Goal: Task Accomplishment & Management: Manage account settings

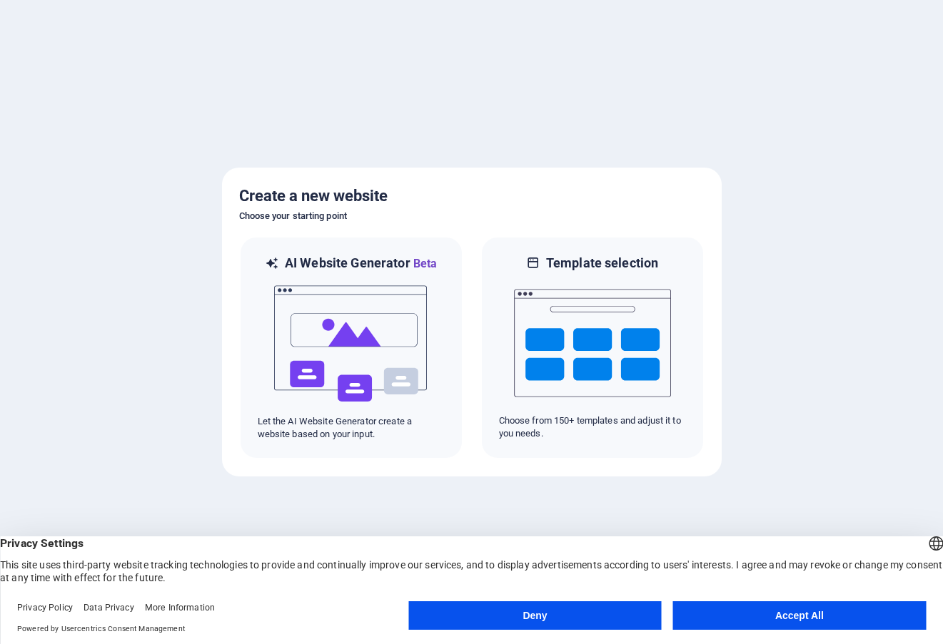
click at [761, 619] on button "Accept All" at bounding box center [799, 616] width 253 height 29
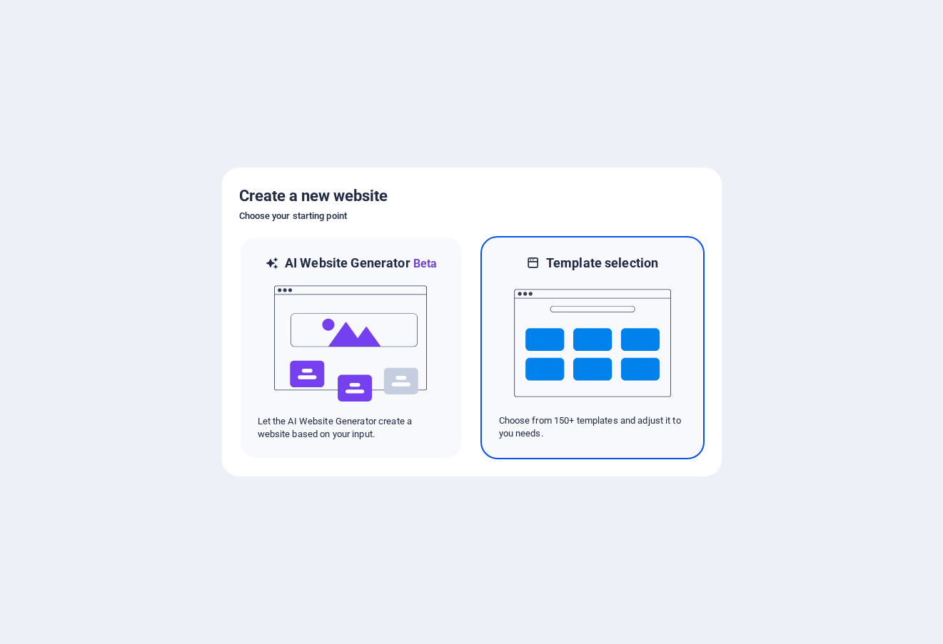
click at [584, 344] on img at bounding box center [592, 343] width 157 height 143
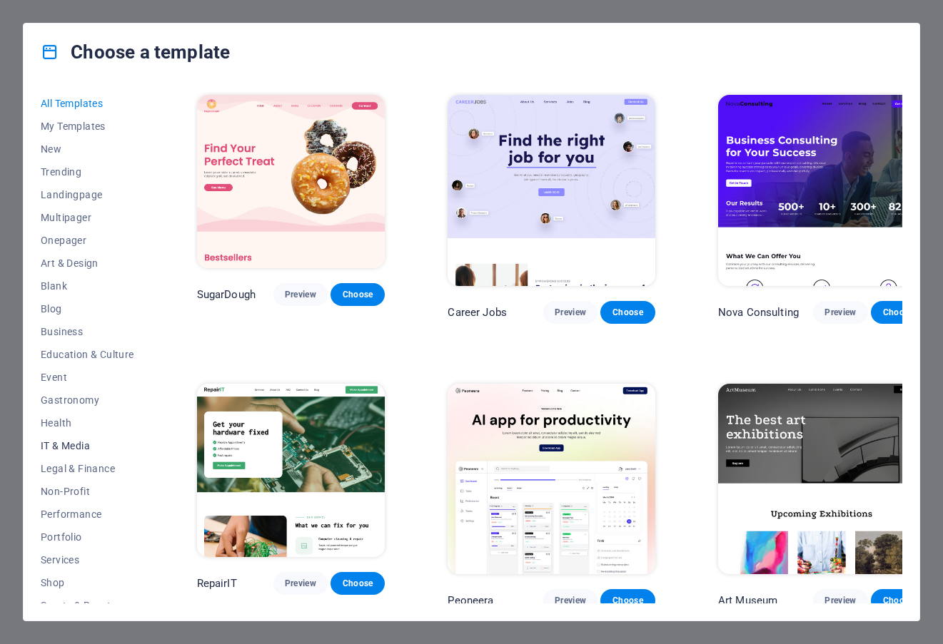
scroll to position [82, 0]
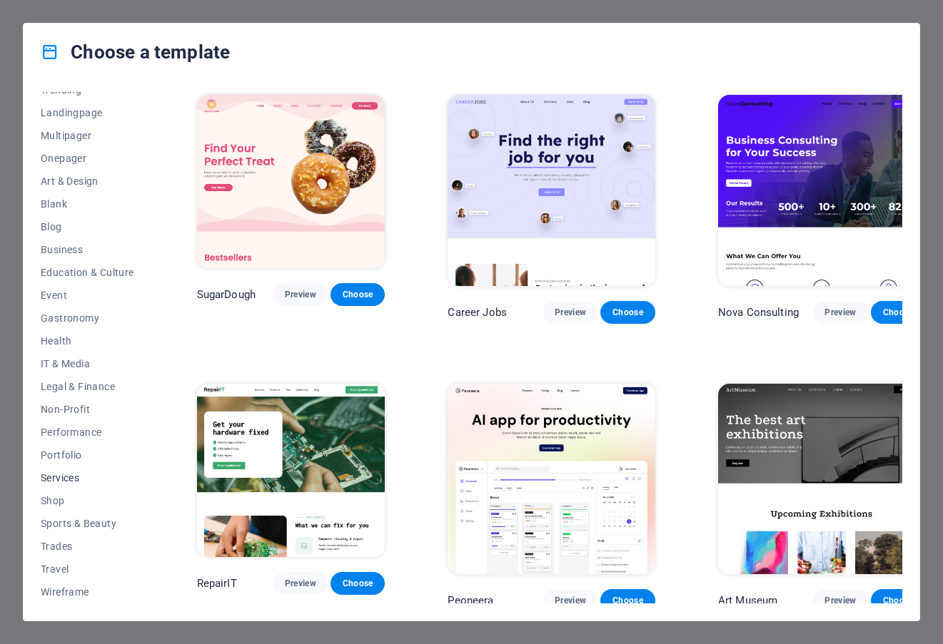
click at [66, 480] on span "Services" at bounding box center [87, 477] width 93 height 11
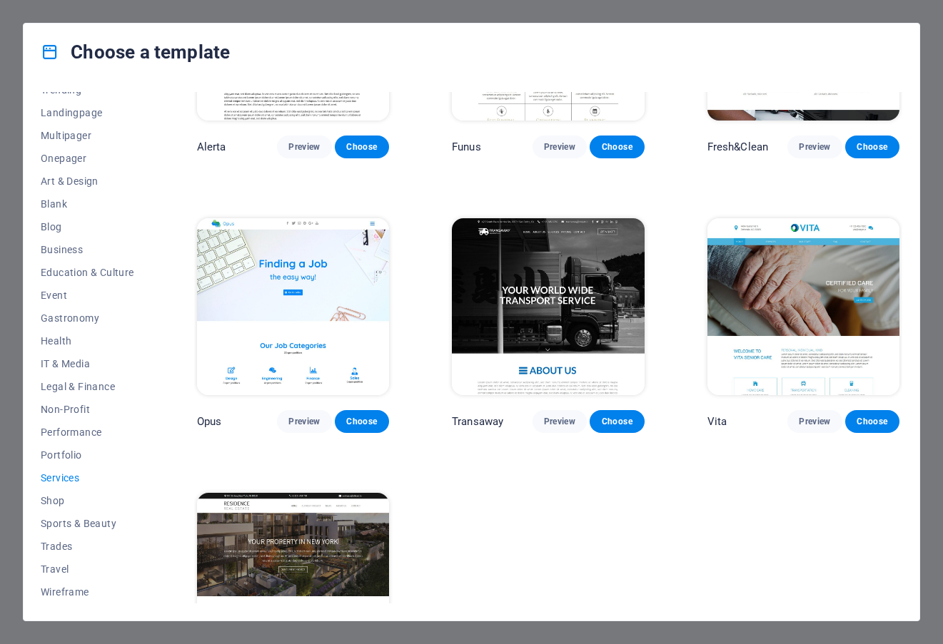
scroll to position [1635, 0]
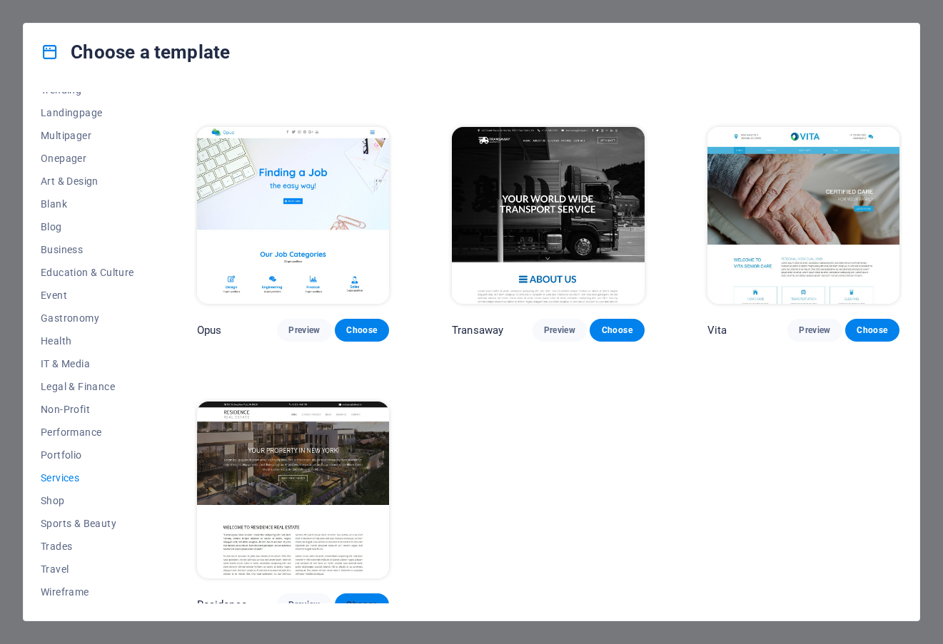
click at [362, 599] on span "Choose" at bounding box center [361, 604] width 31 height 11
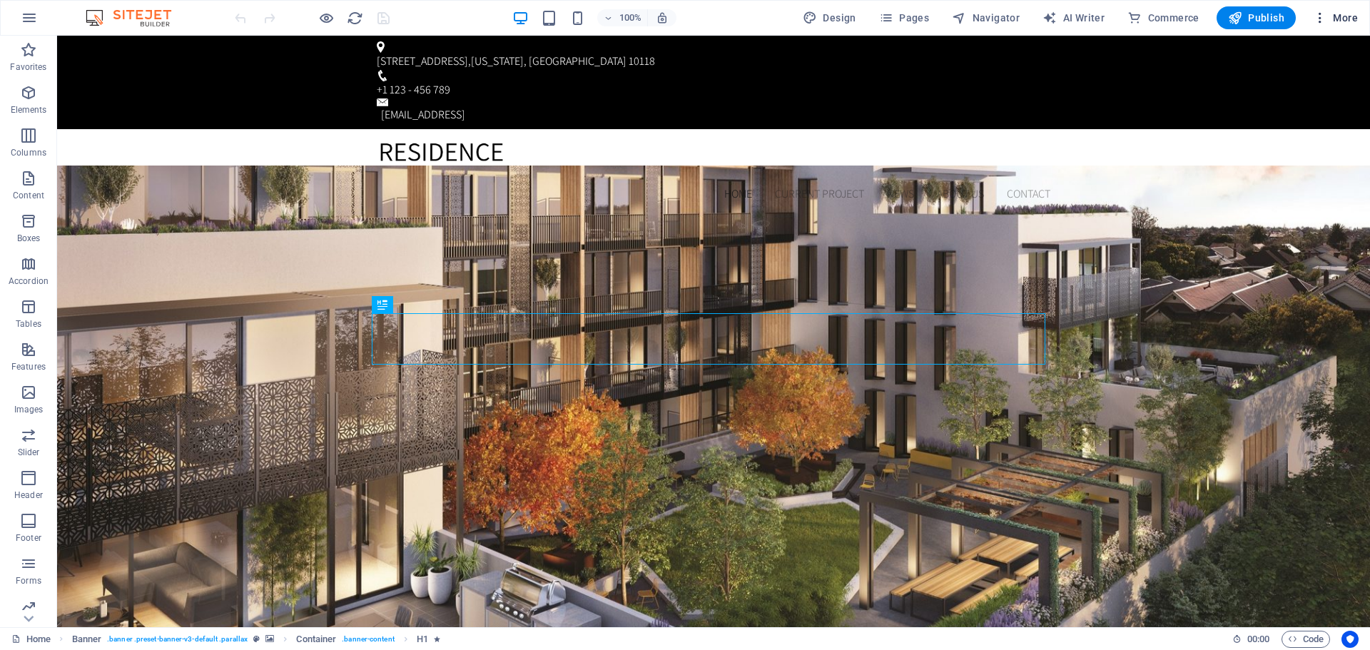
click at [942, 17] on icon "button" at bounding box center [1320, 18] width 14 height 14
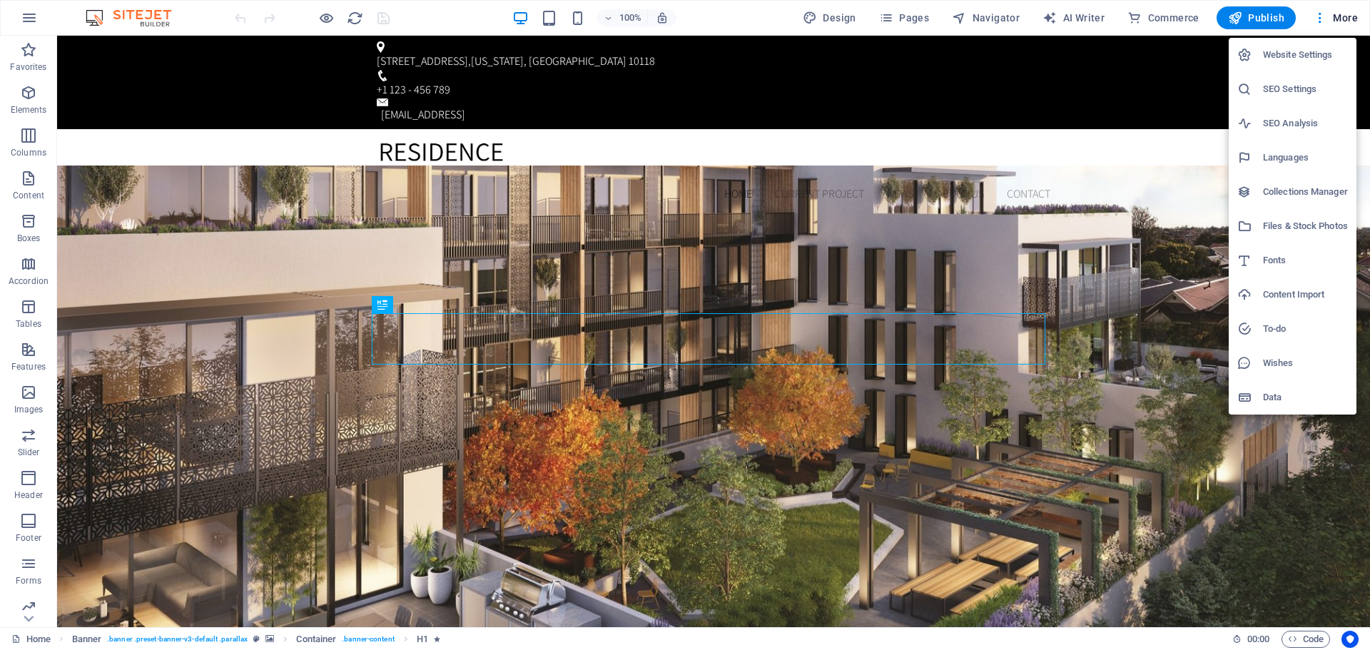
click at [942, 53] on div at bounding box center [685, 325] width 1370 height 650
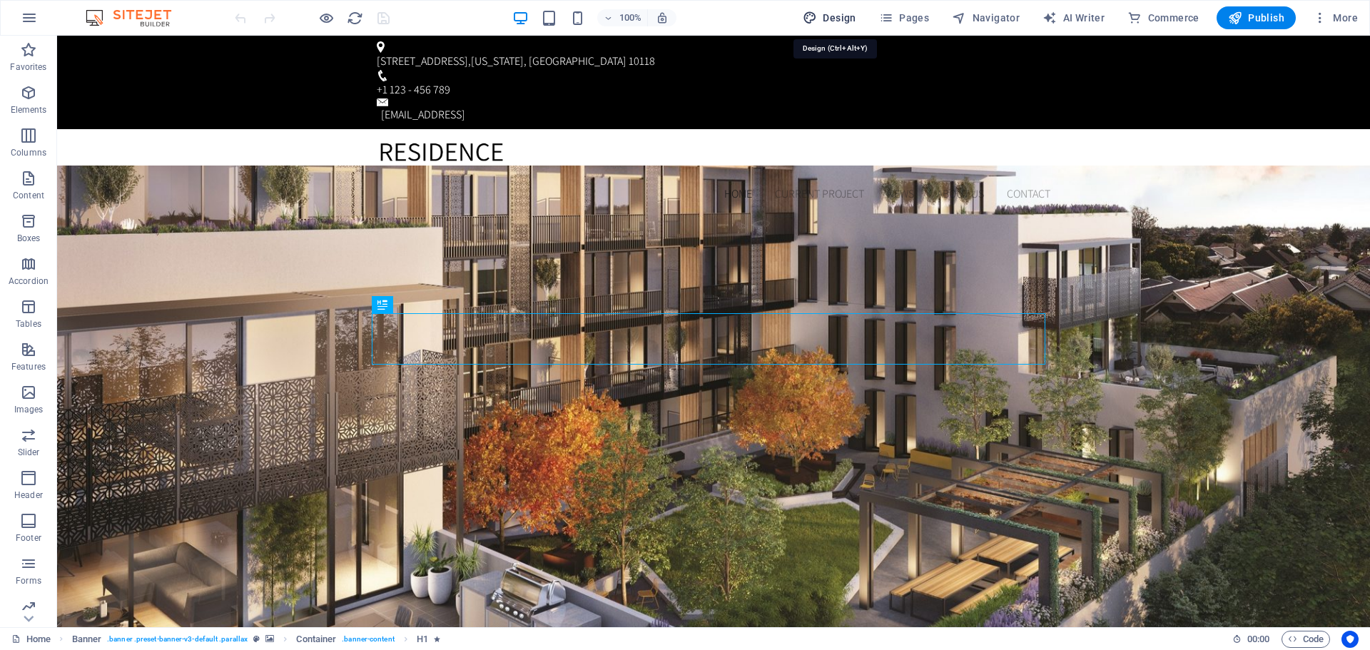
click at [856, 22] on span "Design" at bounding box center [830, 18] width 54 height 14
select select "px"
select select "300"
select select "px"
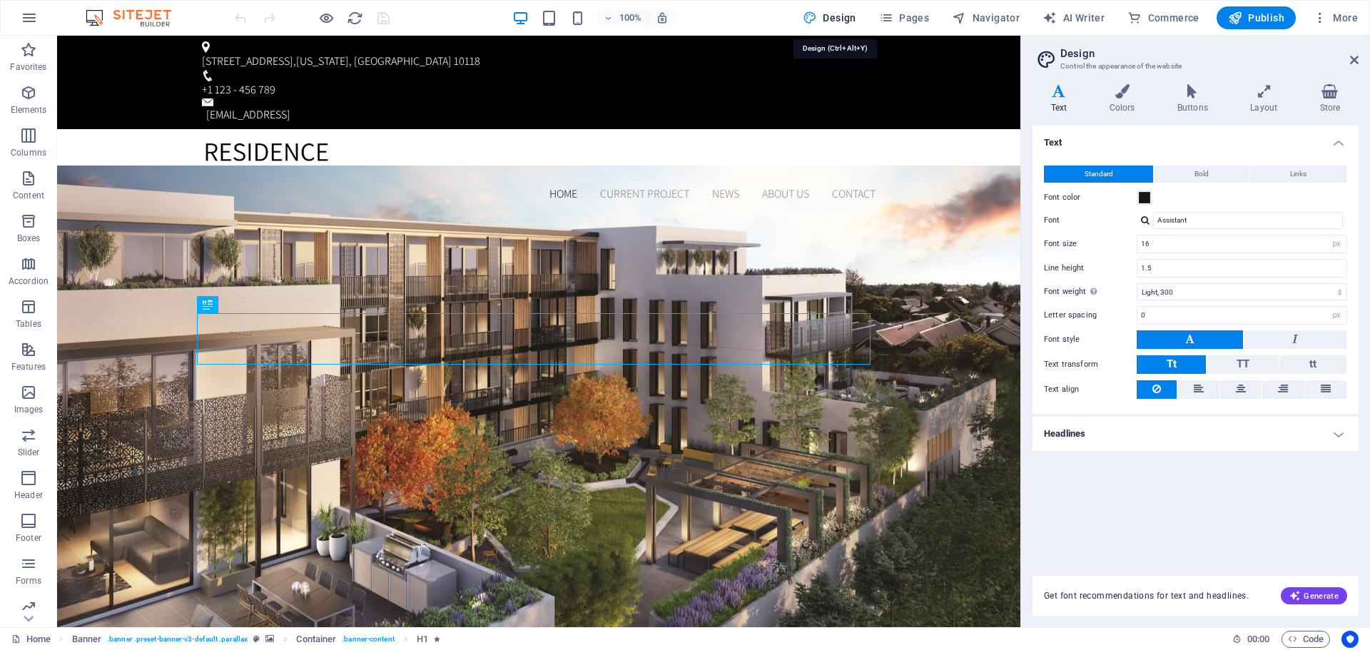
click at [856, 22] on span "Design" at bounding box center [830, 18] width 54 height 14
click at [942, 61] on icon at bounding box center [1354, 59] width 9 height 11
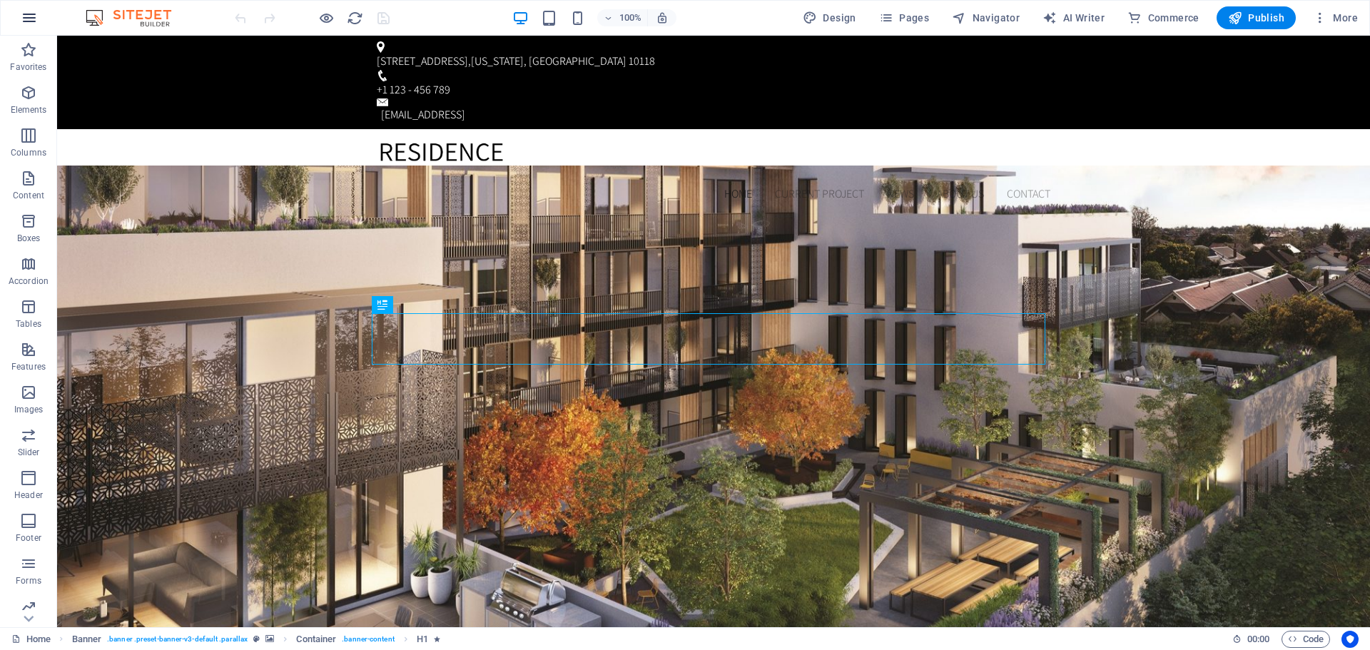
click at [24, 26] on icon "button" at bounding box center [29, 17] width 17 height 17
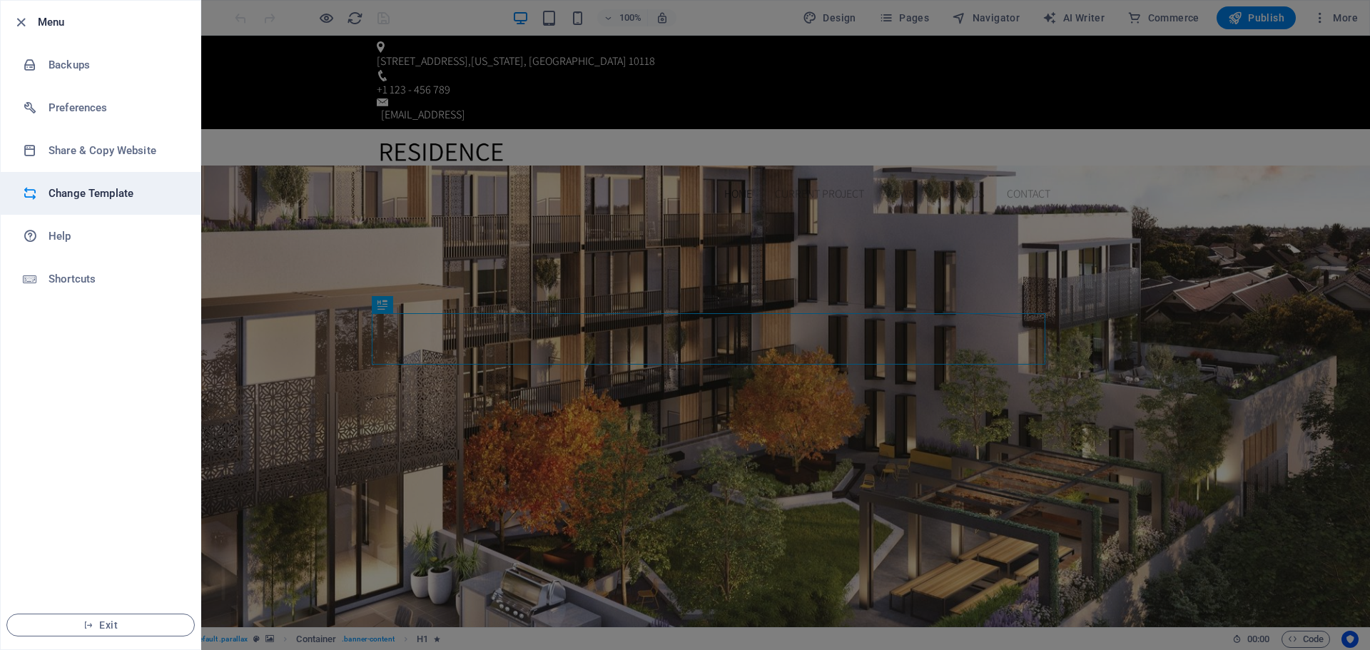
click at [86, 184] on li "Change Template" at bounding box center [101, 193] width 200 height 43
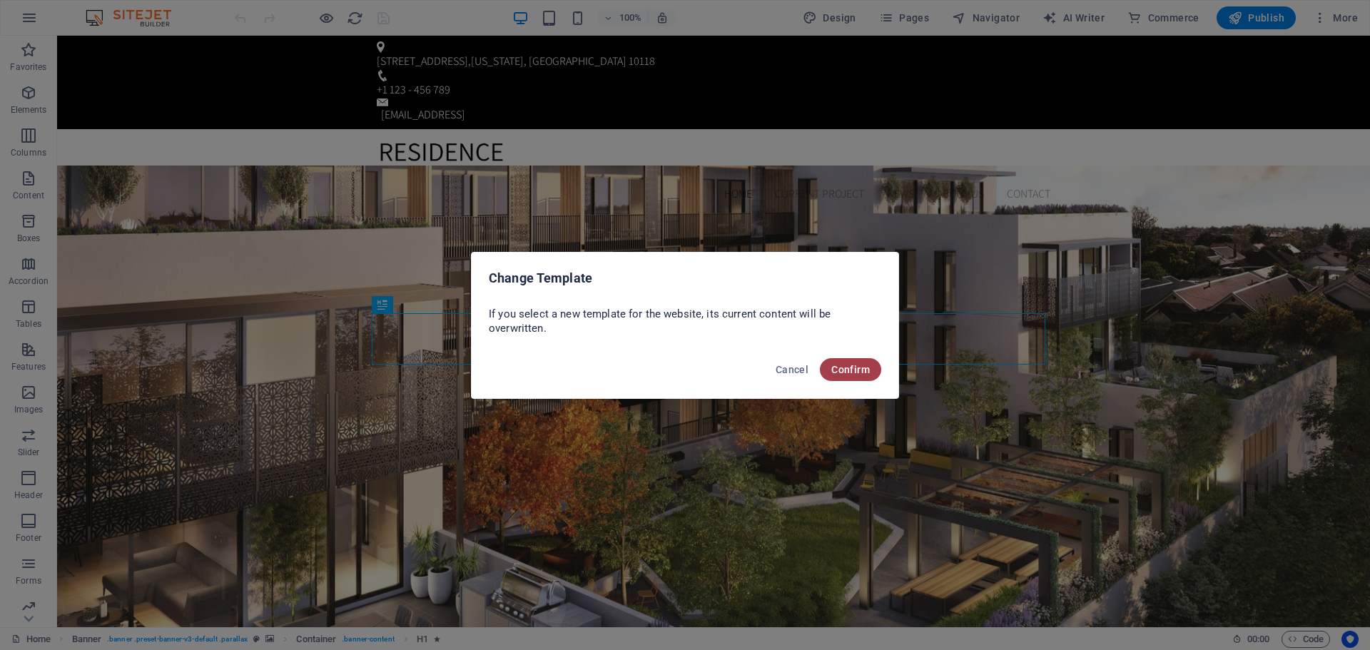
click at [858, 376] on button "Confirm" at bounding box center [850, 369] width 61 height 23
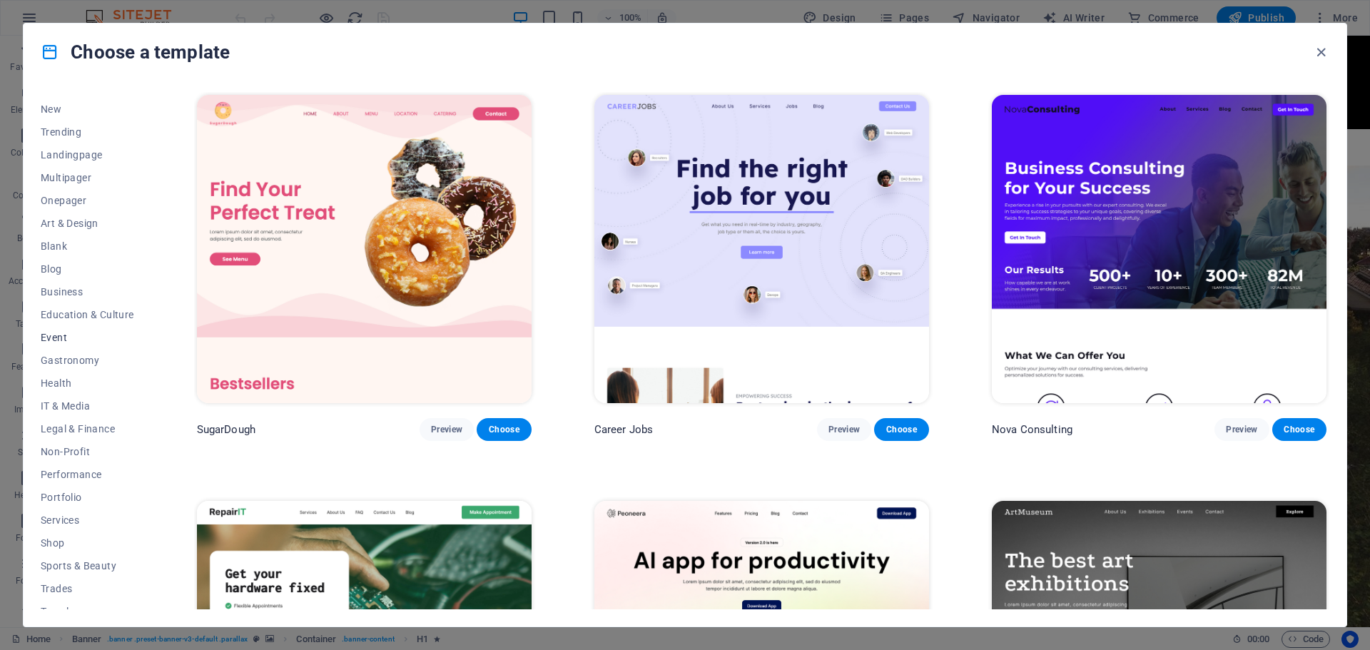
scroll to position [76, 0]
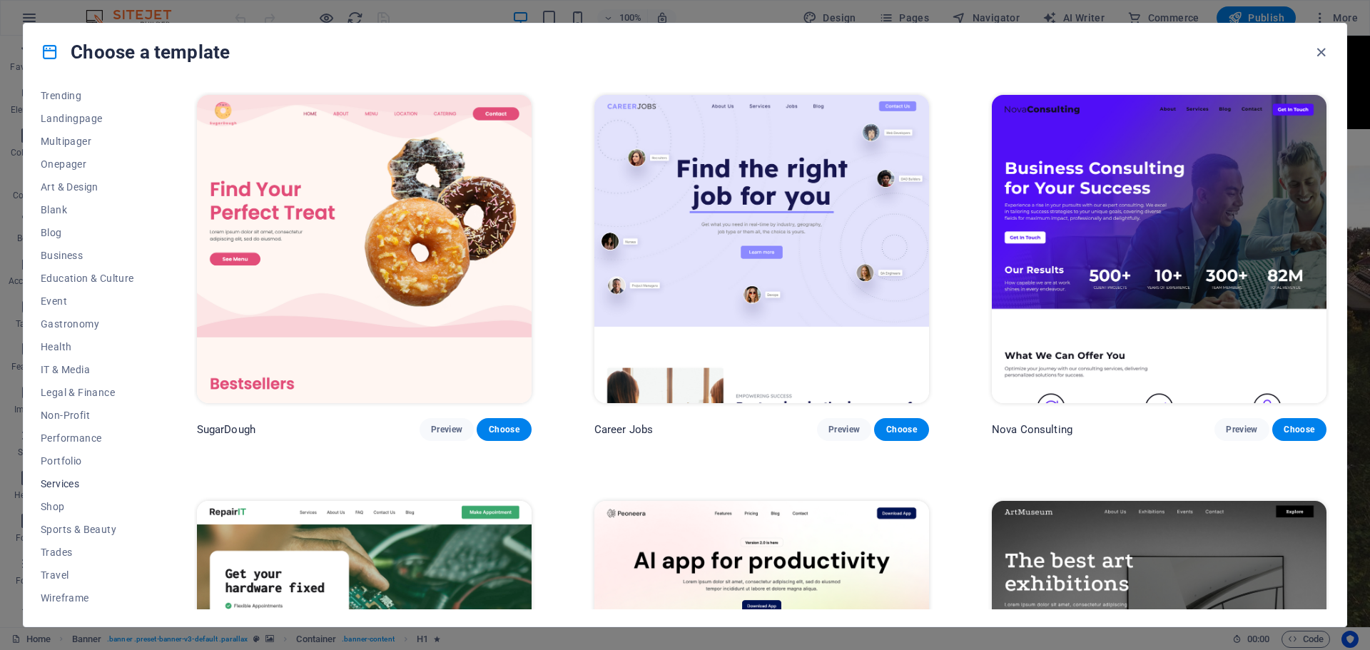
click at [61, 483] on span "Services" at bounding box center [87, 483] width 93 height 11
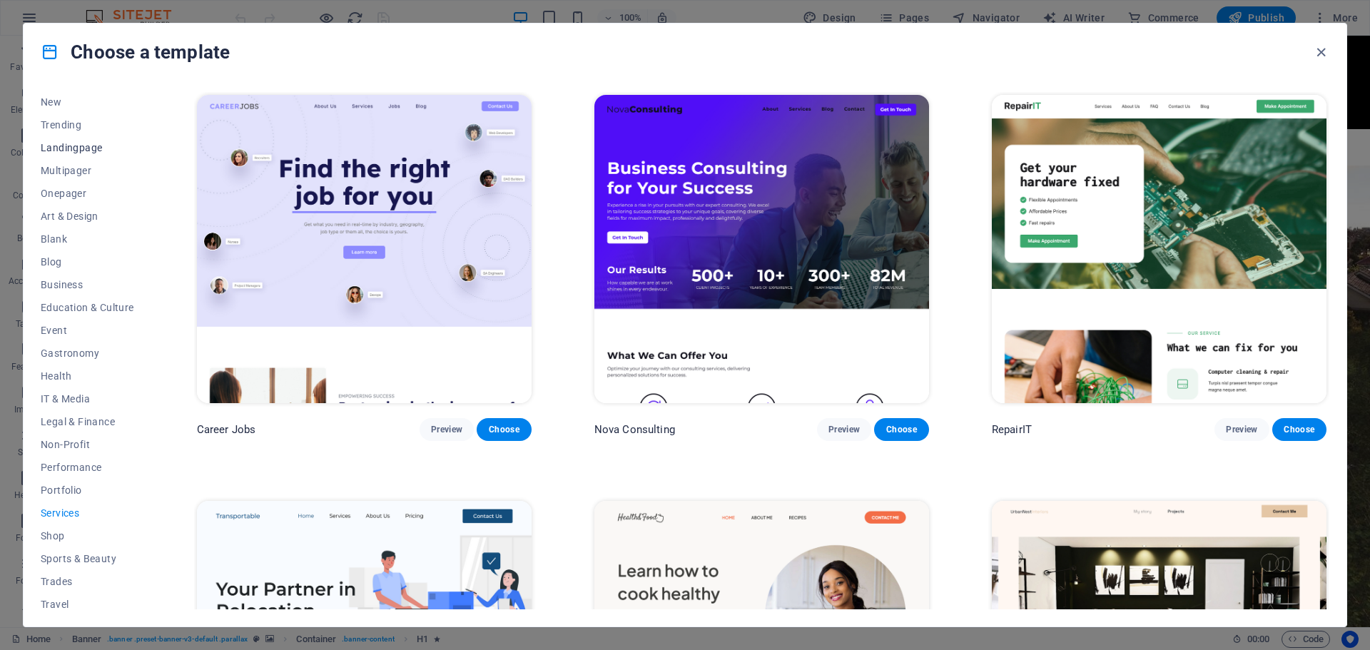
scroll to position [0, 0]
click at [74, 328] on span "Business" at bounding box center [87, 331] width 93 height 11
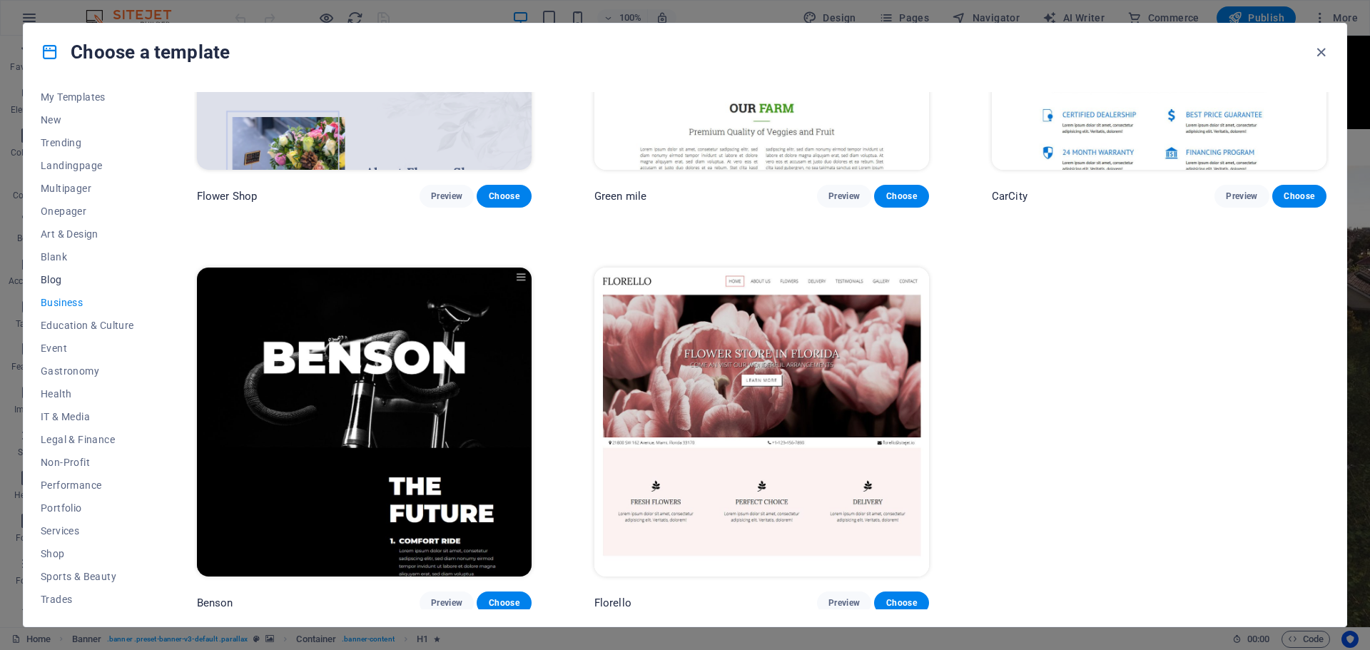
scroll to position [76, 0]
click at [66, 484] on span "Services" at bounding box center [87, 483] width 93 height 11
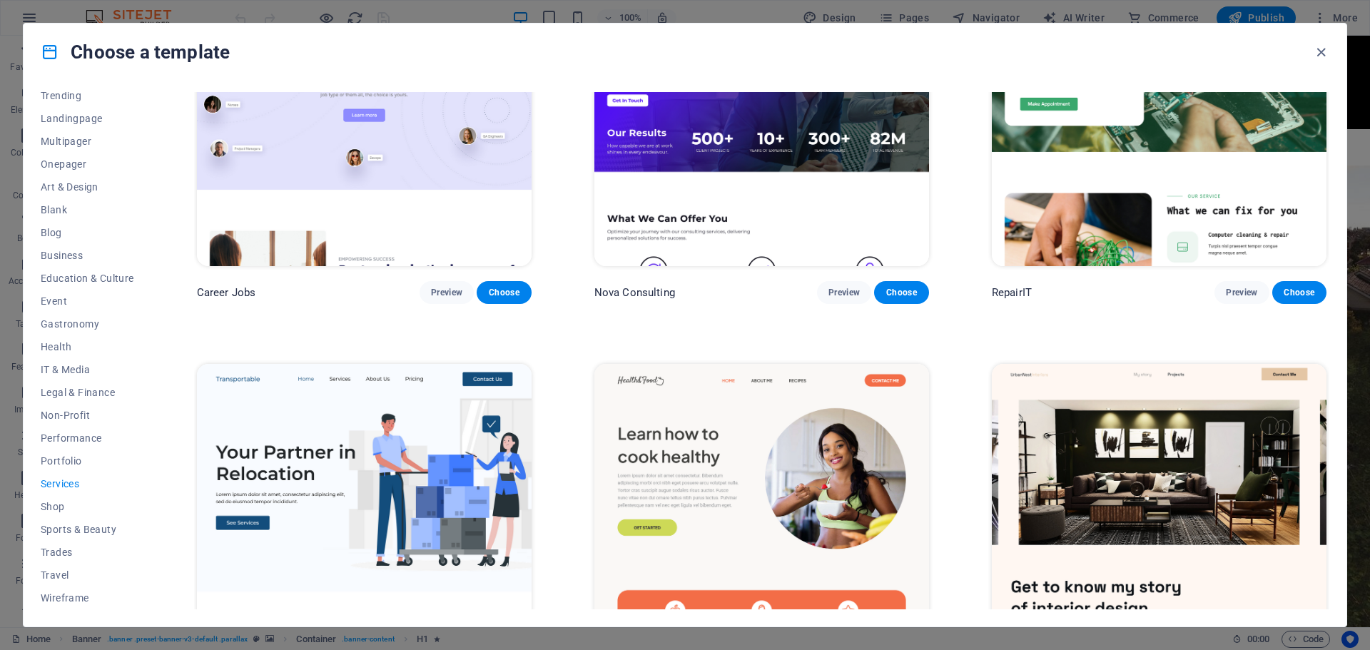
scroll to position [0, 0]
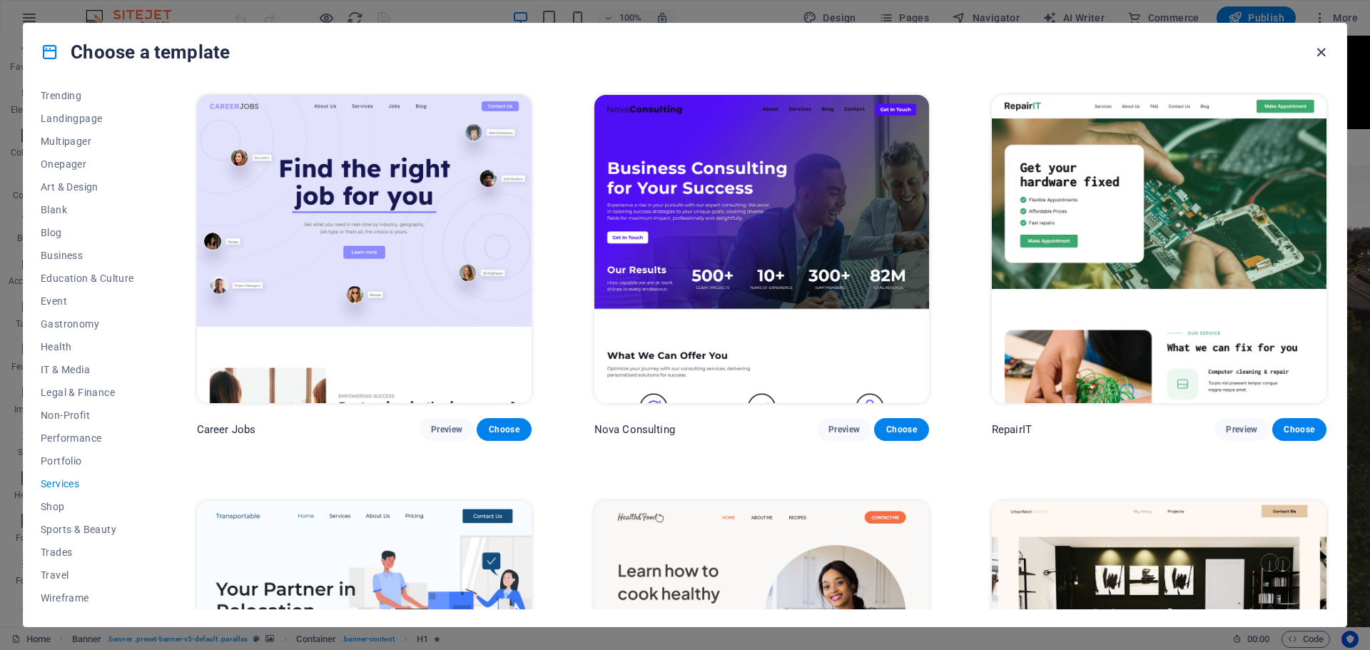
click at [942, 56] on icon "button" at bounding box center [1321, 52] width 16 height 16
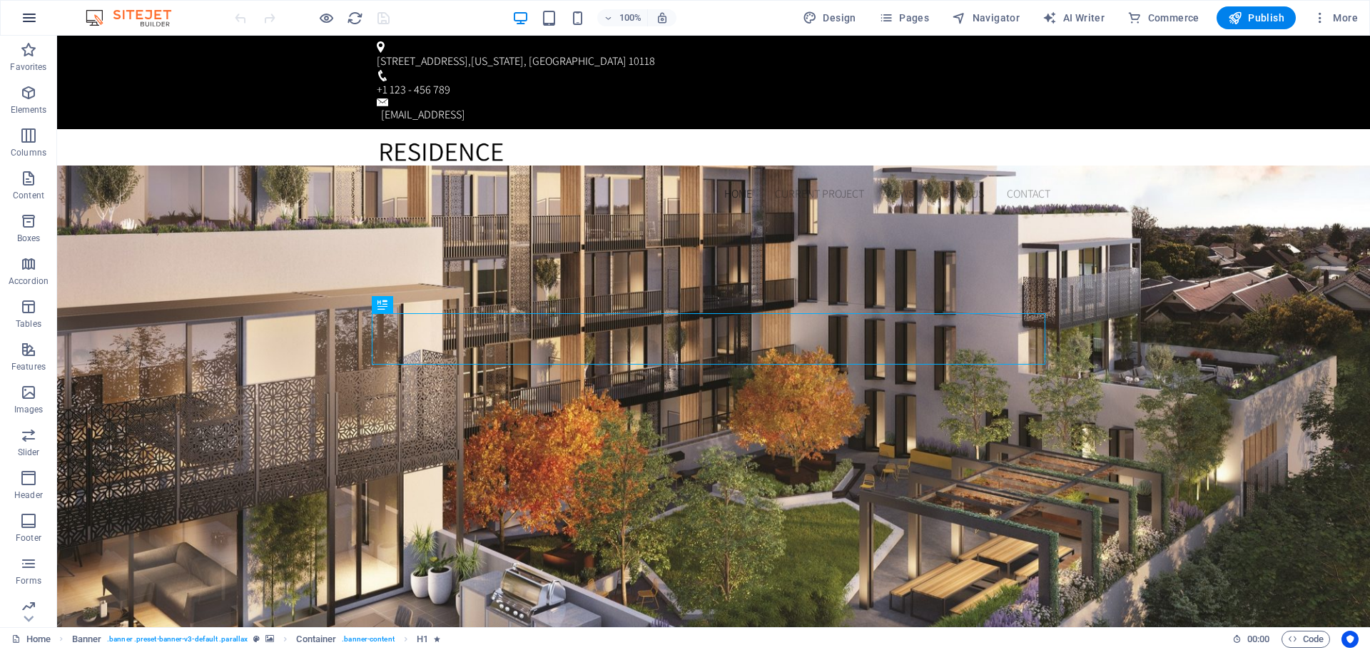
click at [34, 13] on icon "button" at bounding box center [29, 17] width 17 height 17
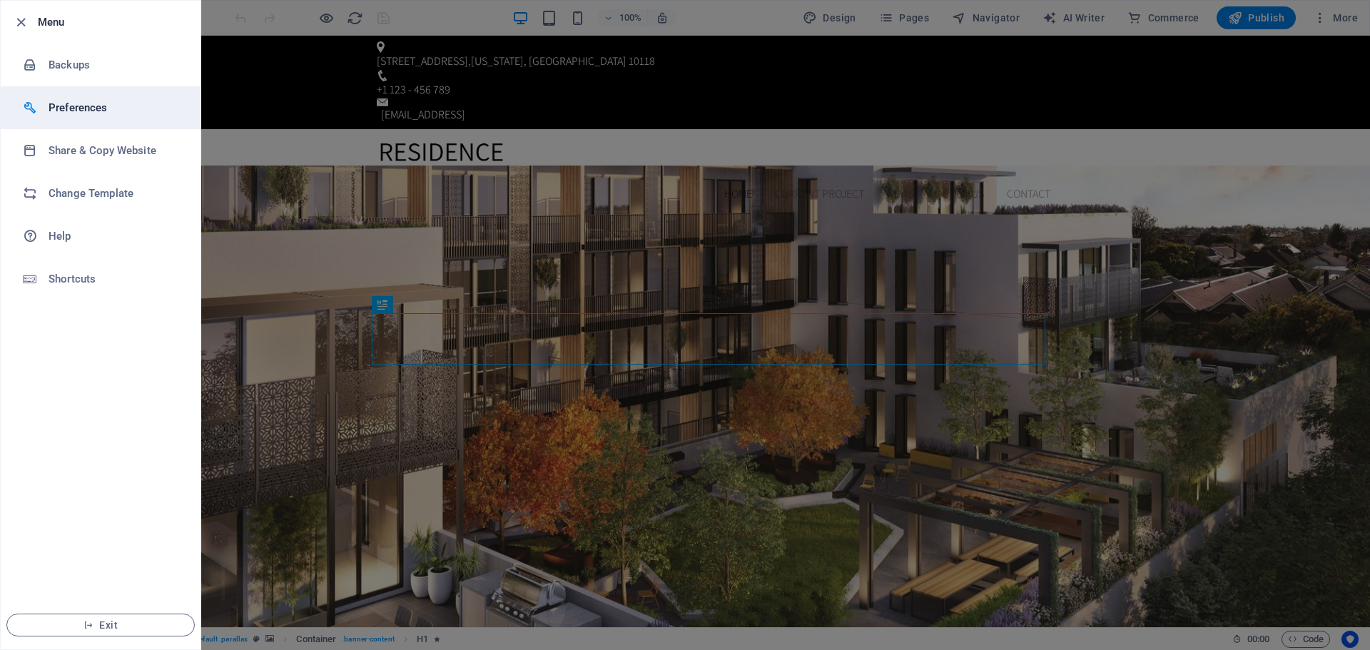
click at [104, 107] on h6 "Preferences" at bounding box center [115, 107] width 132 height 17
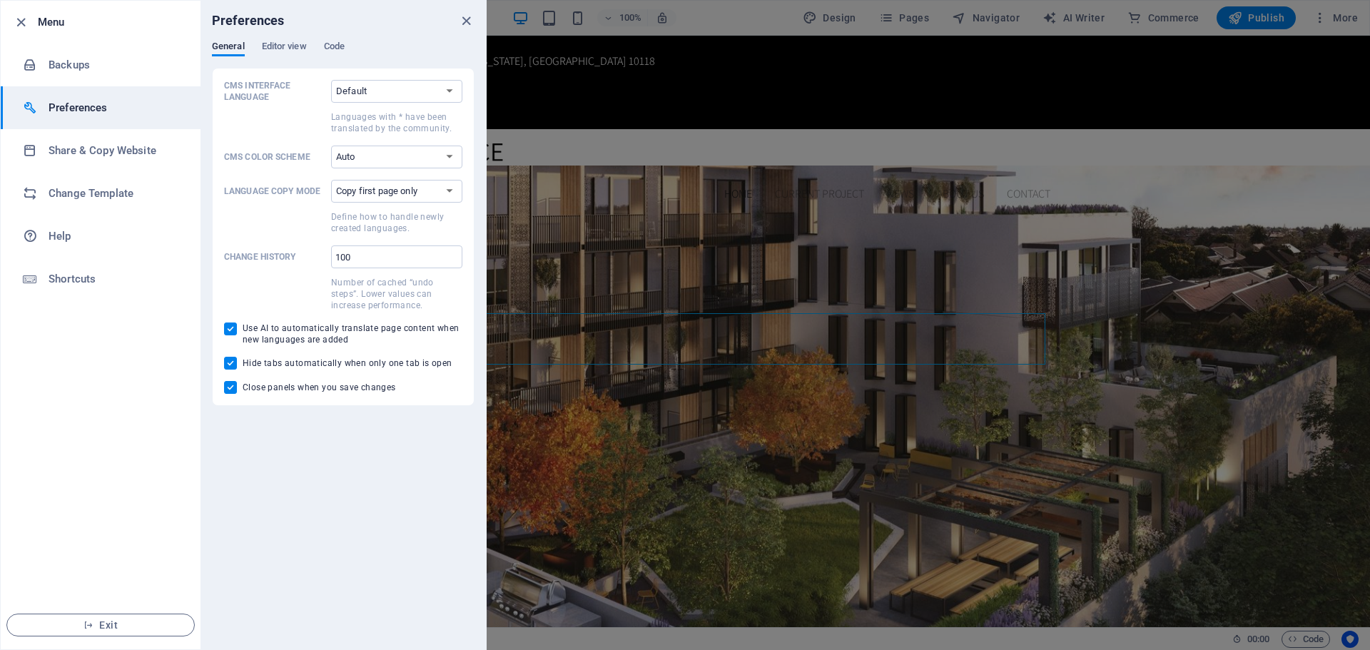
click at [377, 103] on label "CMS Interface Language Default Deutsch English Español Suomi* Français Magyar I…" at bounding box center [343, 107] width 238 height 54
click at [377, 103] on select "Default Deutsch English Español Suomi* Français Magyar Italiano Nederlands Pols…" at bounding box center [396, 91] width 131 height 23
click at [384, 93] on select "Default Deutsch English Español Suomi* Français Magyar Italiano Nederlands Pols…" at bounding box center [396, 91] width 131 height 23
select select "es"
click at [331, 80] on select "Default Deutsch English Español Suomi* Français Magyar Italiano Nederlands Pols…" at bounding box center [396, 91] width 131 height 23
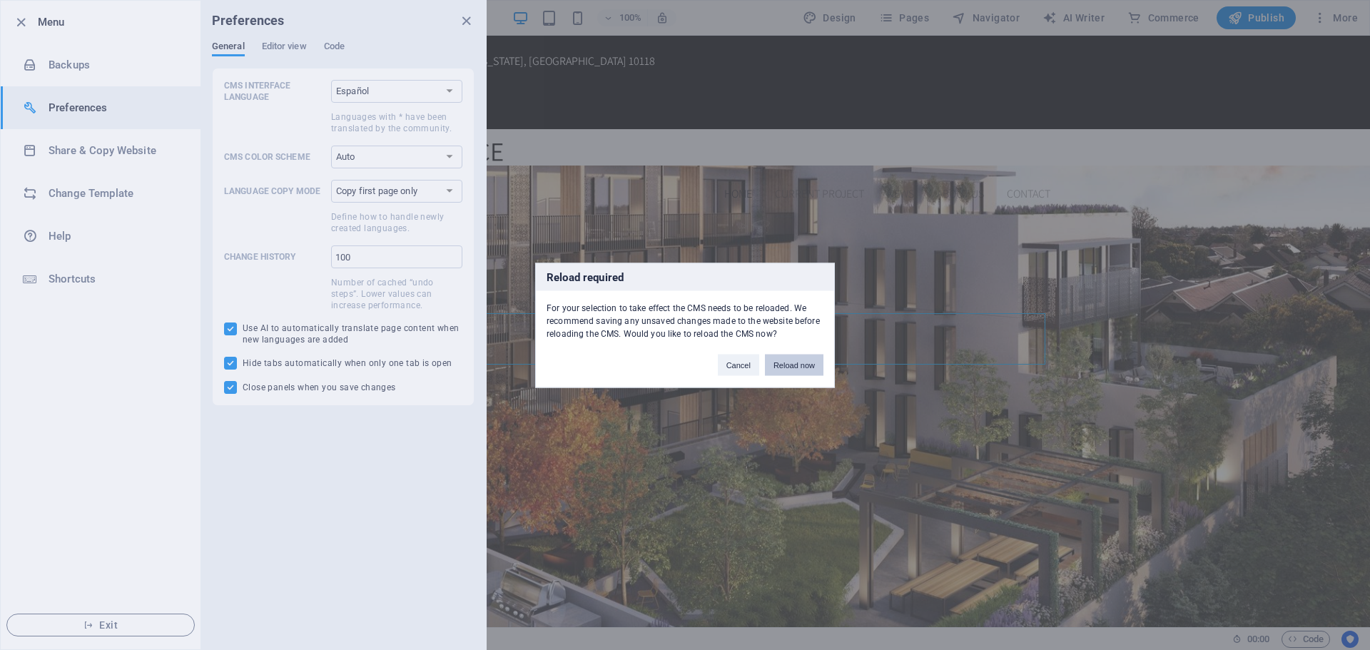
click at [783, 362] on button "Reload now" at bounding box center [794, 364] width 59 height 21
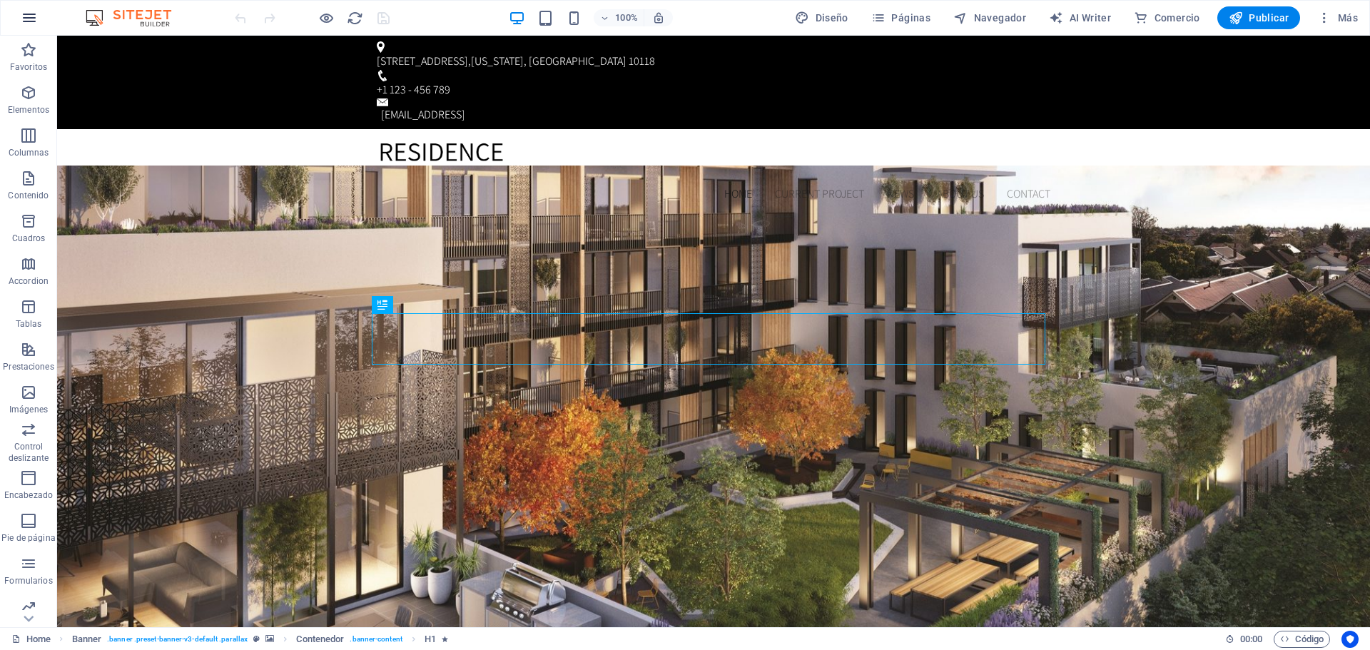
click at [41, 11] on button "button" at bounding box center [29, 18] width 34 height 34
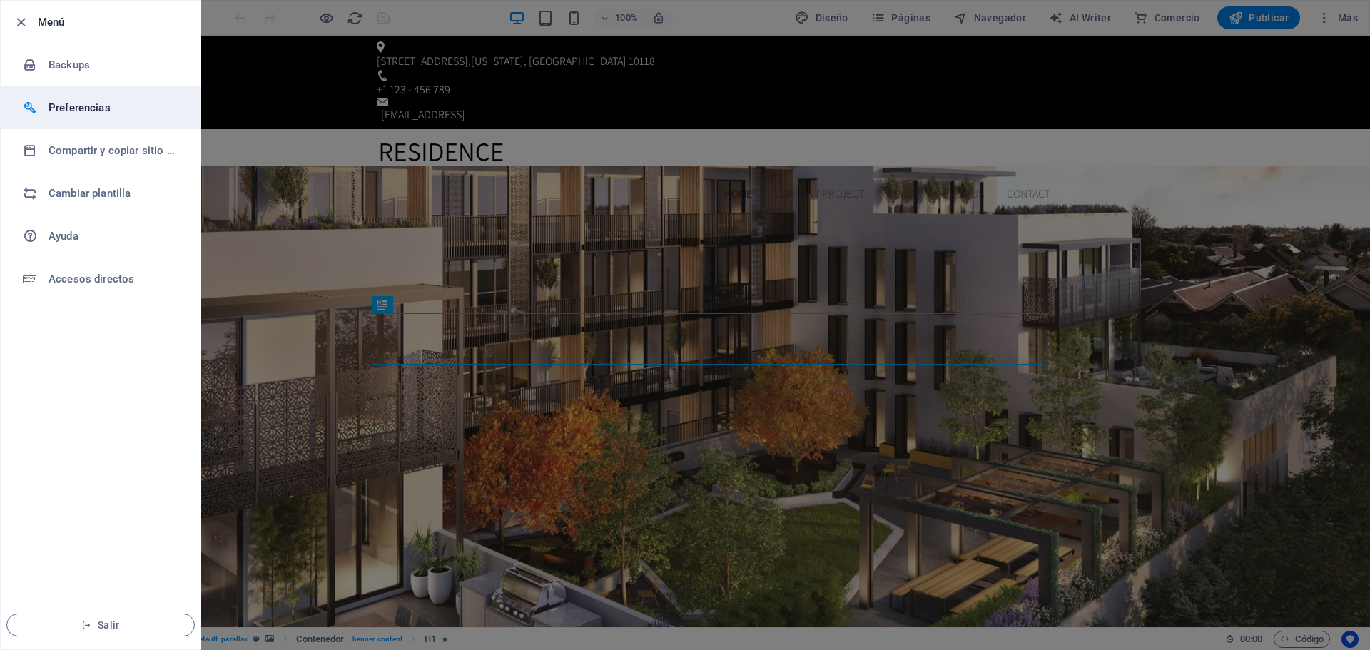
click at [71, 106] on h6 "Preferencias" at bounding box center [115, 107] width 132 height 17
select select "es"
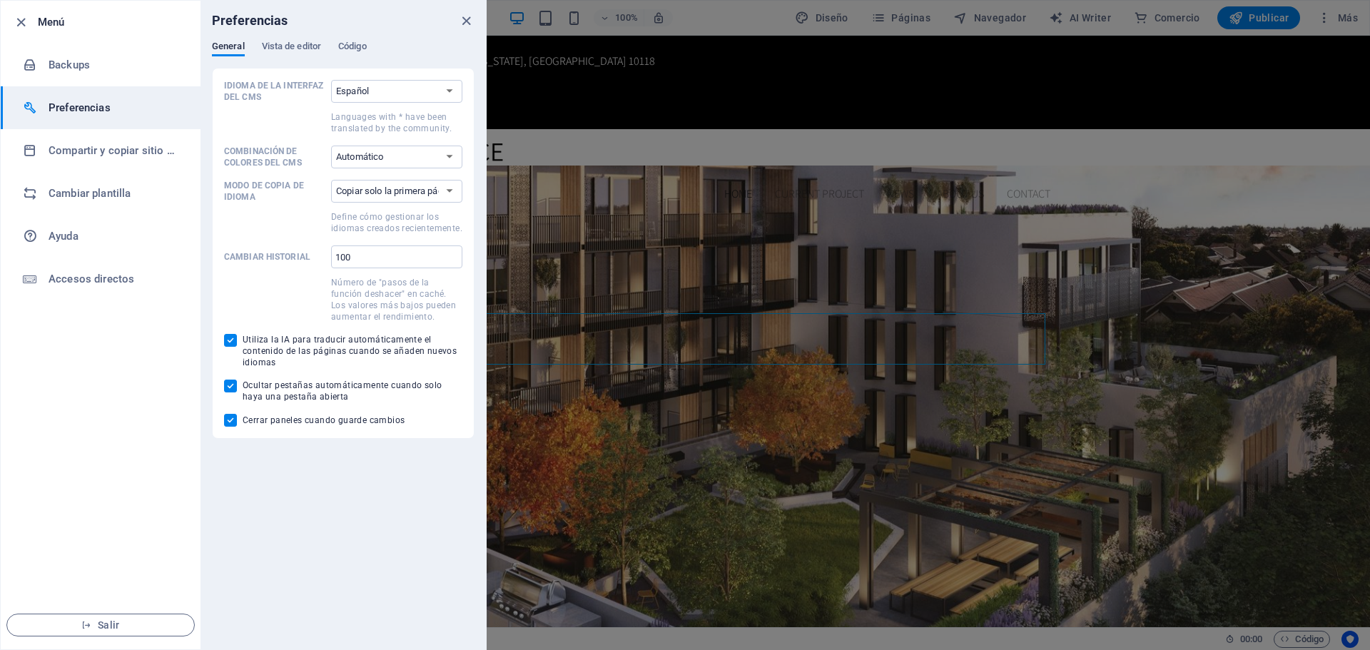
click at [41, 27] on h6 "Menú" at bounding box center [113, 22] width 151 height 17
click at [25, 21] on icon "button" at bounding box center [21, 22] width 16 height 16
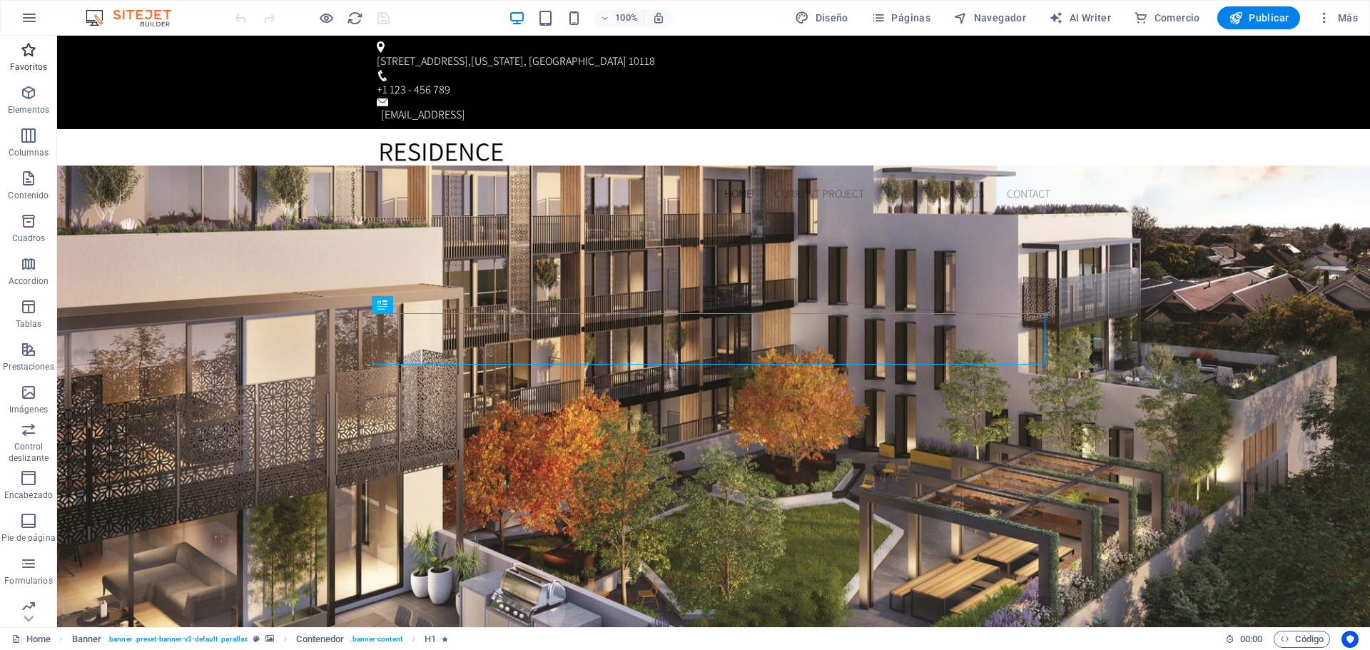
click at [34, 62] on p "Favoritos" at bounding box center [28, 66] width 37 height 11
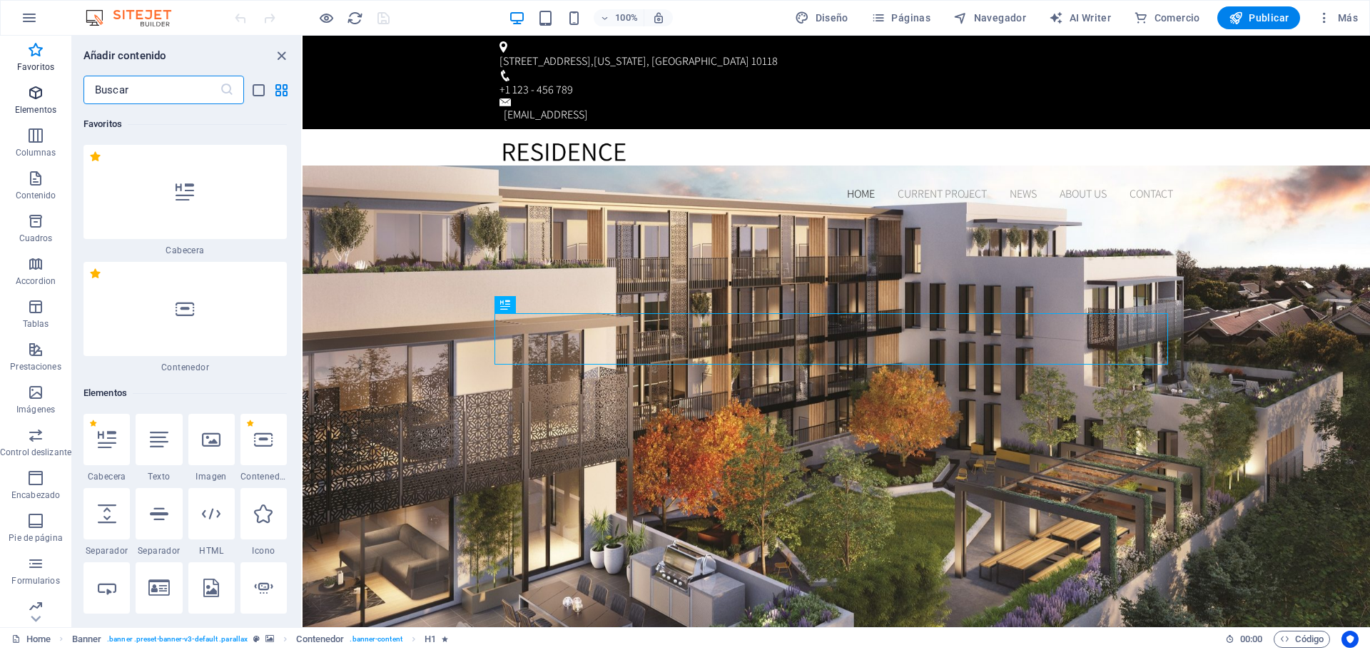
click at [33, 98] on icon "button" at bounding box center [35, 92] width 17 height 17
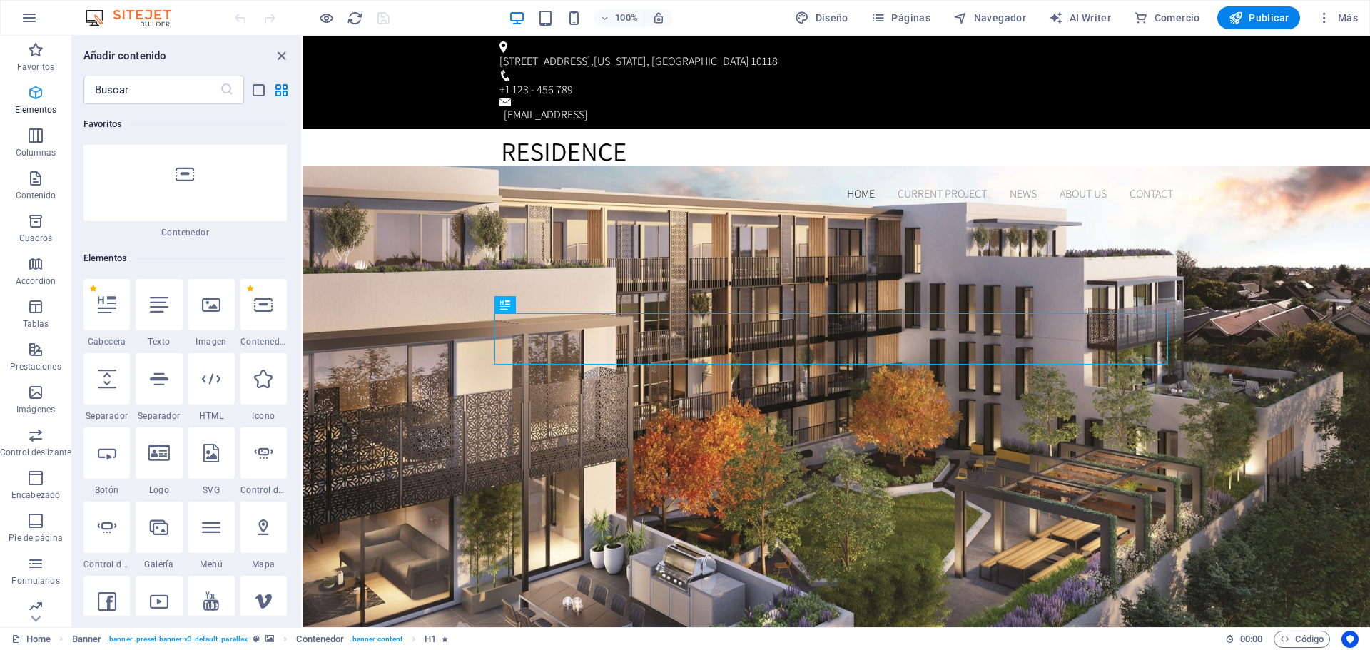
scroll to position [269, 0]
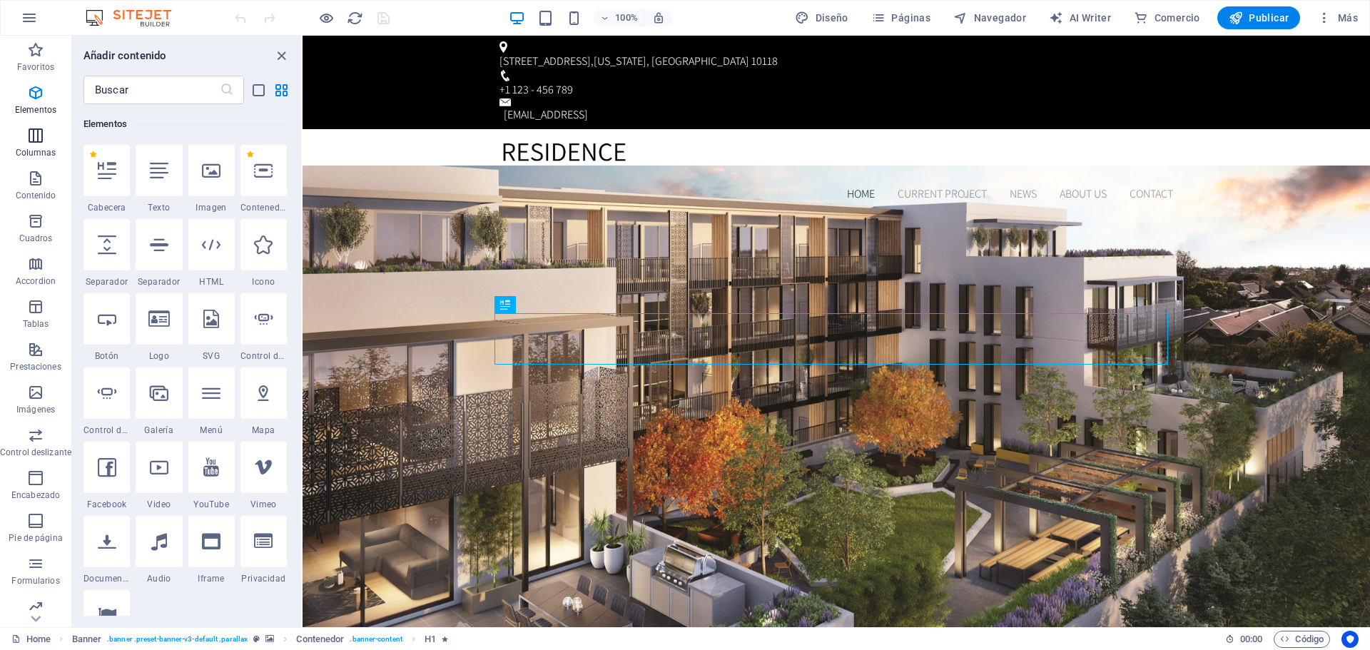
click at [24, 133] on span "Columnas" at bounding box center [35, 144] width 71 height 34
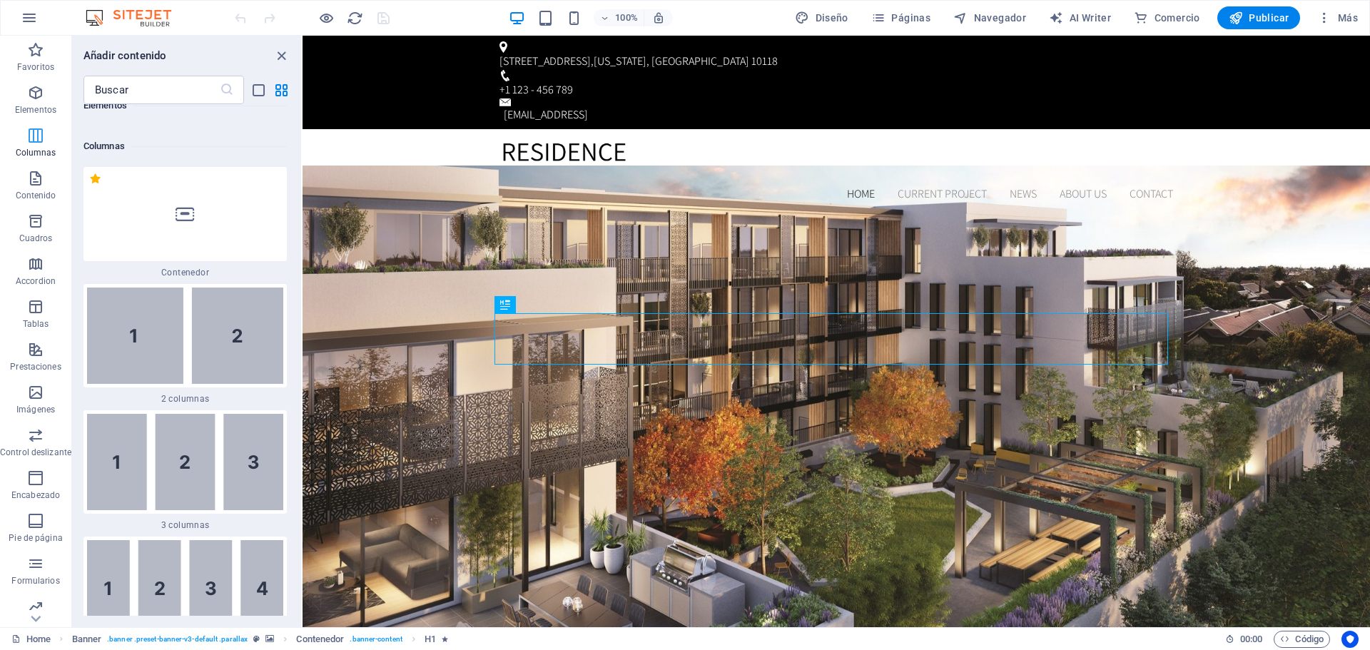
scroll to position [823, 0]
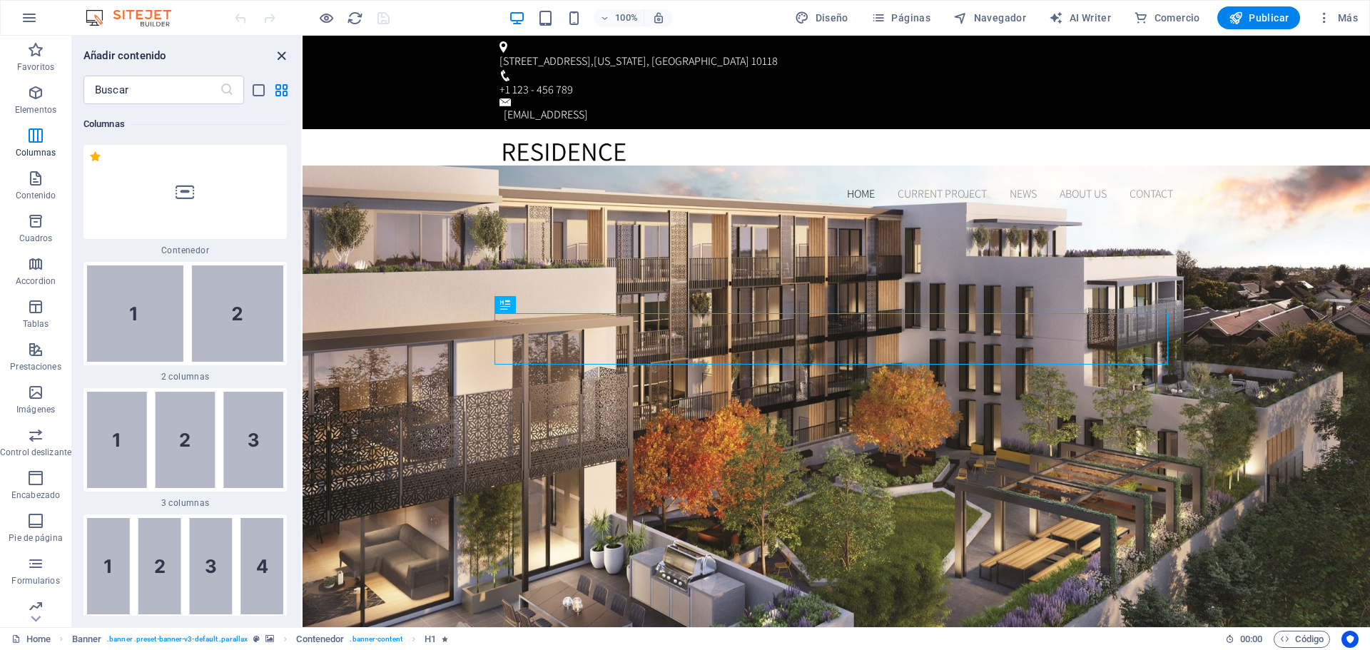
click at [275, 50] on icon "close panel" at bounding box center [281, 56] width 16 height 16
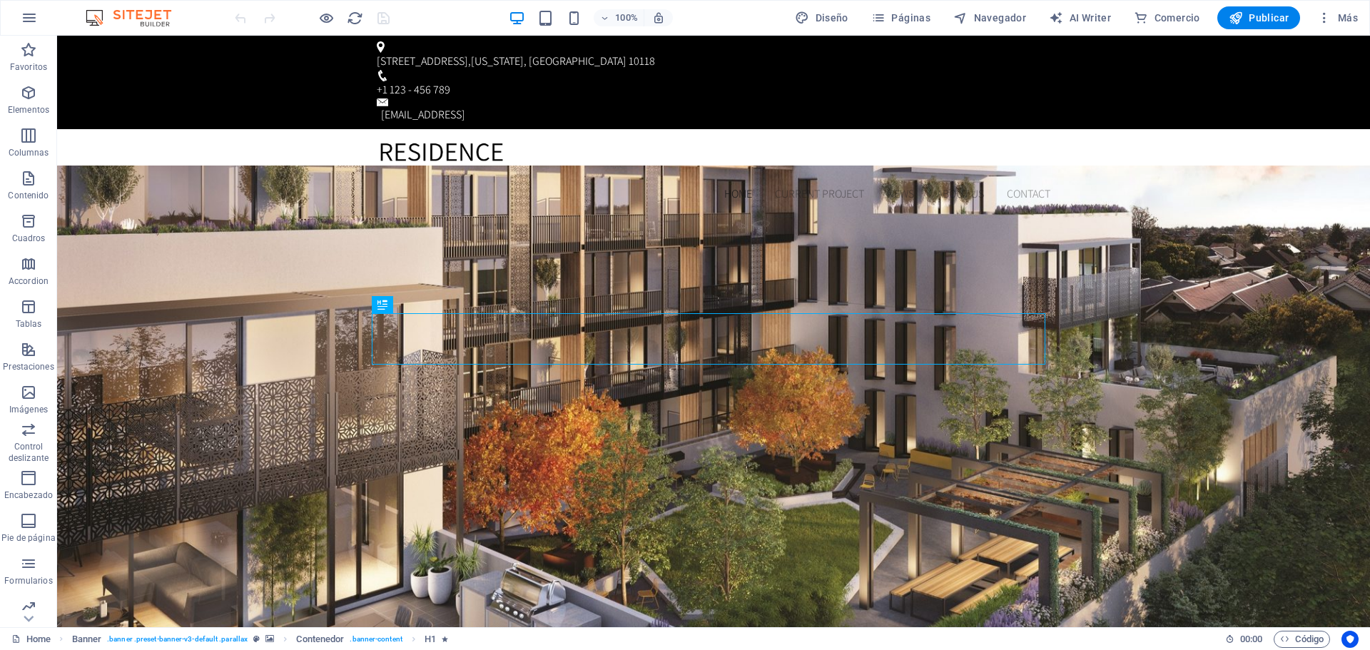
click at [154, 19] on img at bounding box center [135, 17] width 107 height 17
click at [93, 15] on img at bounding box center [135, 17] width 107 height 17
click at [21, 14] on icon "button" at bounding box center [29, 17] width 17 height 17
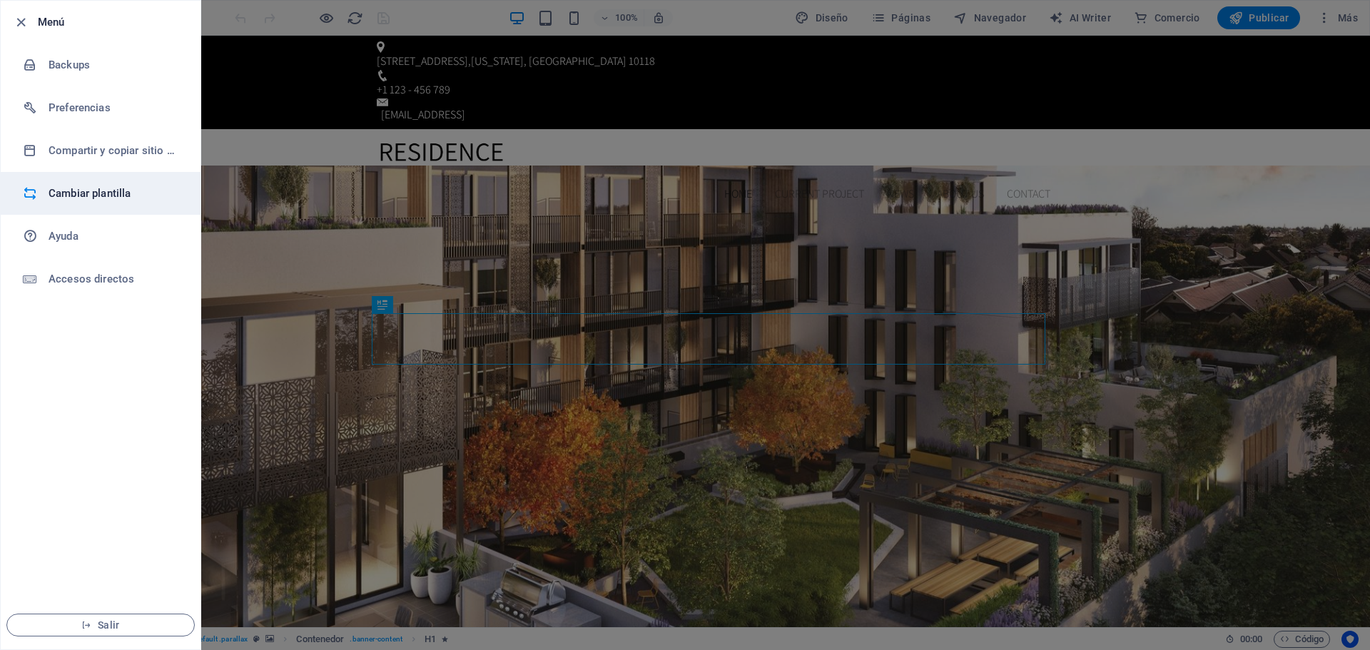
click at [76, 190] on h6 "Cambiar plantilla" at bounding box center [115, 193] width 132 height 17
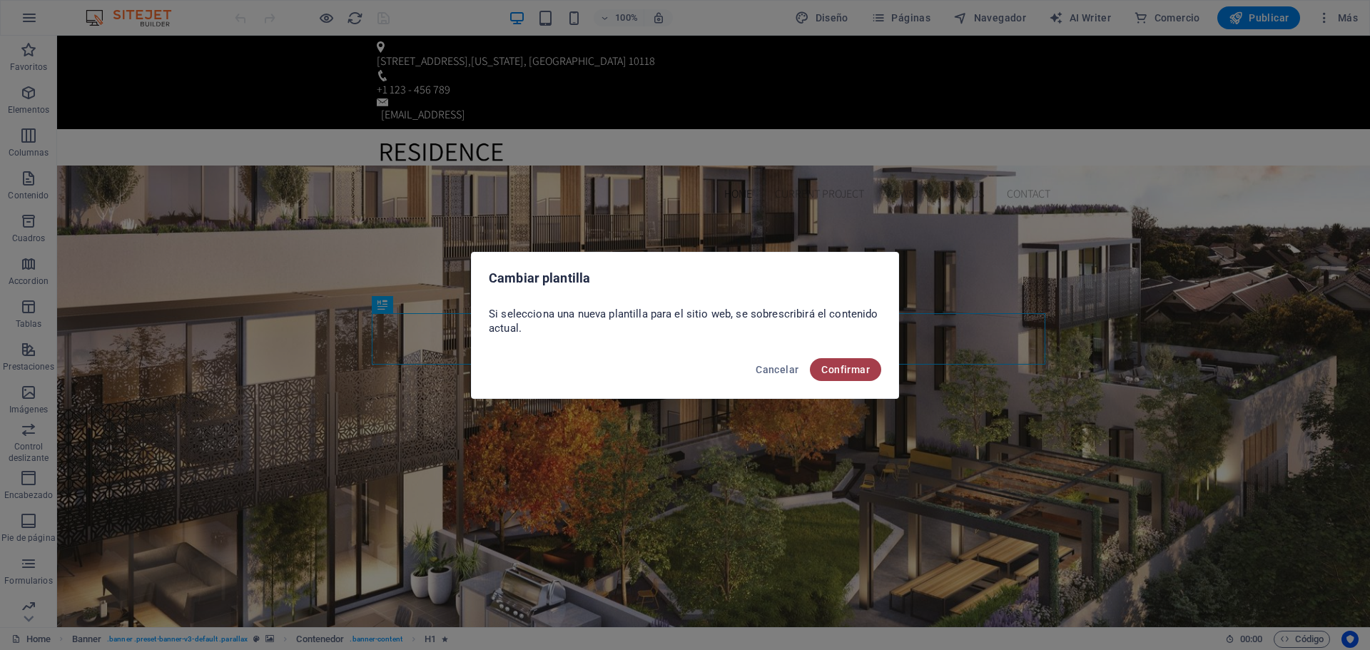
click at [834, 375] on button "Confirmar" at bounding box center [845, 369] width 71 height 23
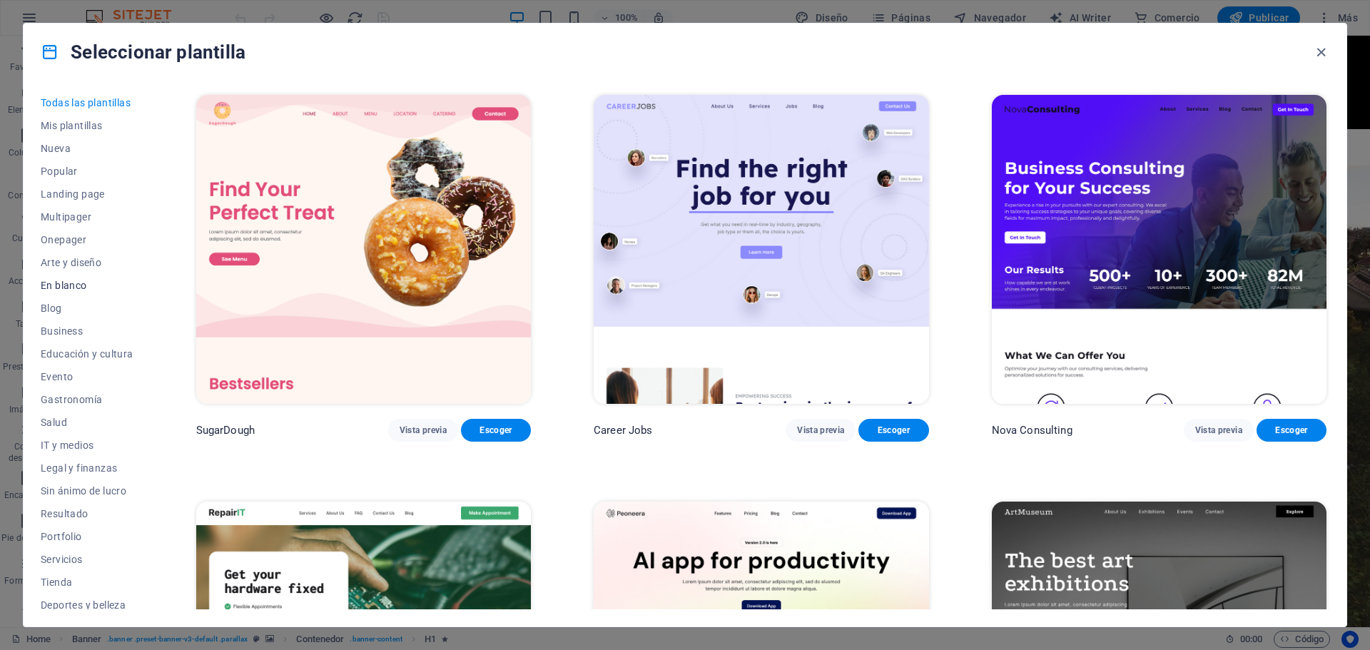
scroll to position [0, 0]
click at [1319, 49] on icon "button" at bounding box center [1321, 52] width 16 height 16
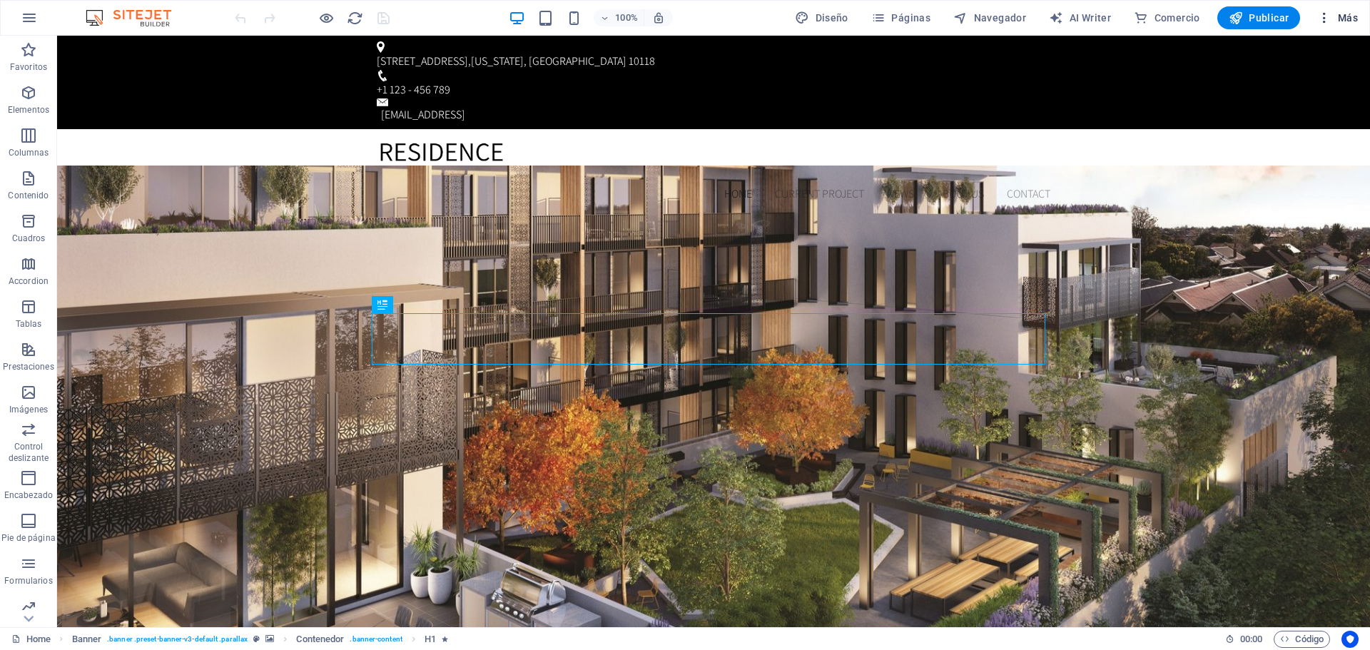
click at [1326, 19] on icon "button" at bounding box center [1324, 18] width 14 height 14
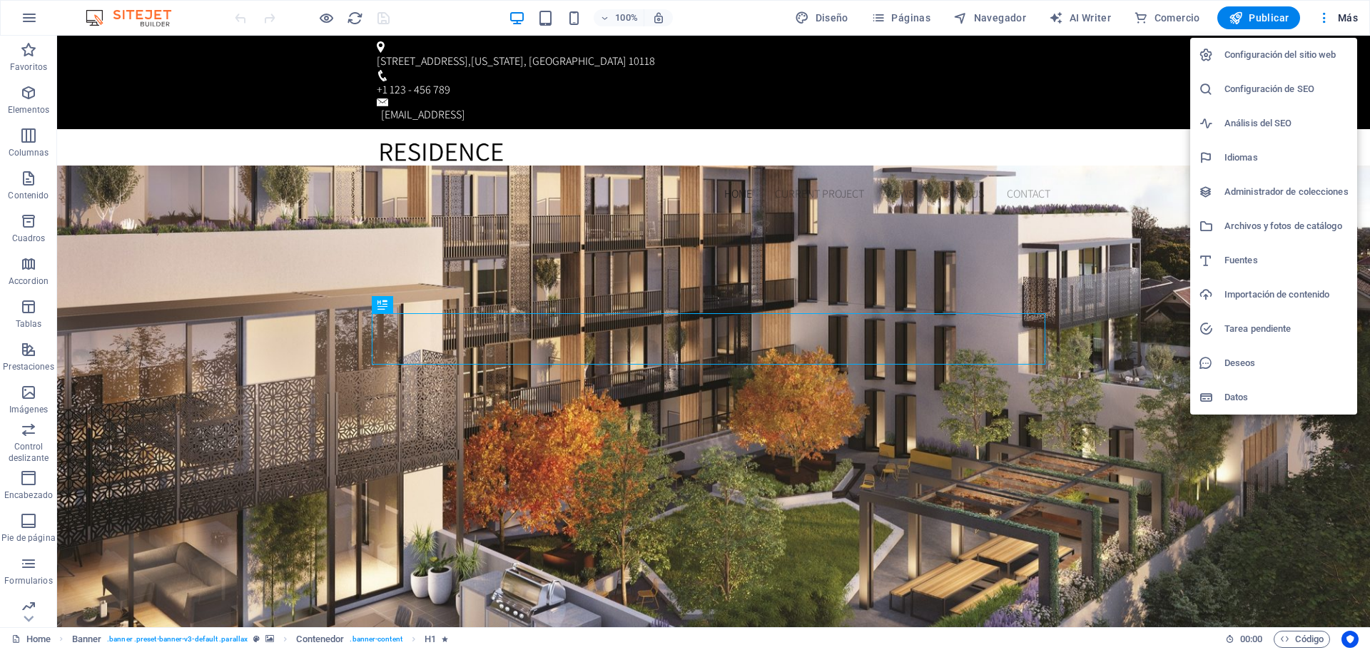
click at [1085, 21] on div at bounding box center [685, 325] width 1370 height 650
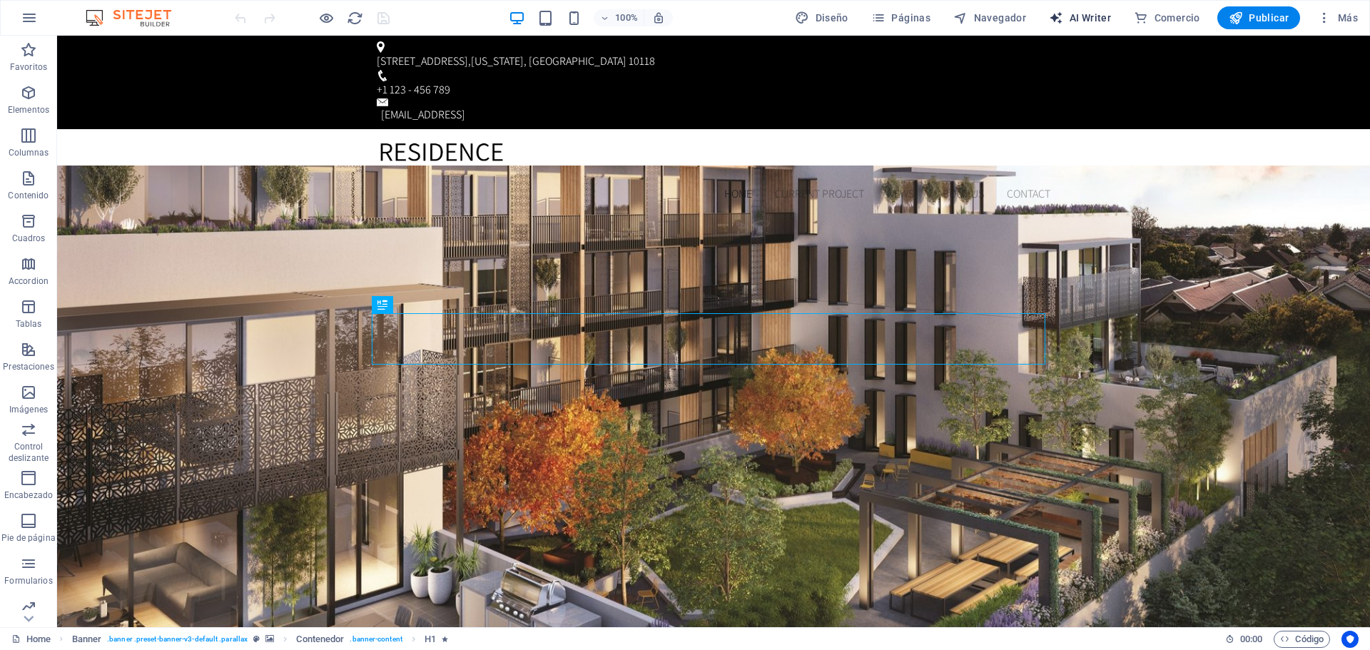
click at [1079, 21] on span "AI Writer" at bounding box center [1080, 18] width 62 height 14
select select "English"
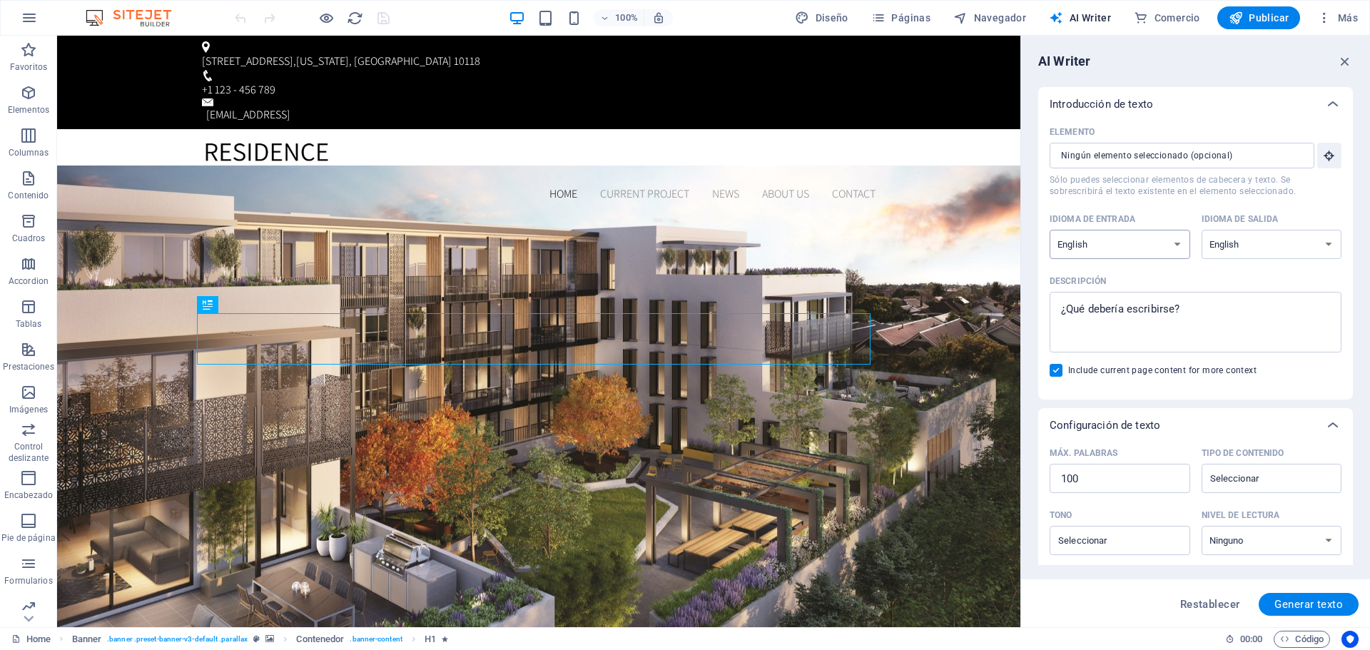
click at [1170, 248] on select "Albanian Arabic Armenian Awadhi Azerbaijani Bashkir Basque Belarusian Bengali B…" at bounding box center [1120, 244] width 141 height 29
click at [29, 20] on icon "button" at bounding box center [29, 17] width 17 height 17
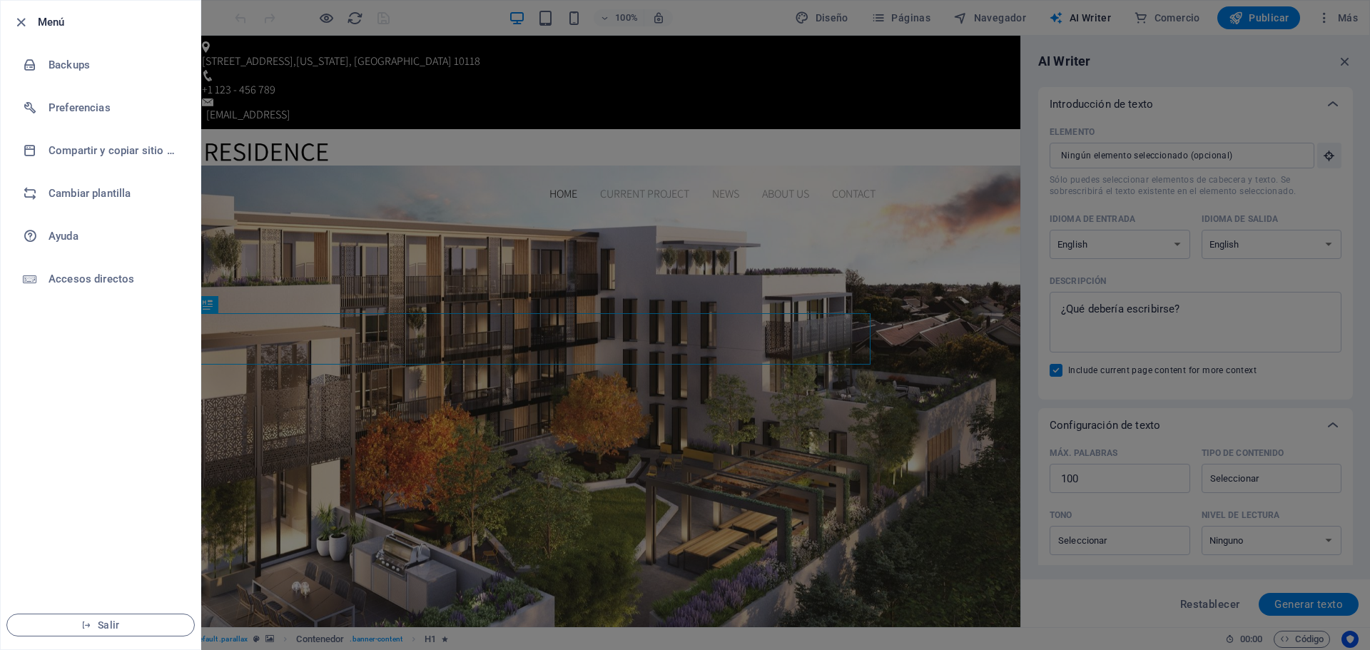
click at [1232, 325] on div at bounding box center [685, 325] width 1370 height 650
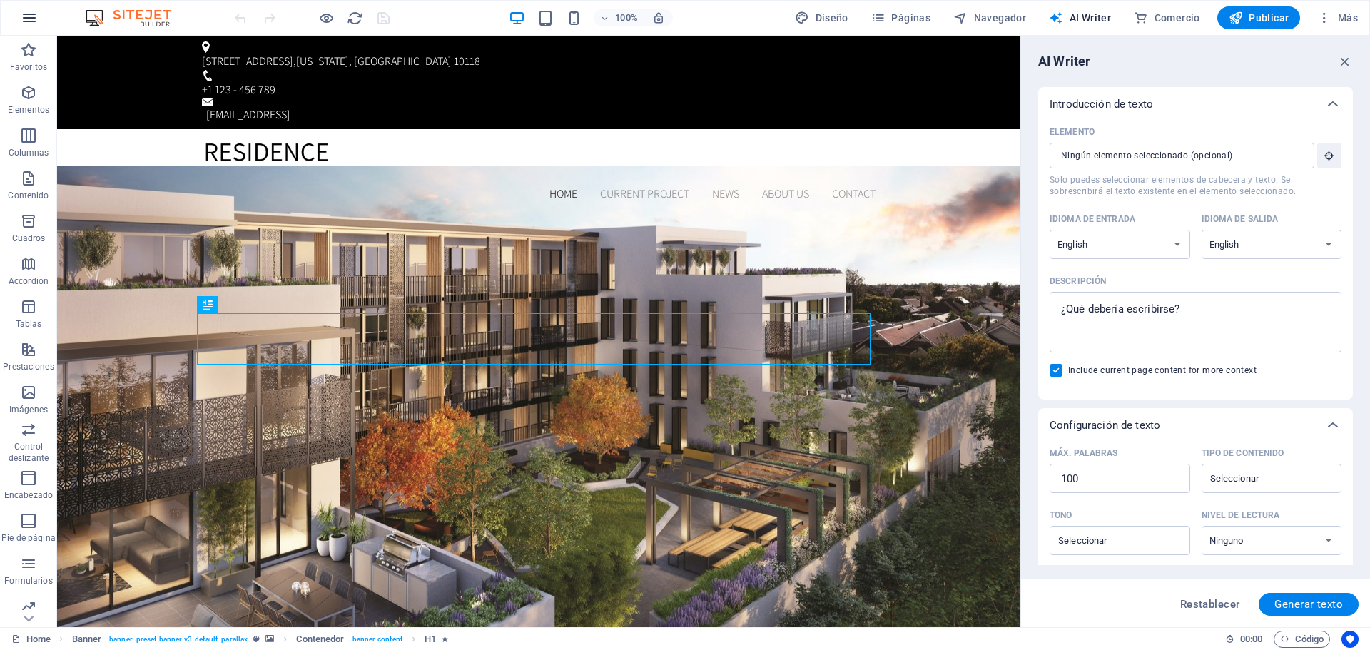
click at [15, 20] on button "button" at bounding box center [29, 18] width 34 height 34
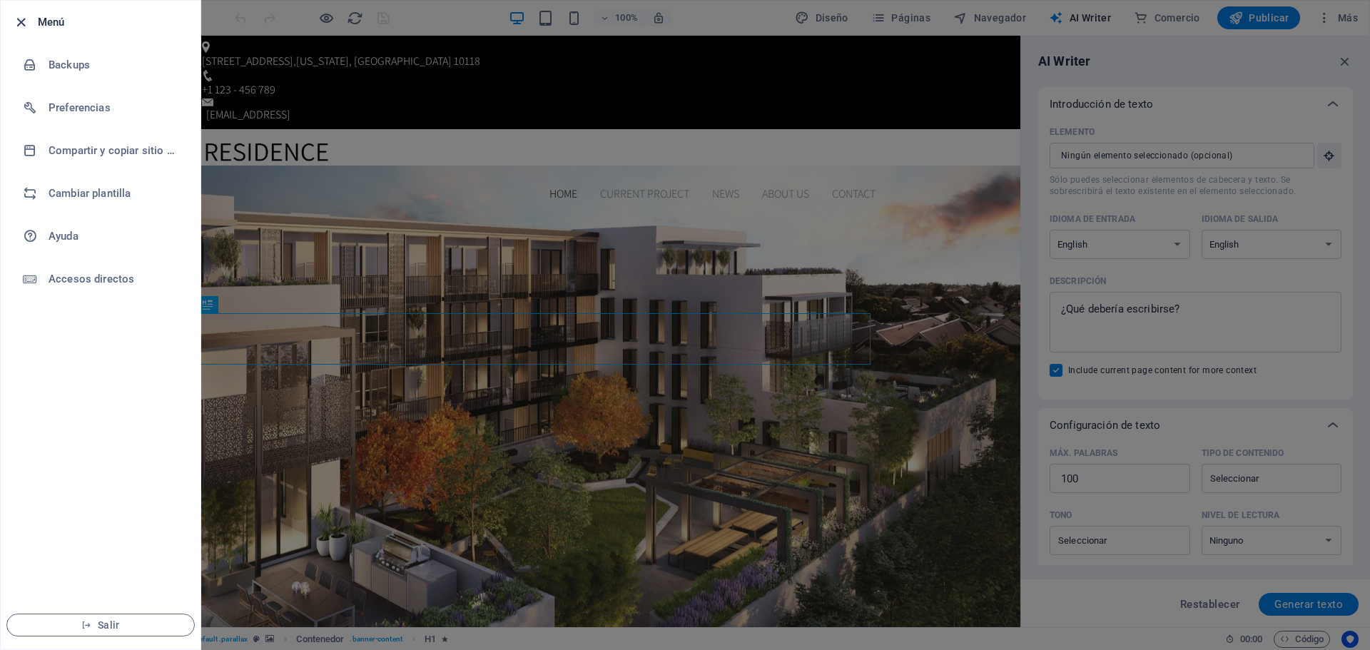
click at [22, 20] on icon "button" at bounding box center [21, 22] width 16 height 16
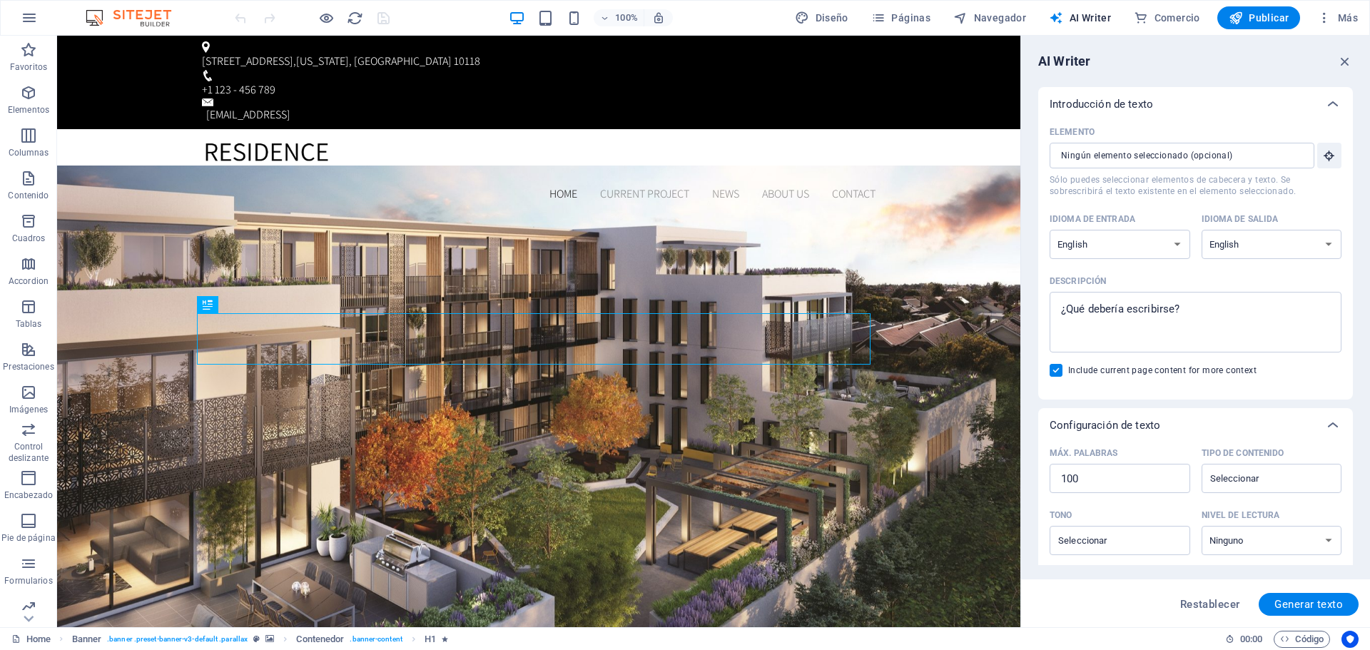
click at [138, 16] on img at bounding box center [135, 17] width 107 height 17
click at [1341, 6] on div "100% Diseño Páginas Navegador AI Writer Comercio Publicar Más" at bounding box center [685, 18] width 1369 height 34
click at [1339, 11] on button "Más" at bounding box center [1338, 17] width 52 height 23
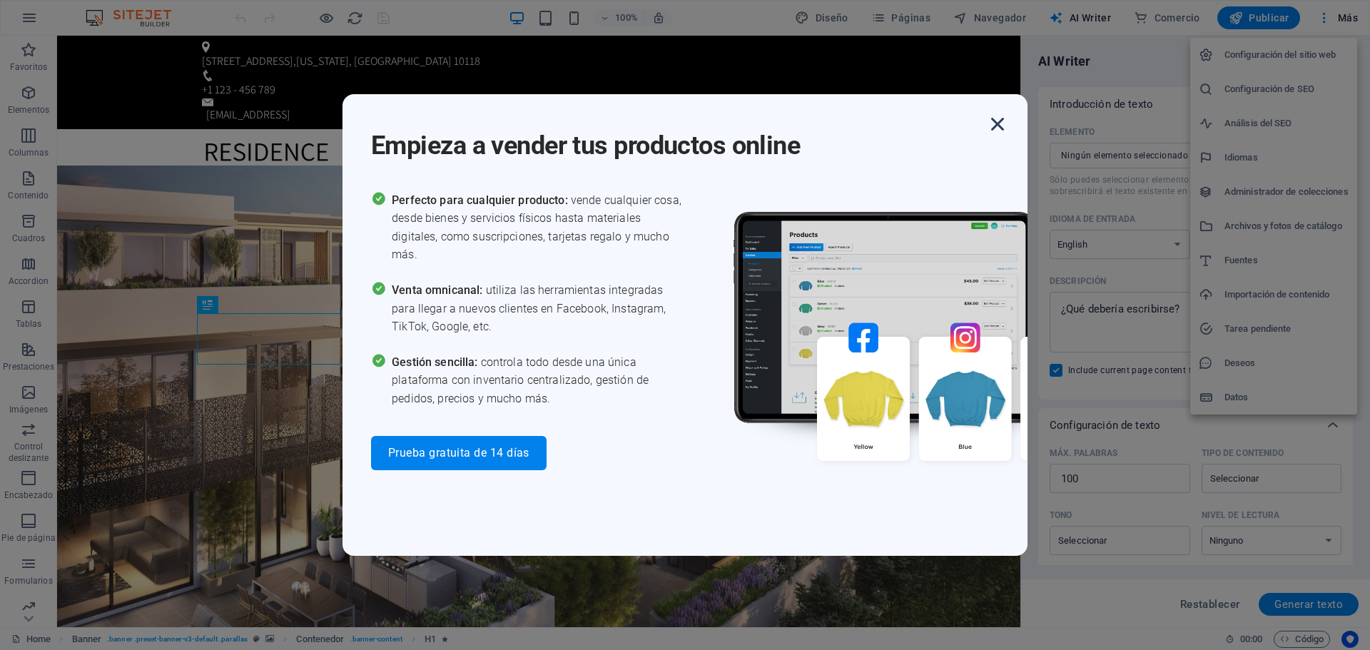
click at [993, 128] on icon "button" at bounding box center [998, 124] width 26 height 26
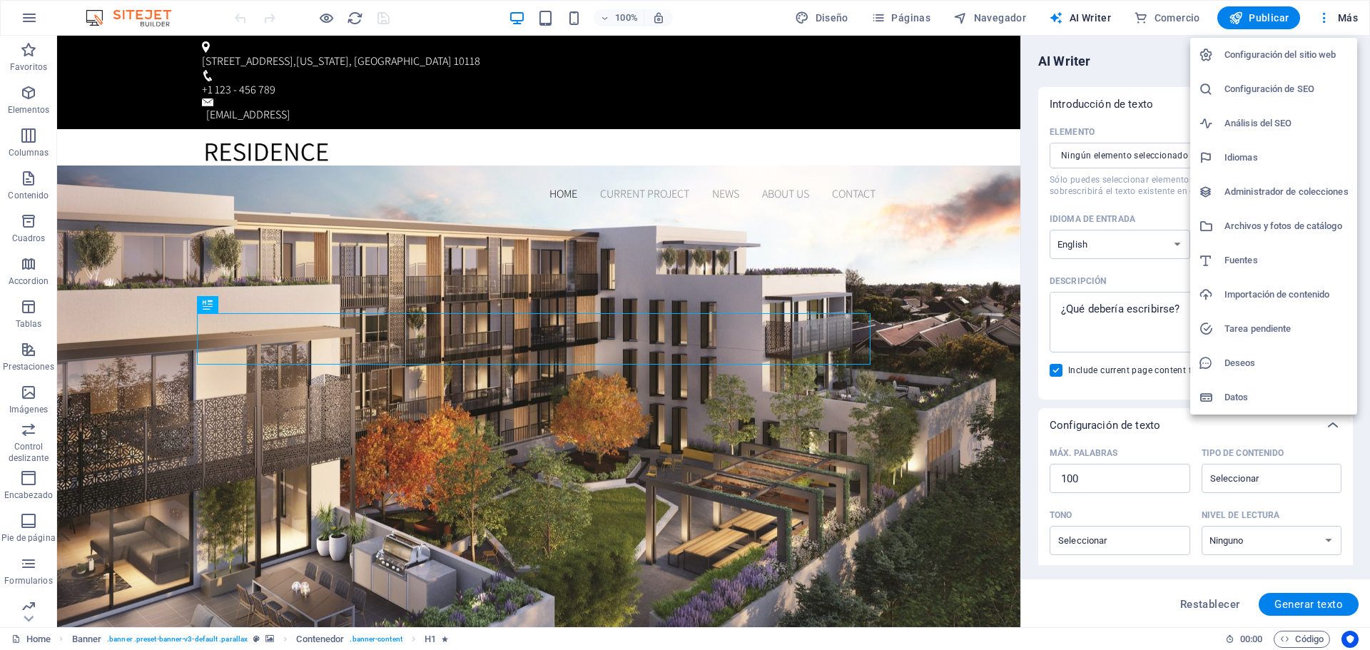
click at [44, 639] on div at bounding box center [685, 325] width 1370 height 650
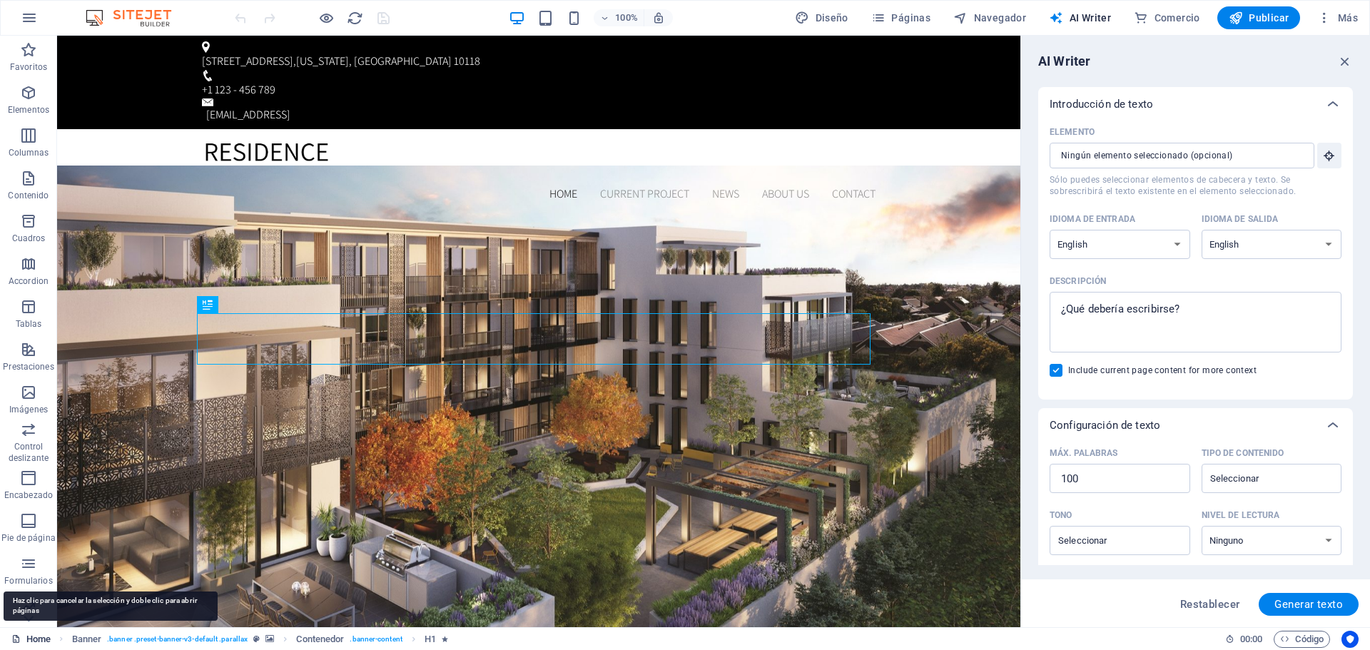
click at [36, 639] on link "Home" at bounding box center [30, 639] width 39 height 17
click at [37, 639] on link "Home" at bounding box center [30, 639] width 39 height 17
click at [20, 639] on icon at bounding box center [15, 638] width 9 height 9
click at [18, 640] on icon at bounding box center [15, 638] width 9 height 9
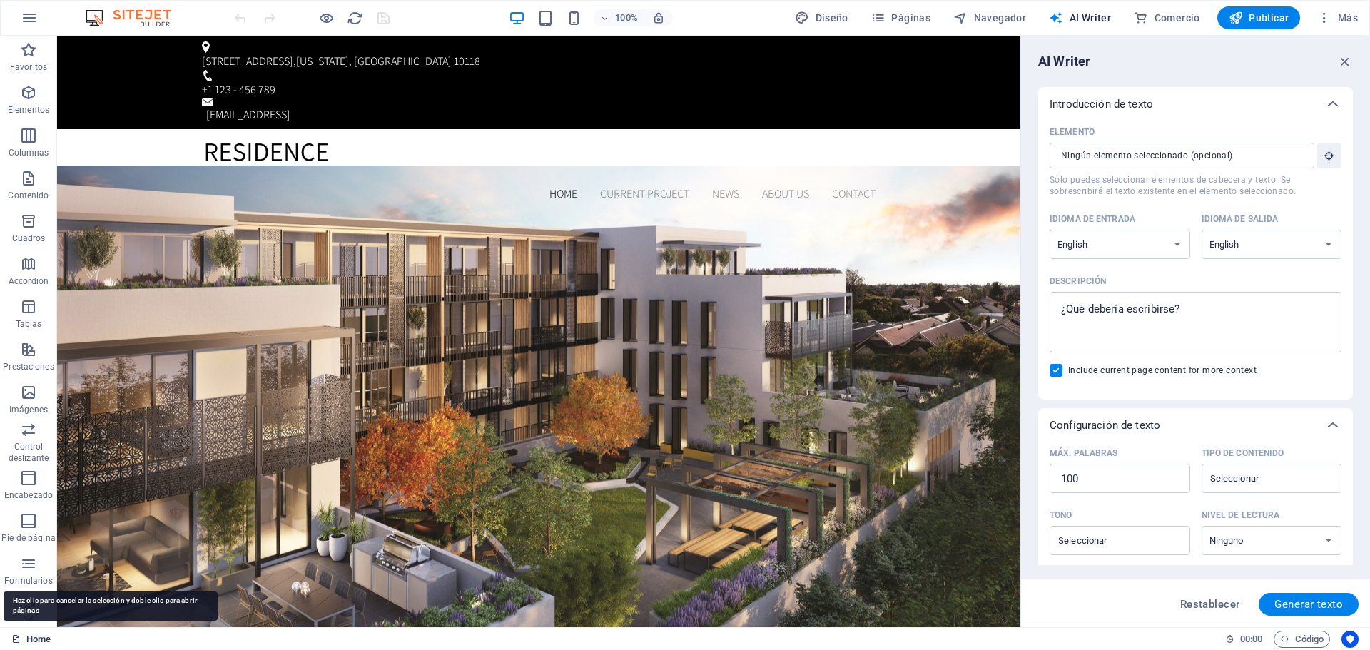
click at [18, 640] on icon at bounding box center [15, 638] width 9 height 9
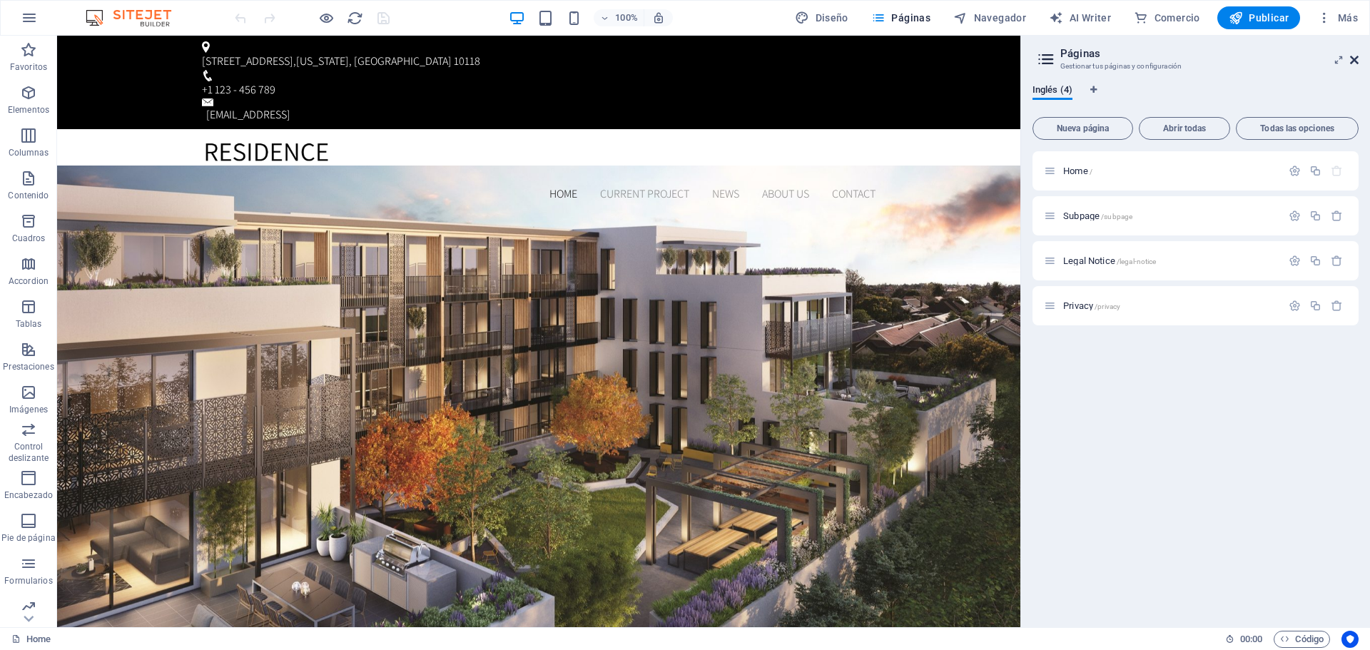
click at [1353, 61] on icon at bounding box center [1354, 59] width 9 height 11
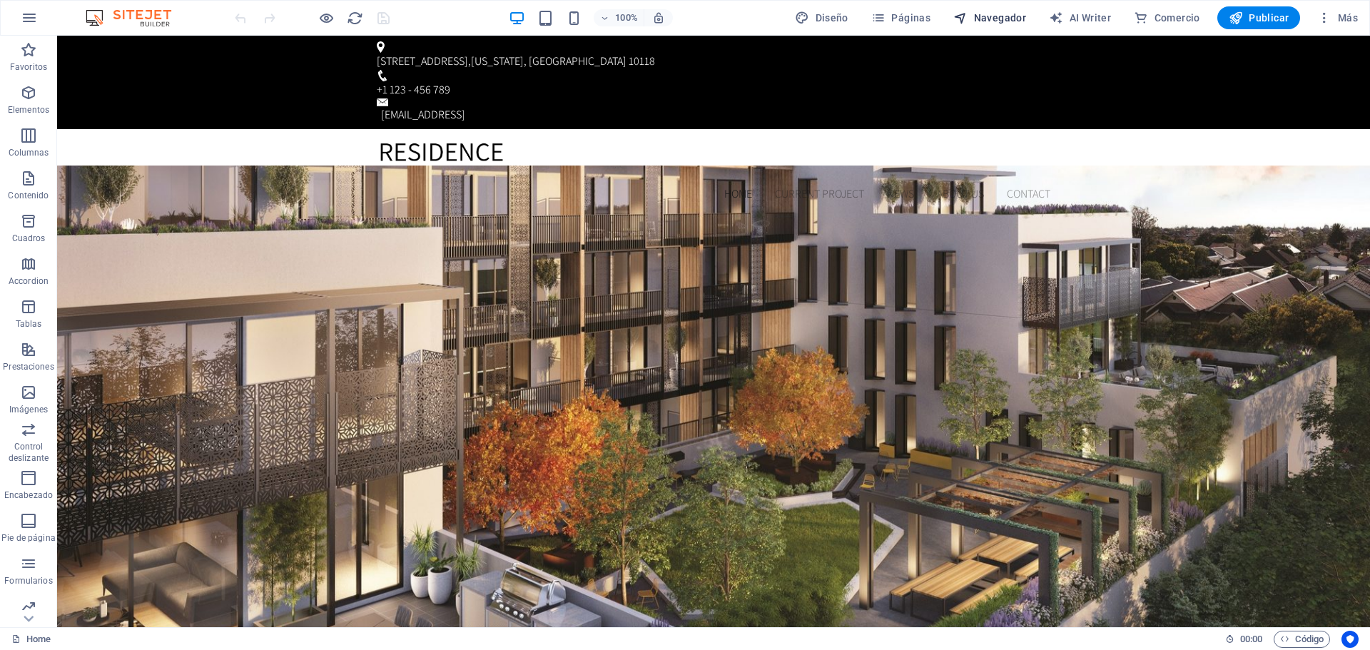
click at [997, 20] on span "Navegador" at bounding box center [989, 18] width 73 height 14
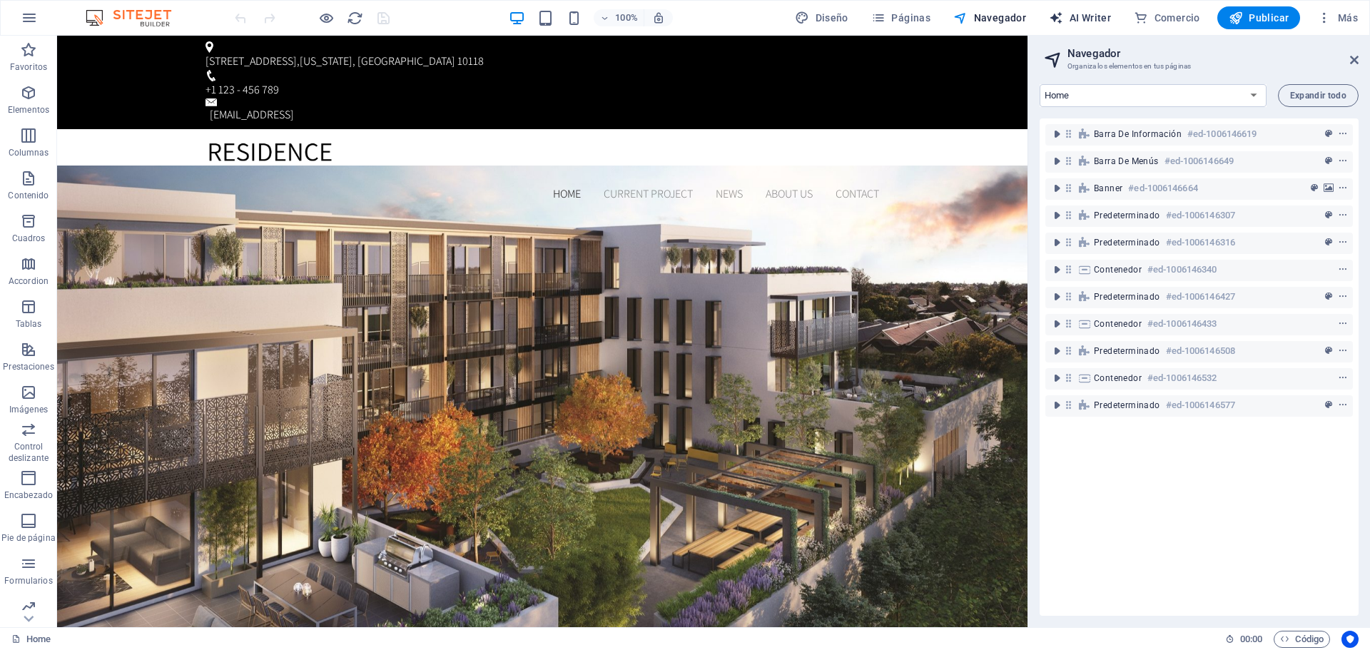
click at [1087, 14] on span "AI Writer" at bounding box center [1080, 18] width 62 height 14
select select "English"
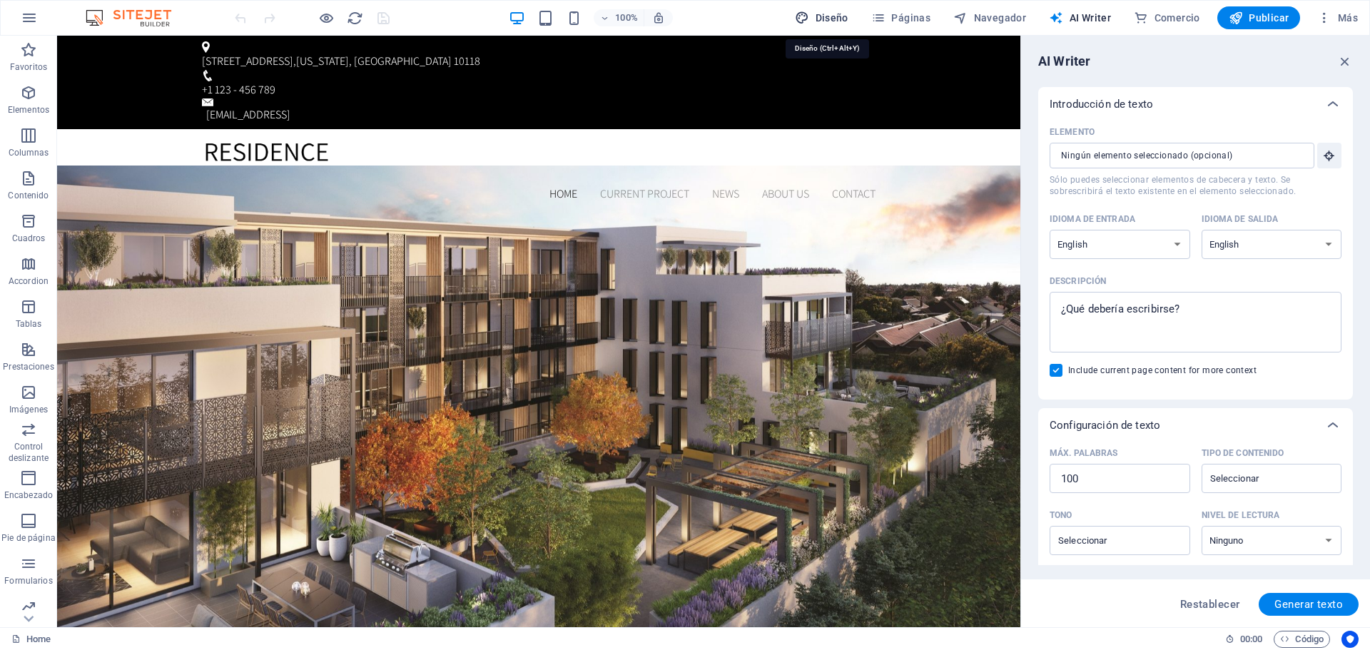
click at [844, 16] on span "Diseño" at bounding box center [822, 18] width 54 height 14
select select "px"
select select "300"
select select "px"
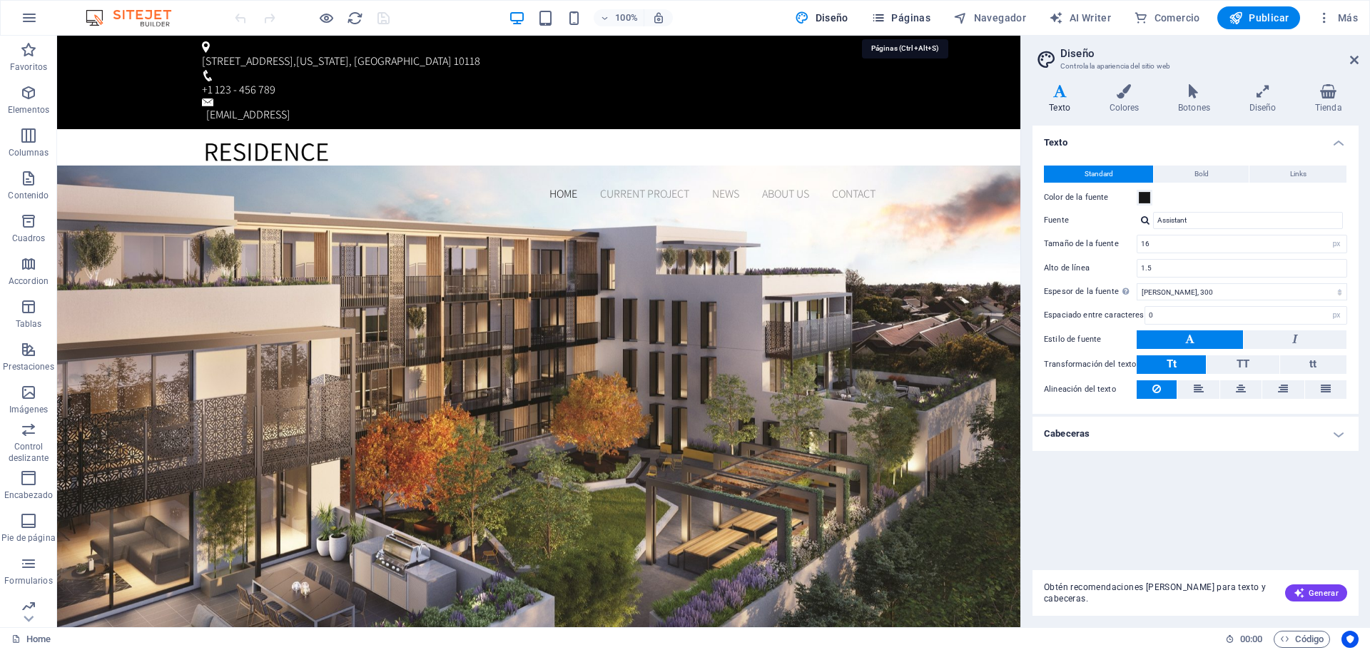
click at [912, 18] on span "Páginas" at bounding box center [900, 18] width 59 height 14
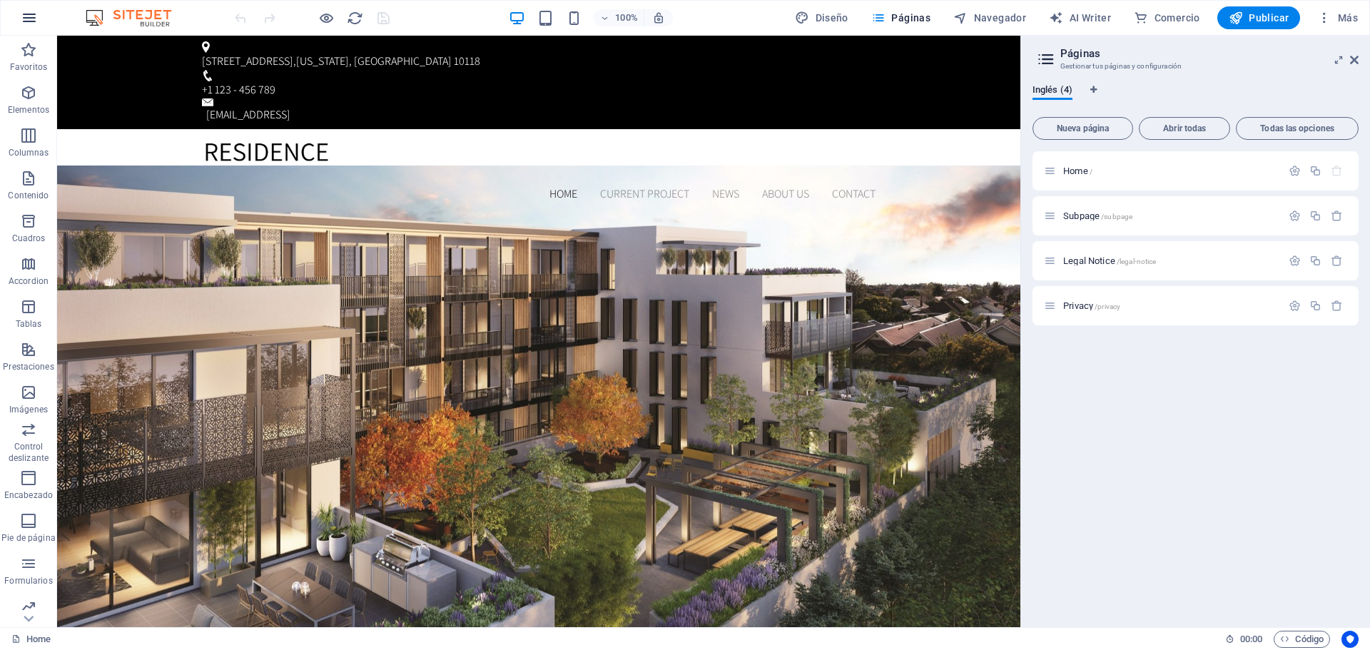
click at [22, 19] on icon "button" at bounding box center [29, 17] width 17 height 17
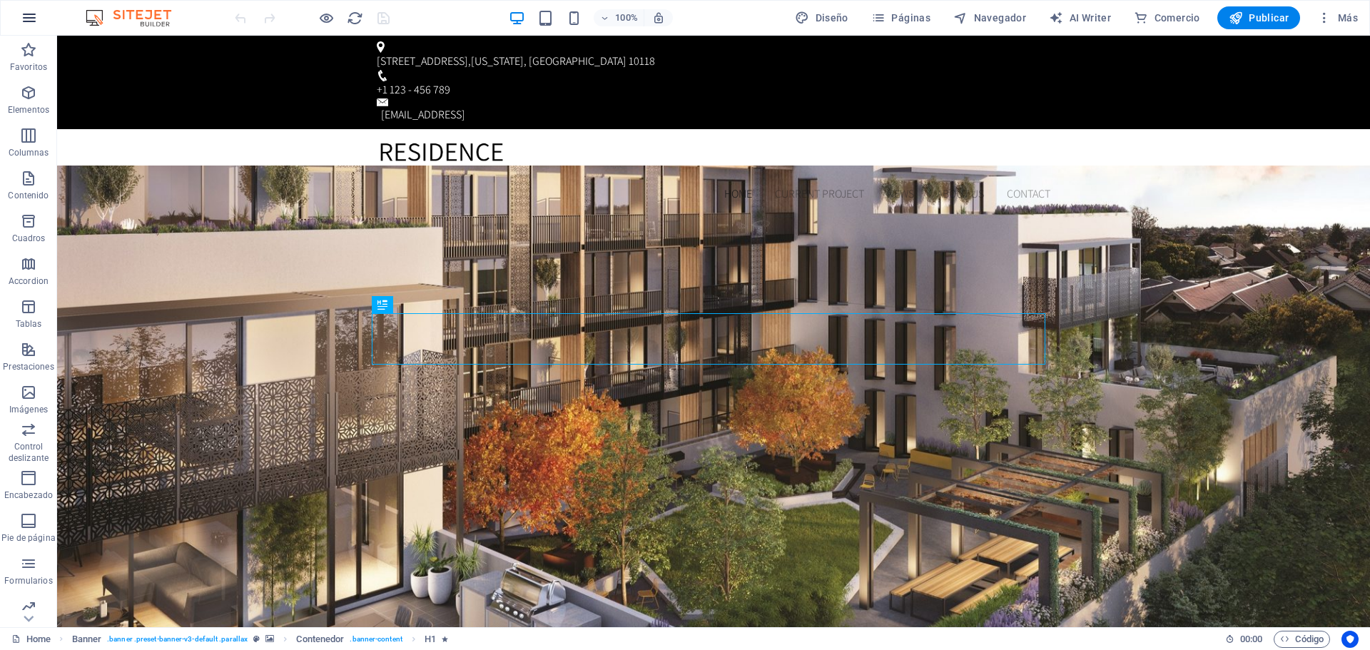
click at [32, 19] on icon "button" at bounding box center [29, 17] width 17 height 17
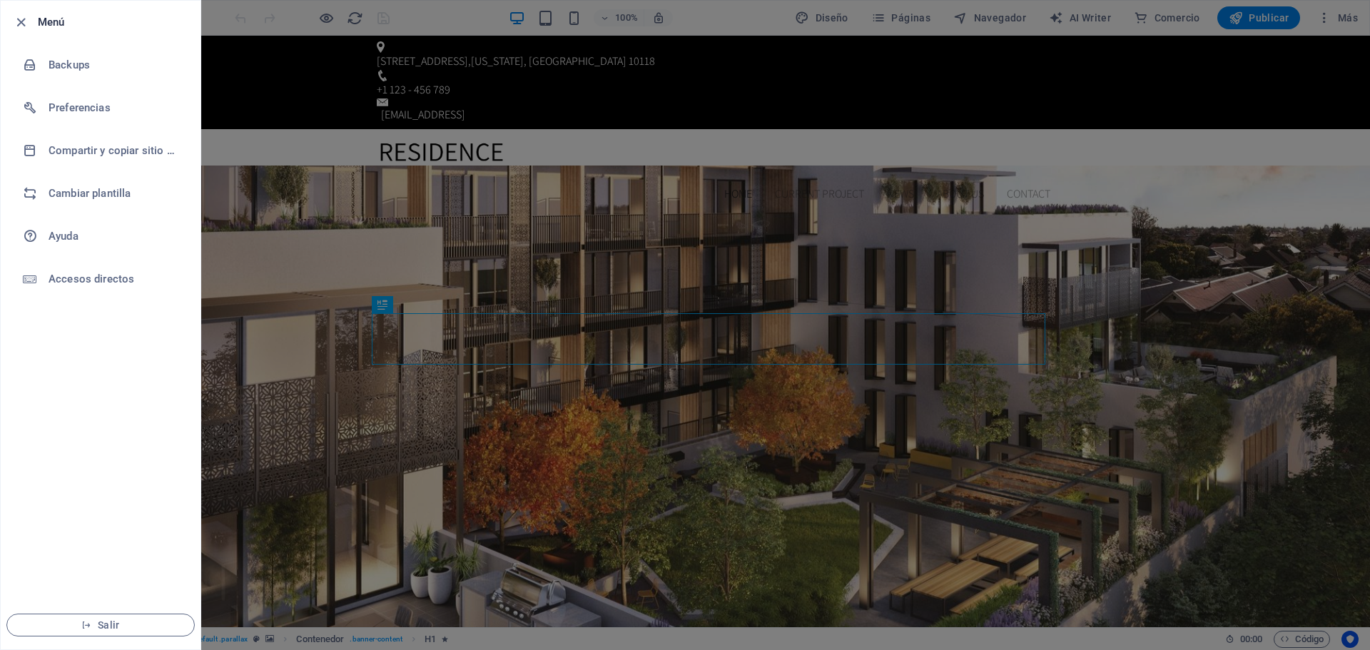
click at [32, 19] on div at bounding box center [25, 22] width 26 height 17
click at [1072, 50] on div at bounding box center [685, 325] width 1370 height 650
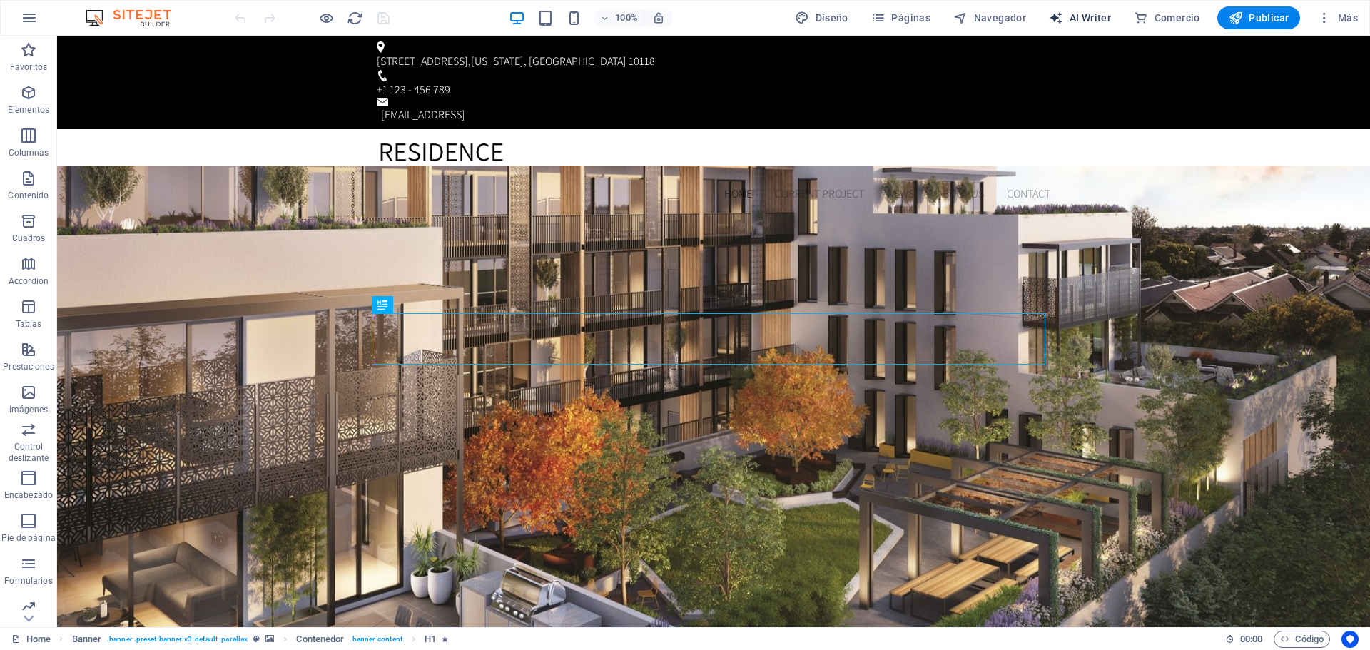
click at [1098, 19] on span "AI Writer" at bounding box center [1080, 18] width 62 height 14
select select "English"
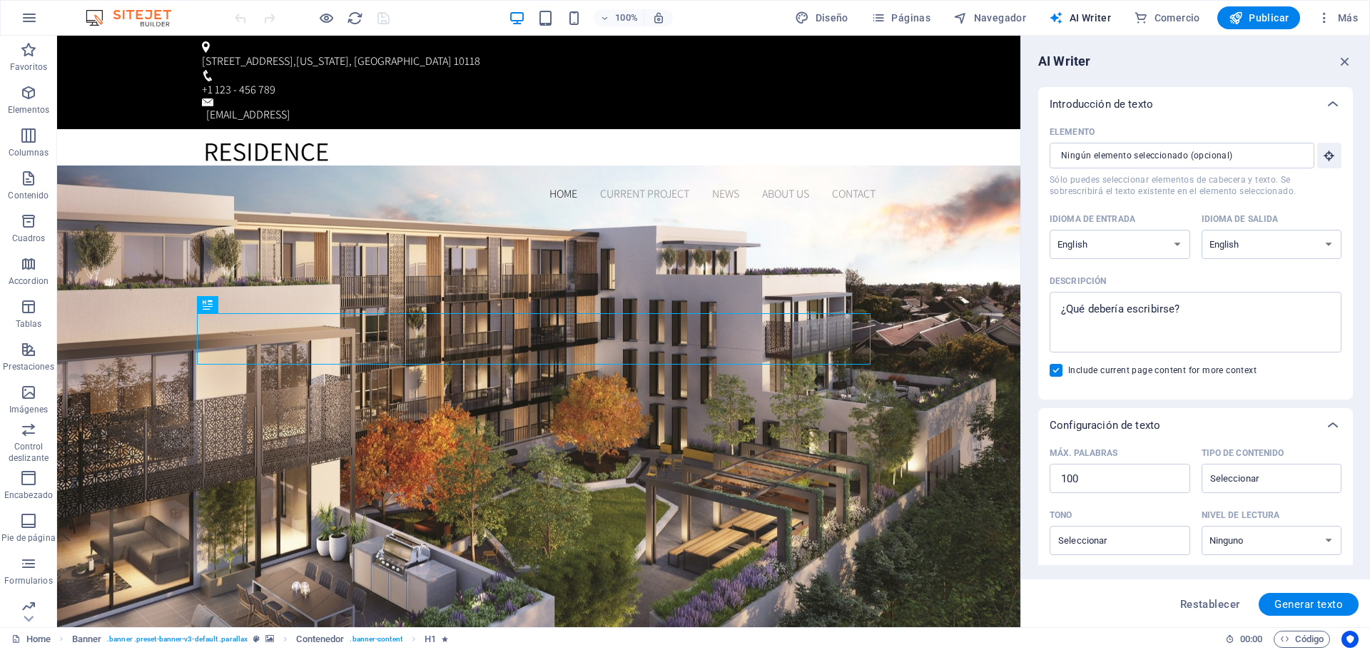
click at [1113, 106] on p "Introducción de texto" at bounding box center [1101, 104] width 103 height 14
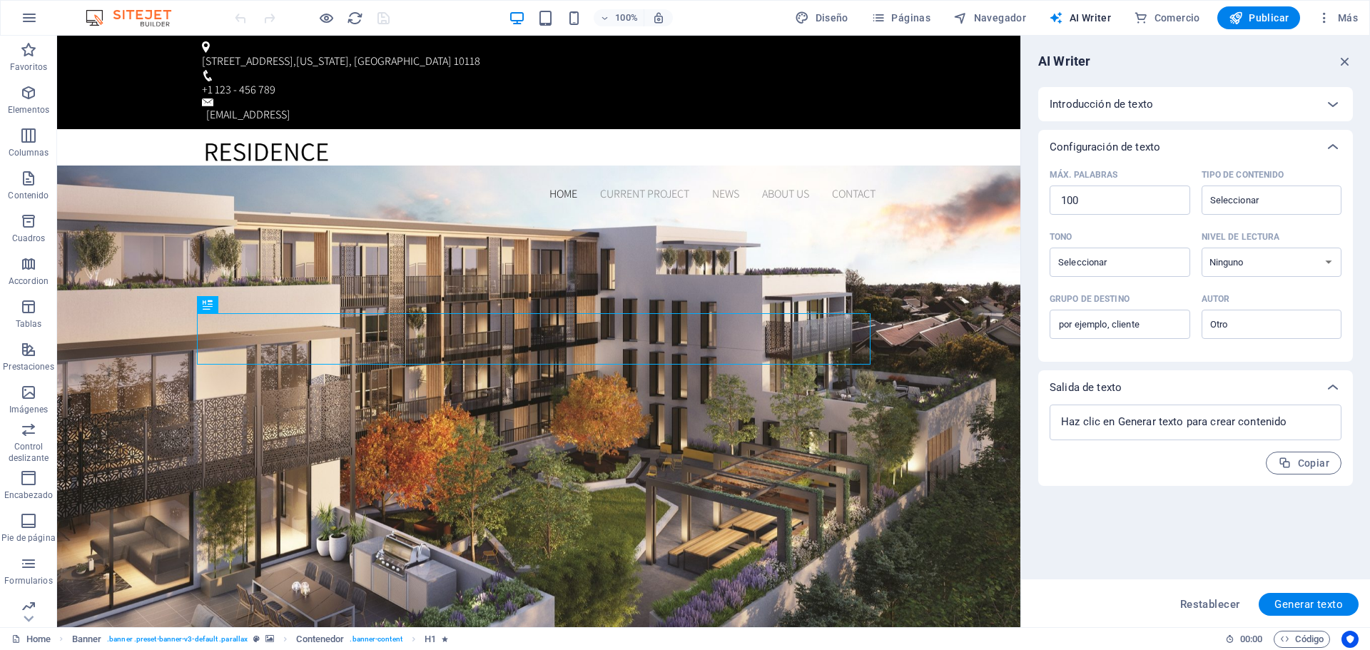
click at [1113, 106] on p "Introducción de texto" at bounding box center [1101, 104] width 103 height 14
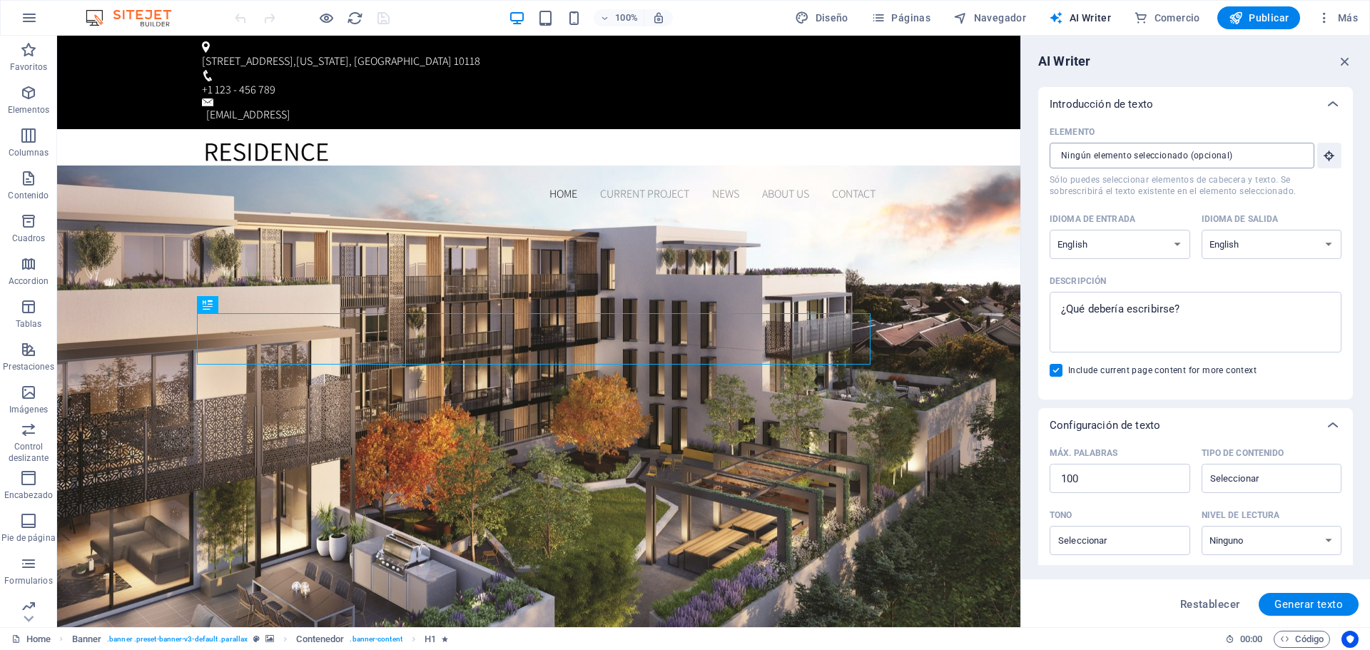
click at [1155, 151] on input "Elemento ​ Sólo puedes seleccionar elementos de cabecera y texto. Se sobrescrib…" at bounding box center [1177, 156] width 255 height 26
click at [1167, 243] on select "Albanian Arabic Armenian Awadhi Azerbaijani Bashkir Basque Belarusian Bengali B…" at bounding box center [1120, 244] width 141 height 29
select select "Spanish"
click at [1050, 230] on select "Albanian Arabic Armenian Awadhi Azerbaijani Bashkir Basque Belarusian Bengali B…" at bounding box center [1120, 244] width 141 height 29
click at [1224, 249] on select "Albanian Arabic Armenian Awadhi Azerbaijani Bashkir Basque Belarusian Bengali B…" at bounding box center [1272, 244] width 141 height 29
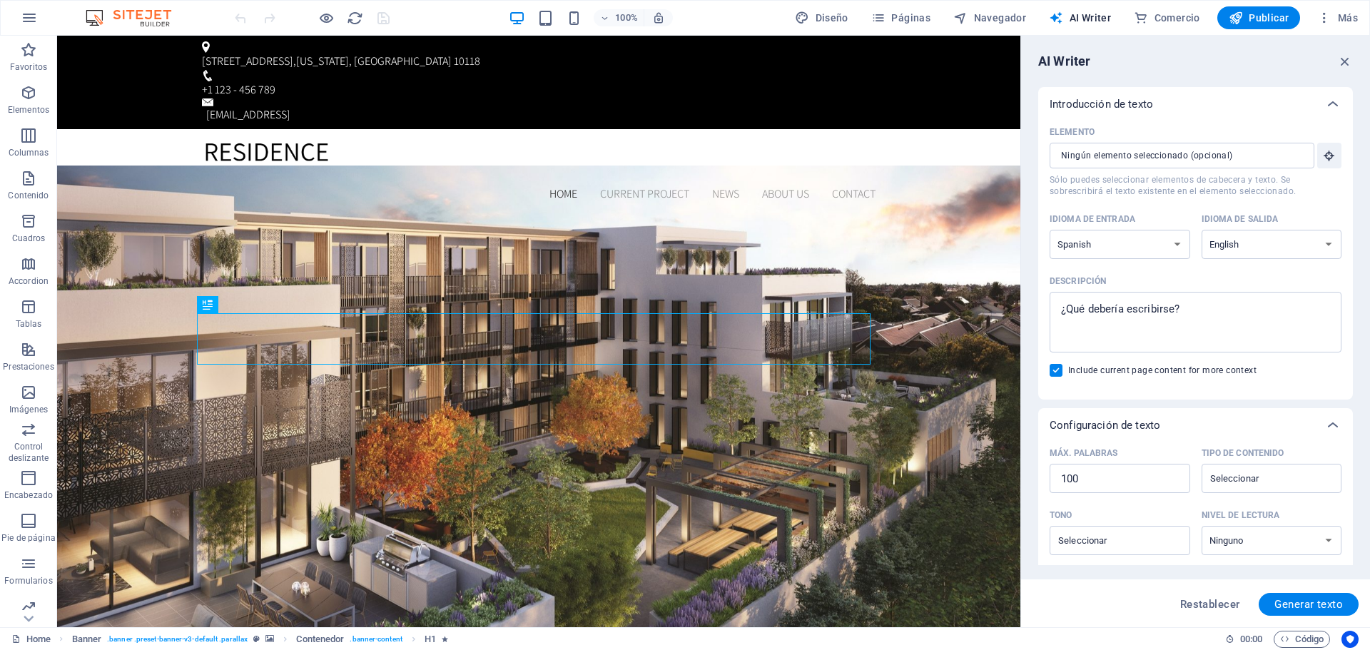
select select "Spanish"
click at [1202, 230] on select "Albanian Arabic Armenian Awadhi Azerbaijani Bashkir Basque Belarusian Bengali B…" at bounding box center [1272, 244] width 141 height 29
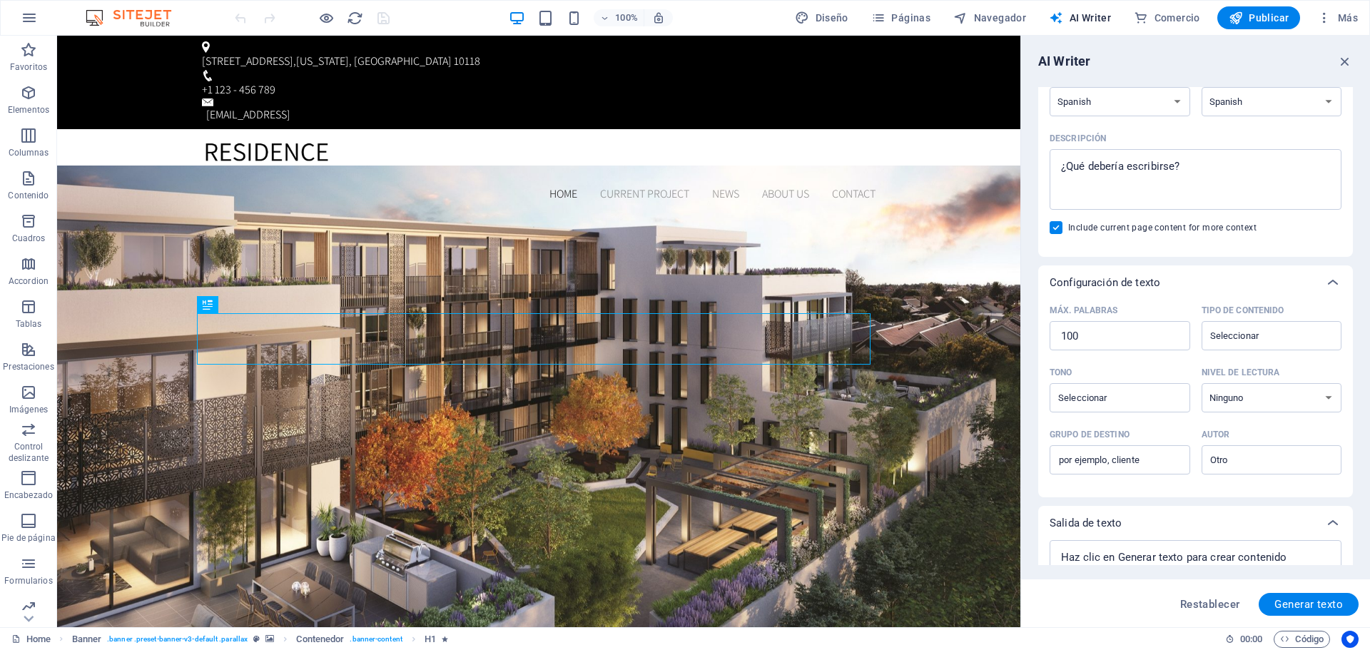
scroll to position [199, 0]
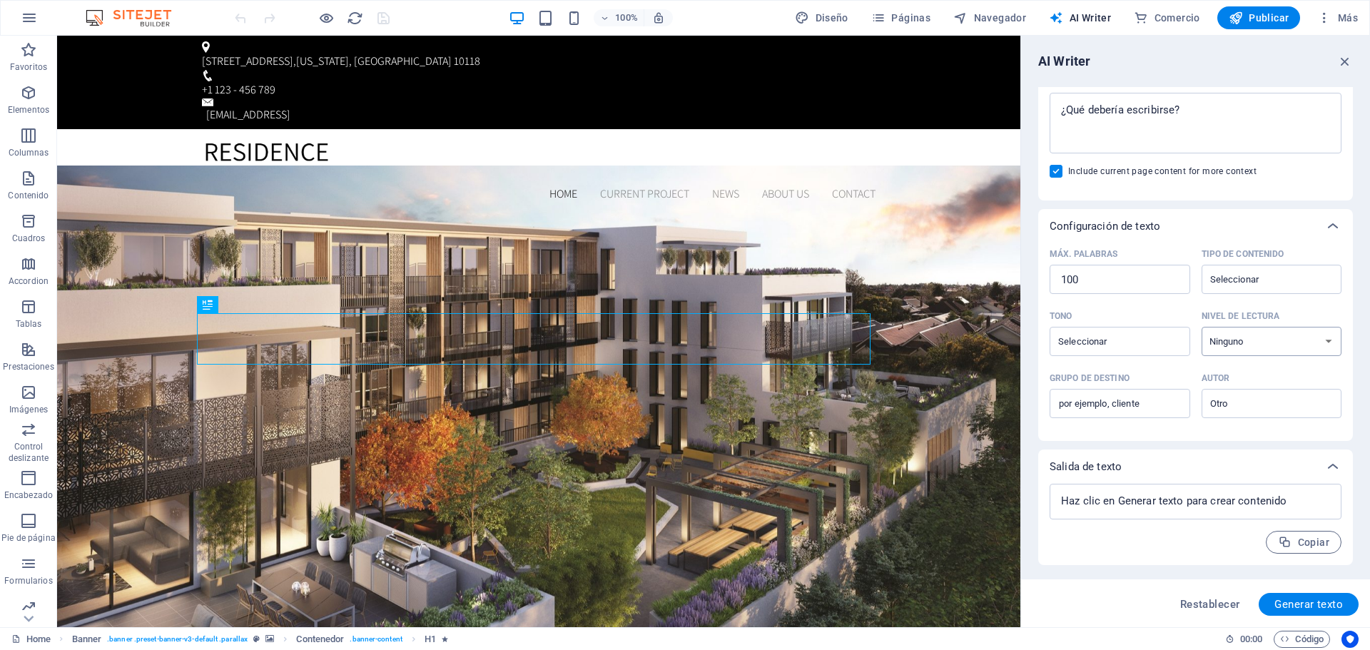
click at [1237, 340] on select "Ninguno Académico Adulto Adolescente Infantil" at bounding box center [1272, 341] width 141 height 29
click at [1132, 348] on input "Tono ​" at bounding box center [1108, 341] width 108 height 21
click at [1111, 395] on li "Amigable" at bounding box center [1119, 399] width 138 height 23
type input "Friendly"
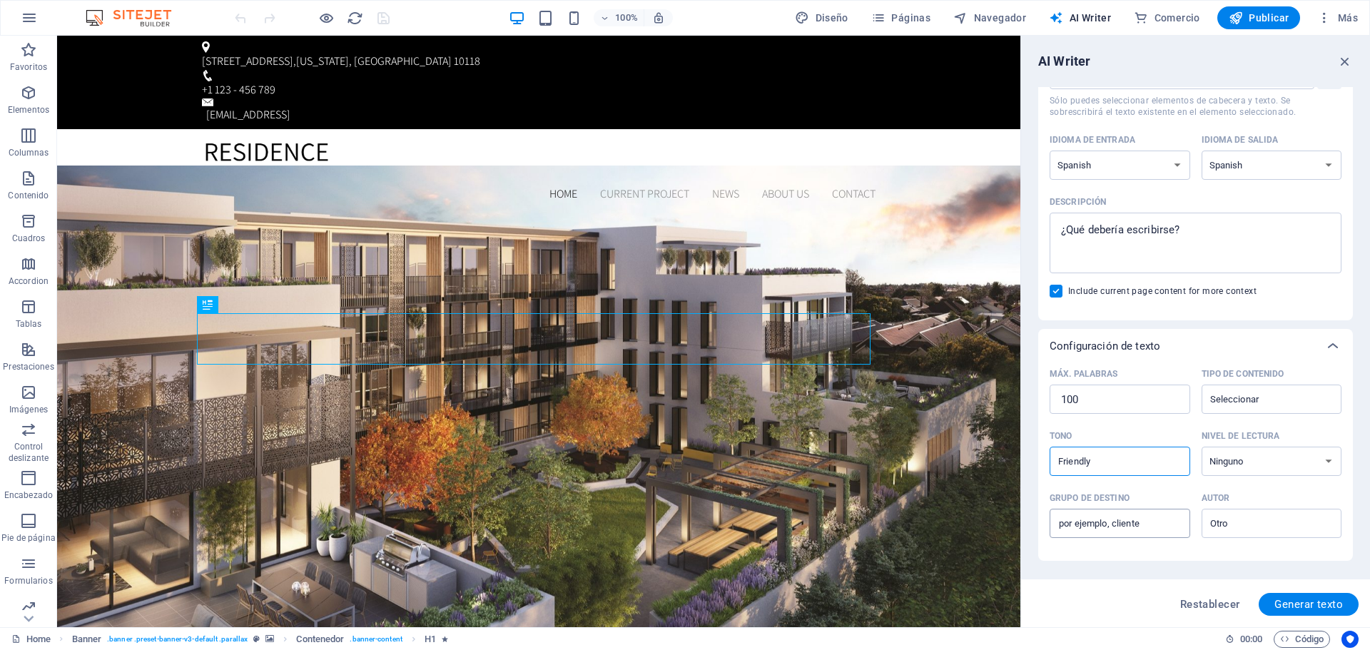
scroll to position [56, 0]
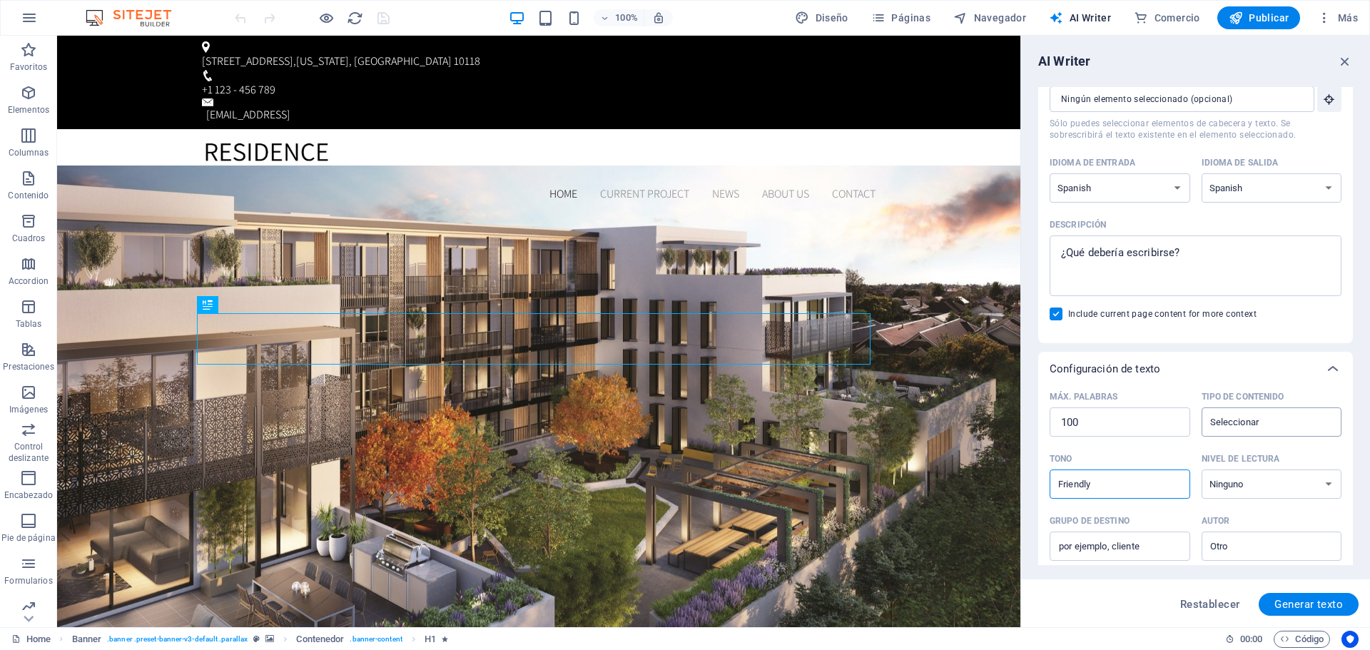
click at [1248, 422] on input "Tipo de contenido ​" at bounding box center [1260, 422] width 108 height 21
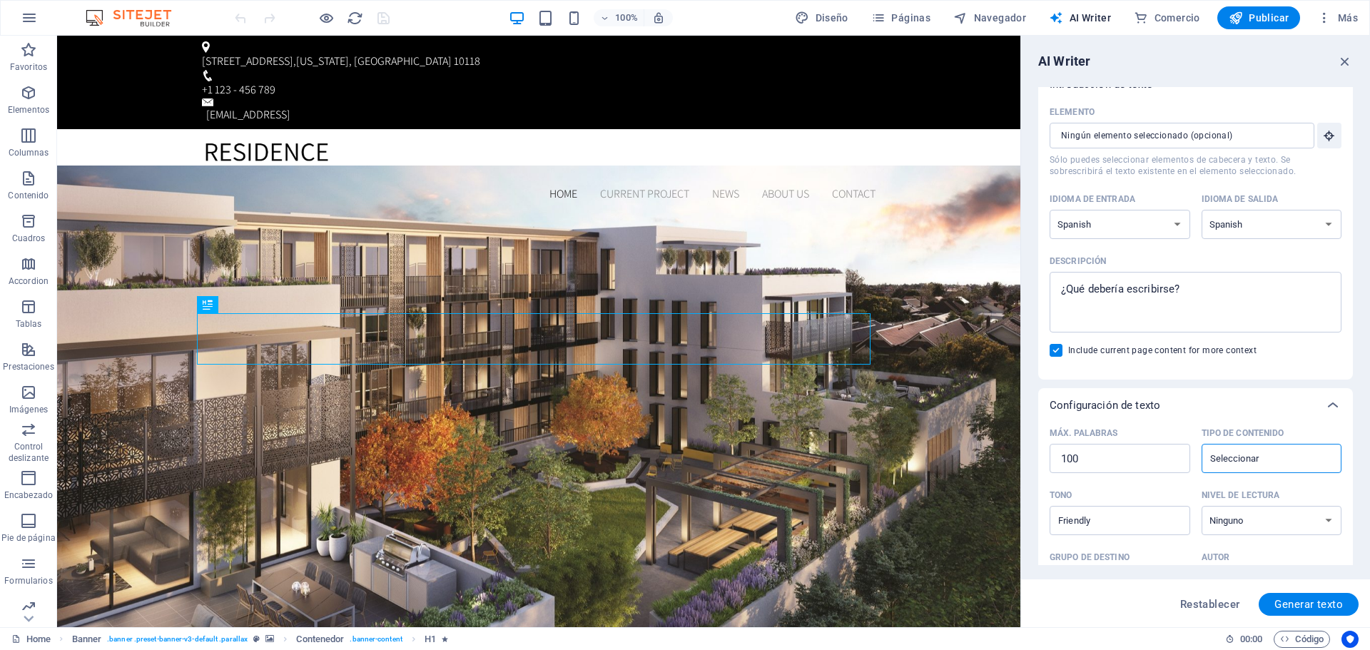
scroll to position [0, 0]
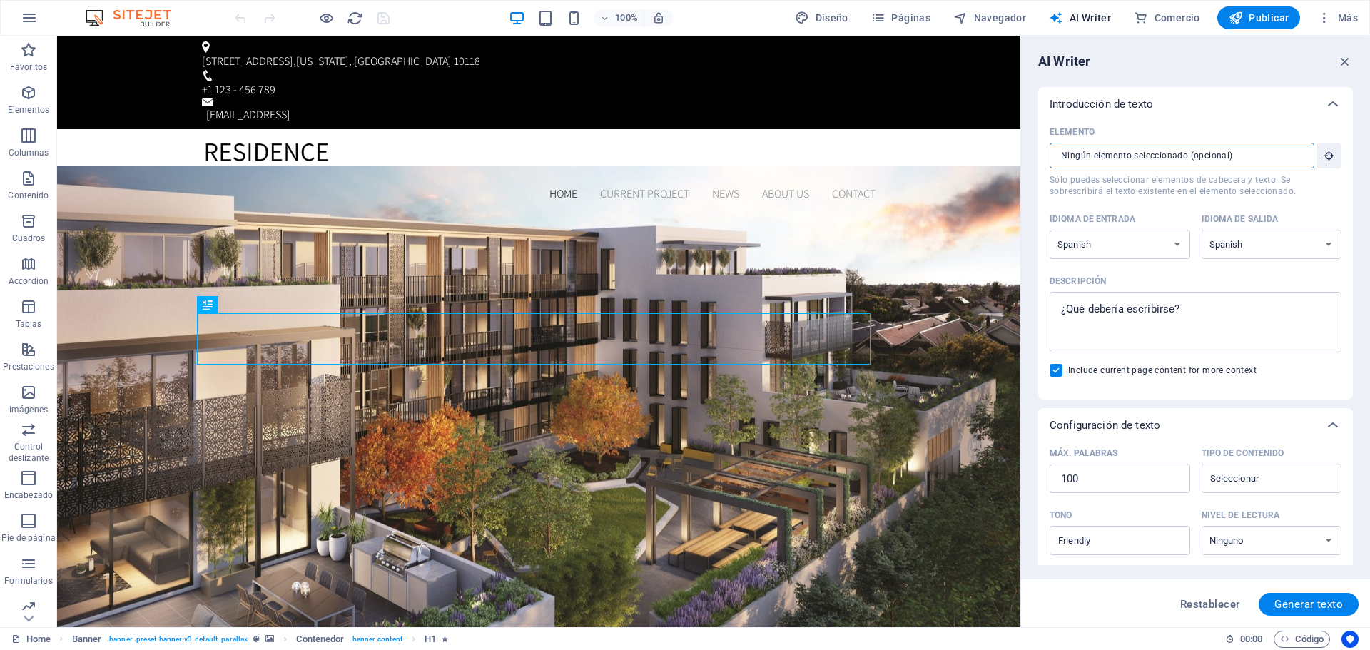
click at [1285, 157] on input "Elemento ​ Sólo puedes seleccionar elementos de cabecera y texto. Se sobrescrib…" at bounding box center [1177, 156] width 255 height 26
type textarea "x"
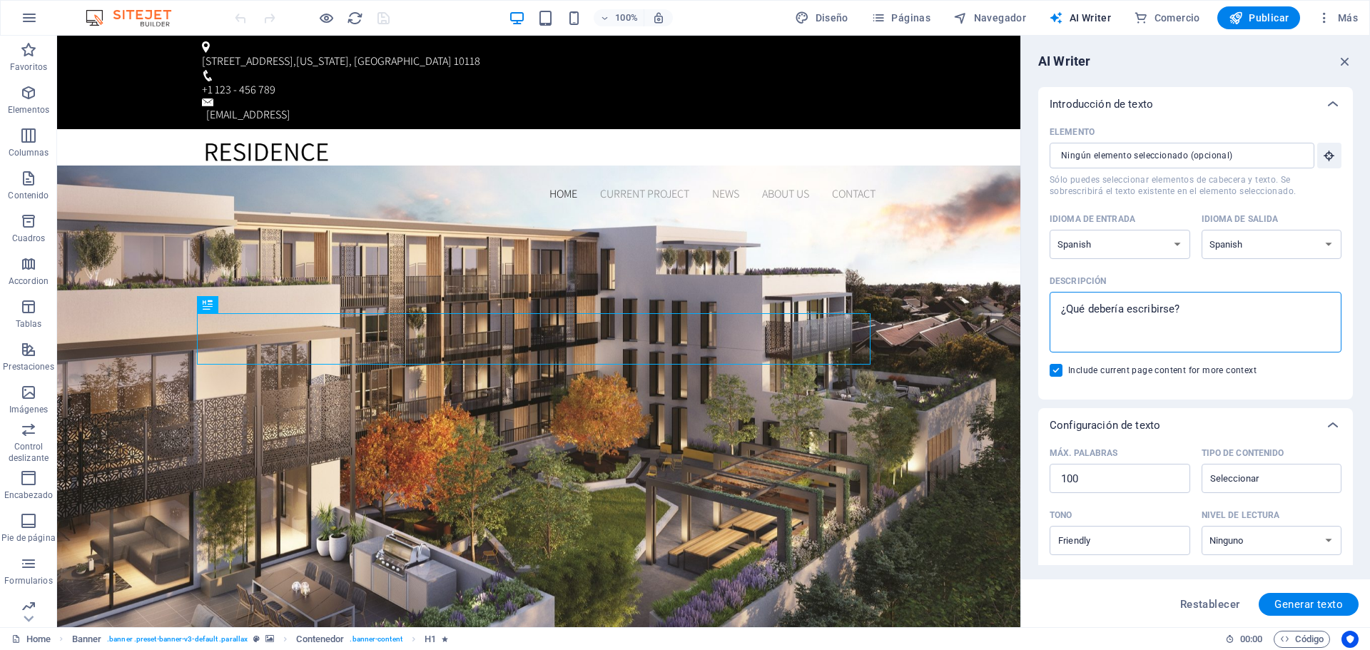
click at [1224, 320] on textarea "Descripción x ​" at bounding box center [1196, 322] width 278 height 46
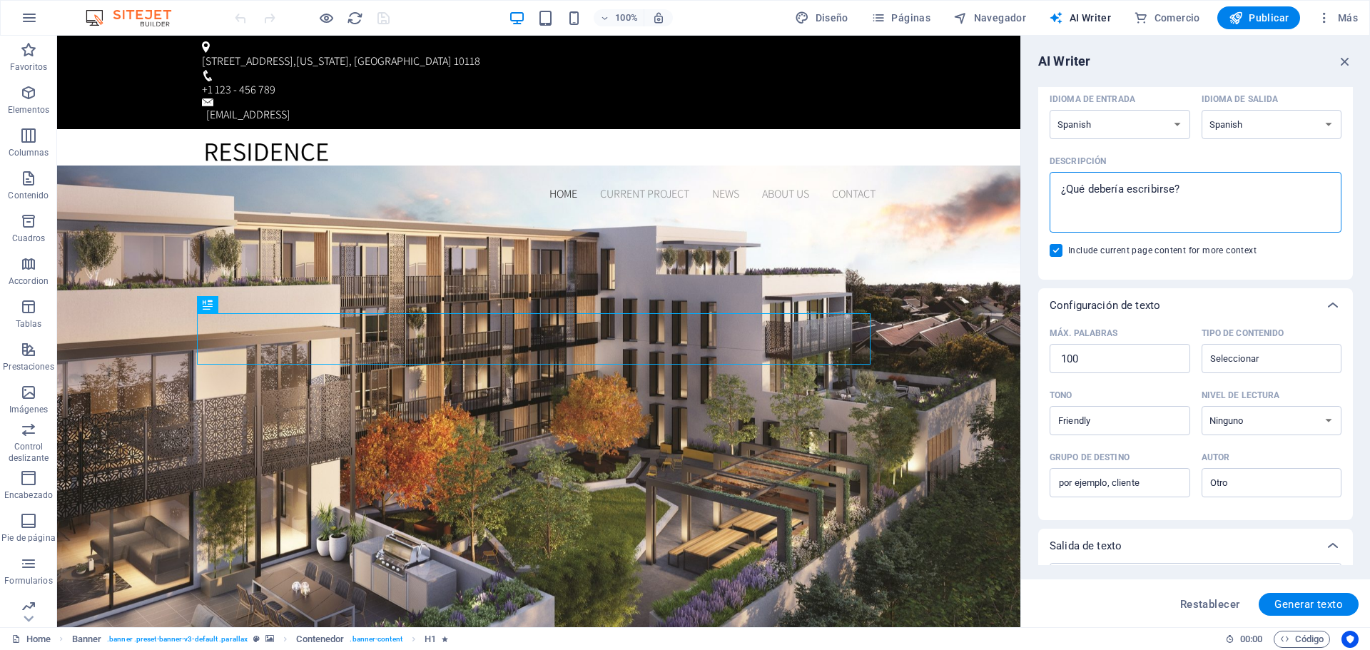
scroll to position [143, 0]
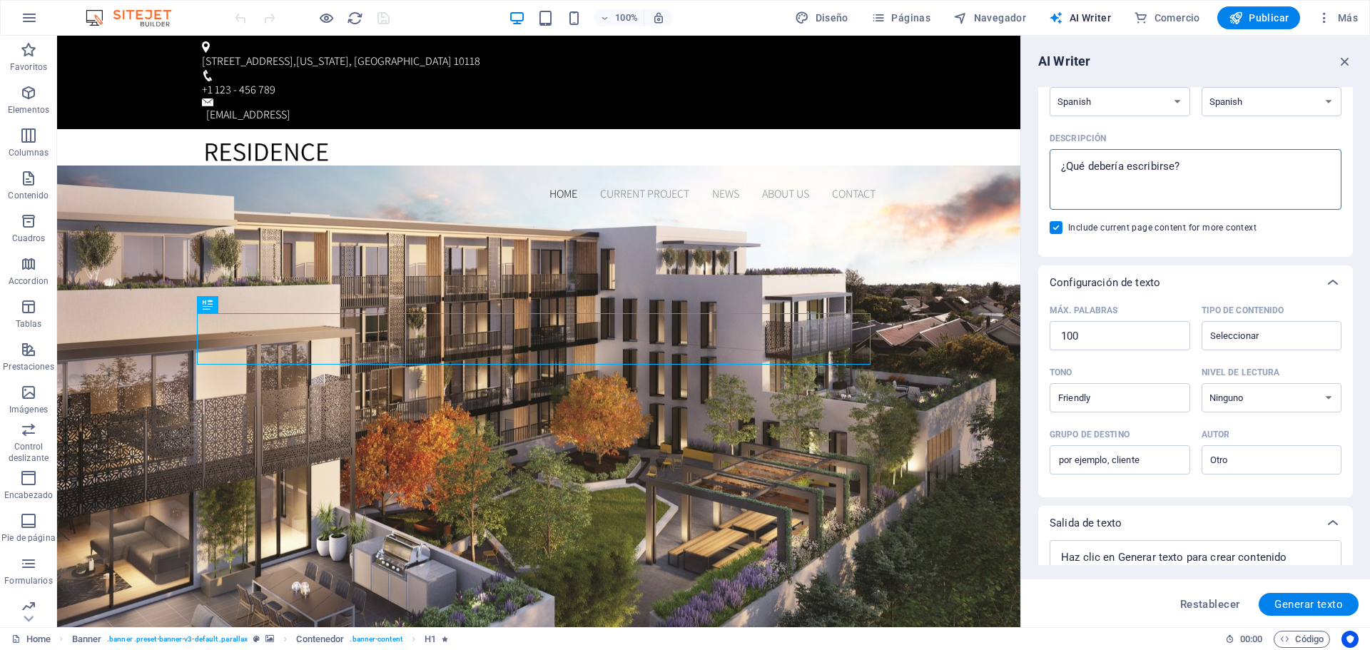
type textarea "s"
type textarea "x"
type textarea "si"
type textarea "x"
type textarea "sit"
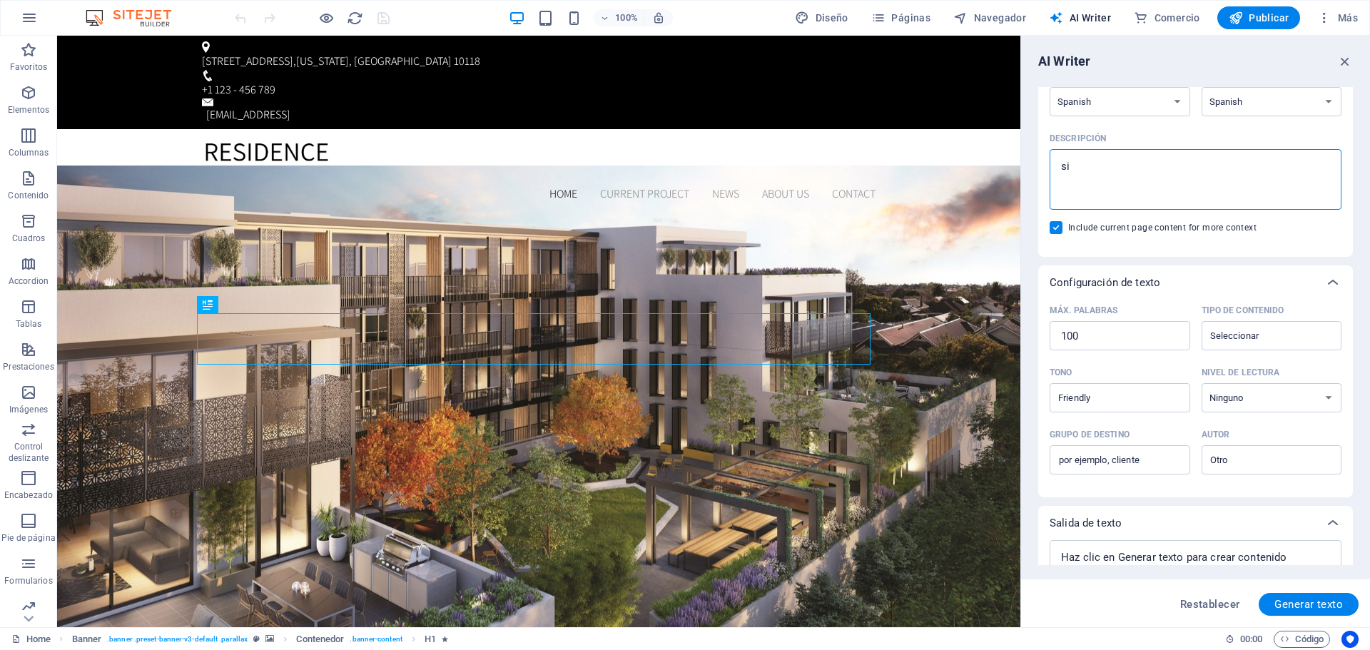
type textarea "x"
type textarea "siti"
type textarea "x"
type textarea "sitio"
type textarea "x"
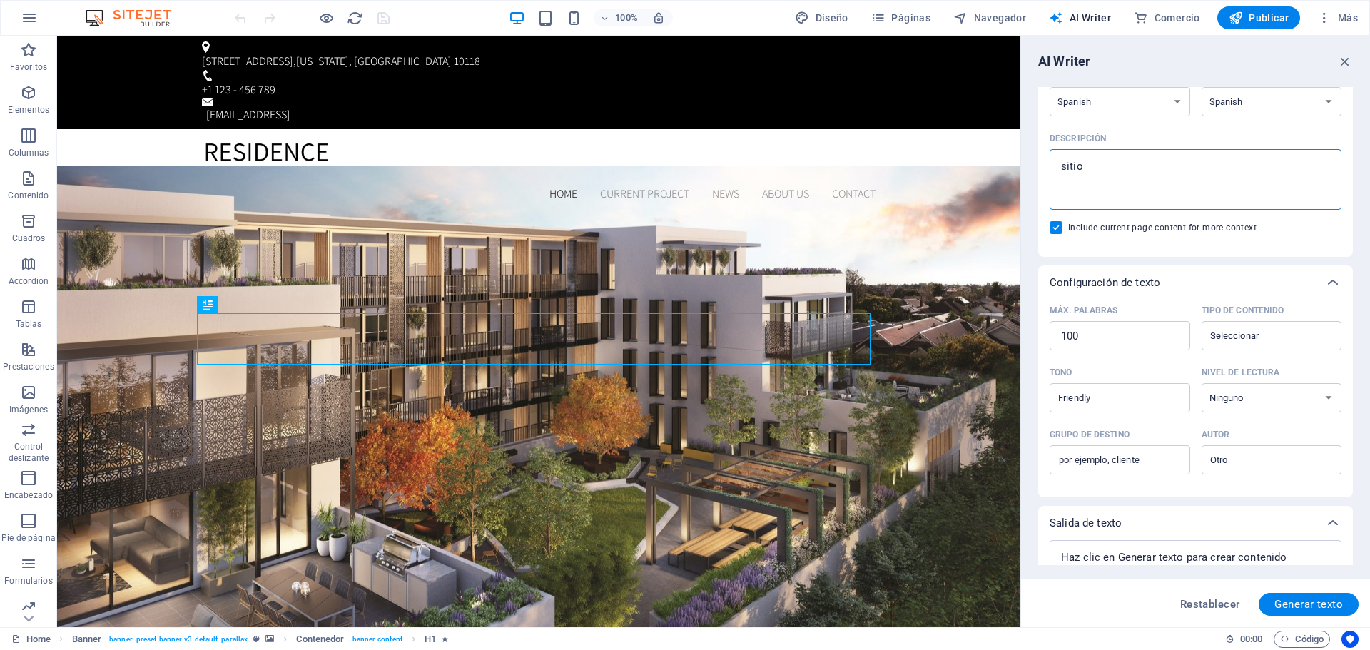
type textarea "sitio"
type textarea "x"
type textarea "sitio w"
type textarea "x"
type textarea "sitio we"
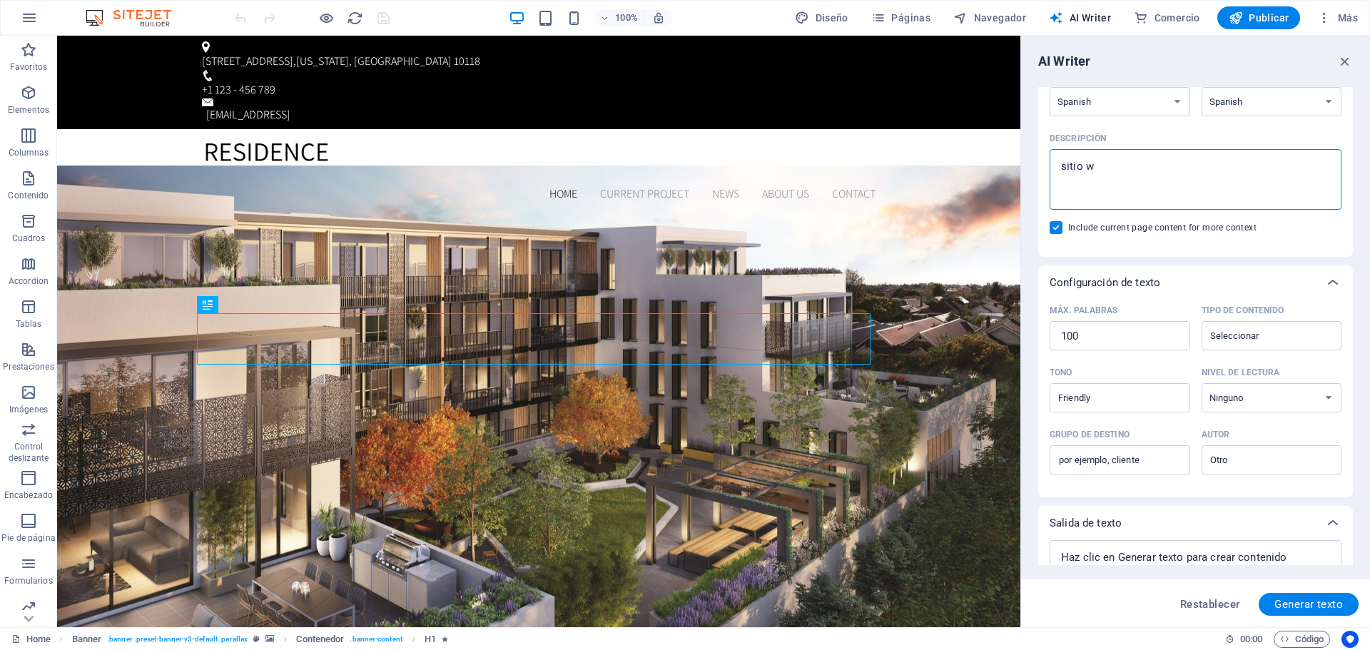
type textarea "x"
type textarea "sitio web"
type textarea "x"
type textarea "sitio web"
type textarea "x"
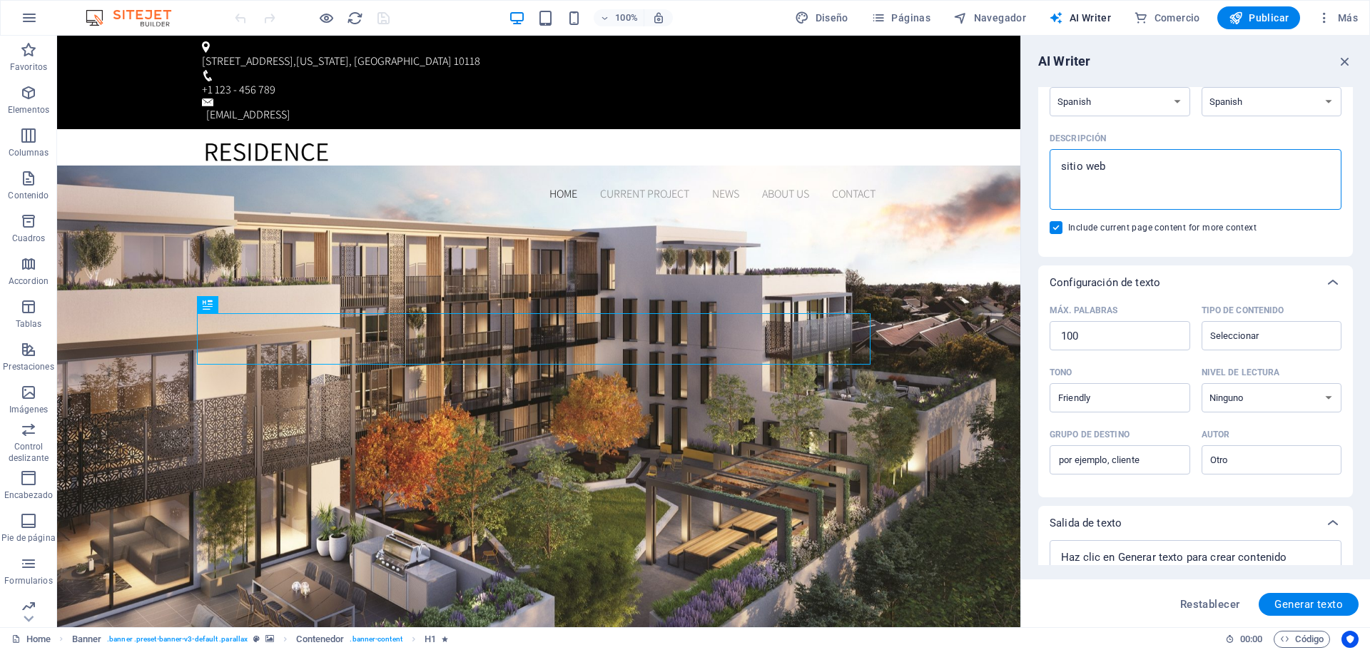
type textarea "sitio web q"
type textarea "x"
type textarea "sitio web qu"
type textarea "x"
type textarea "sitio web que"
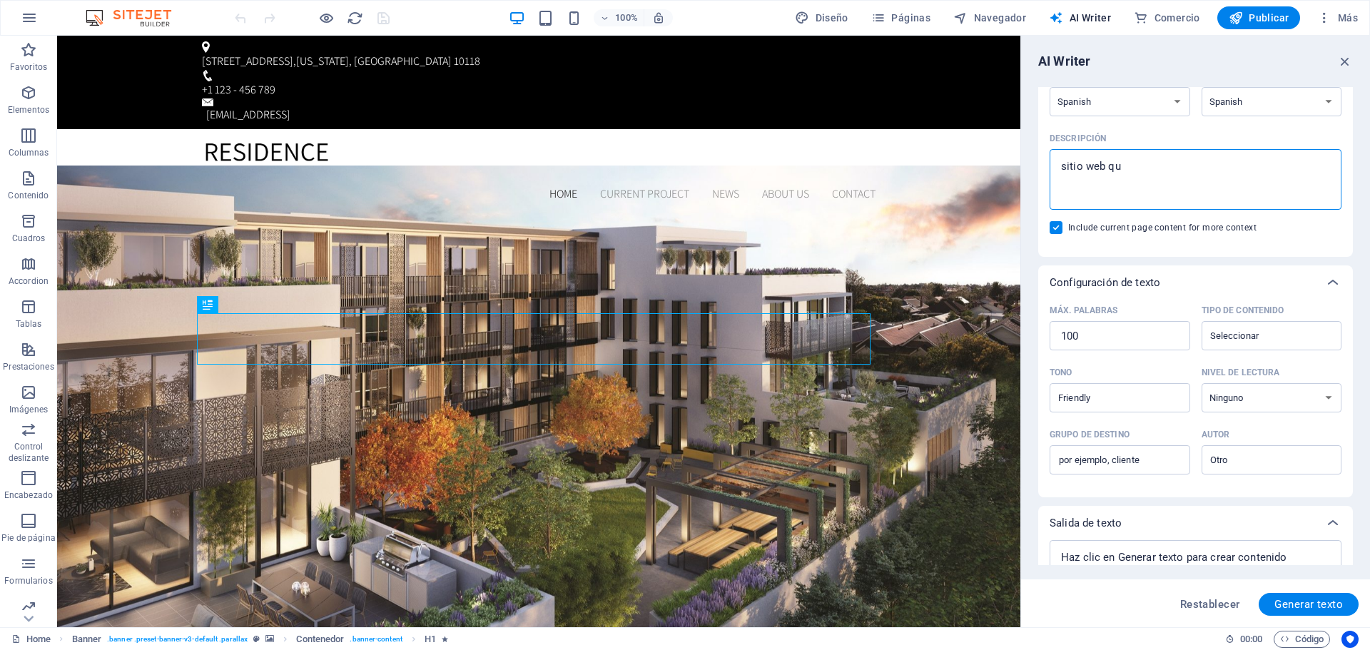
type textarea "x"
type textarea "sitio web que"
type textarea "x"
type textarea "sitio web que v"
type textarea "x"
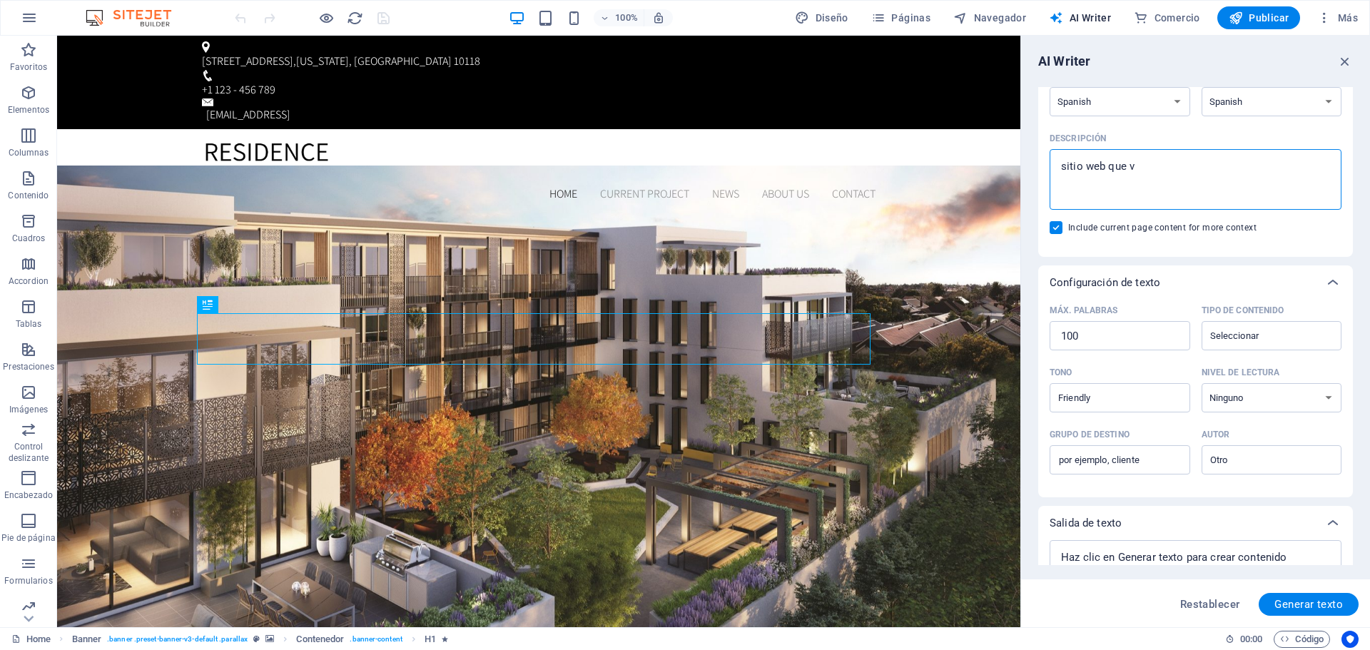
type textarea "sitio web que ve"
type textarea "x"
type textarea "sitio web que ven"
type textarea "x"
type textarea "sitio web que vene"
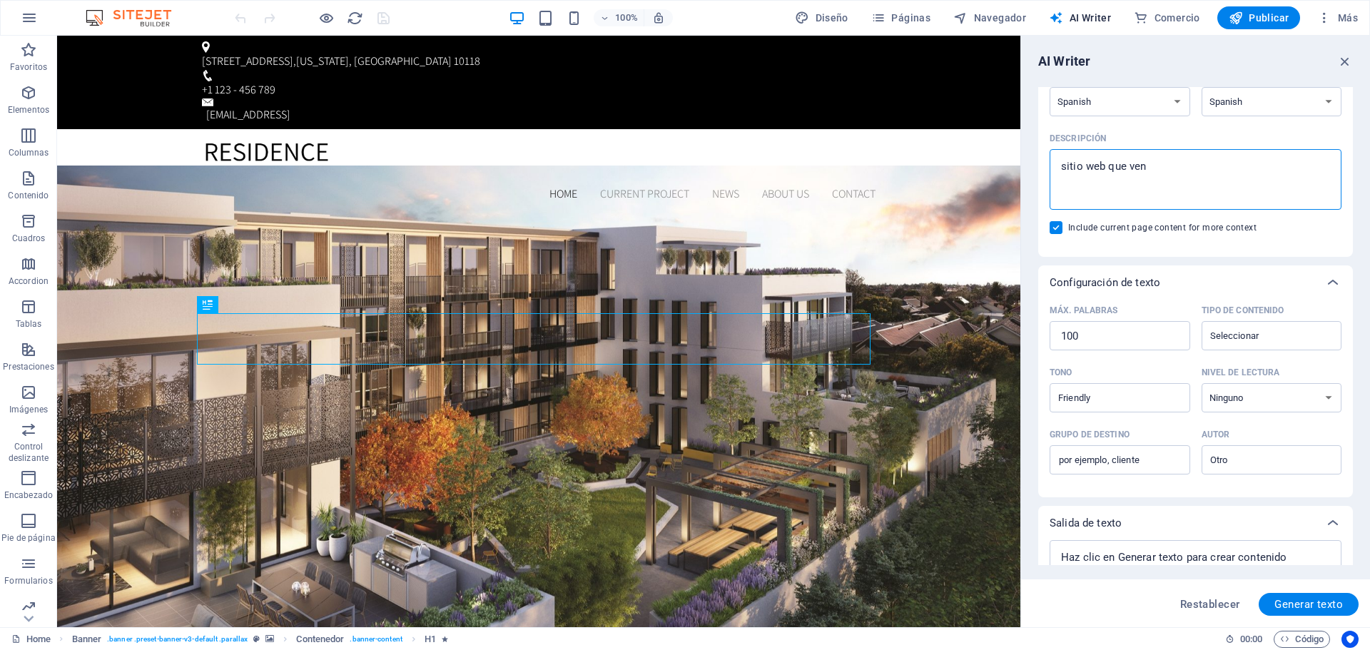
type textarea "x"
type textarea "sitio web que ven"
type textarea "x"
type textarea "sitio web que vend"
type textarea "x"
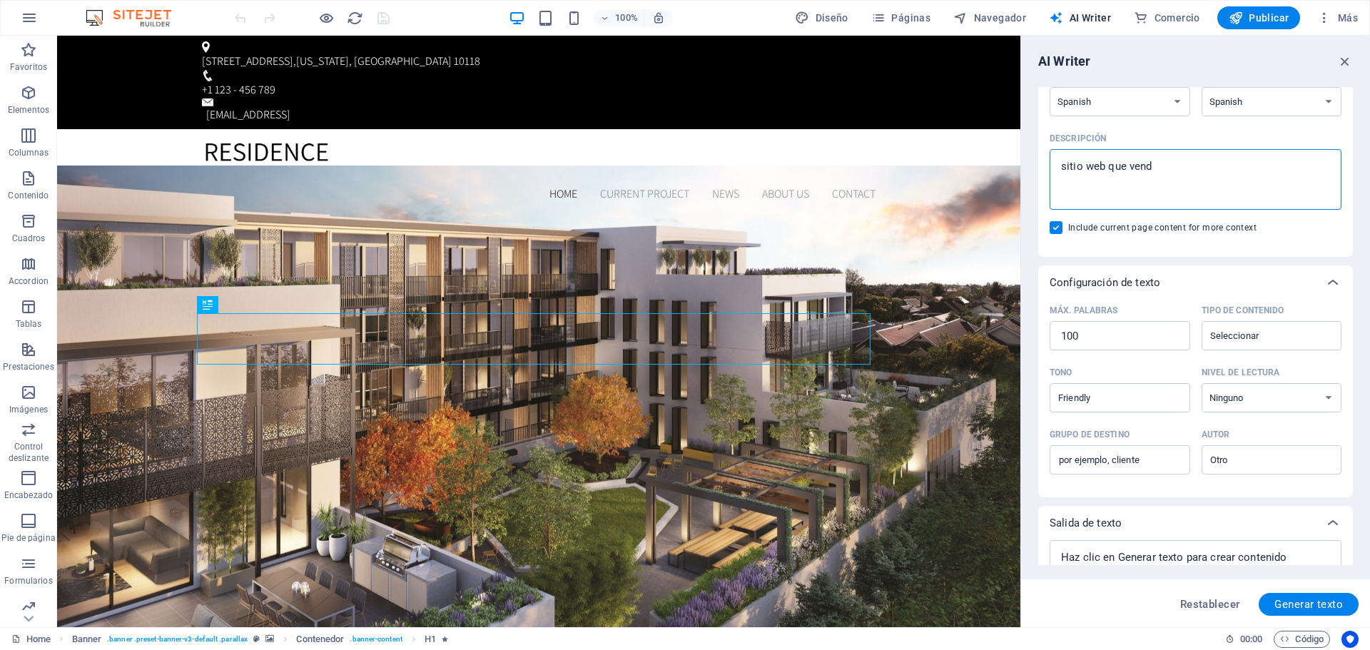
type textarea "sitio web que vende"
type textarea "x"
type textarea "sitio web que vende"
type textarea "x"
type textarea "sitio web que vende s"
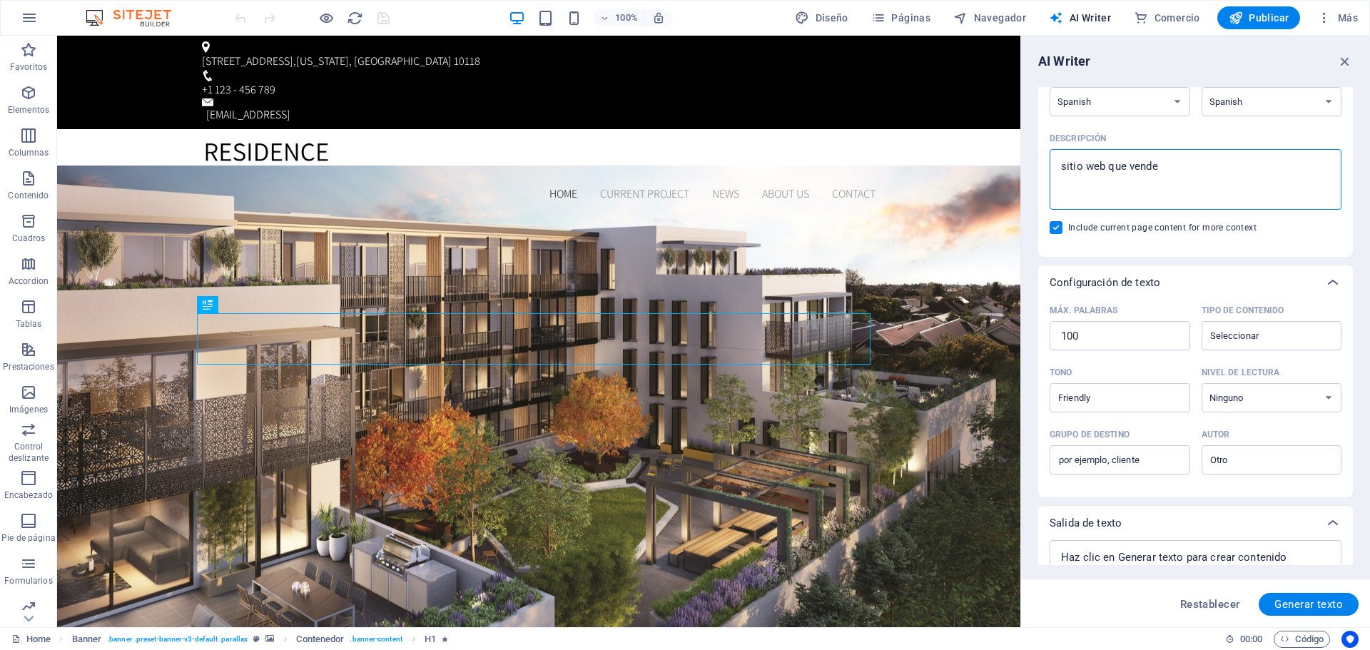
type textarea "x"
type textarea "sitio web que vende se"
type textarea "x"
type textarea "sitio web que vende ser"
type textarea "x"
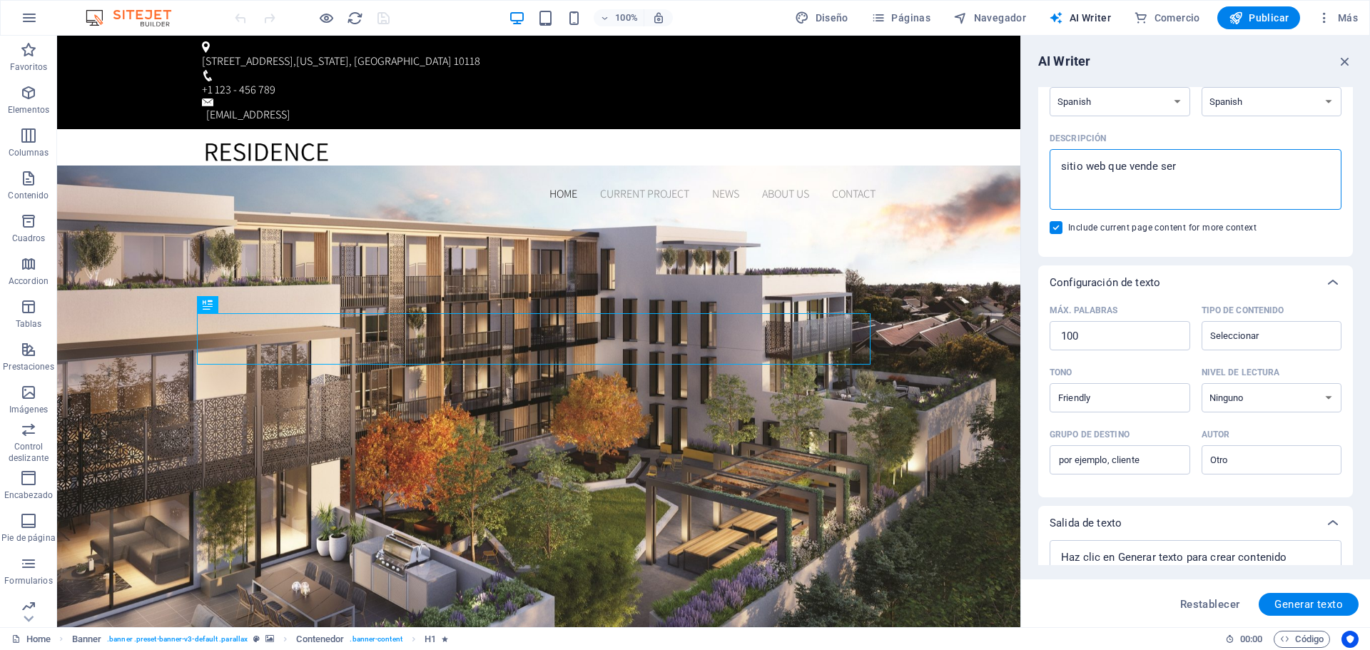
type textarea "sitio web que vende serv"
type textarea "x"
type textarea "sitio web que vende servi"
type textarea "x"
type textarea "sitio web que vende servic"
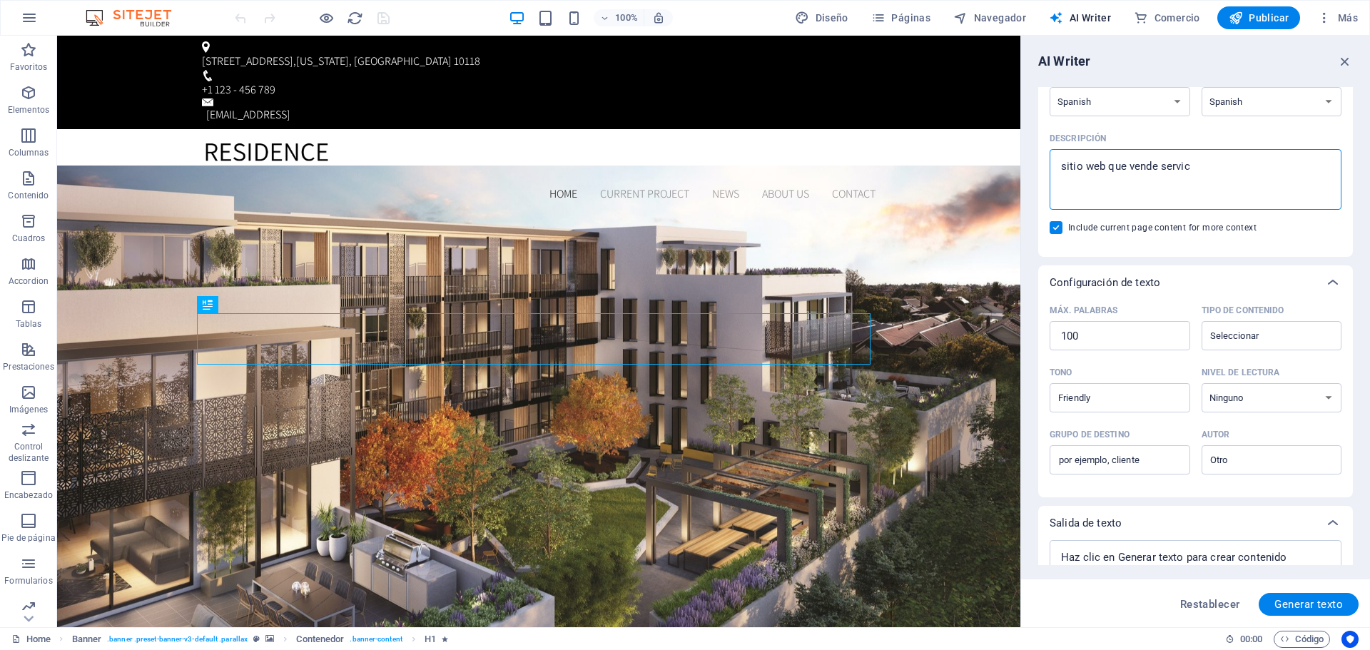
type textarea "x"
type textarea "sitio web que vende servici"
type textarea "x"
type textarea "sitio web que vende servicio"
type textarea "x"
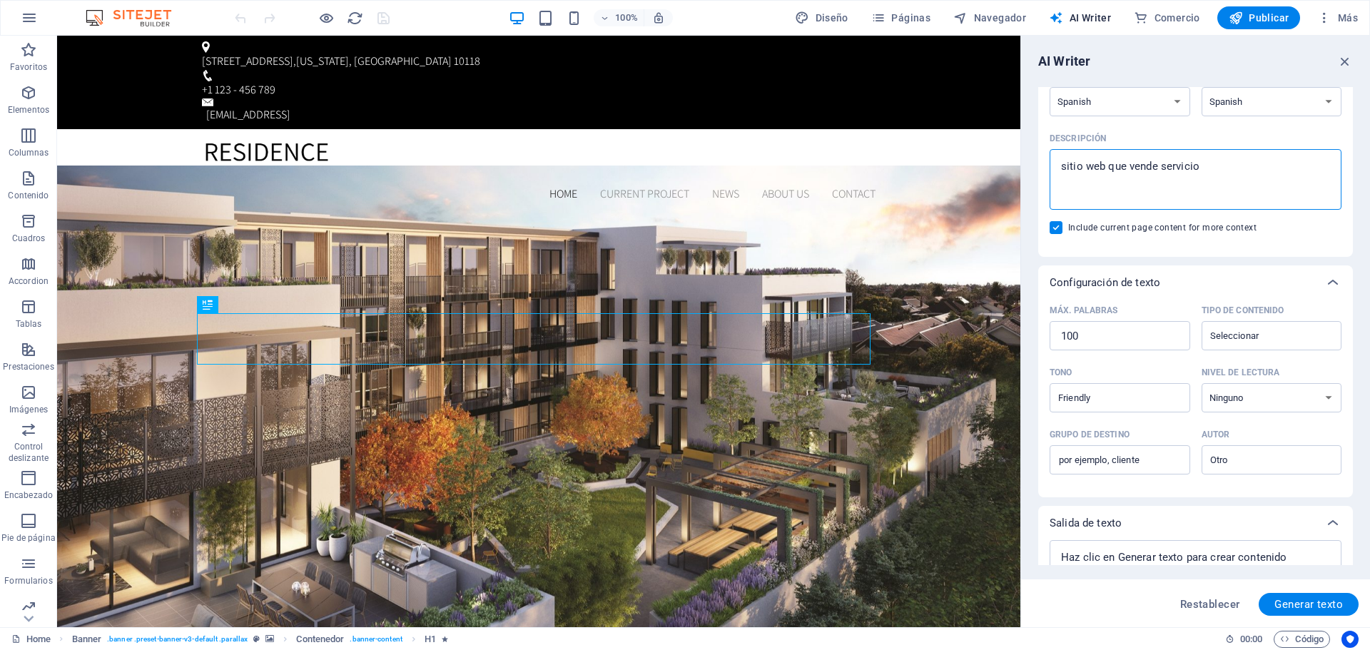
type textarea "sitio web que vende servicio"
type textarea "x"
type textarea "sitio web que vende servicio d"
type textarea "x"
type textarea "sitio web que vende servicio de"
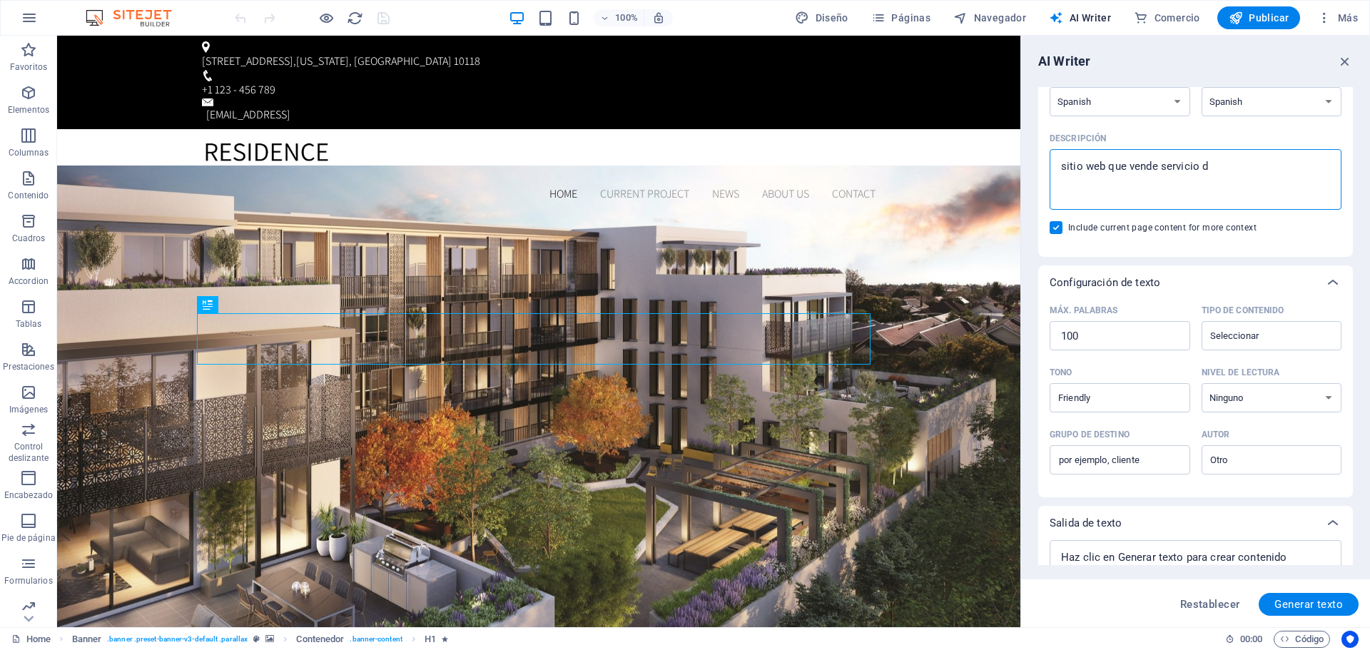
type textarea "x"
type textarea "sitio web que vende servicio de"
type textarea "x"
type textarea "sitio web que vende servicio de i"
type textarea "x"
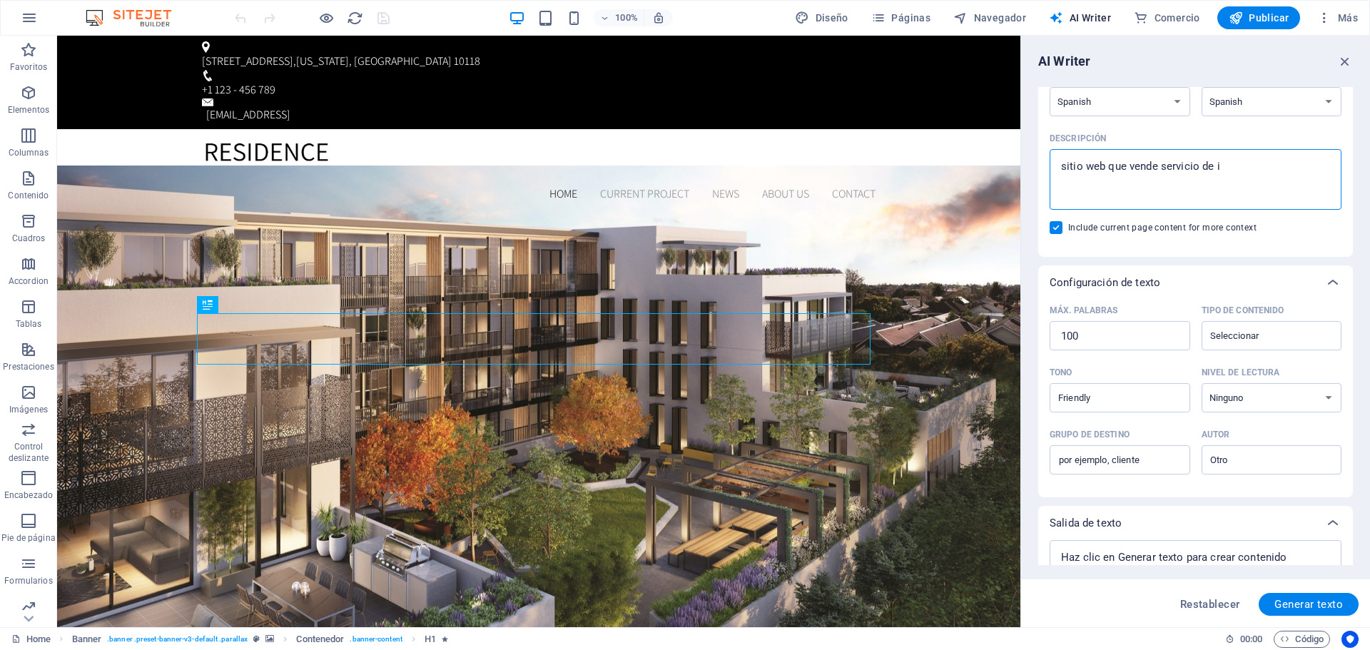
type textarea "sitio web que vende servicio de in"
type textarea "x"
type textarea "sitio web que vende servicio de int"
type textarea "x"
type textarea "sitio web que vende servicio de inte"
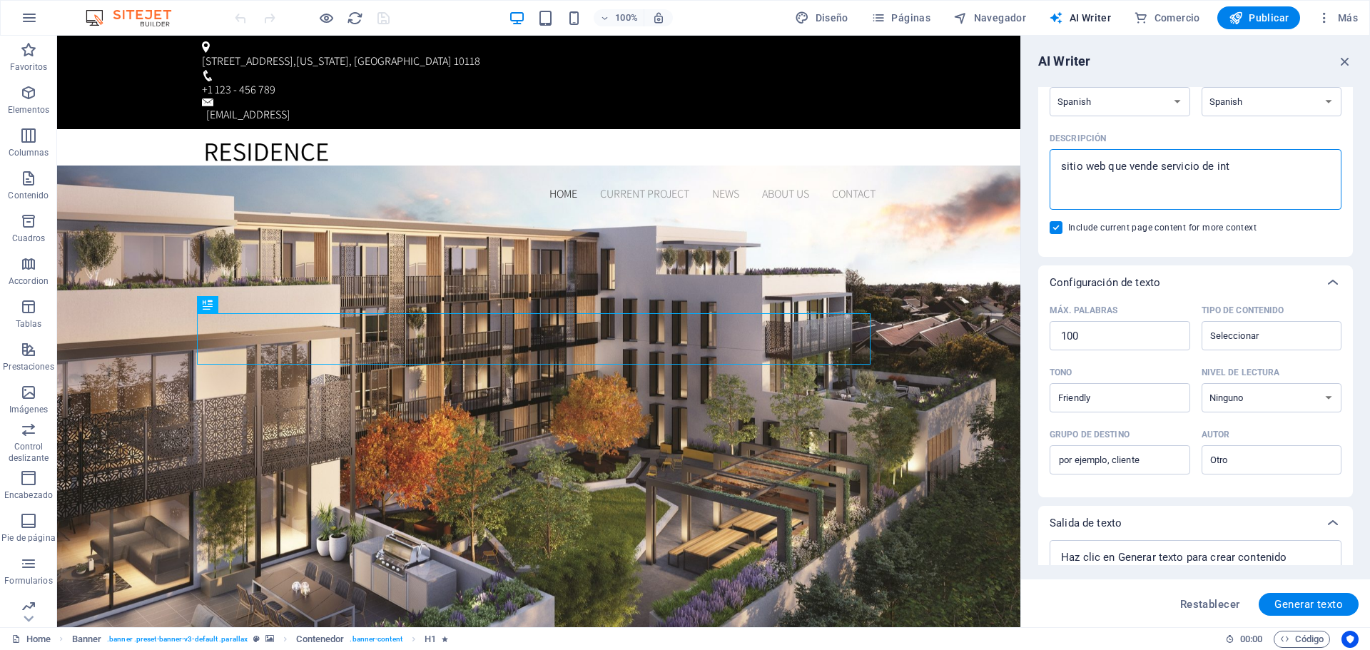
type textarea "x"
type textarea "sitio web que vende servicio de inter"
type textarea "x"
type textarea "sitio web que vende servicio de intern"
type textarea "x"
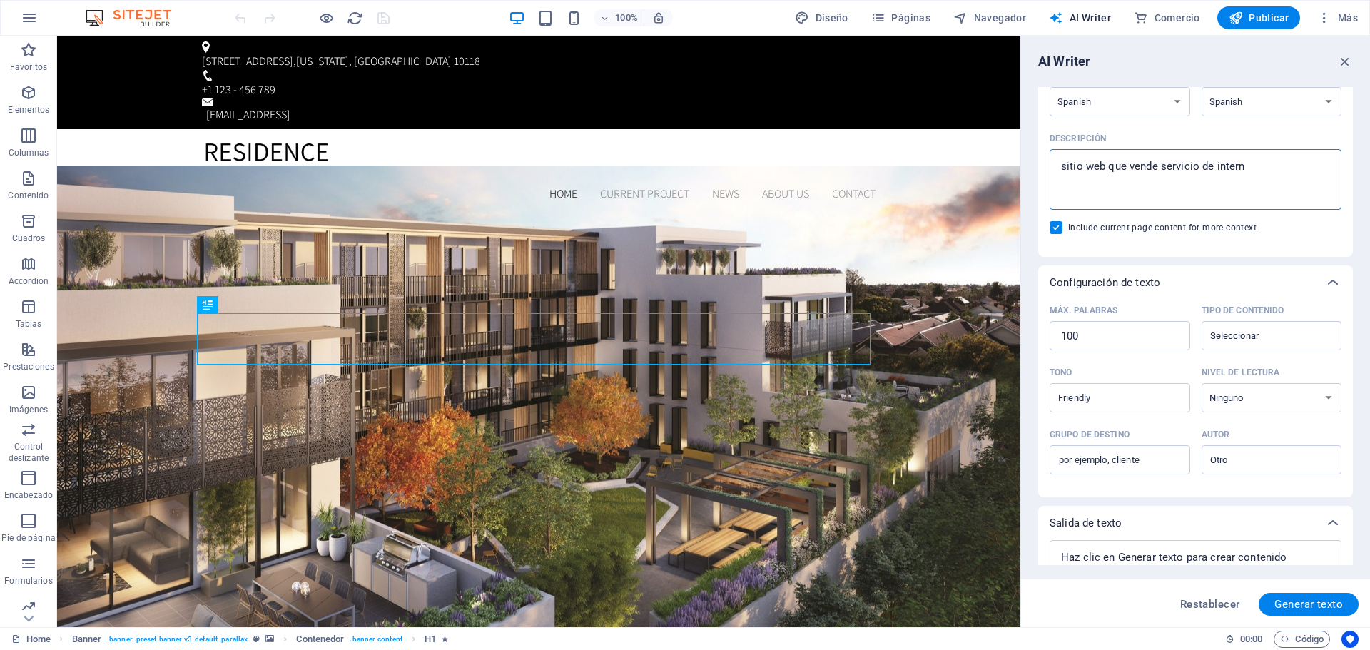
type textarea "sitio web que vende servicio de interne"
type textarea "x"
type textarea "sitio web que vende servicio de interne"
type textarea "x"
type textarea "sitio web que vende servicio de interne p"
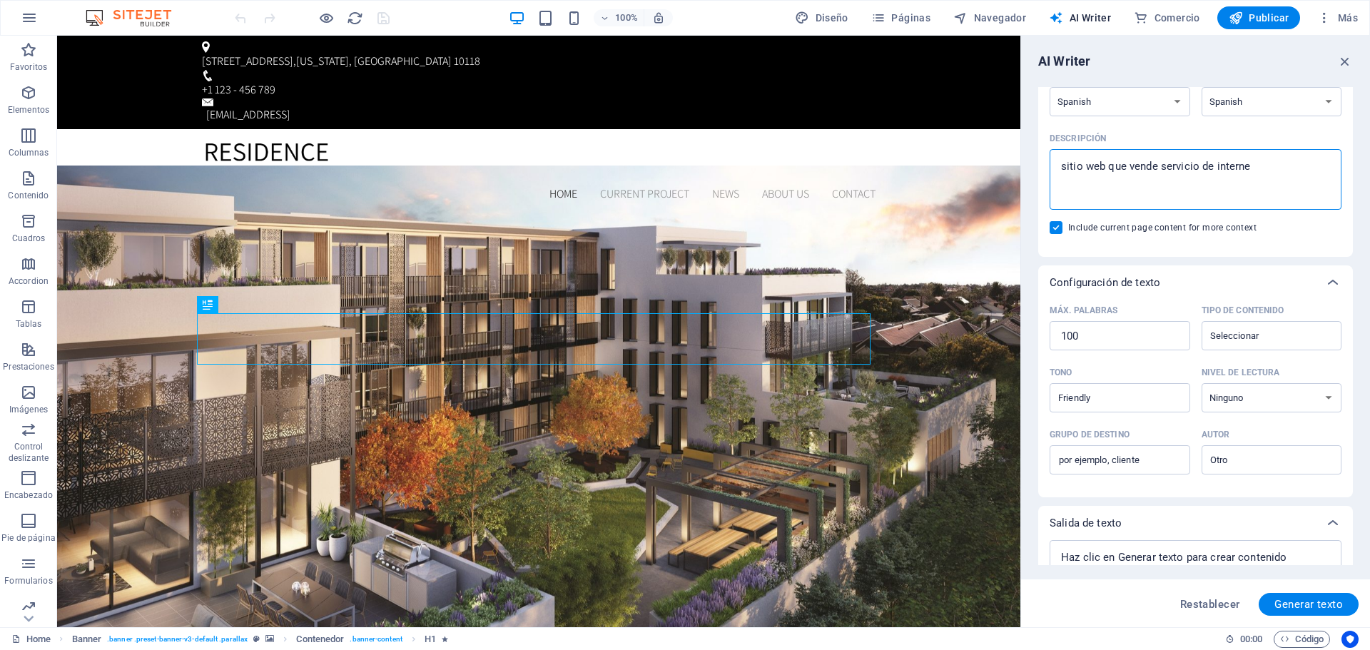
type textarea "x"
type textarea "sitio web que vende servicio de interne po"
type textarea "x"
type textarea "sitio web que vende servicio de interne por"
type textarea "x"
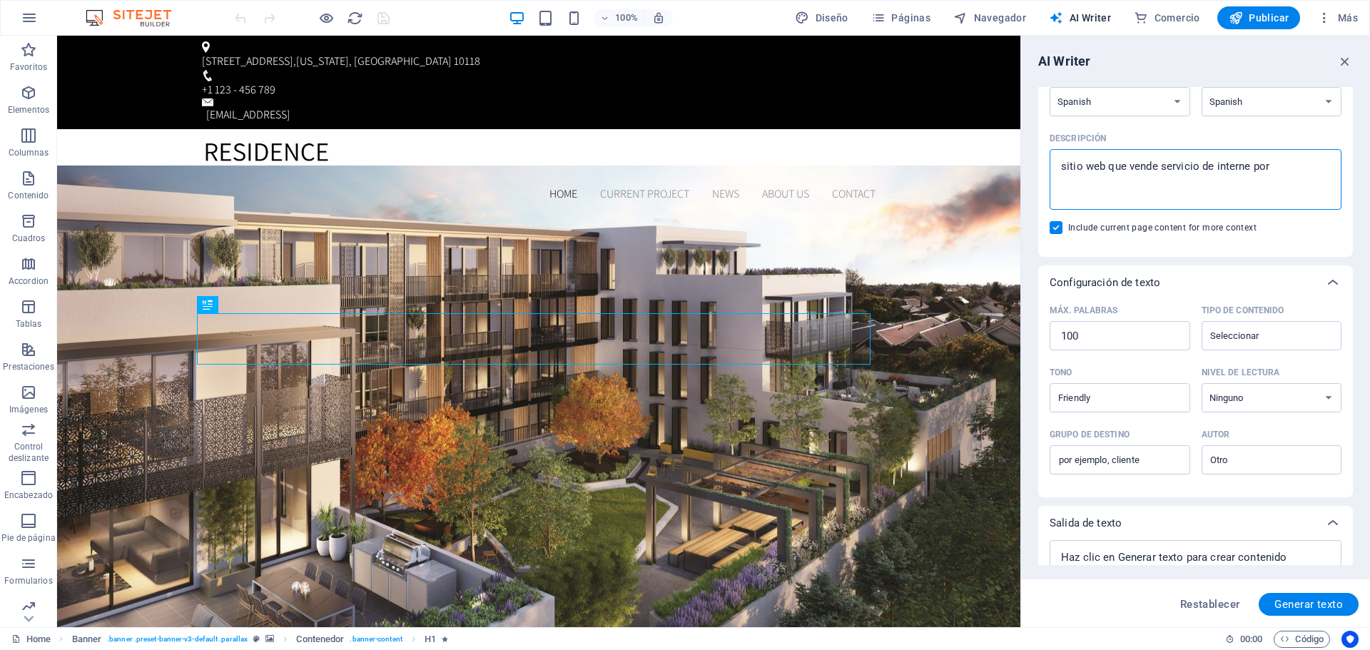
type textarea "sitio web que vende servicio de interne por"
type textarea "x"
type textarea "sitio web que vende servicio de interne por f"
type textarea "x"
type textarea "sitio web que vende servicio de interne por fi"
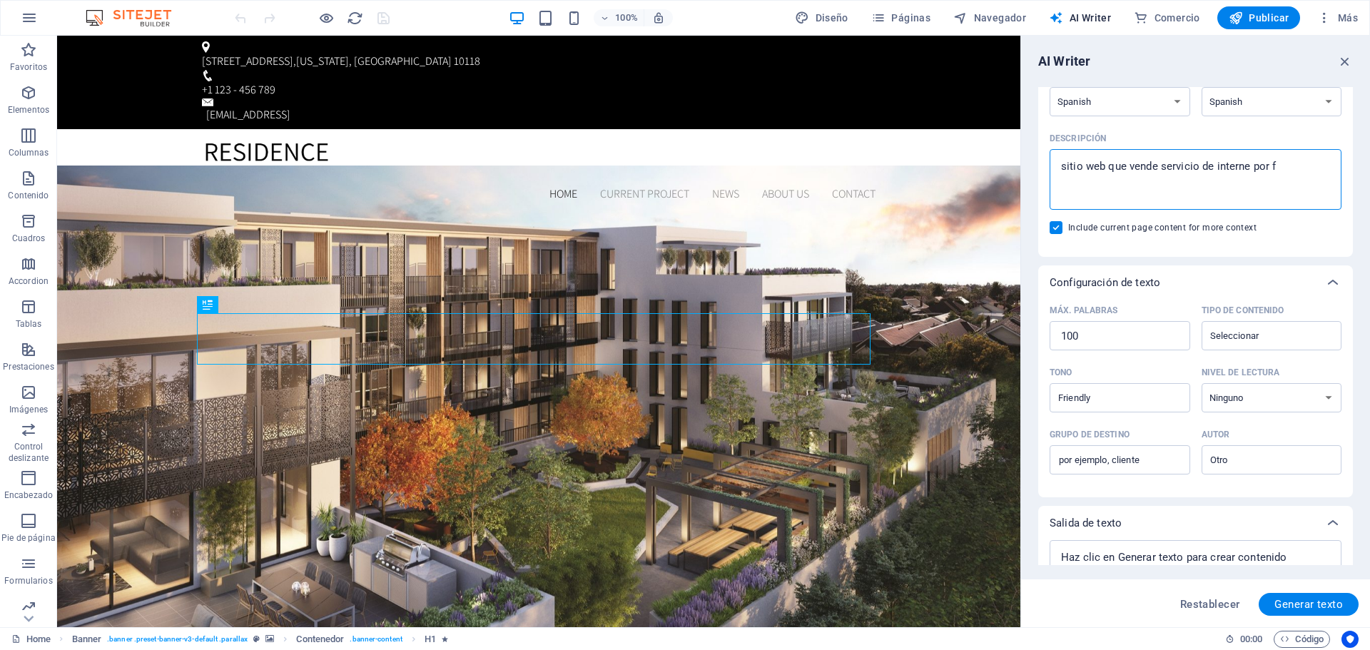
type textarea "x"
type textarea "sitio web que vende servicio de interne por fib"
type textarea "x"
type textarea "sitio web que vende servicio de interne por fibr"
type textarea "x"
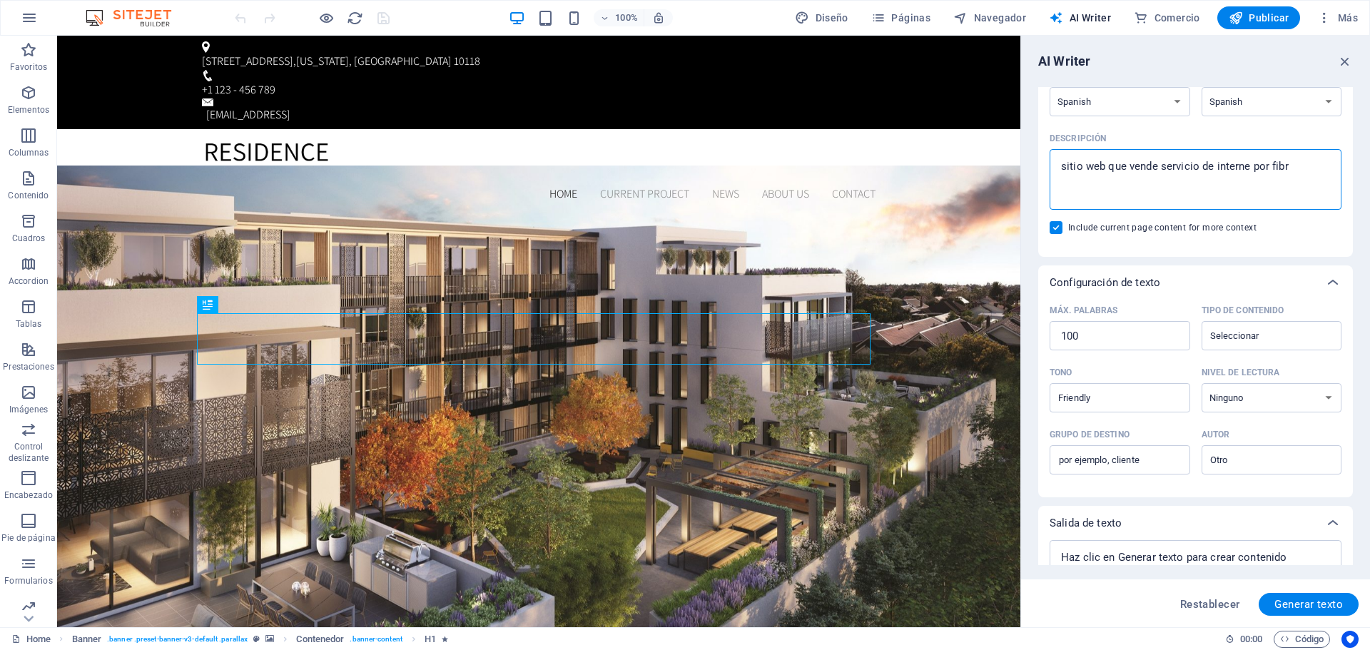
type textarea "sitio web que vende servicio de interne por fibra"
type textarea "x"
type textarea "sitio web que vende servicio de interne por fibra"
type textarea "x"
type textarea "sitio web que vende servicio de interne por fibra o"
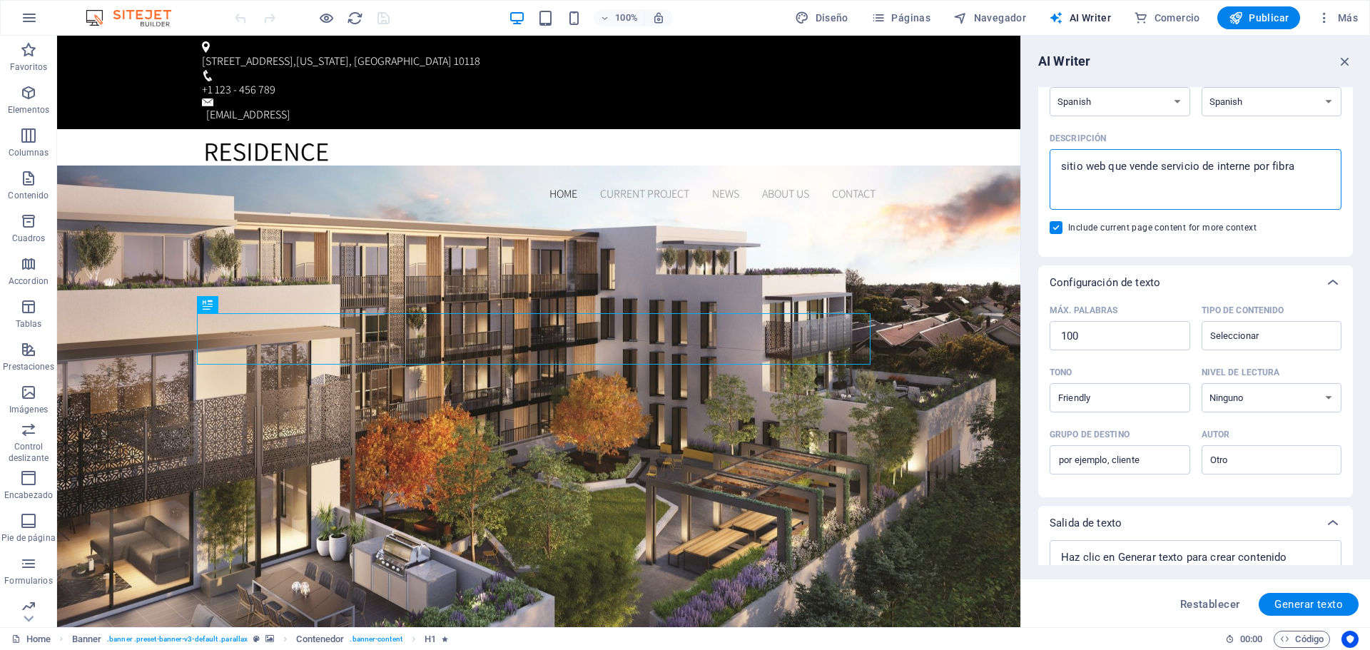
type textarea "x"
type textarea "sitio web que vende servicio de interne por fibra op"
type textarea "x"
type textarea "sitio web que vende servicio de interne por fibra opt"
type textarea "x"
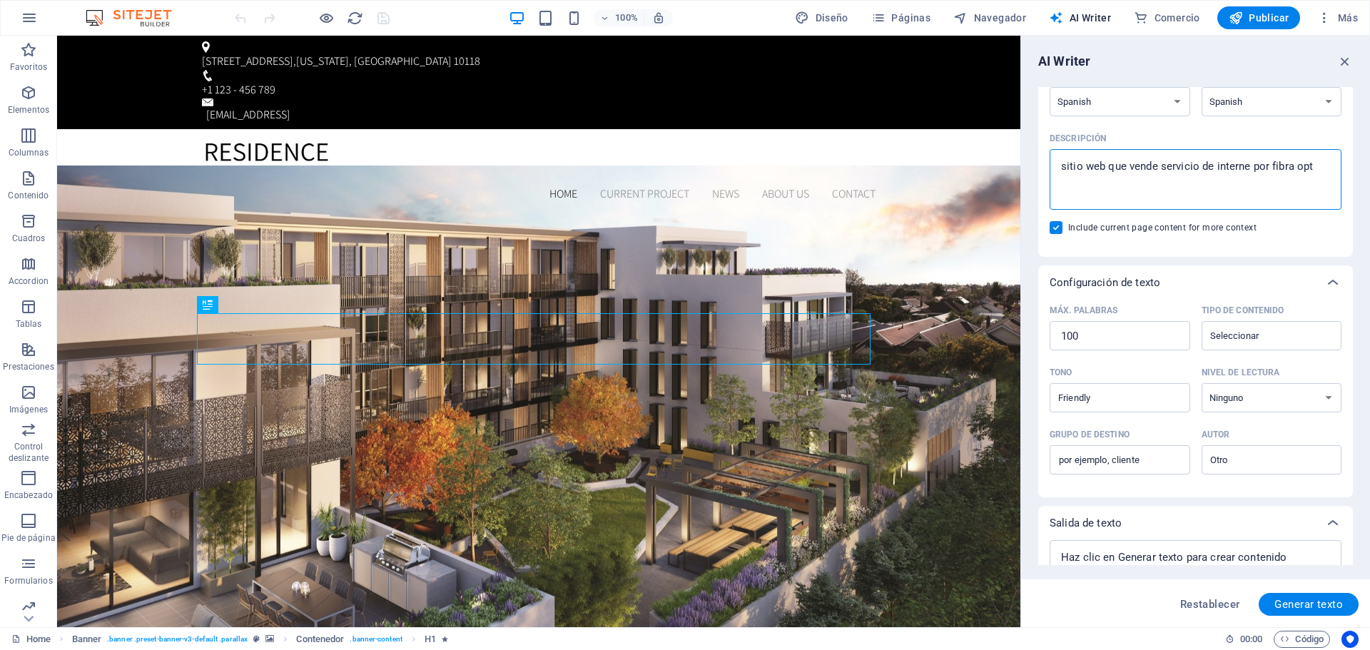
type textarea "sitio web que vende servicio de interne por fibra opti"
type textarea "x"
type textarea "sitio web que vende servicio de interne por fibra optic"
type textarea "x"
type textarea "sitio web que vende servicio de interne por fibra optica"
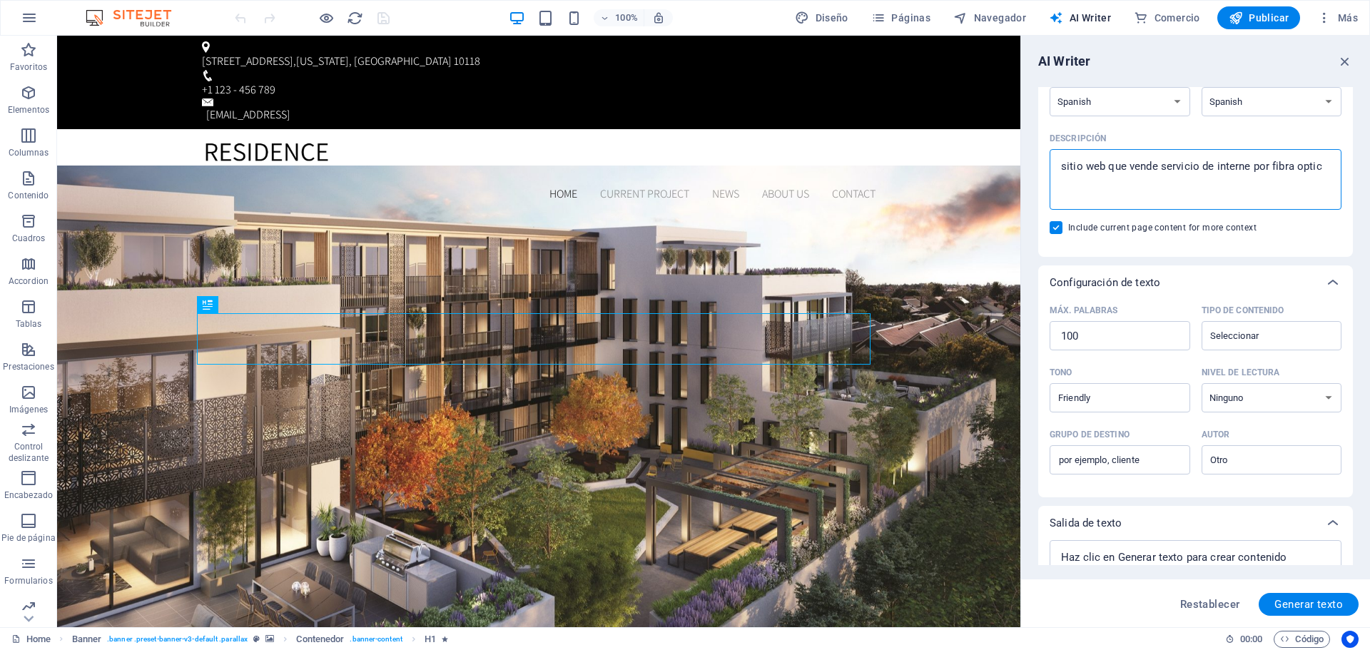
type textarea "x"
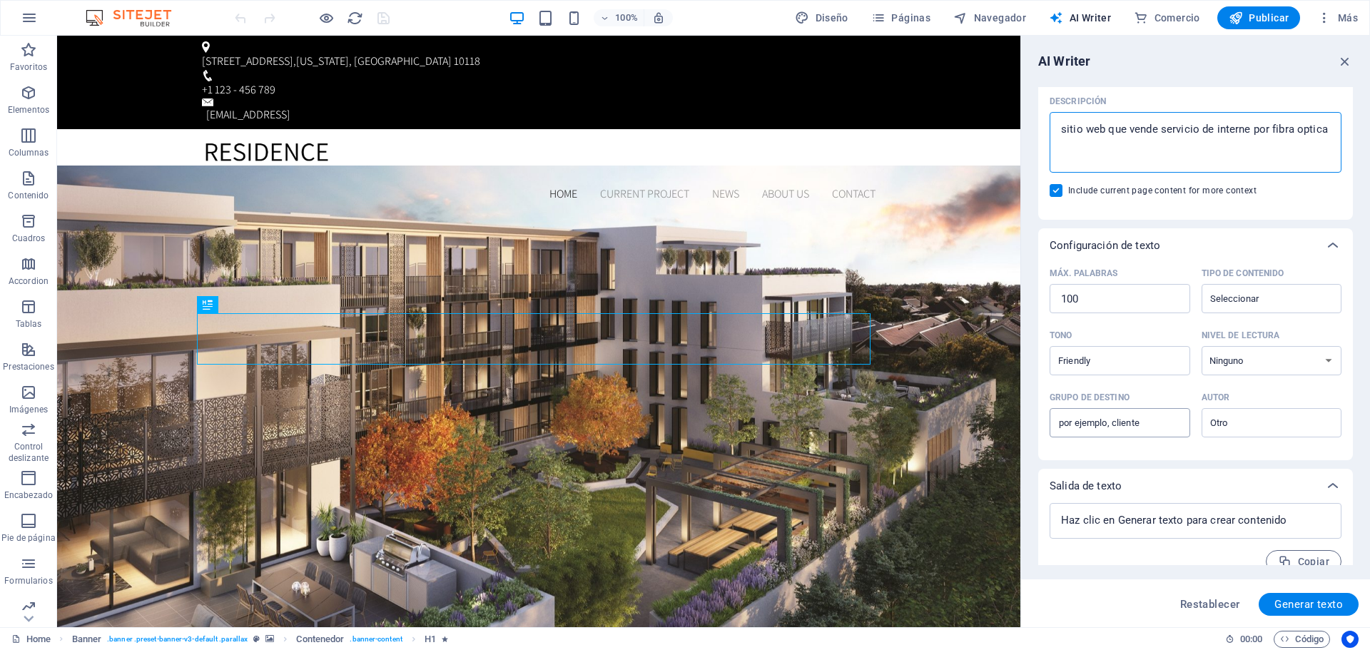
scroll to position [199, 0]
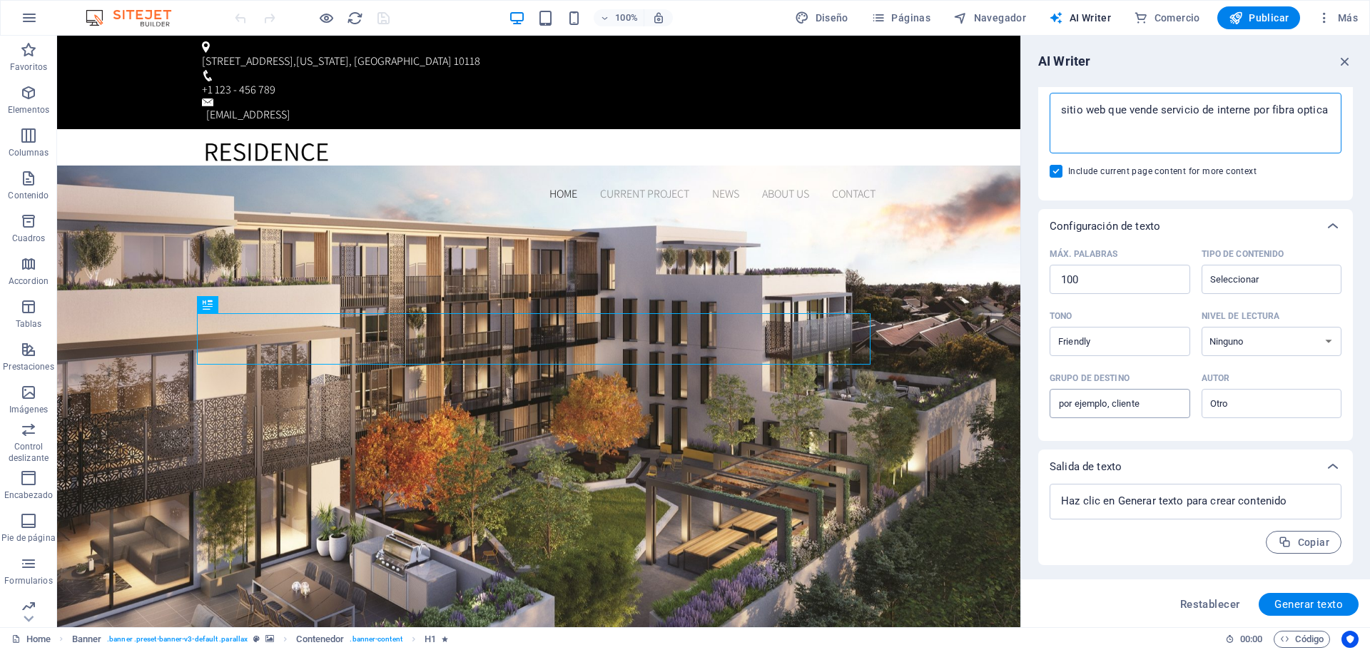
type textarea "sitio web que vende servicio de interne por fibra optica"
type textarea "x"
click at [1163, 415] on input "Grupo de destino ​" at bounding box center [1120, 403] width 141 height 23
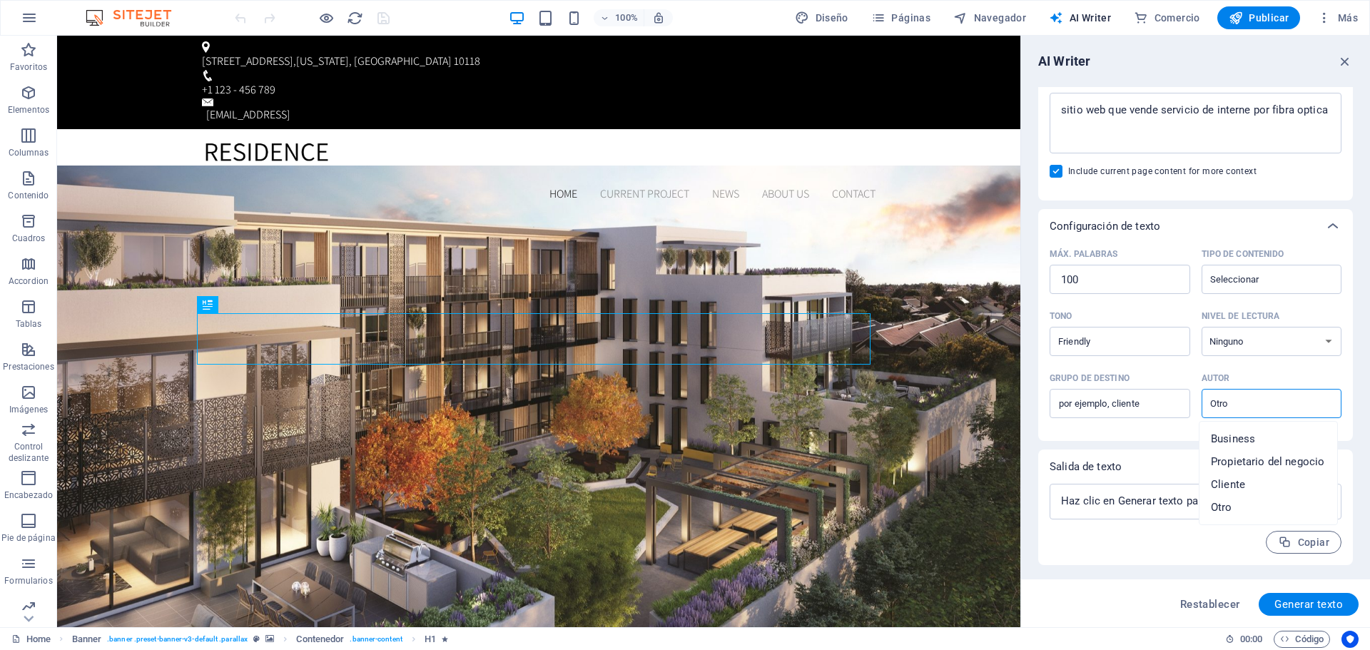
click at [1222, 412] on input "Autor ​" at bounding box center [1260, 403] width 108 height 21
click at [1243, 440] on span "Business" at bounding box center [1233, 439] width 44 height 14
type input "Business"
click at [1299, 595] on button "Generar texto" at bounding box center [1309, 604] width 100 height 23
type textarea "x"
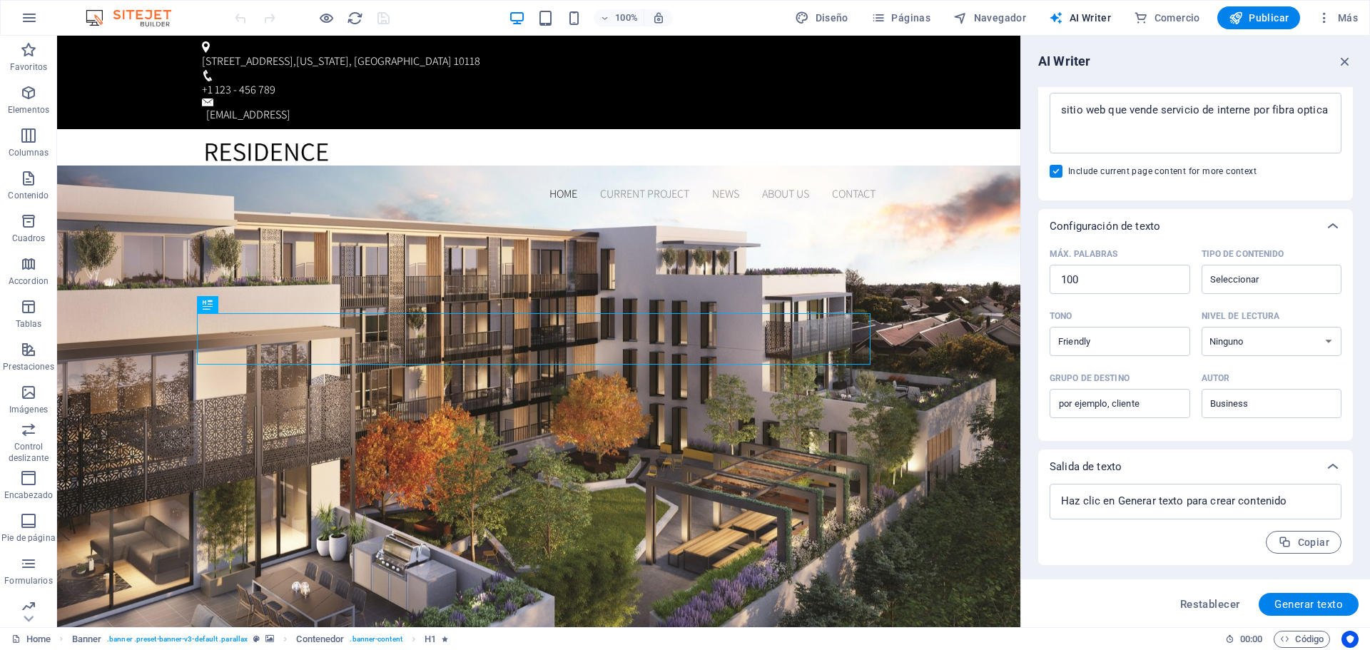
type textarea "x"
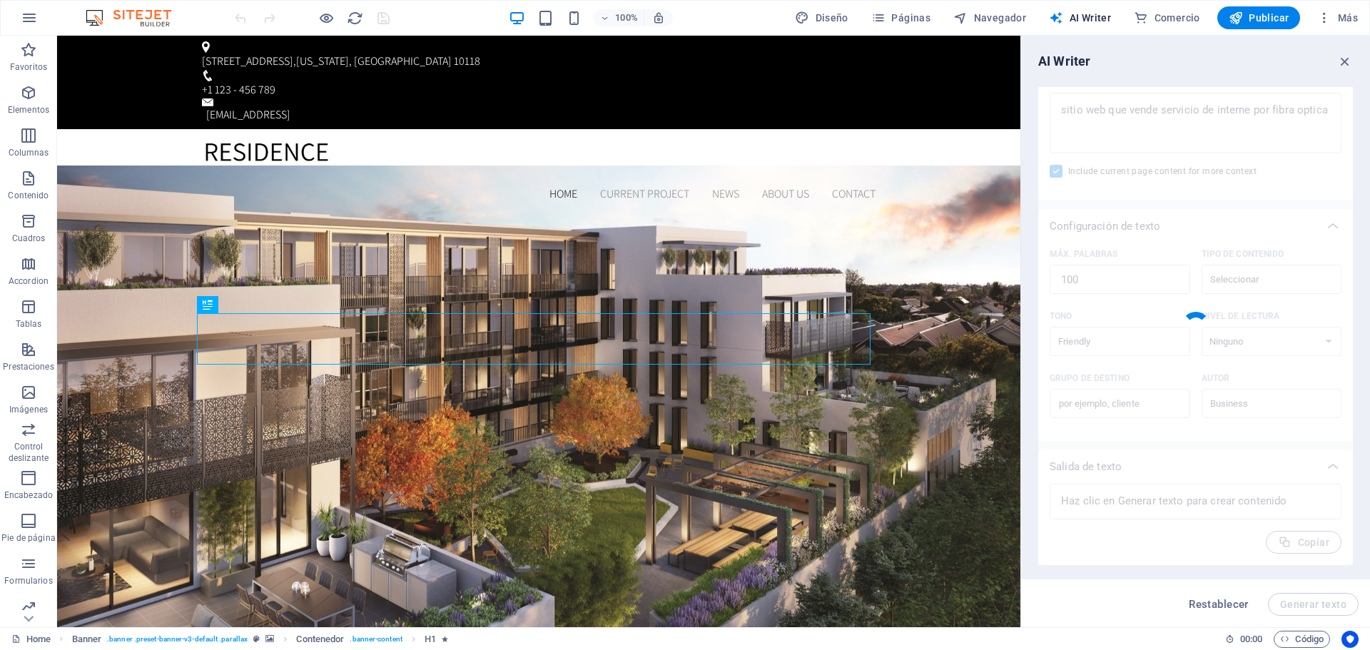
type textarea "x"
type textarea "Ofrecemos un servicio de internet de alta velocidad mediante fibra óptica. Este…"
type textarea "x"
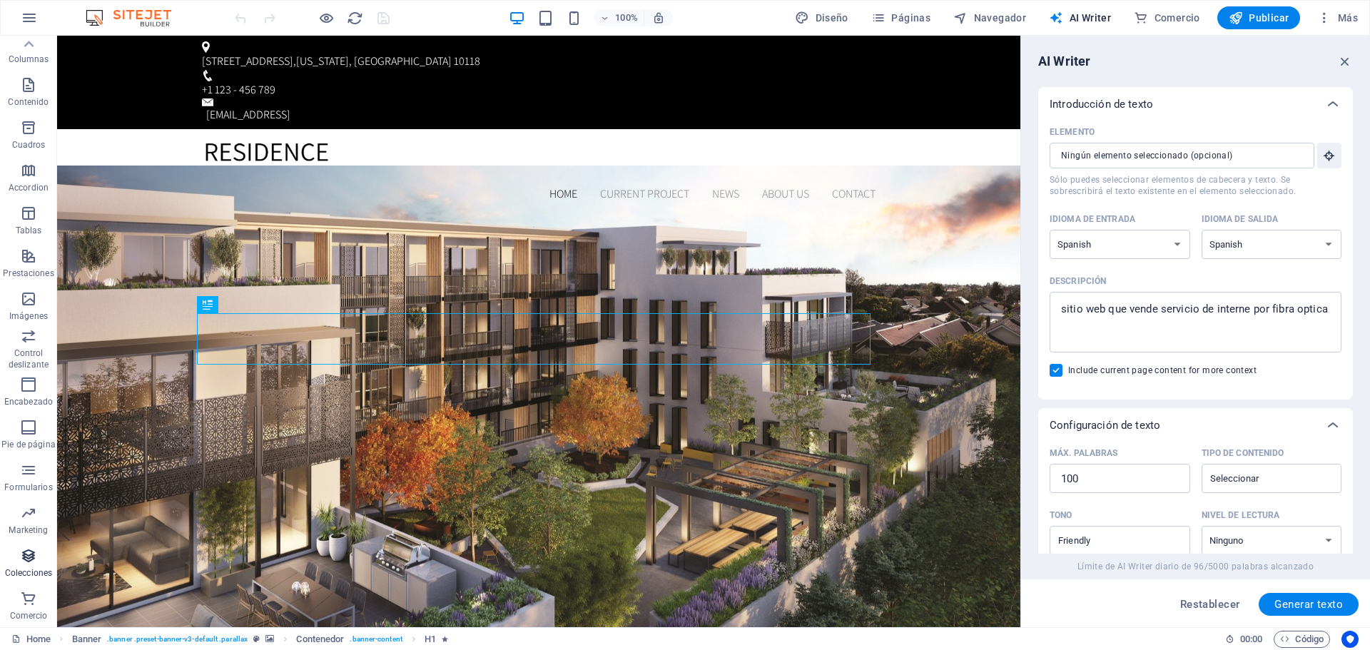
scroll to position [0, 0]
click at [26, 20] on icon "button" at bounding box center [29, 17] width 17 height 17
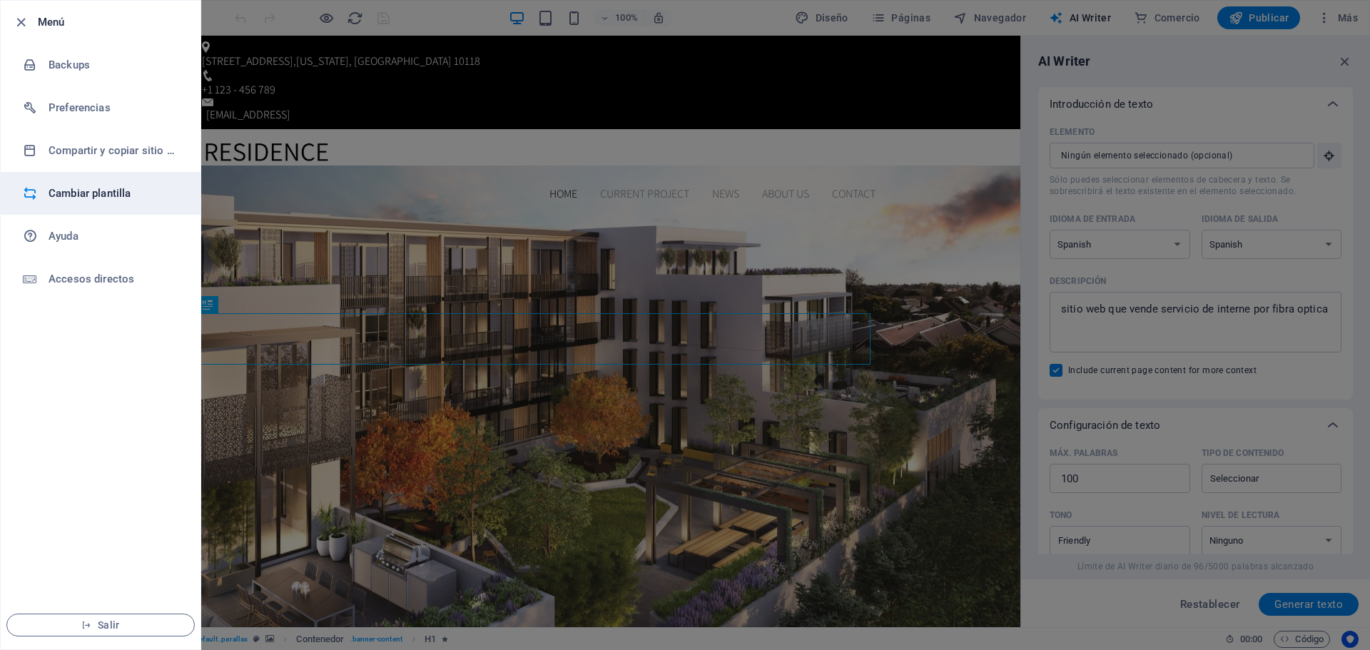
click at [98, 190] on h6 "Cambiar plantilla" at bounding box center [115, 193] width 132 height 17
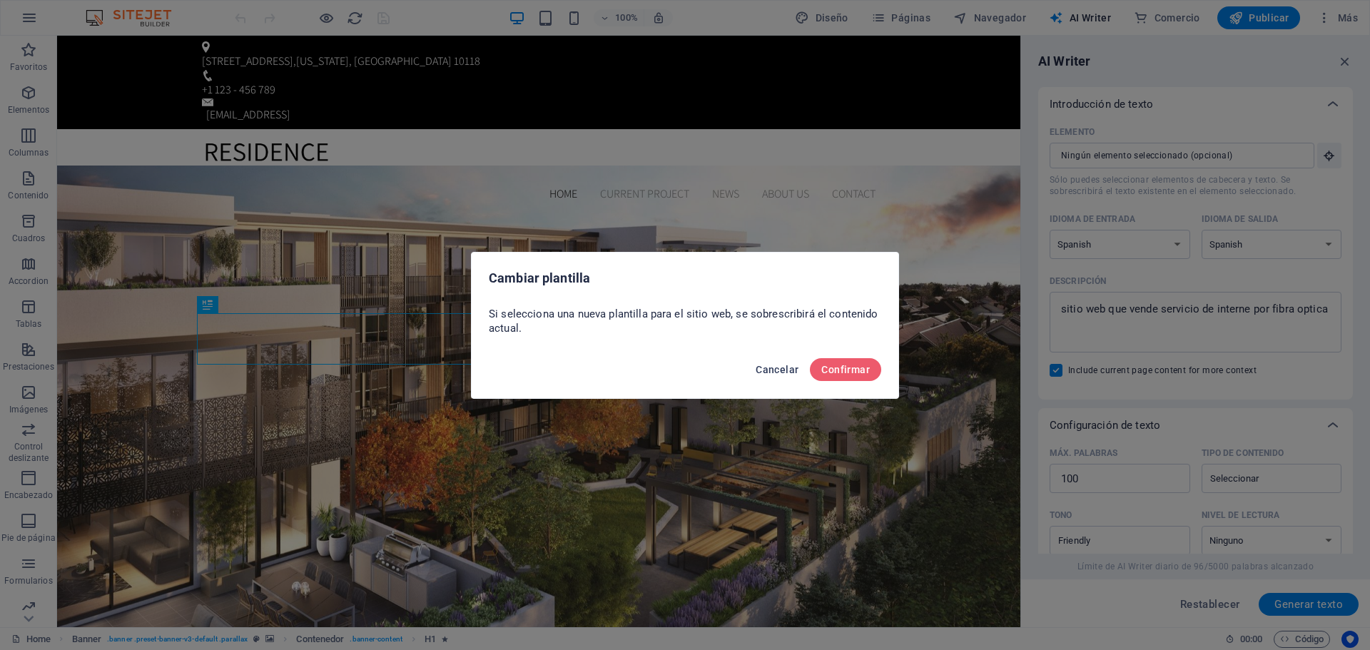
click at [773, 364] on span "Cancelar" at bounding box center [777, 369] width 43 height 11
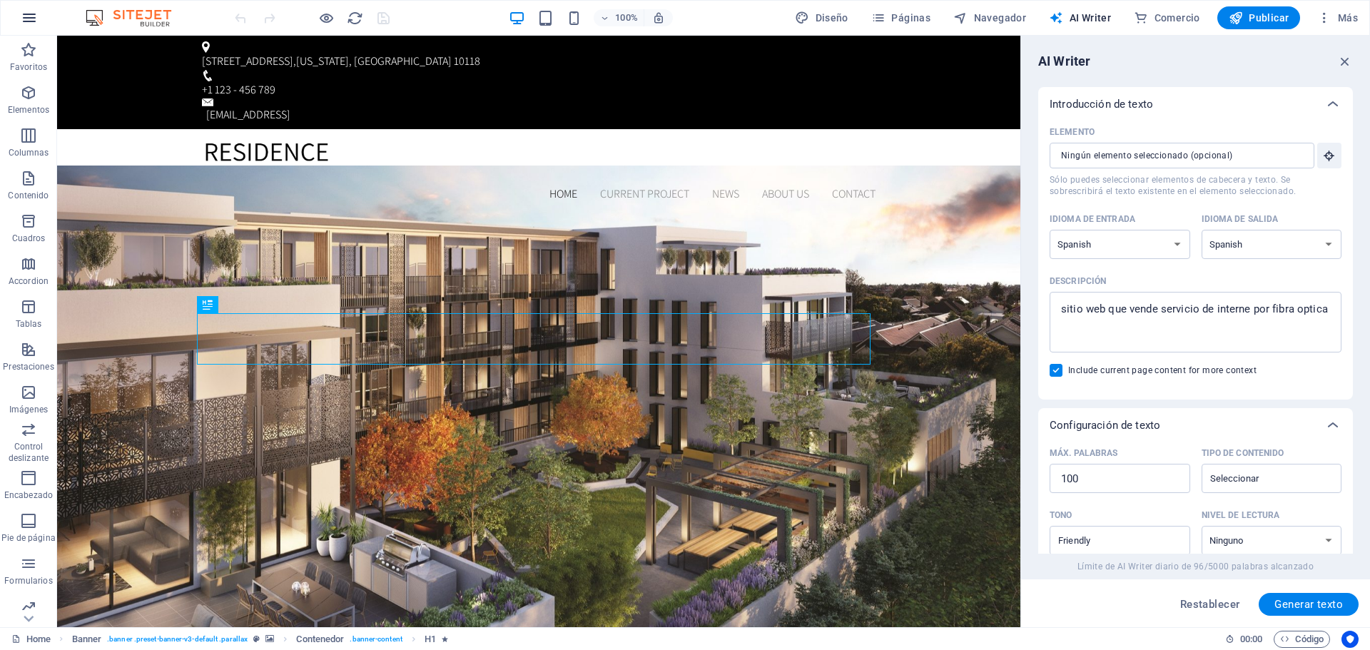
click at [26, 24] on icon "button" at bounding box center [29, 17] width 17 height 17
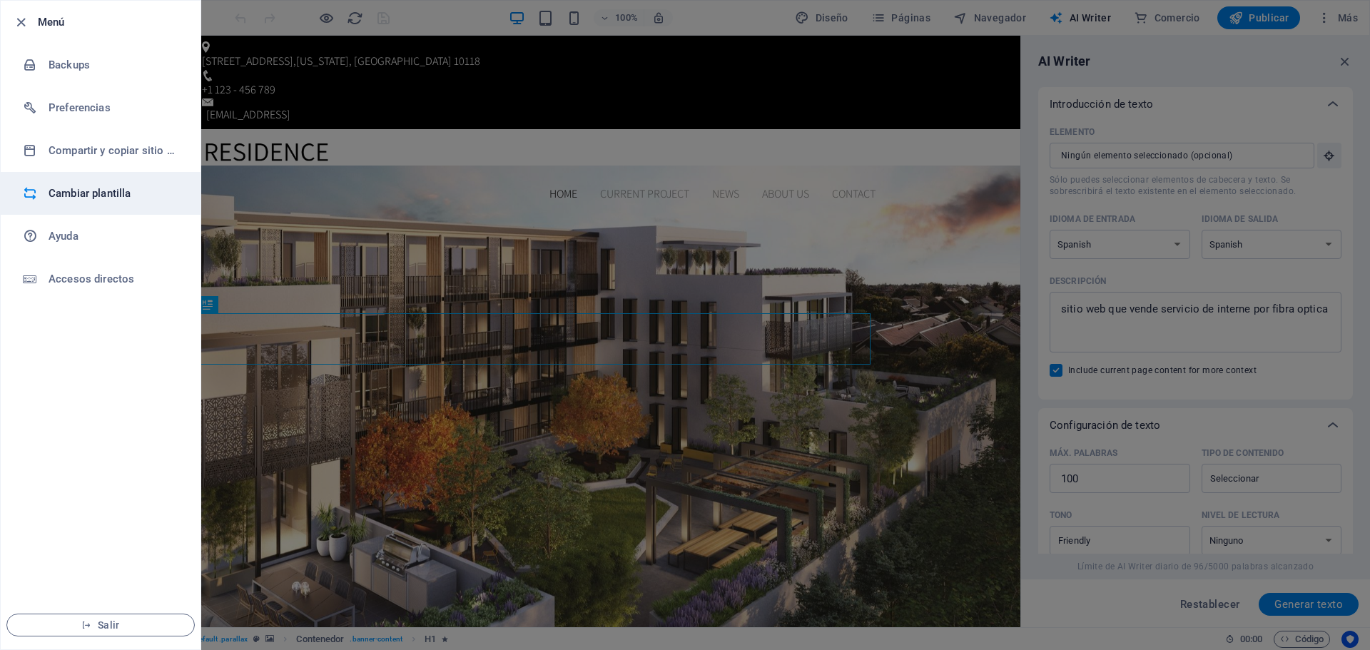
drag, startPoint x: 81, startPoint y: 109, endPoint x: 88, endPoint y: 186, distance: 77.4
click at [88, 186] on ul "Menú Backups Preferencias Compartir y copiar sitio web Cambiar plantilla Ayuda …" at bounding box center [101, 325] width 200 height 649
click at [88, 187] on h6 "Cambiar plantilla" at bounding box center [115, 193] width 132 height 17
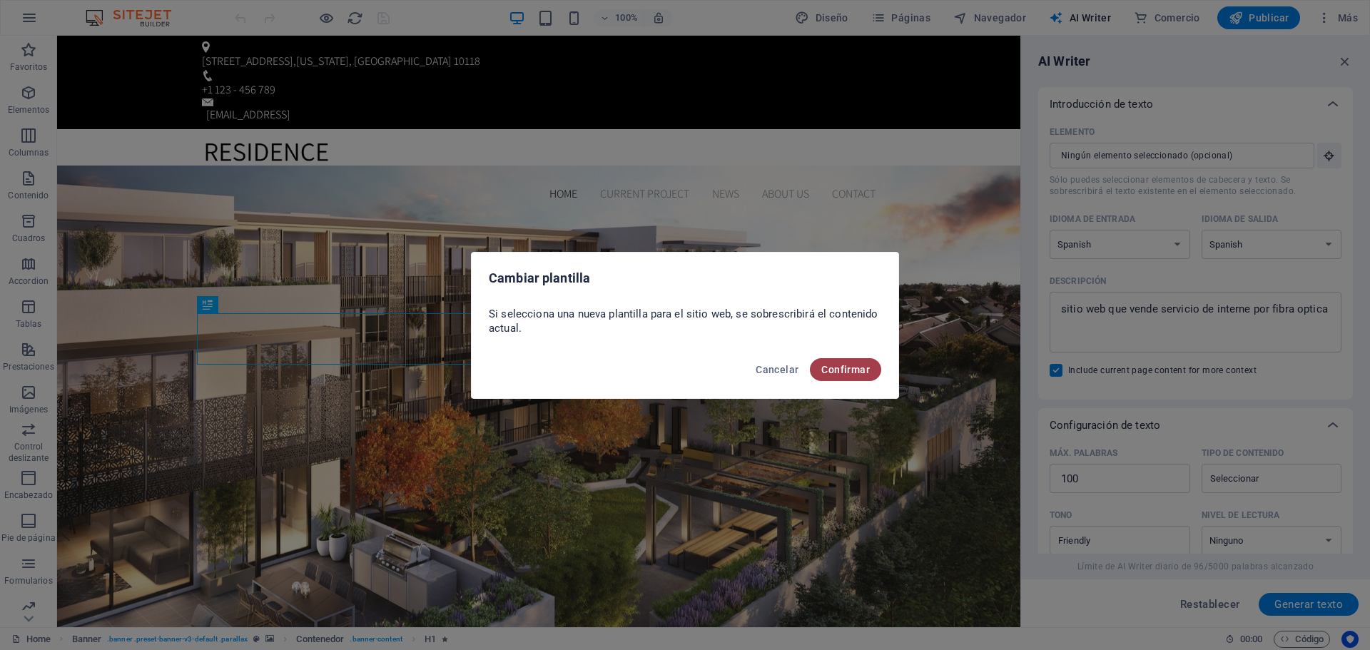
click at [841, 370] on span "Confirmar" at bounding box center [845, 369] width 49 height 11
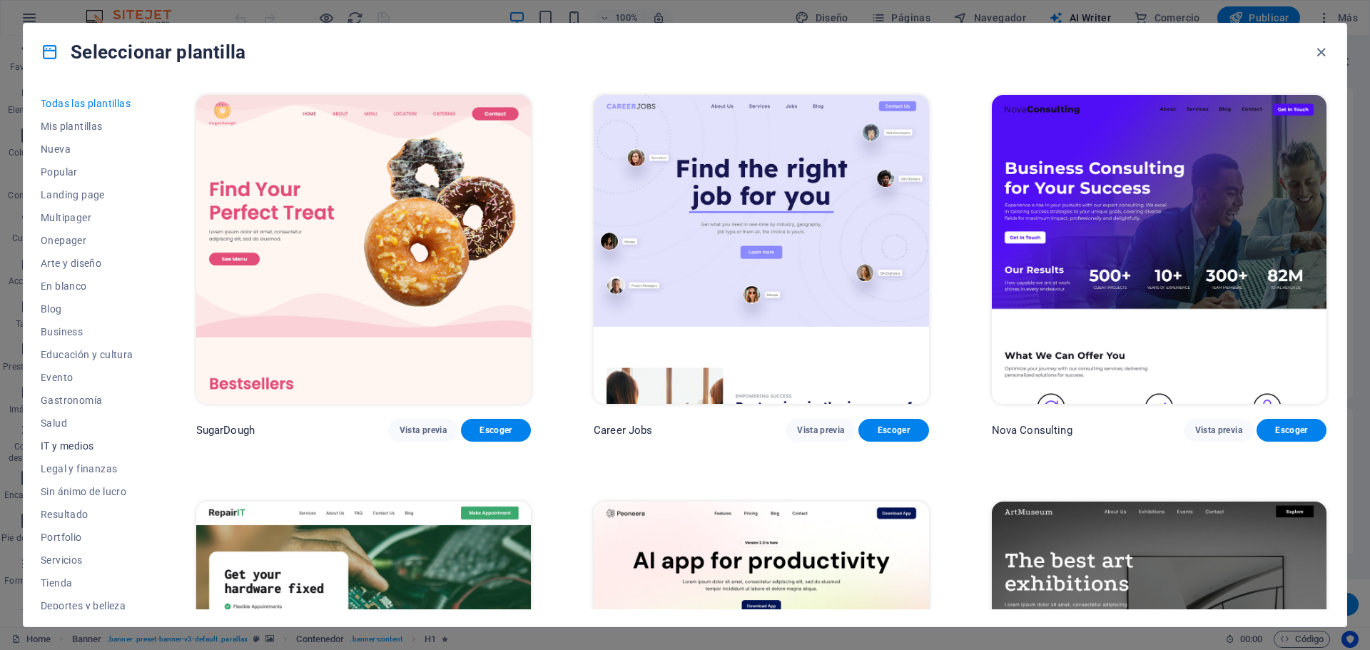
click at [73, 442] on span "IT y medios" at bounding box center [87, 445] width 93 height 11
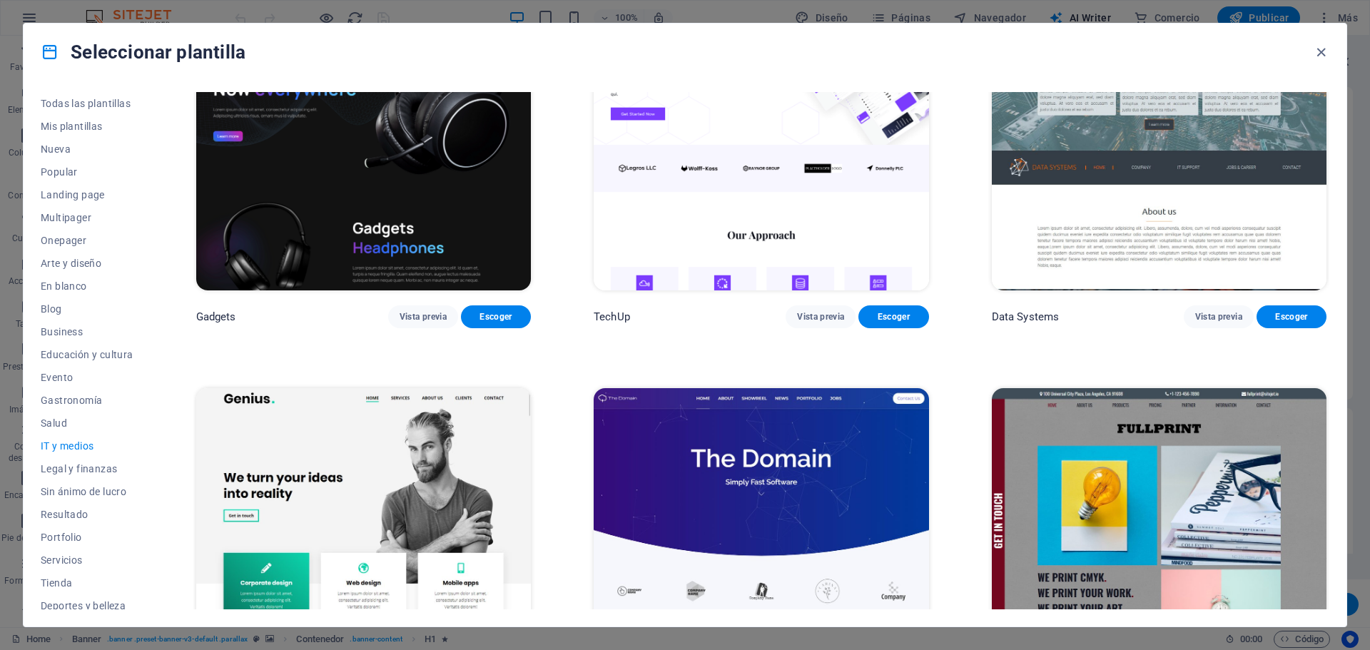
scroll to position [402, 0]
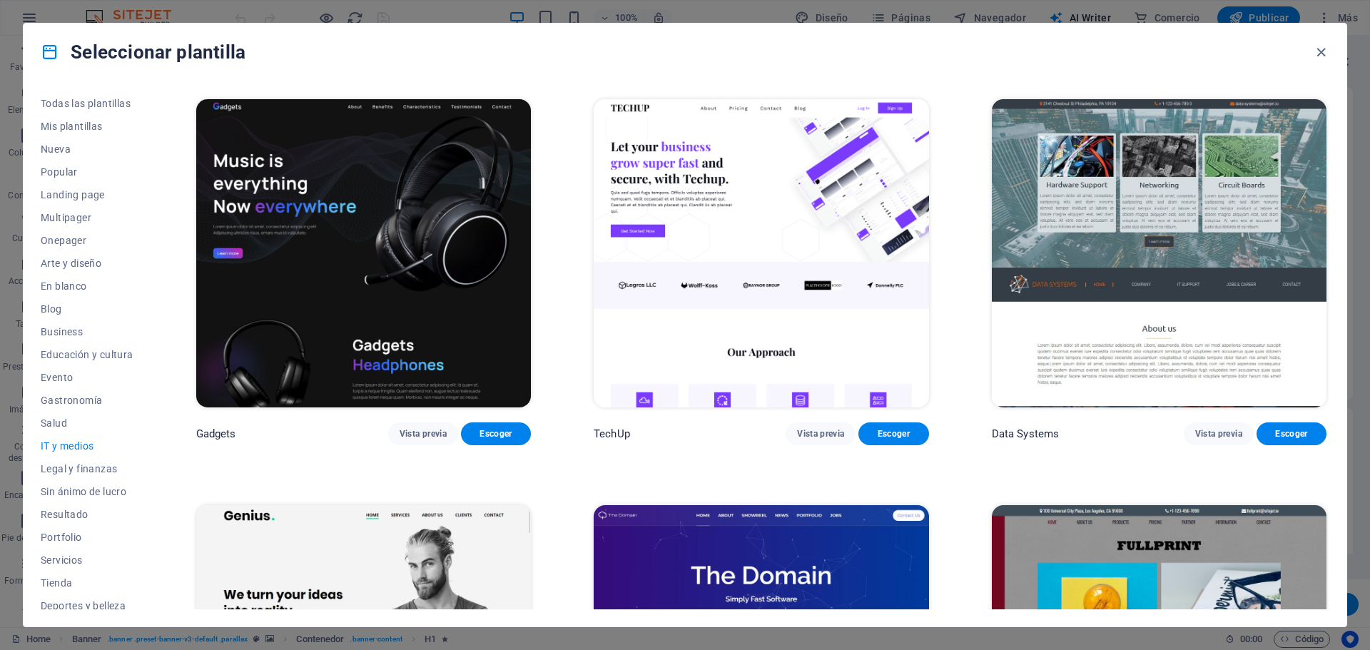
click at [1129, 239] on img at bounding box center [1159, 253] width 335 height 309
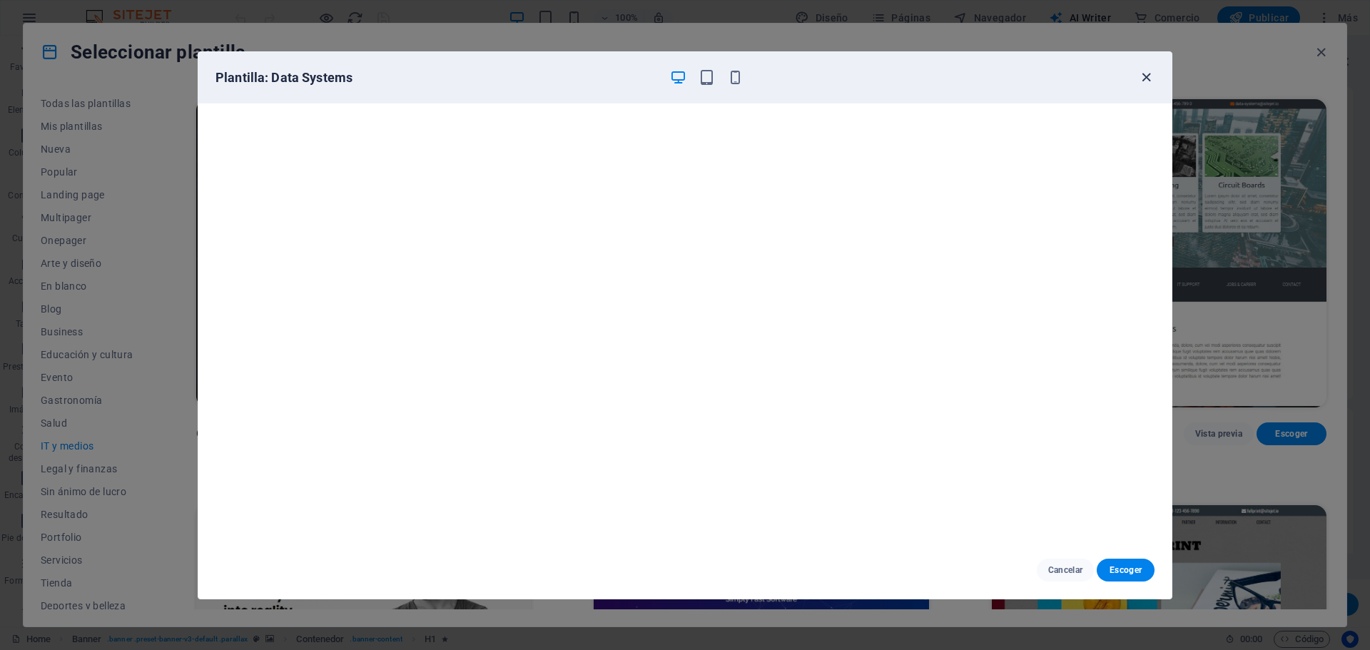
click at [1149, 77] on icon "button" at bounding box center [1146, 77] width 16 height 16
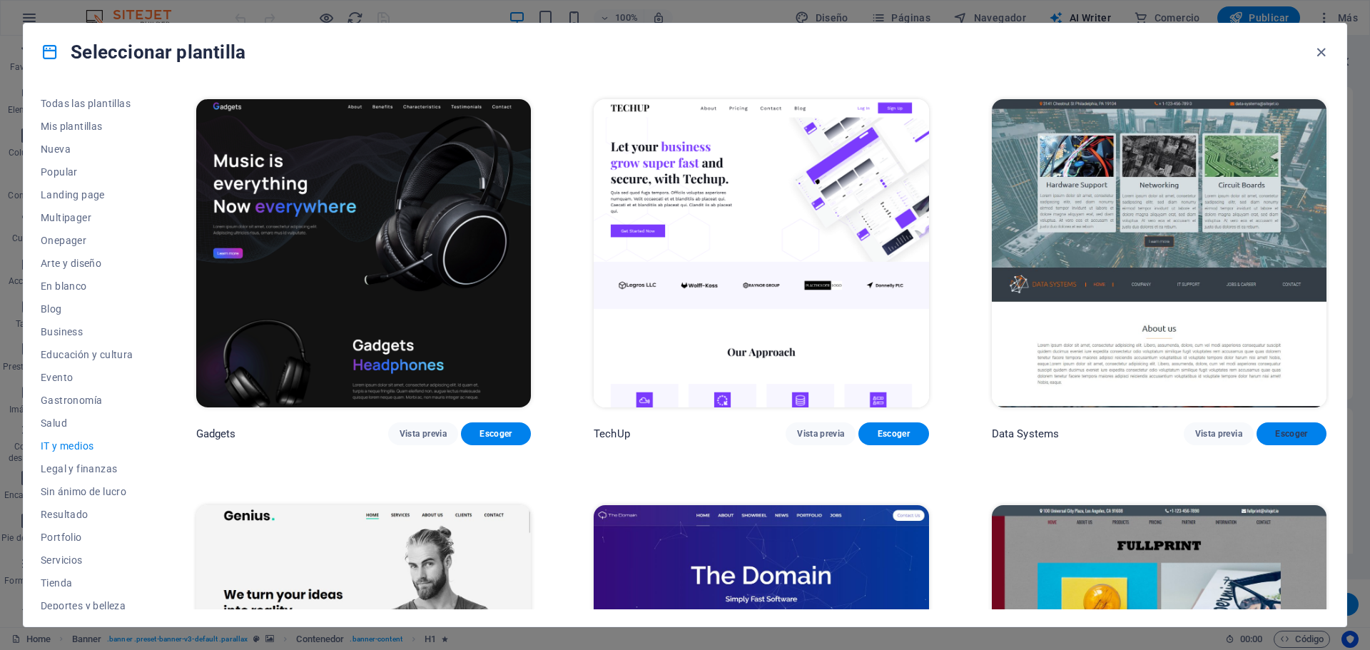
click at [1284, 428] on span "Escoger" at bounding box center [1291, 433] width 47 height 11
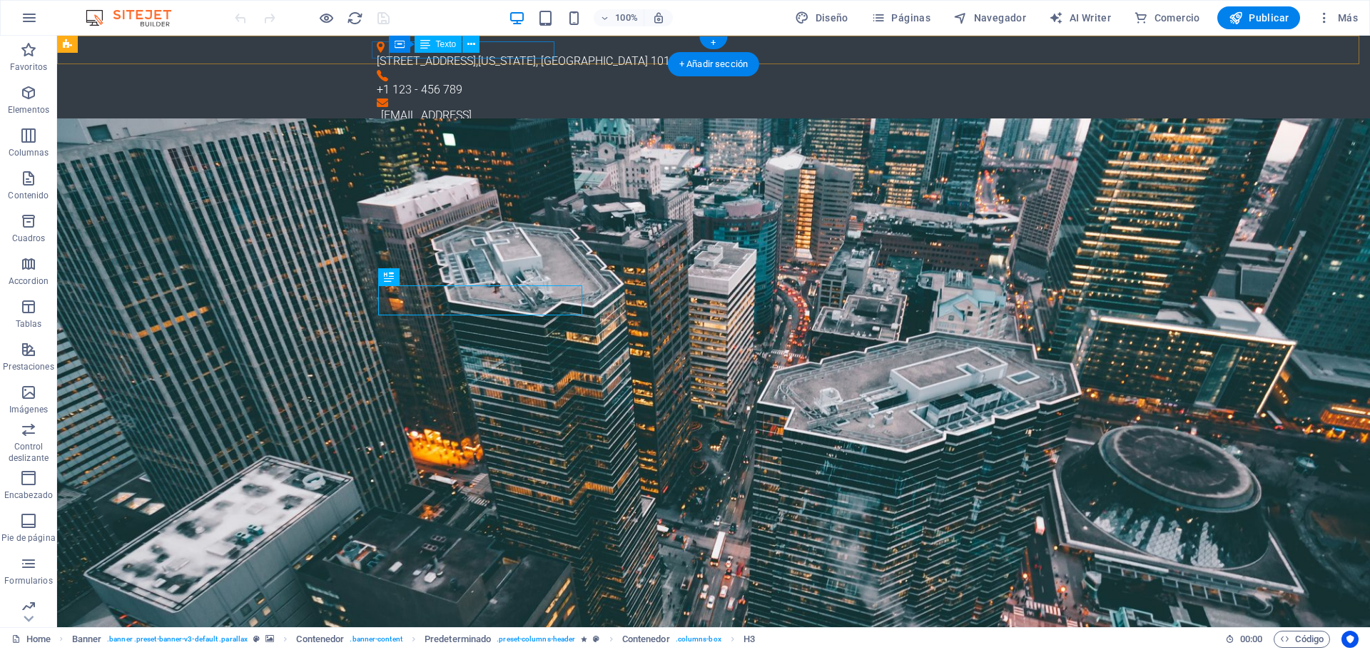
click at [494, 53] on div "[STREET_ADDRESS][US_STATE]" at bounding box center [708, 61] width 662 height 17
click at [506, 53] on div "[STREET_ADDRESS][US_STATE]" at bounding box center [708, 61] width 662 height 17
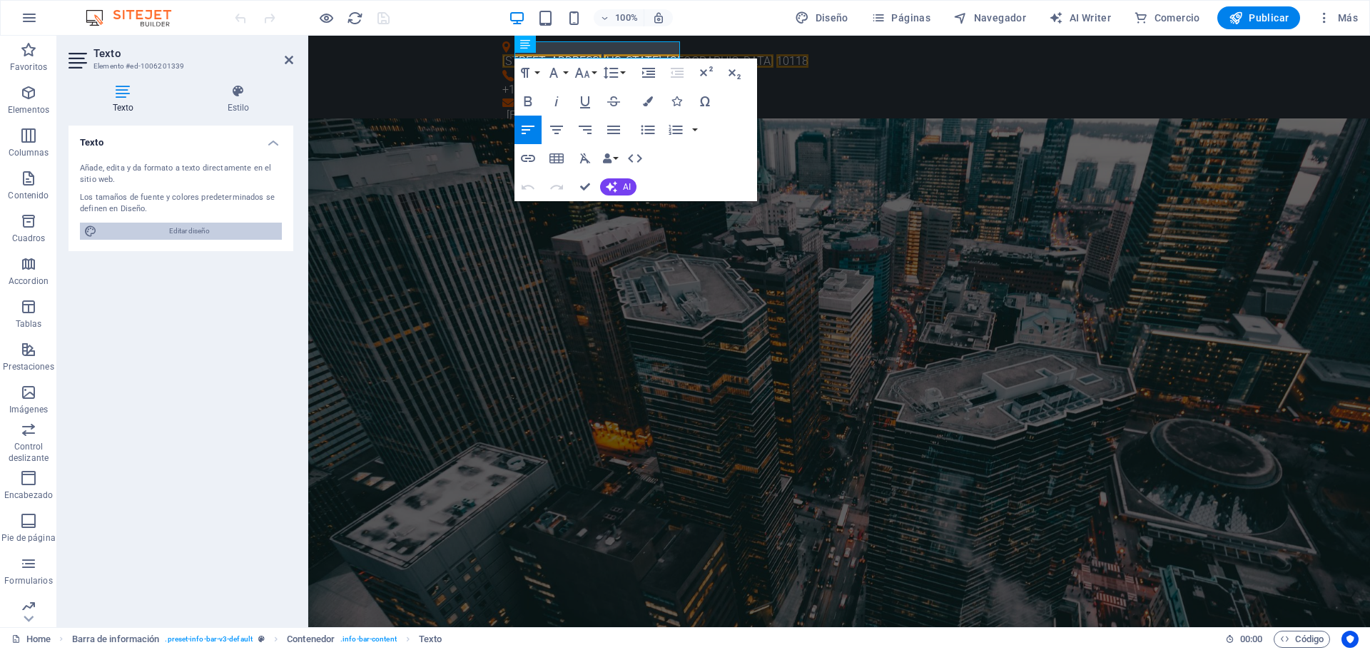
click at [201, 227] on span "Editar diseño" at bounding box center [189, 231] width 176 height 17
select select "px"
select select "300"
select select "px"
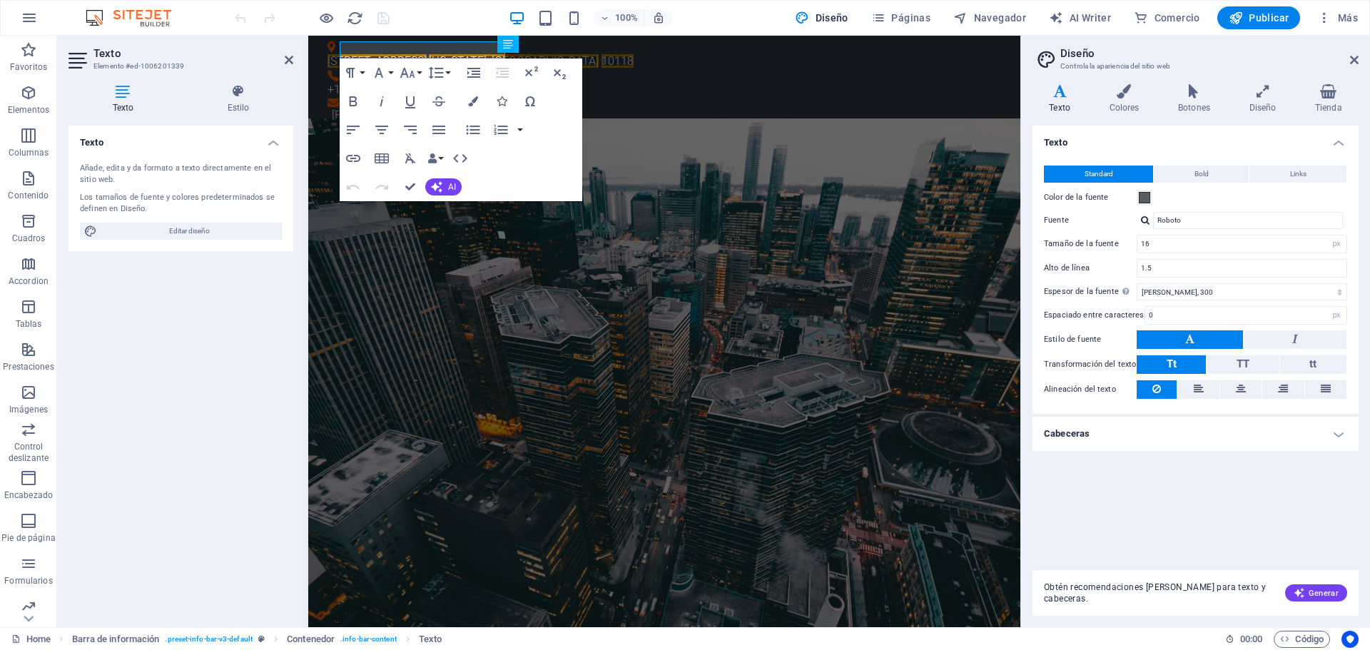
click at [1158, 503] on div "Texto Standard Bold Links Color de la fuente Fuente Roboto Tamaño de la fuente …" at bounding box center [1196, 342] width 326 height 433
click at [1142, 96] on icon at bounding box center [1124, 91] width 64 height 14
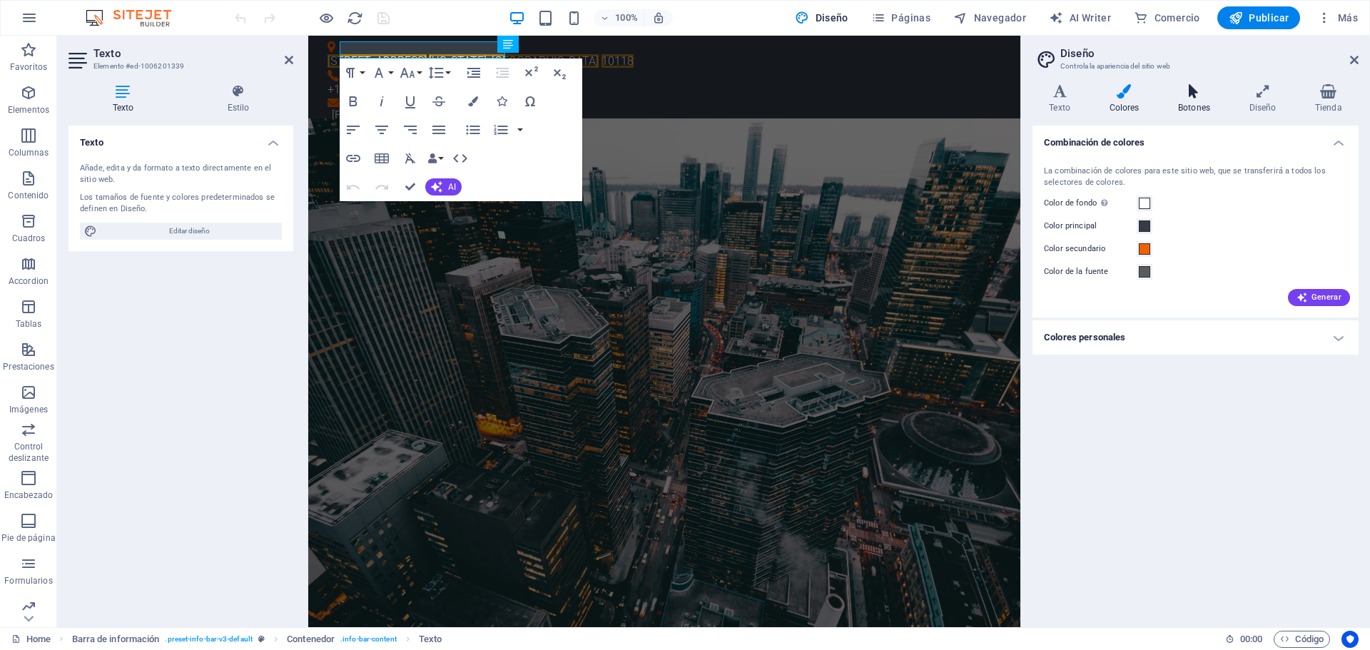
click at [1204, 96] on icon at bounding box center [1195, 91] width 66 height 14
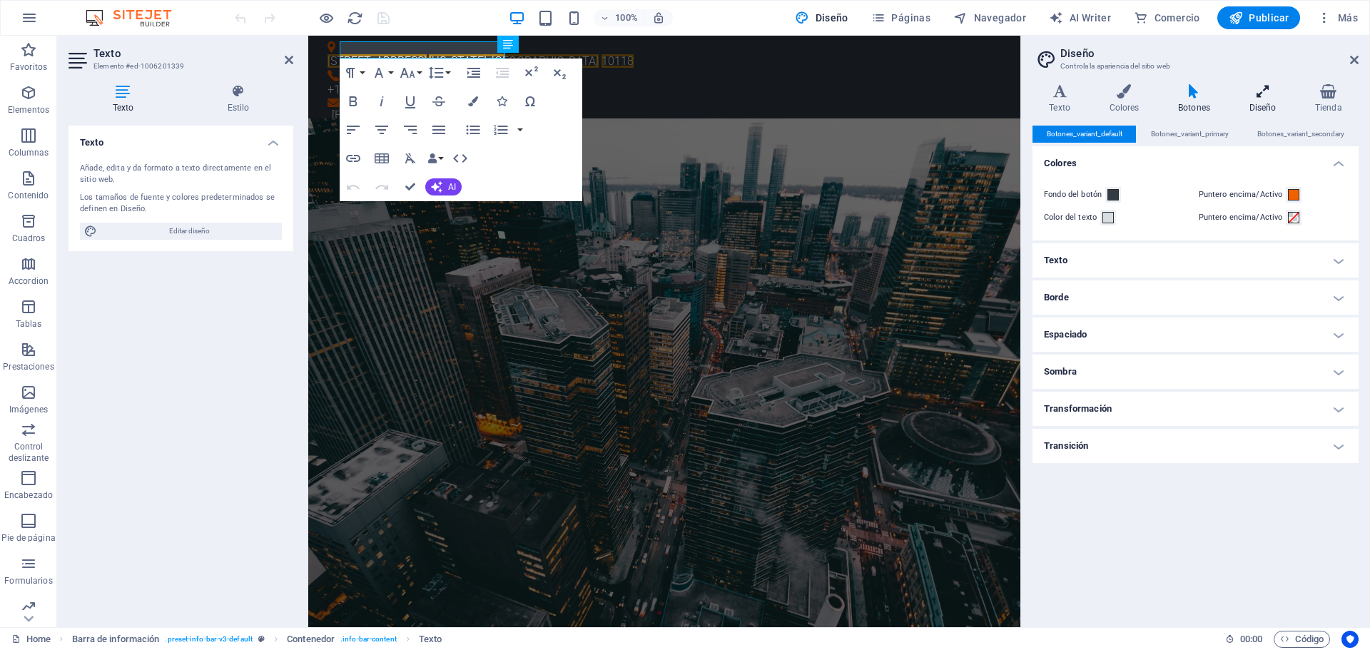
click at [1257, 97] on icon at bounding box center [1262, 91] width 60 height 14
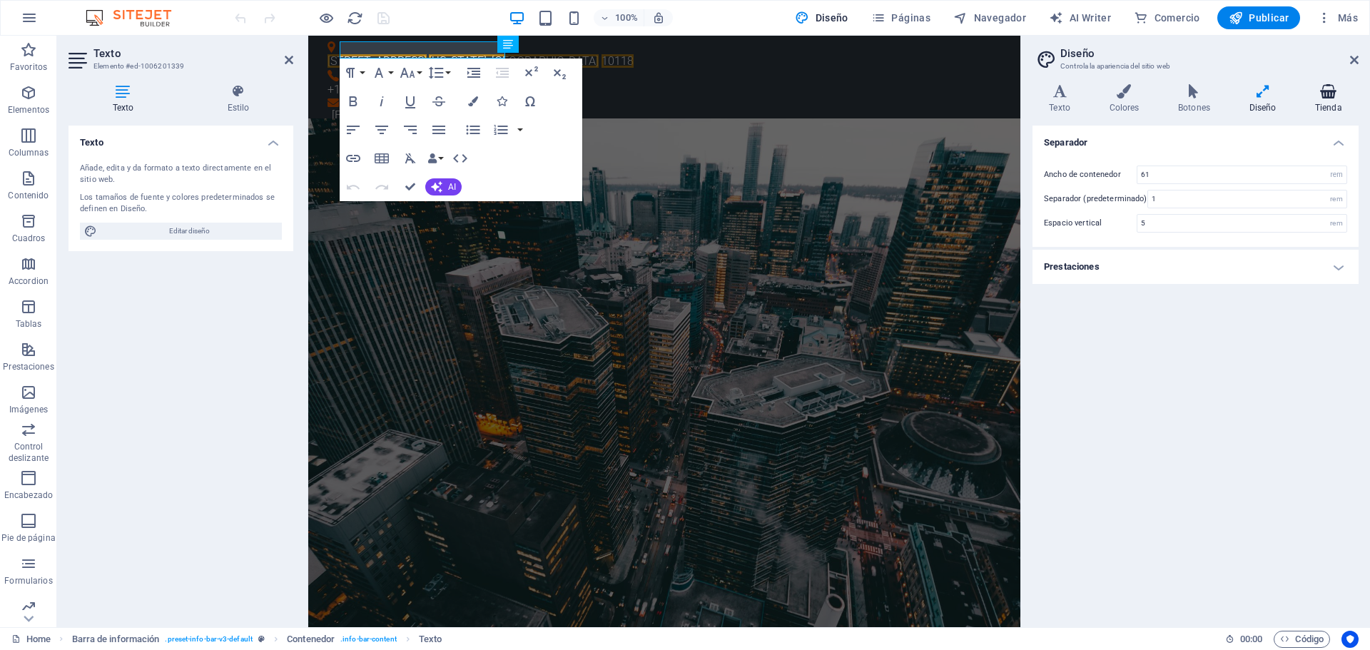
click at [1337, 98] on icon at bounding box center [1329, 91] width 60 height 14
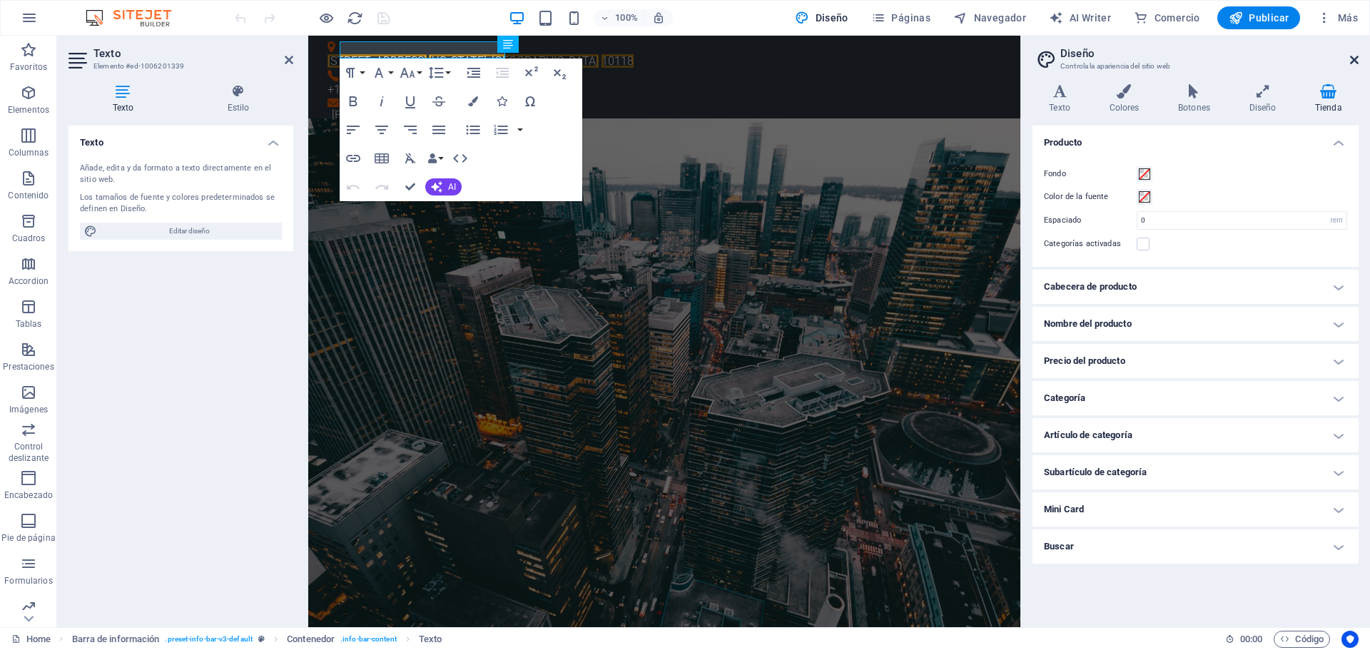
click at [1351, 57] on icon at bounding box center [1354, 59] width 9 height 11
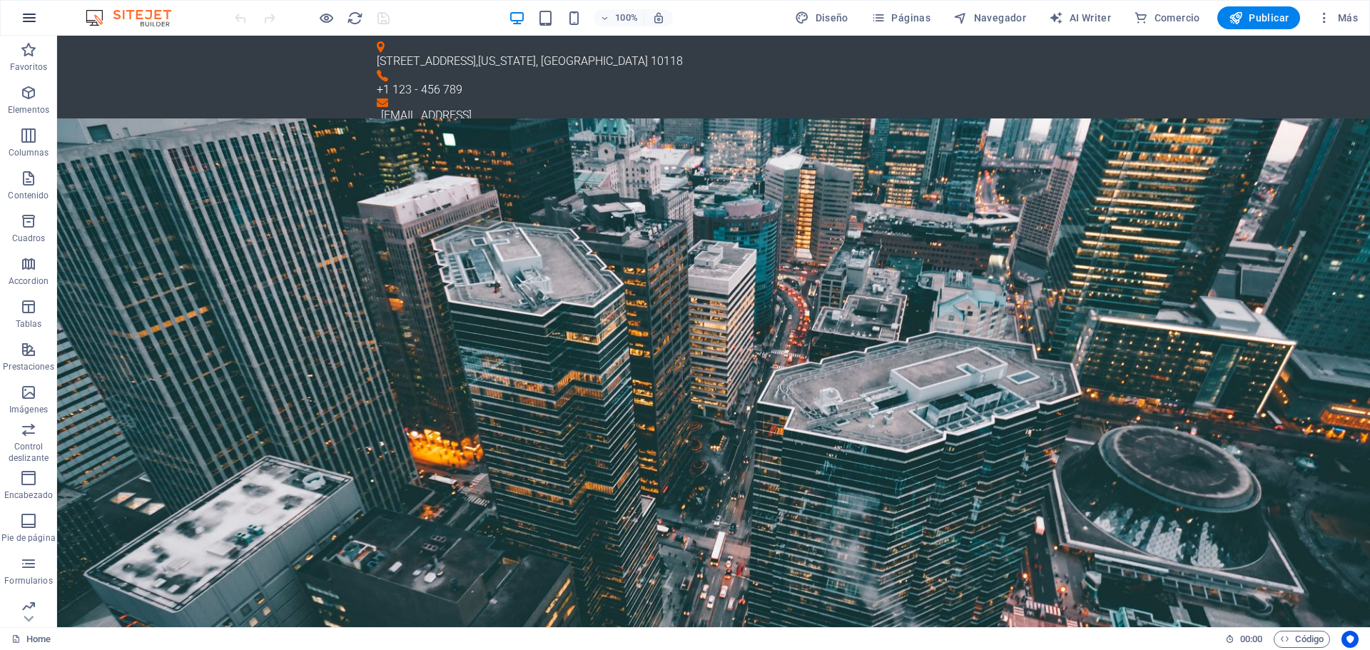
click at [20, 11] on button "button" at bounding box center [29, 18] width 34 height 34
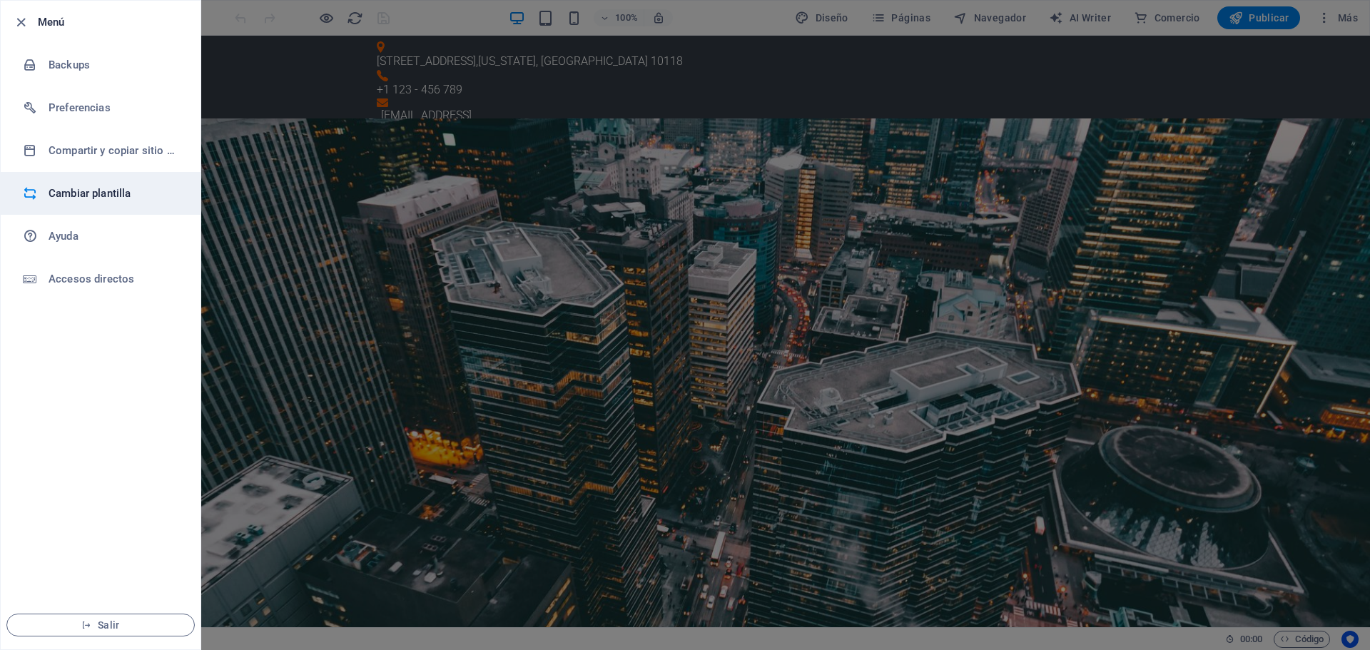
click at [83, 190] on h6 "Cambiar plantilla" at bounding box center [115, 193] width 132 height 17
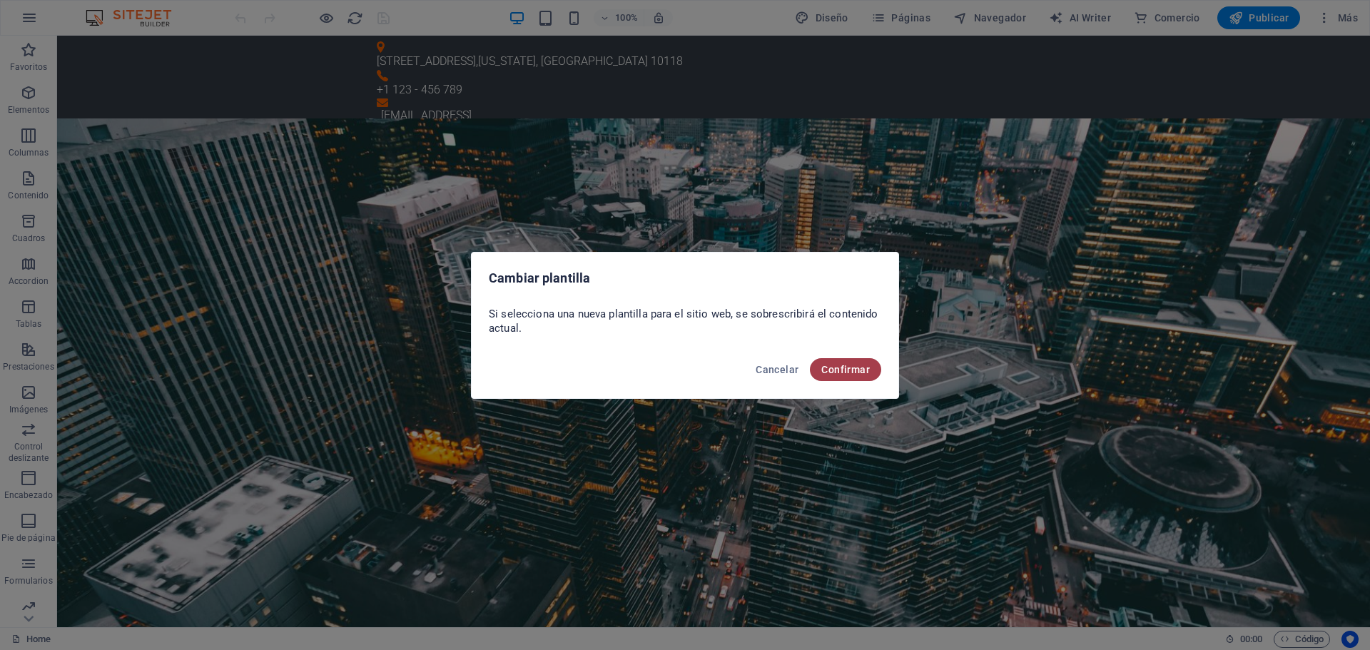
click at [828, 362] on button "Confirmar" at bounding box center [845, 369] width 71 height 23
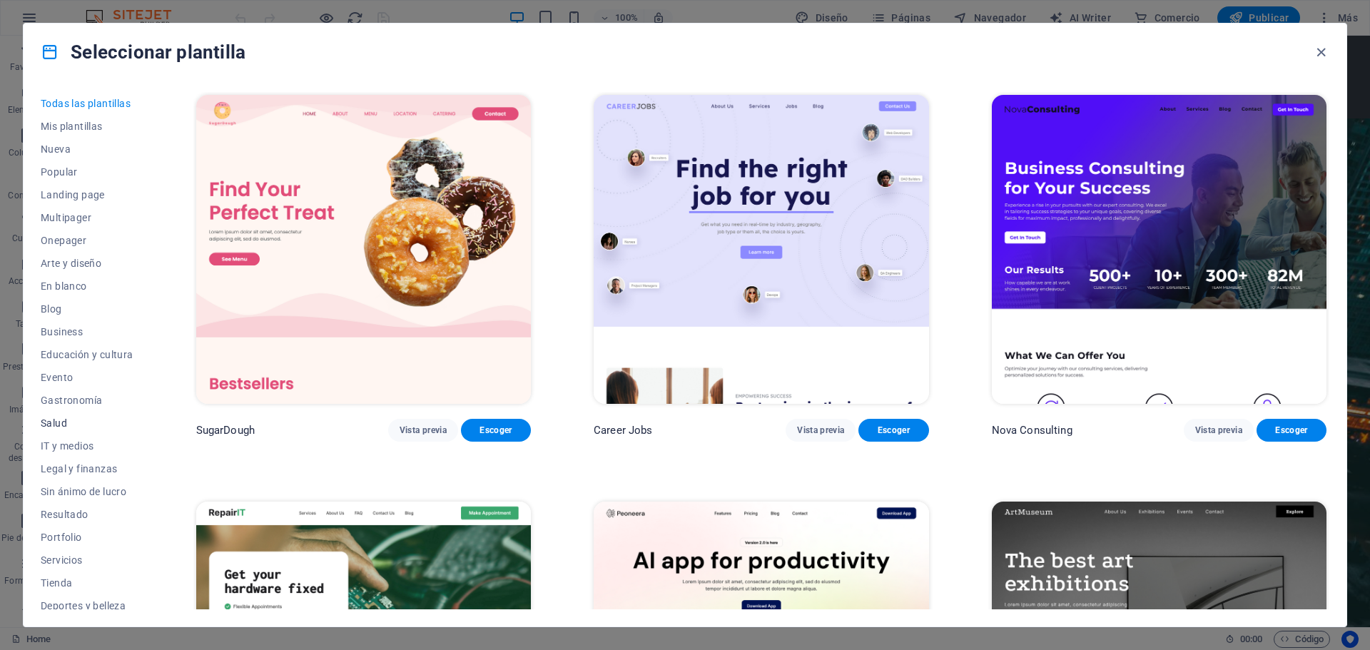
scroll to position [76, 0]
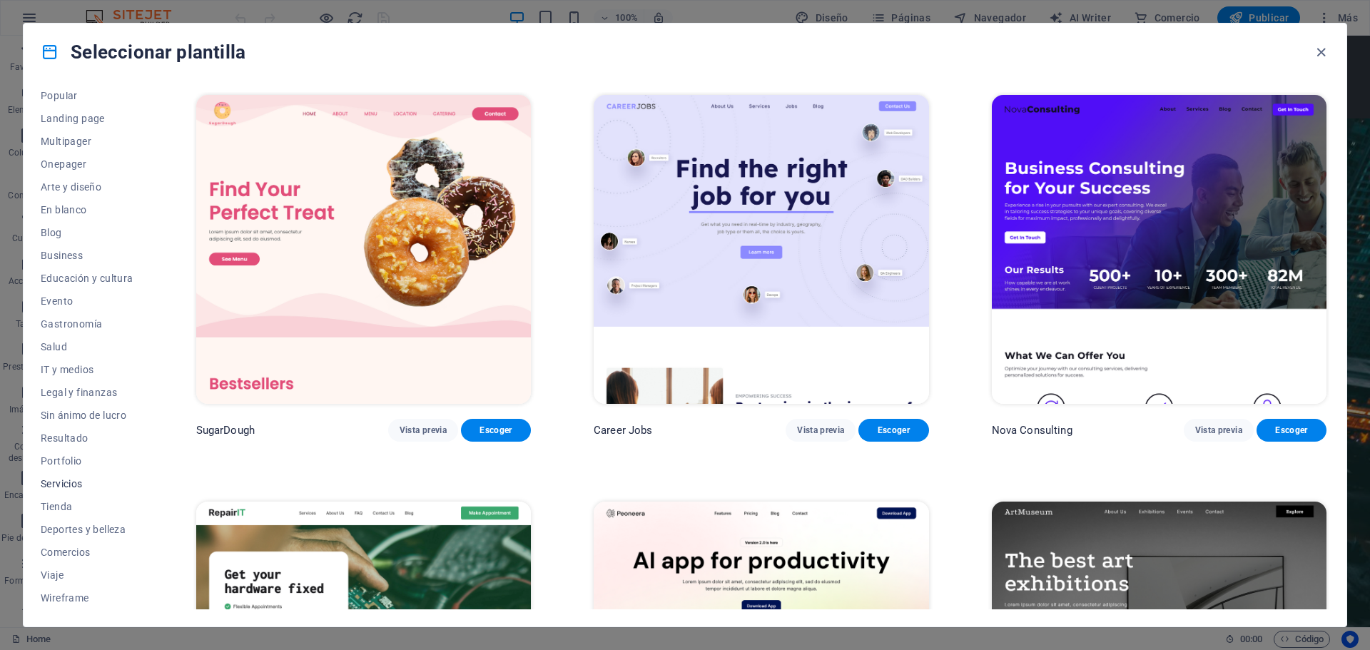
click at [56, 479] on span "Servicios" at bounding box center [87, 483] width 93 height 11
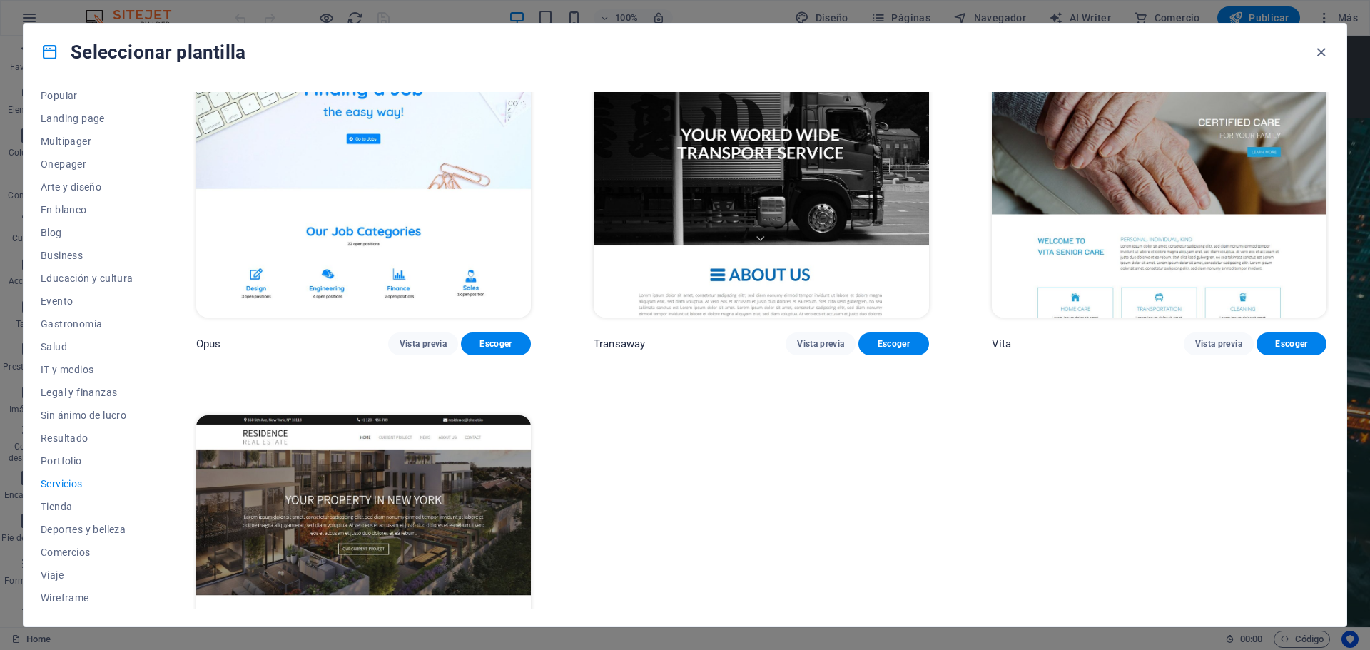
scroll to position [2569, 0]
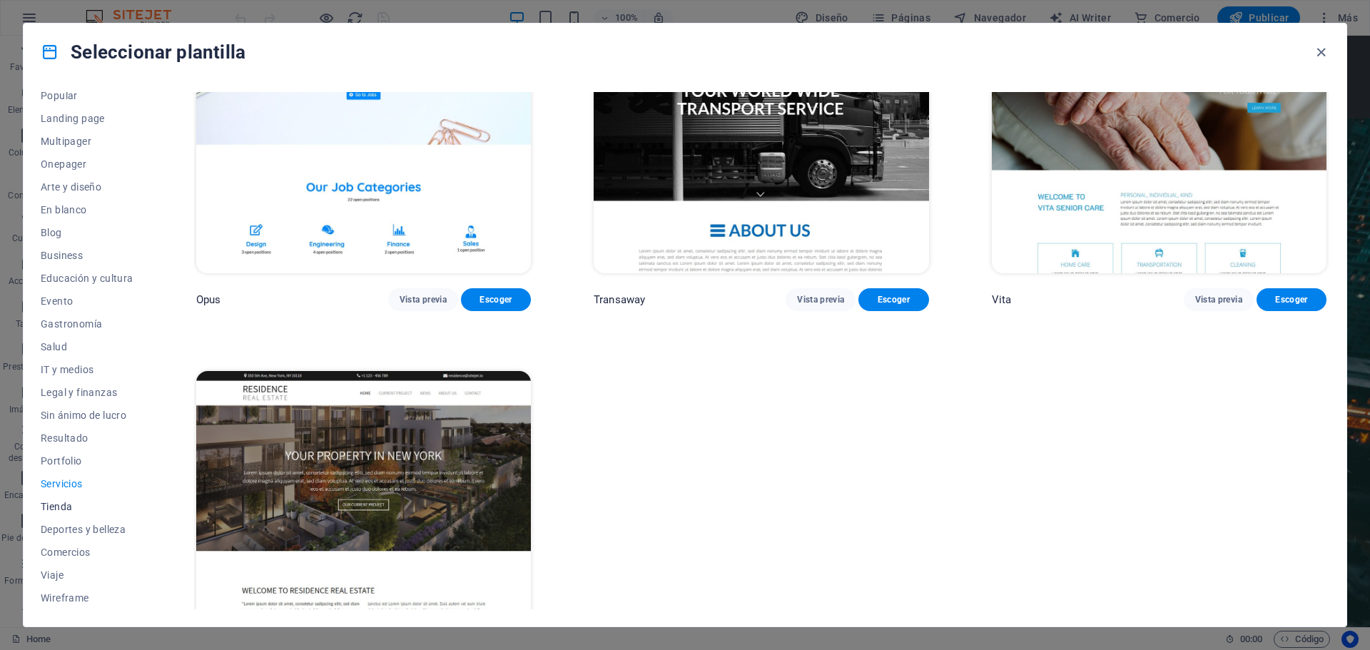
click at [64, 507] on span "Tienda" at bounding box center [87, 506] width 93 height 11
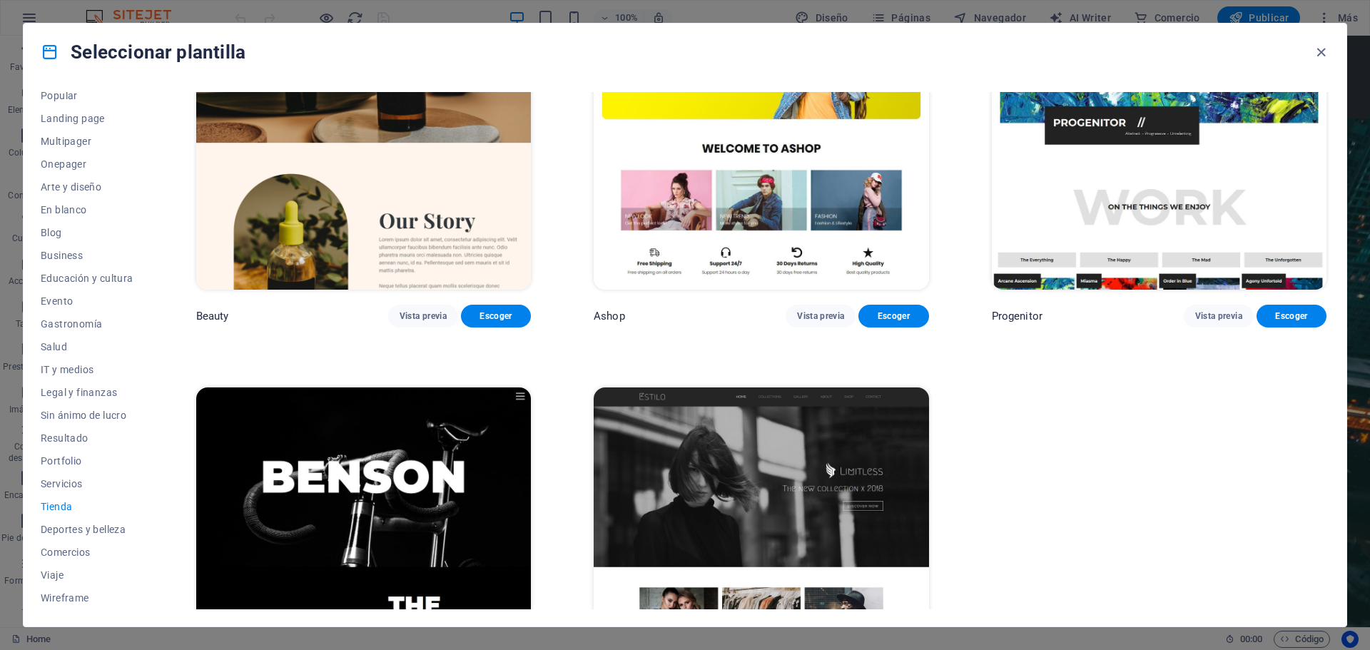
scroll to position [1045, 0]
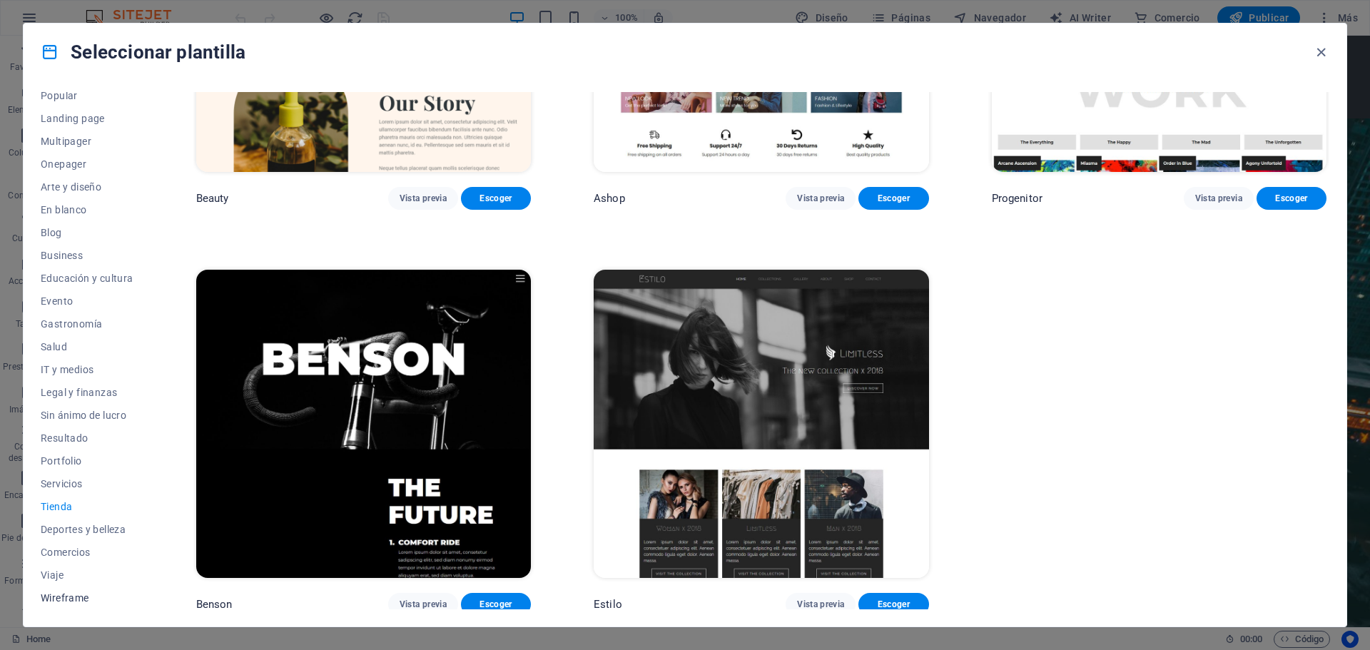
click at [59, 596] on span "Wireframe" at bounding box center [87, 597] width 93 height 11
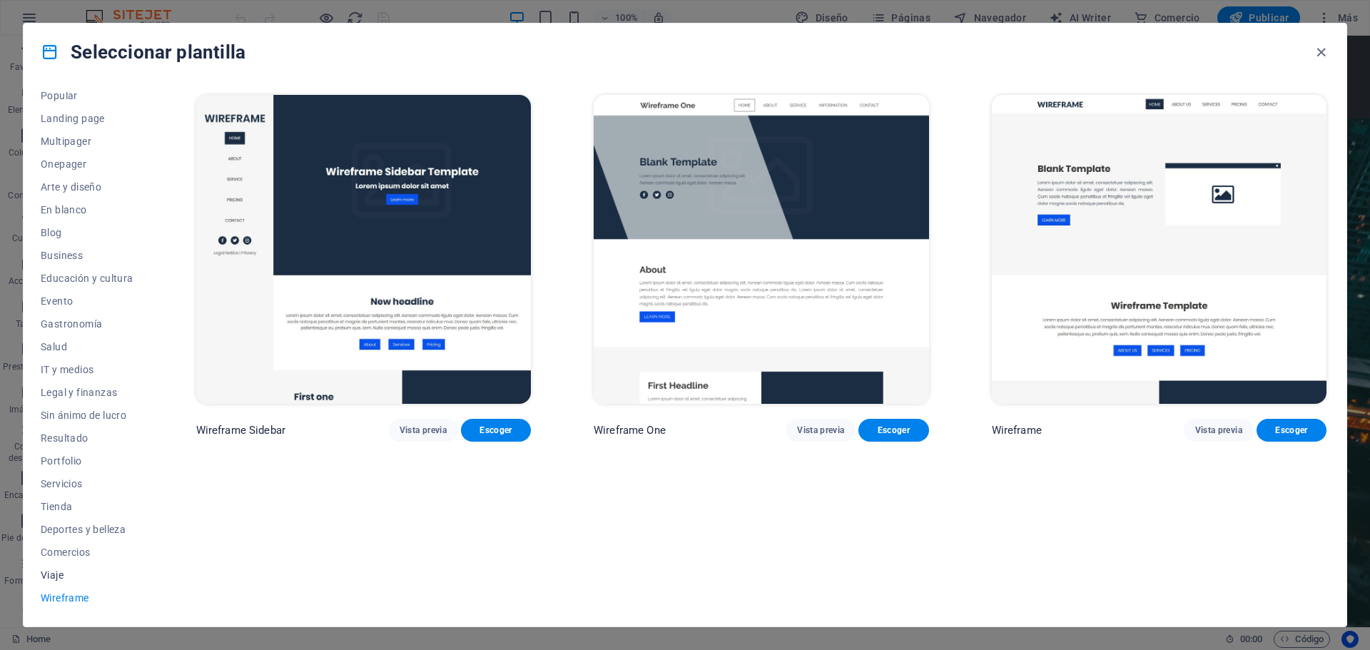
click at [53, 572] on span "Viaje" at bounding box center [87, 574] width 93 height 11
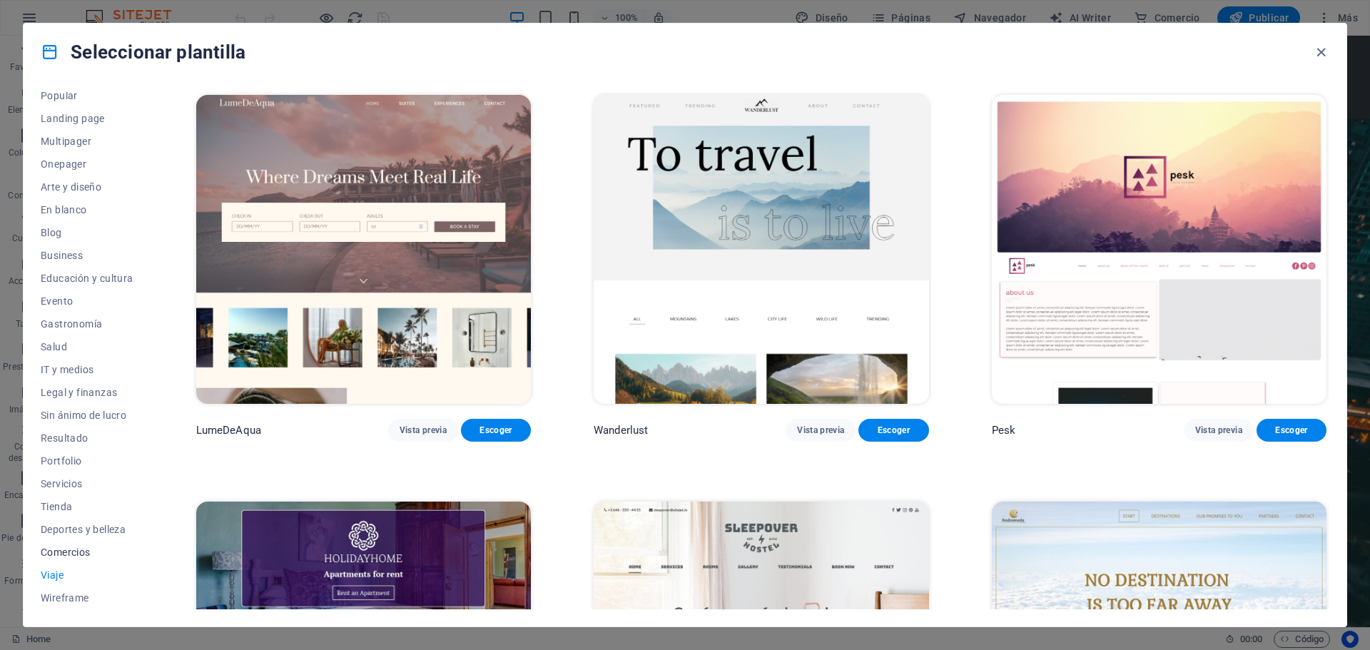
click at [64, 549] on span "Comercios" at bounding box center [87, 552] width 93 height 11
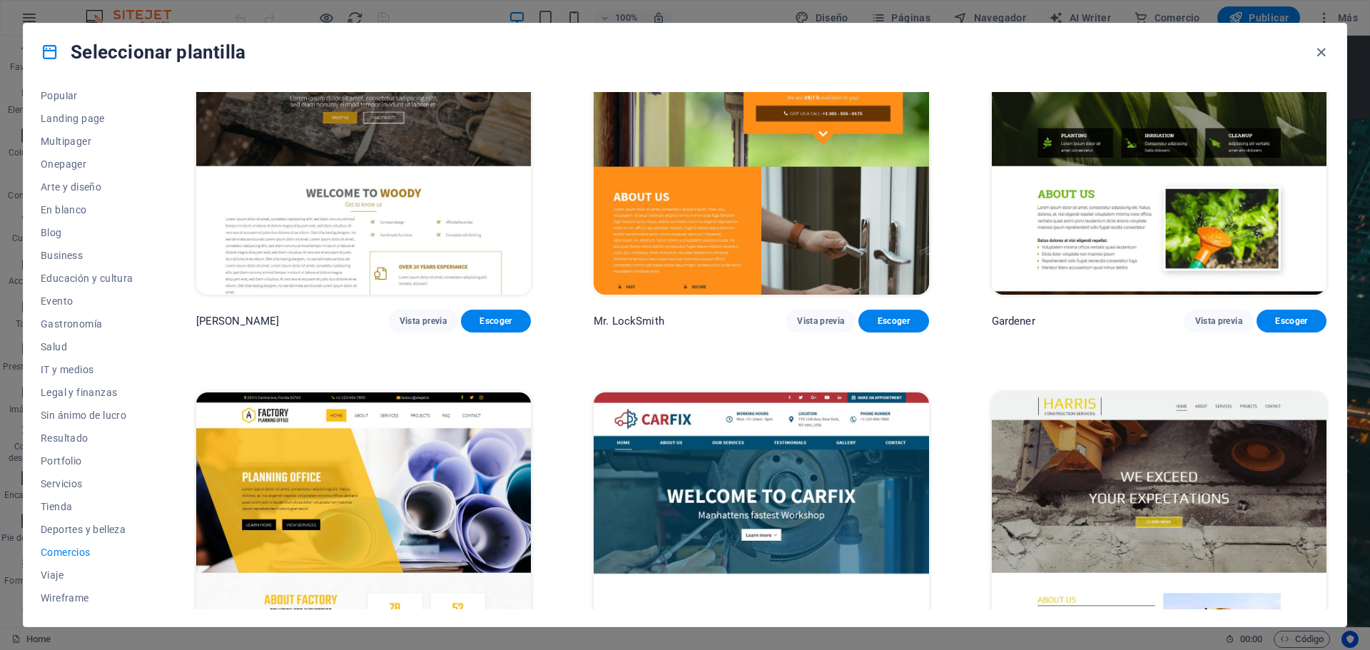
scroll to position [640, 0]
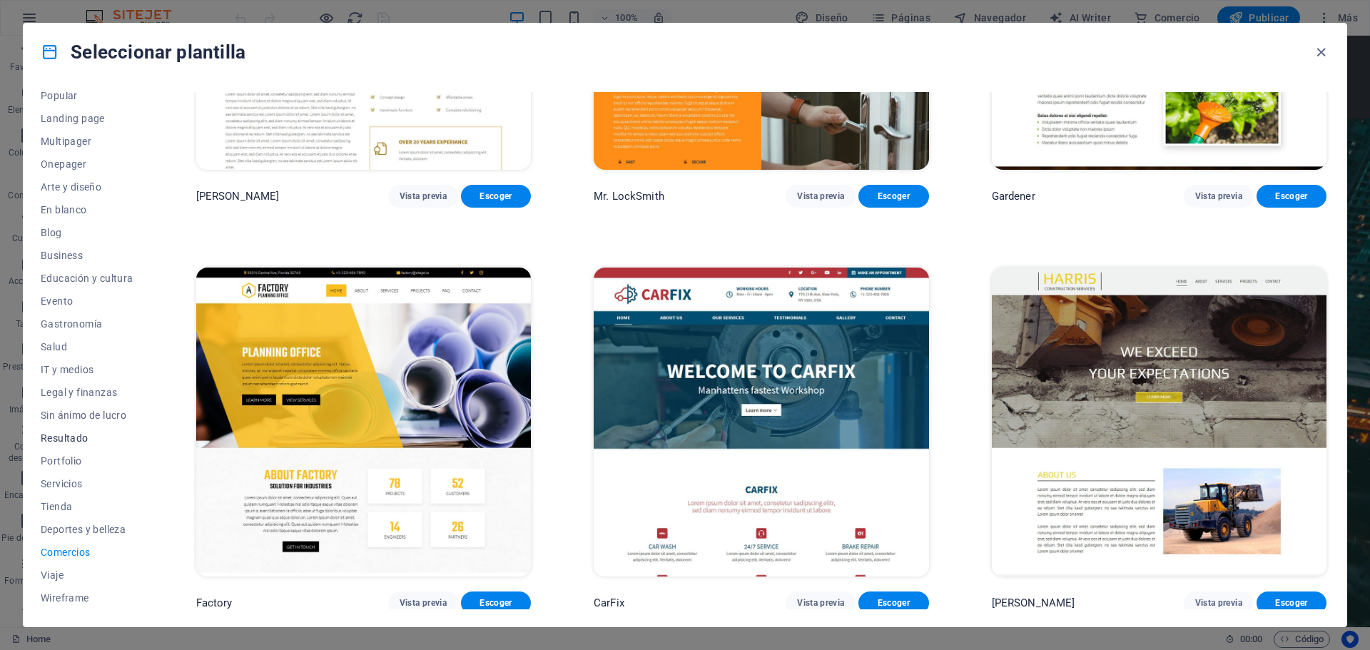
click at [71, 437] on span "Resultado" at bounding box center [87, 437] width 93 height 11
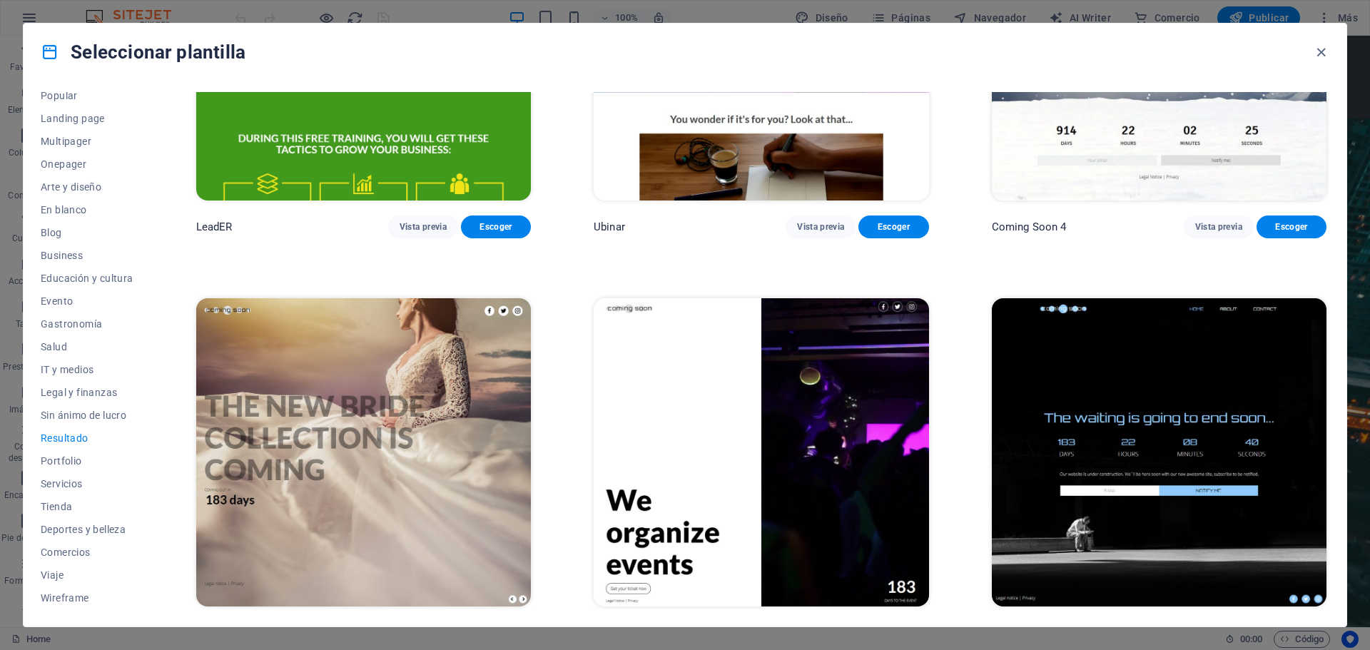
scroll to position [1855, 0]
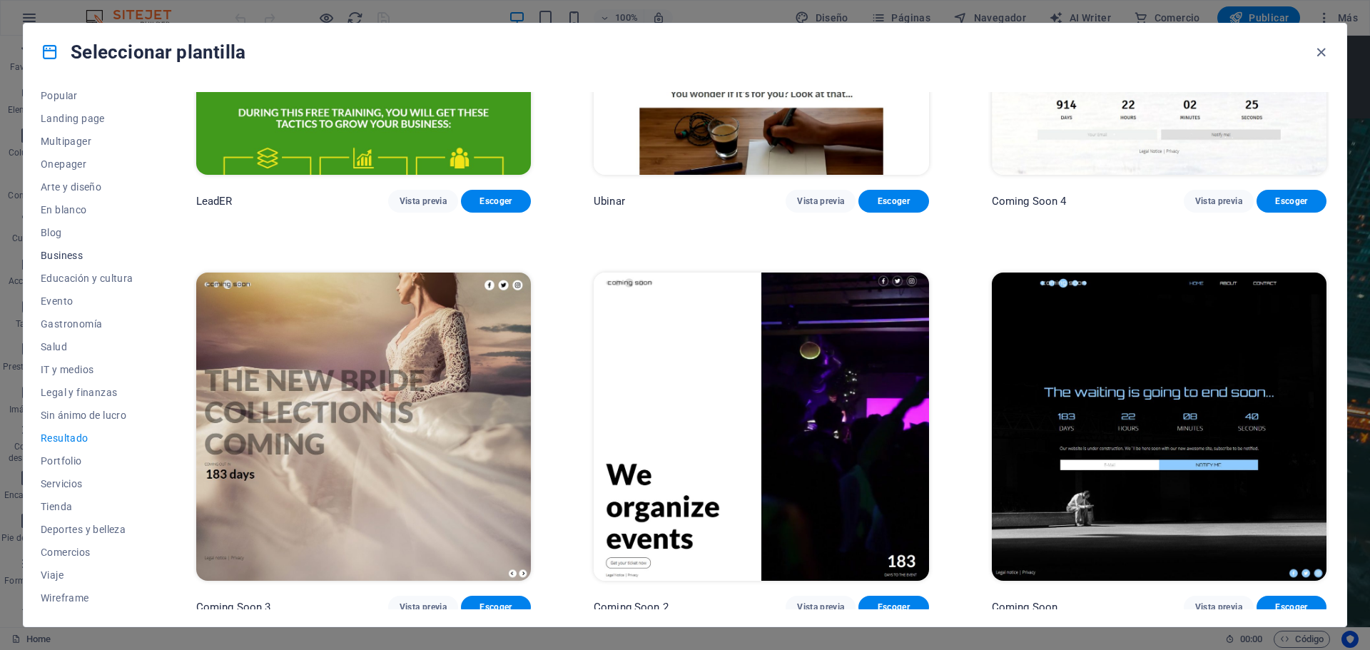
click at [56, 250] on span "Business" at bounding box center [87, 255] width 93 height 11
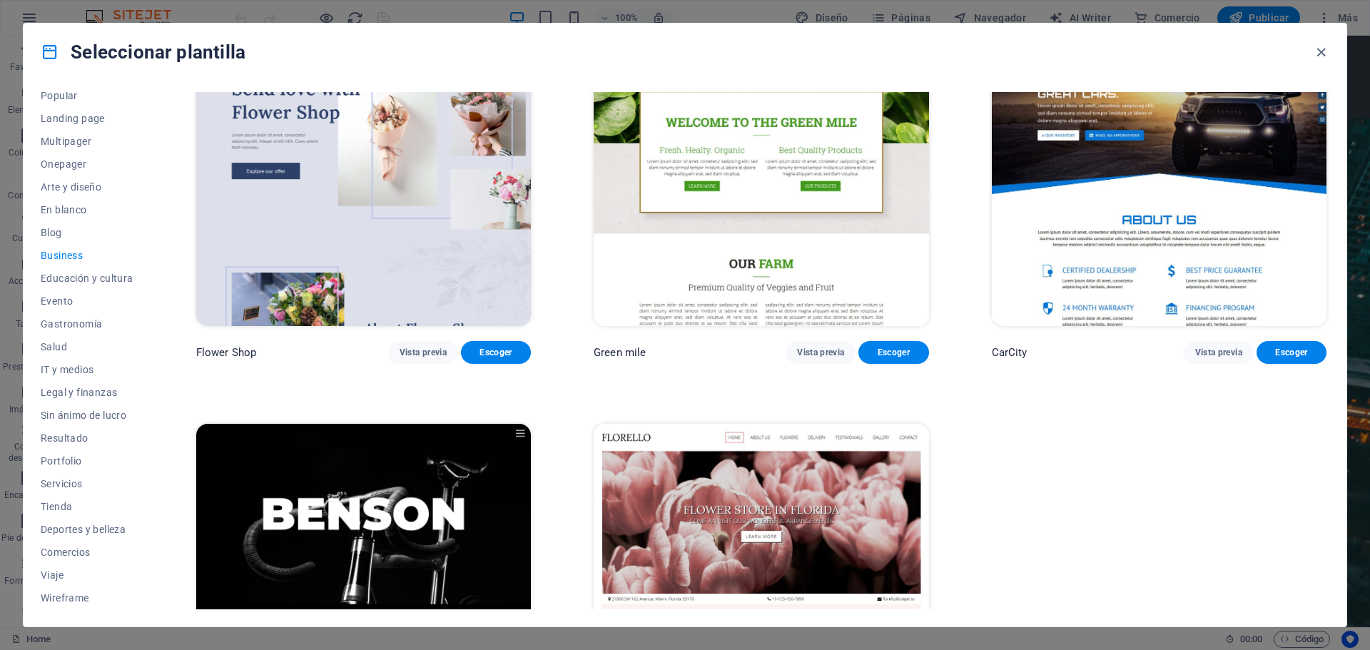
scroll to position [640, 0]
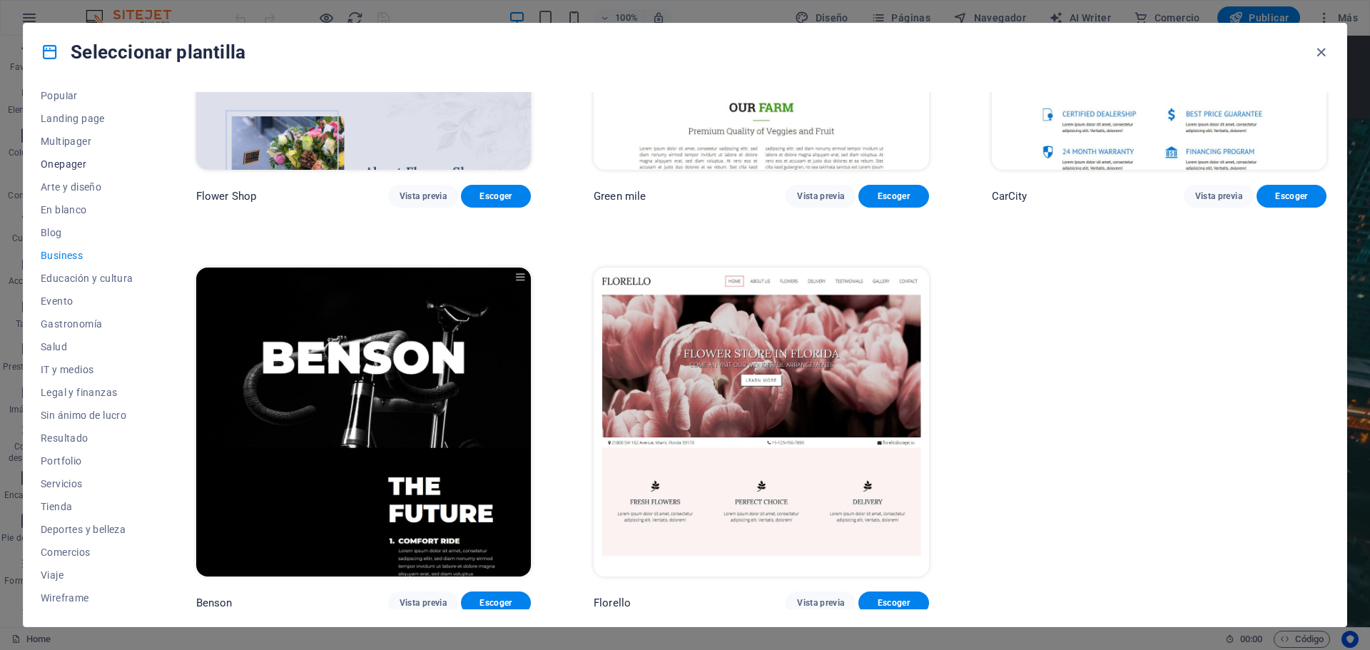
click at [73, 158] on span "Onepager" at bounding box center [87, 163] width 93 height 11
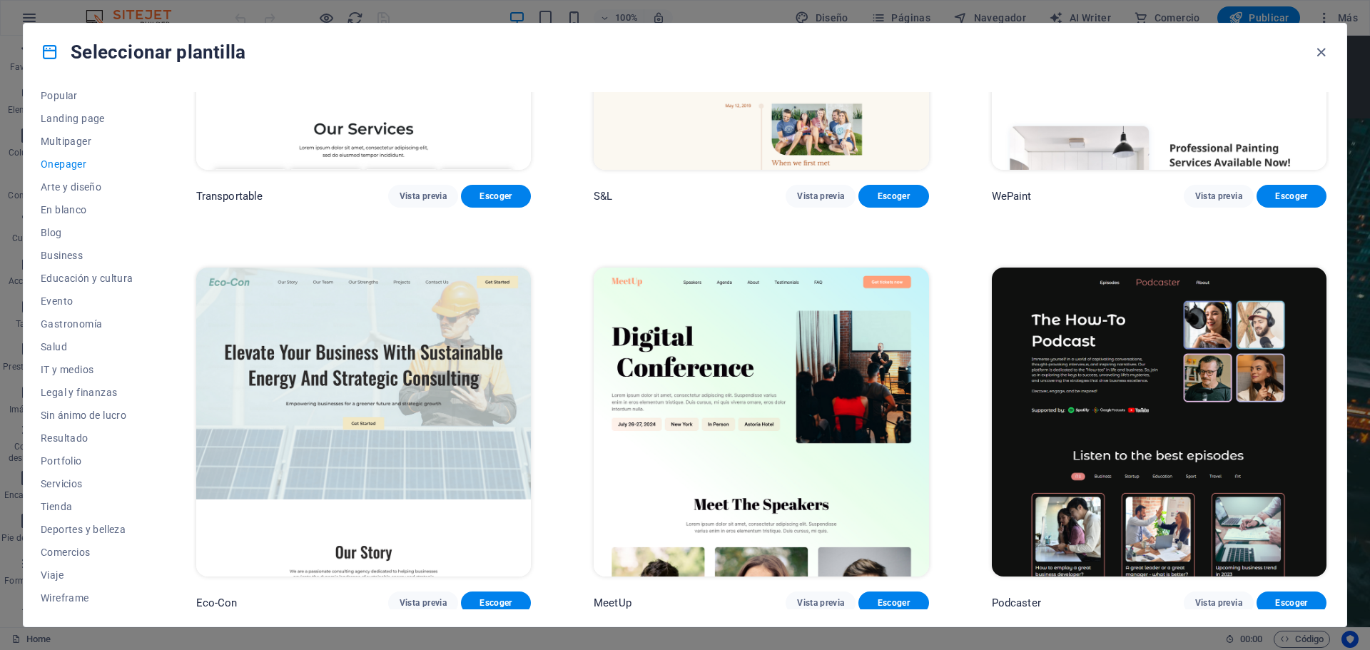
scroll to position [5498, 0]
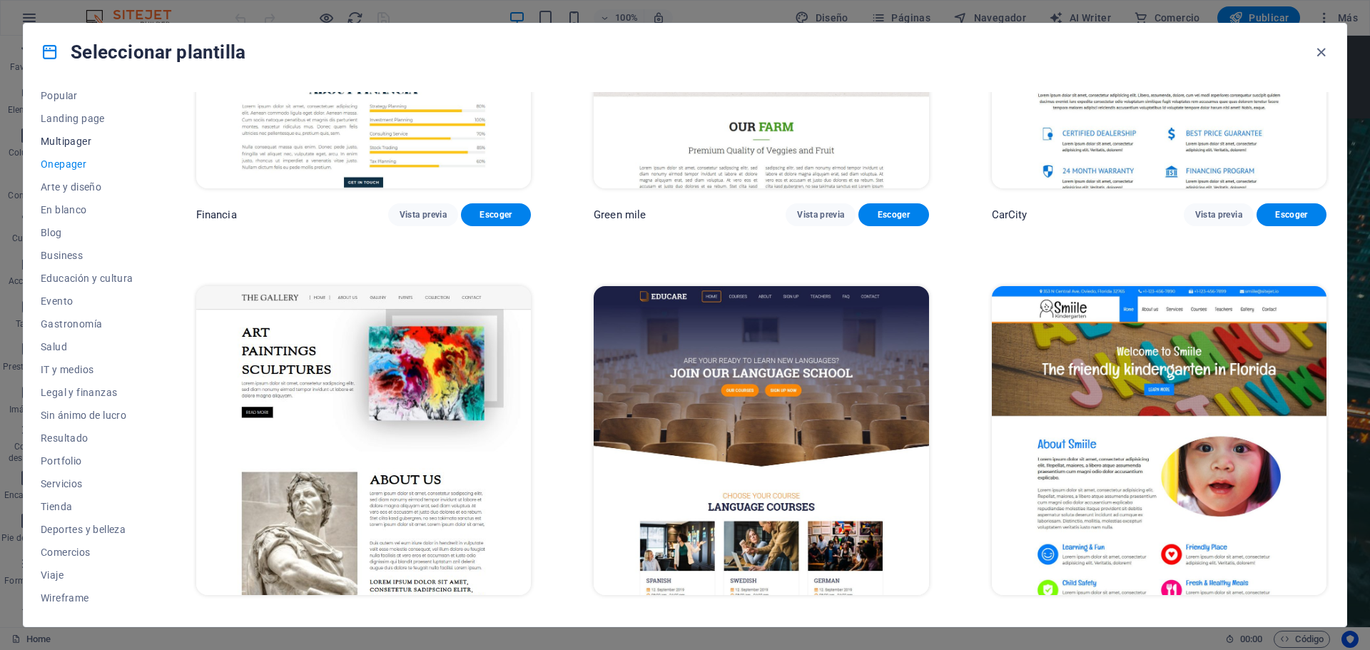
click at [77, 141] on span "Multipager" at bounding box center [87, 141] width 93 height 11
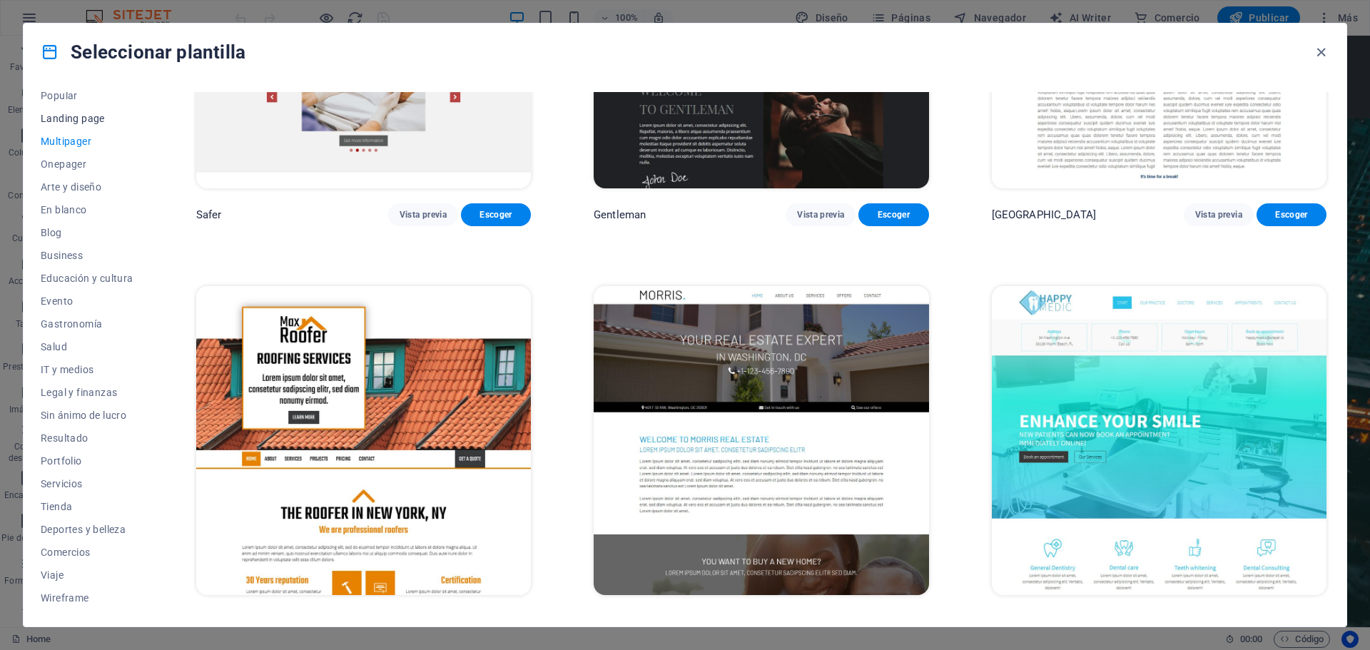
click at [79, 120] on span "Landing page" at bounding box center [87, 118] width 93 height 11
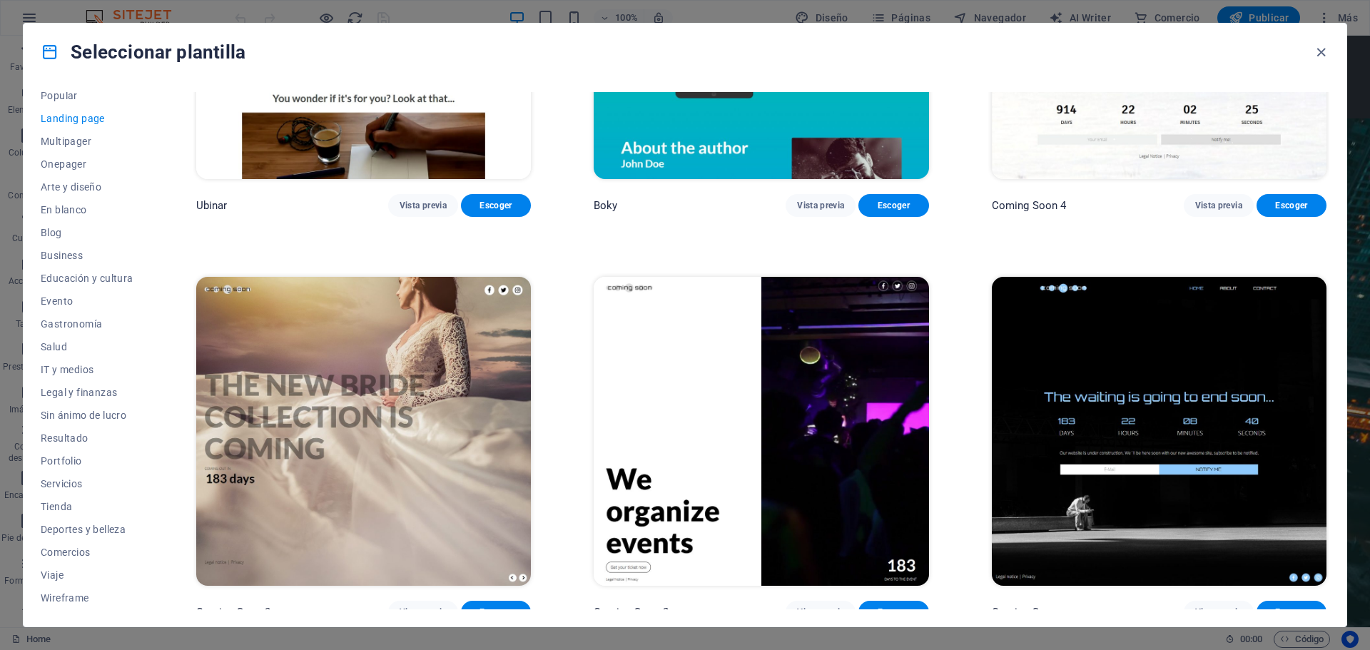
scroll to position [0, 0]
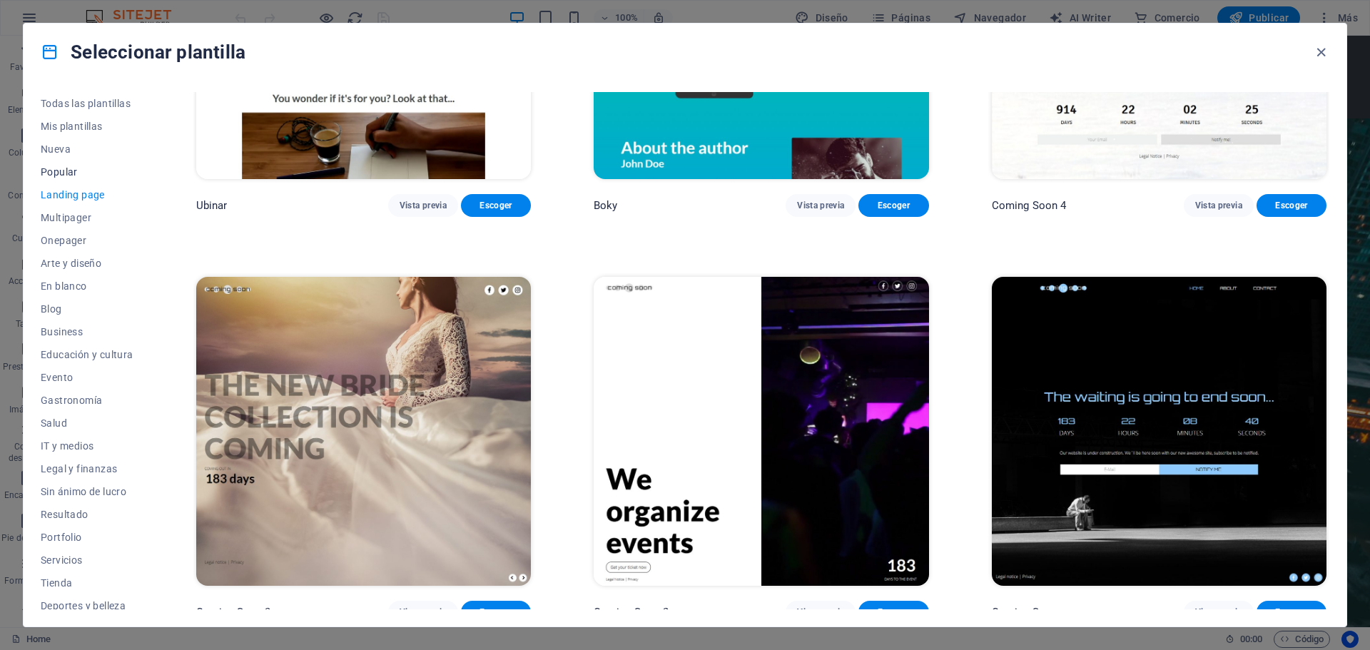
click at [63, 169] on span "Popular" at bounding box center [87, 171] width 93 height 11
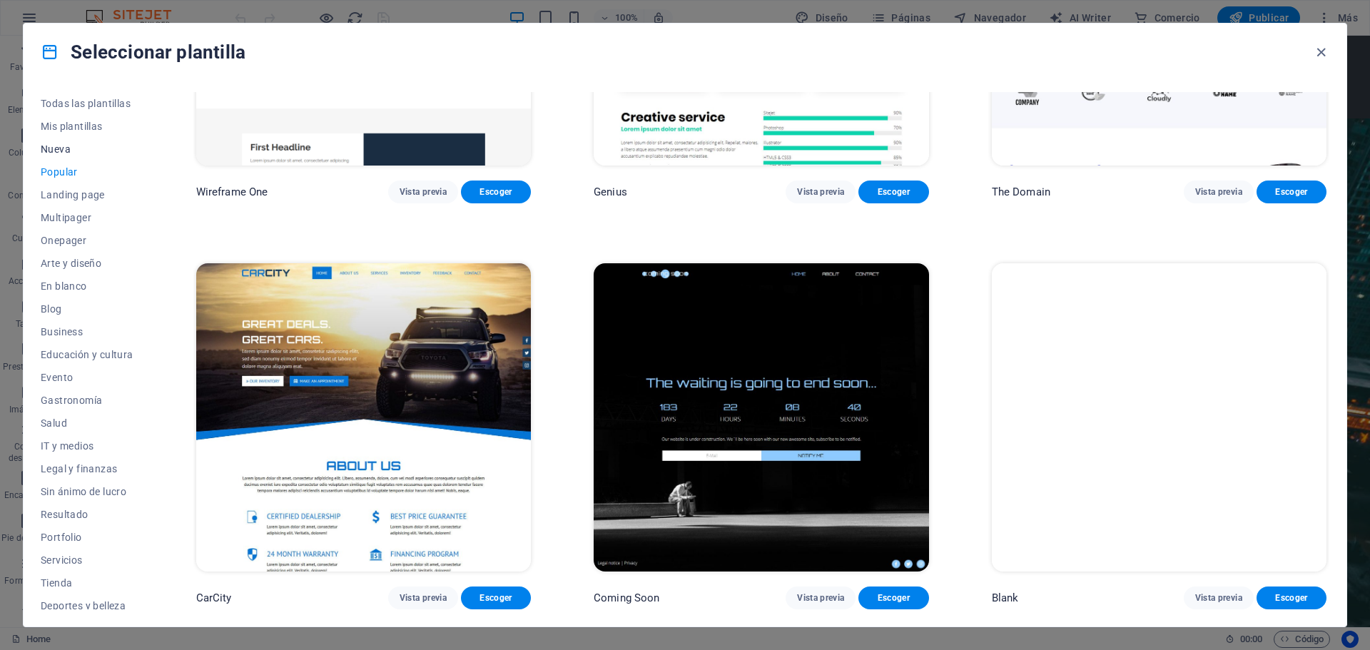
scroll to position [1855, 0]
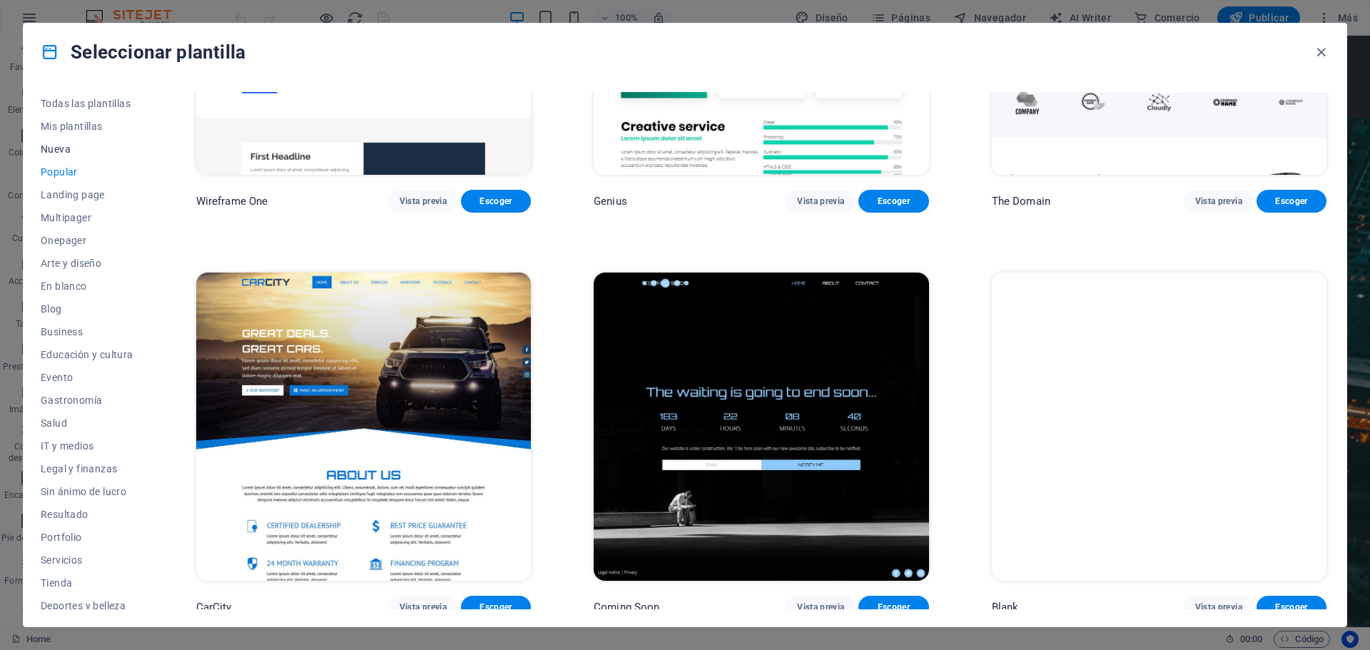
click at [61, 151] on span "Nueva" at bounding box center [87, 148] width 93 height 11
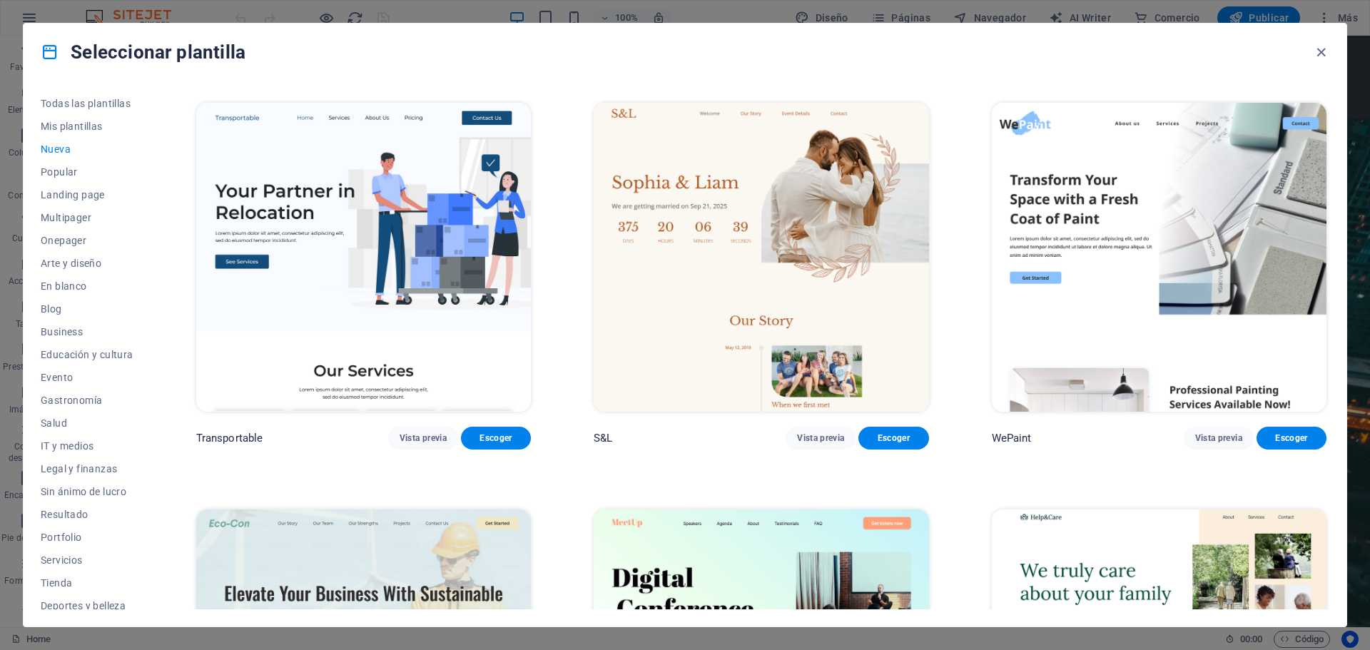
scroll to position [1569, 0]
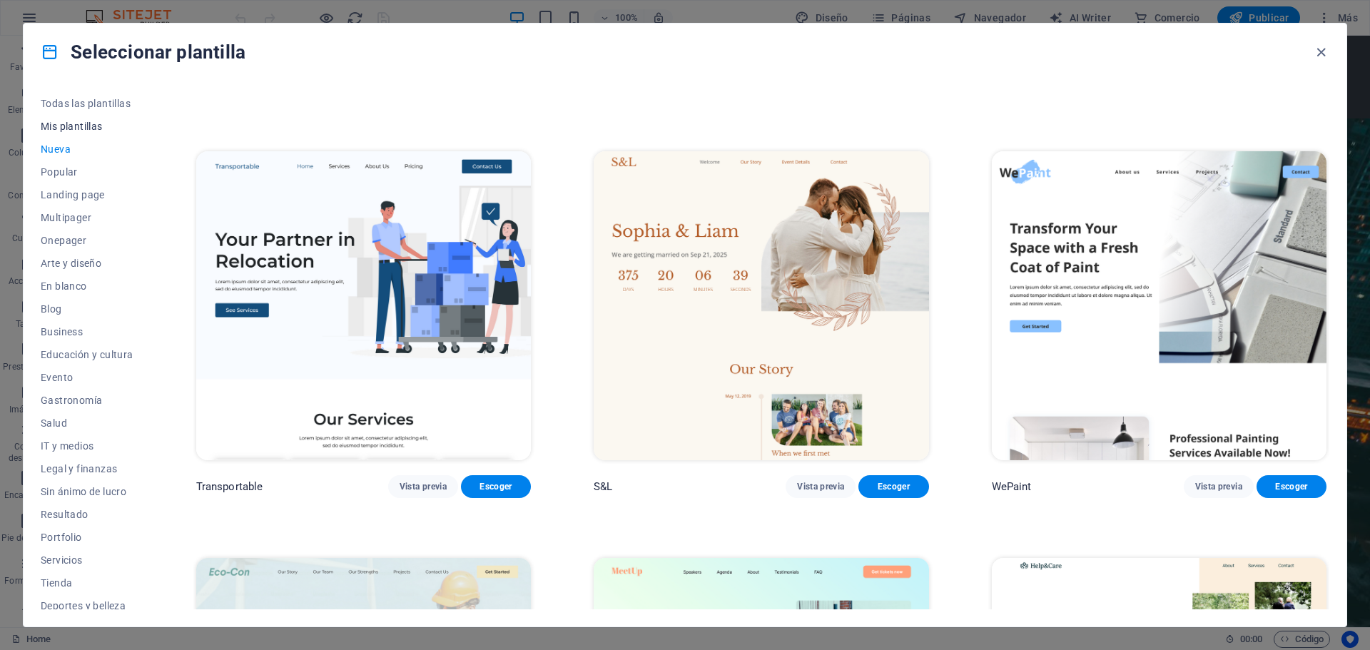
click at [78, 133] on button "Mis plantillas" at bounding box center [87, 126] width 93 height 23
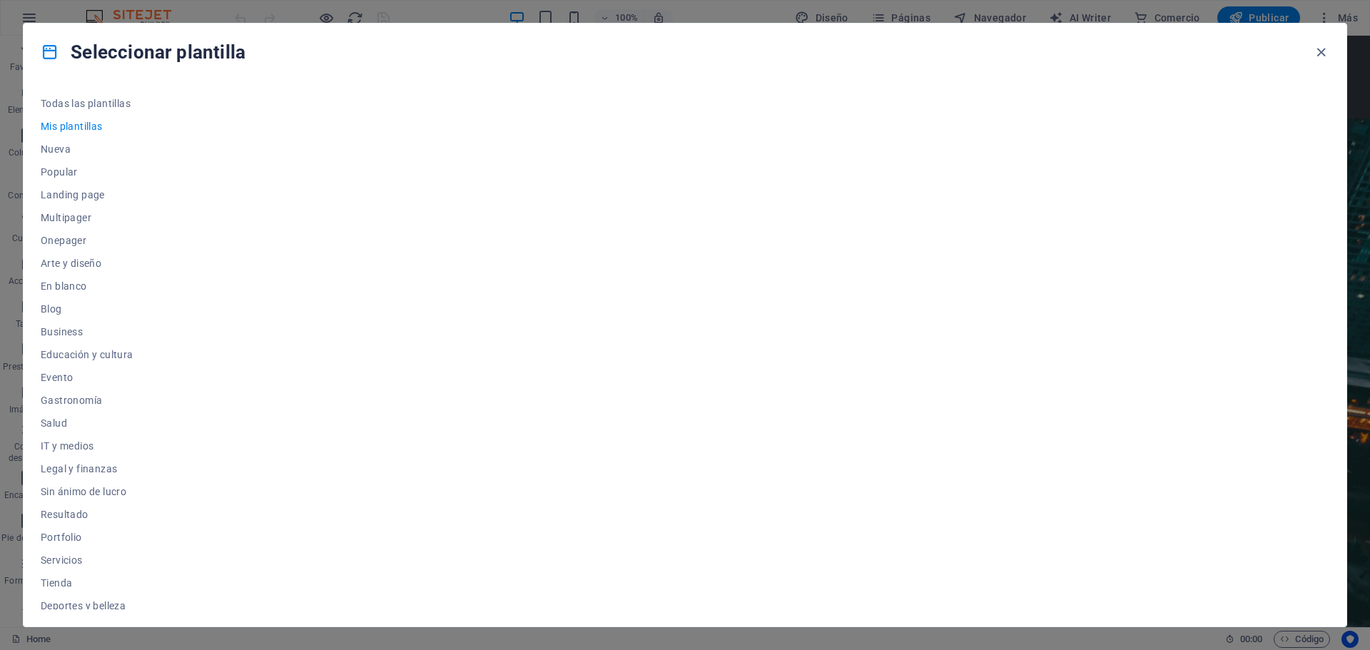
scroll to position [0, 0]
click at [94, 100] on span "Todas las plantillas" at bounding box center [87, 103] width 93 height 11
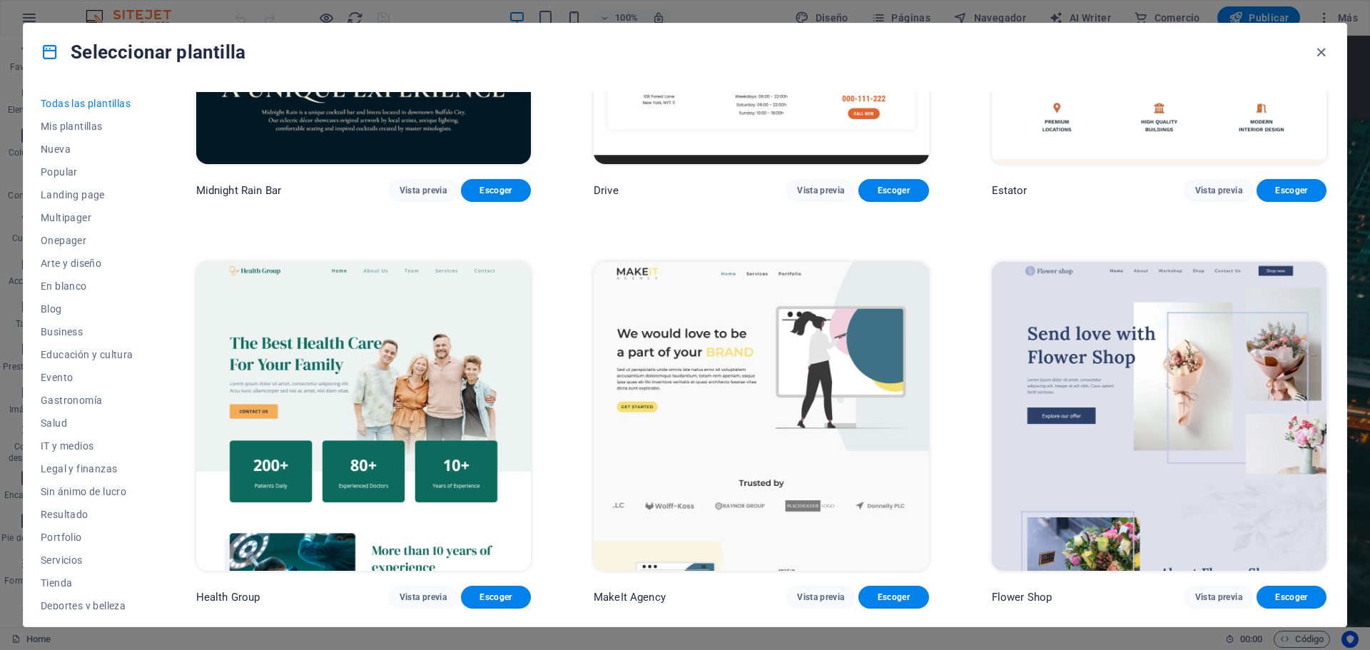
scroll to position [4495, 0]
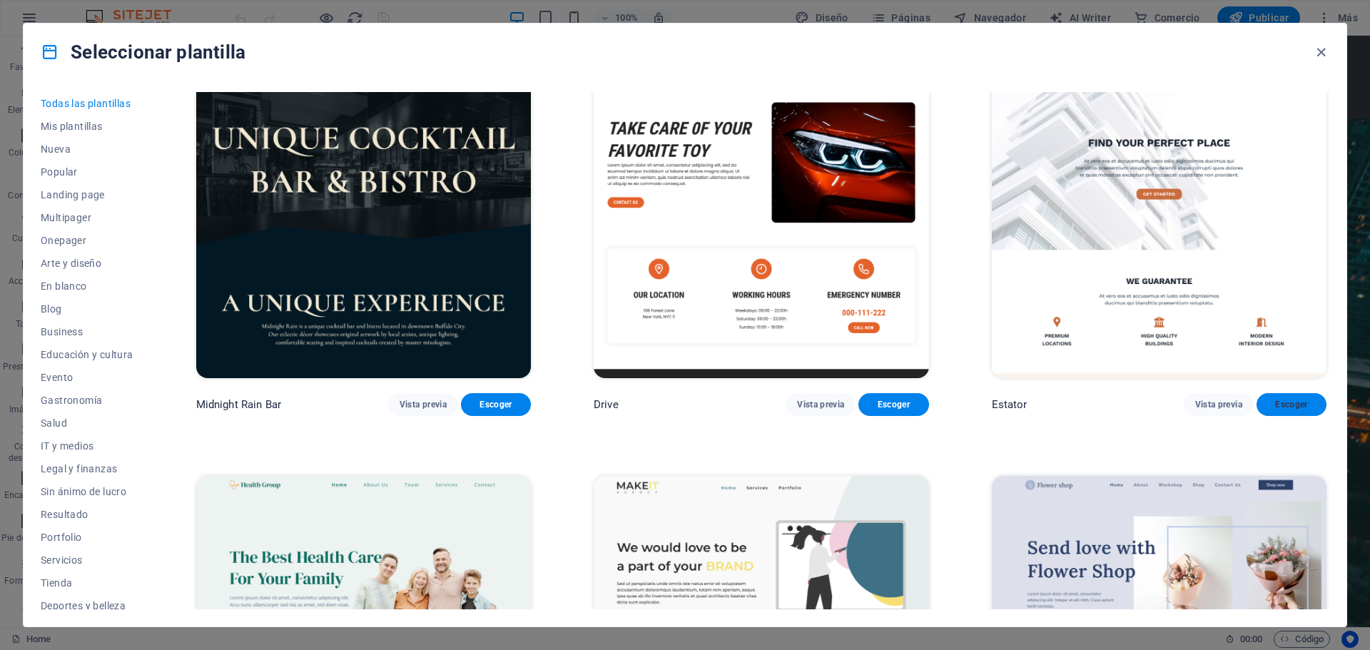
click at [1289, 399] on span "Escoger" at bounding box center [1291, 404] width 47 height 11
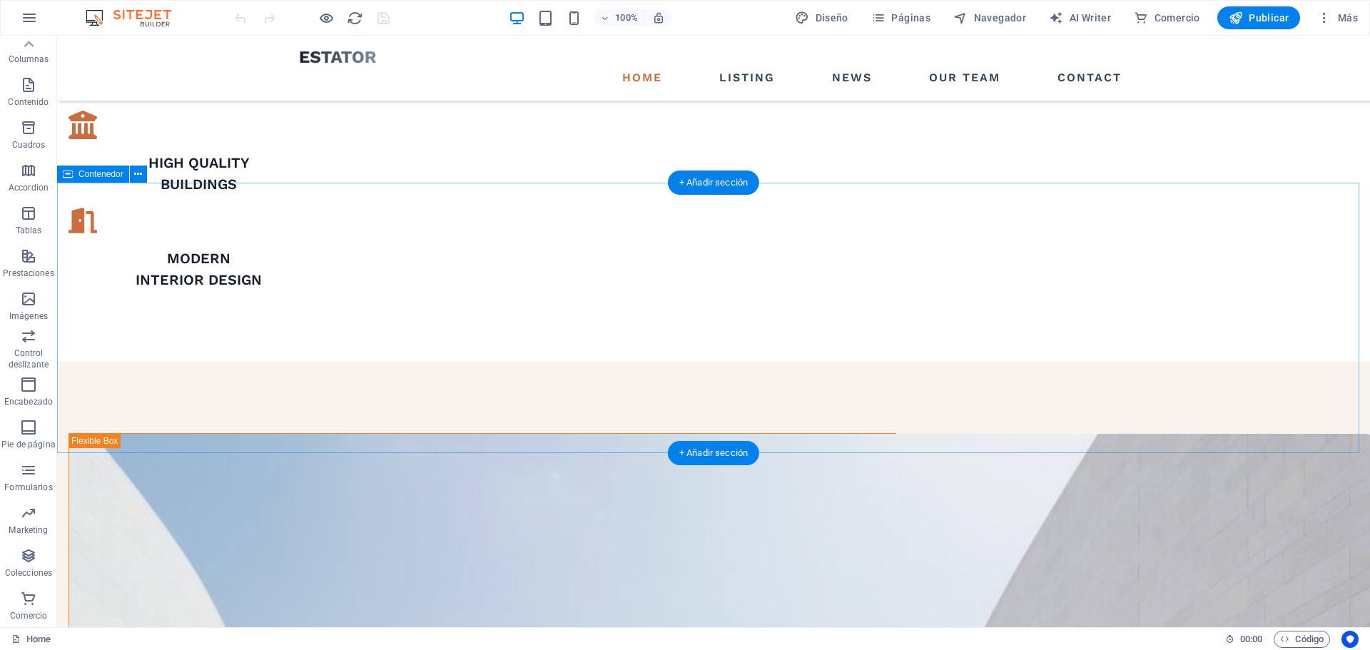
scroll to position [990, 0]
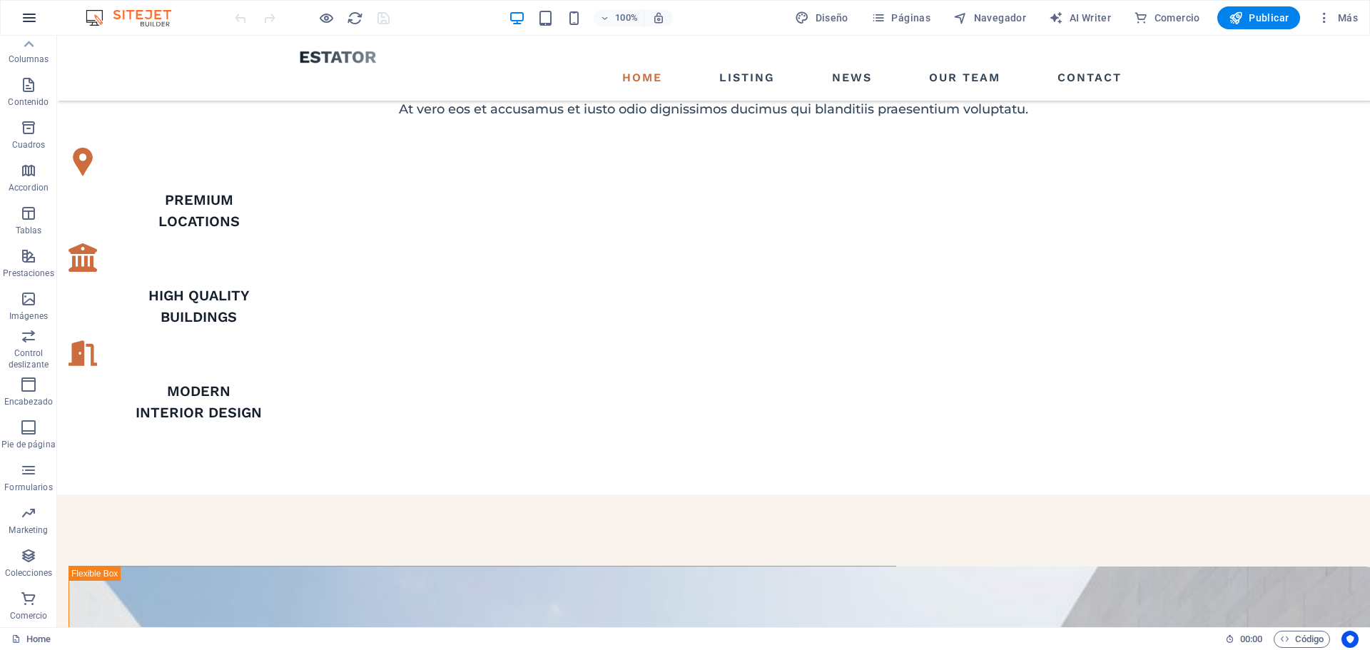
click at [28, 21] on icon "button" at bounding box center [29, 17] width 17 height 17
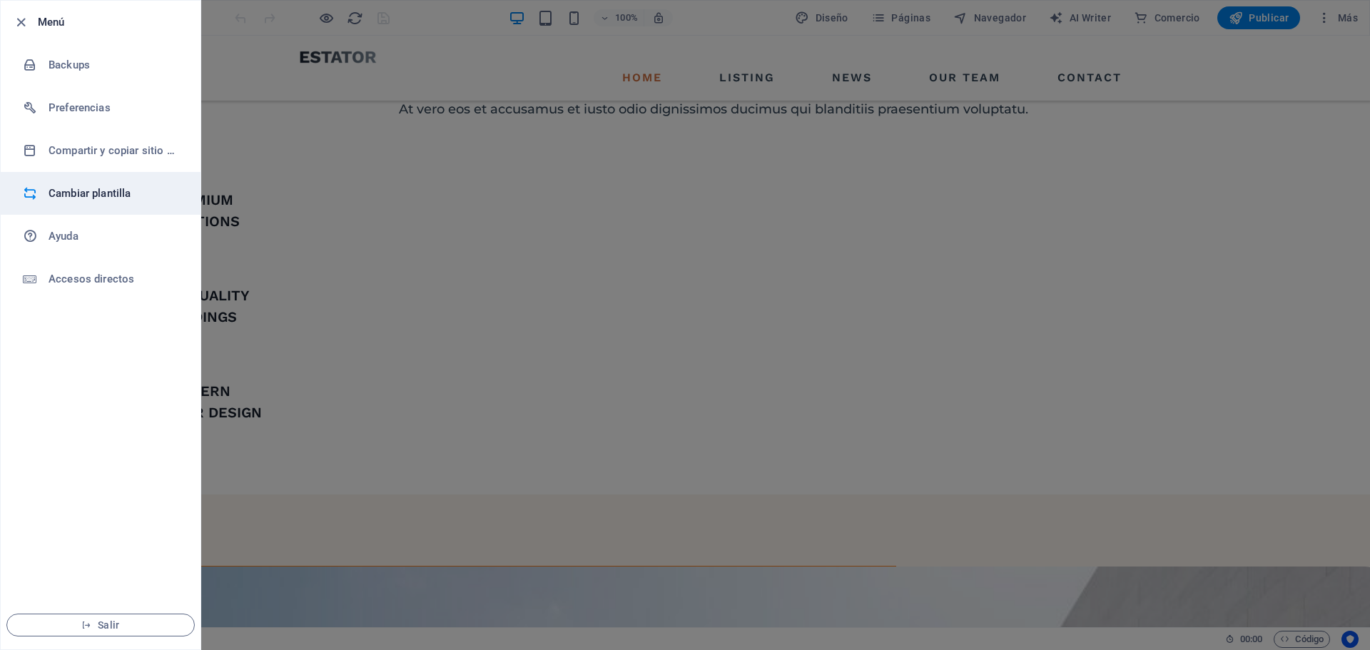
click at [98, 186] on h6 "Cambiar plantilla" at bounding box center [115, 193] width 132 height 17
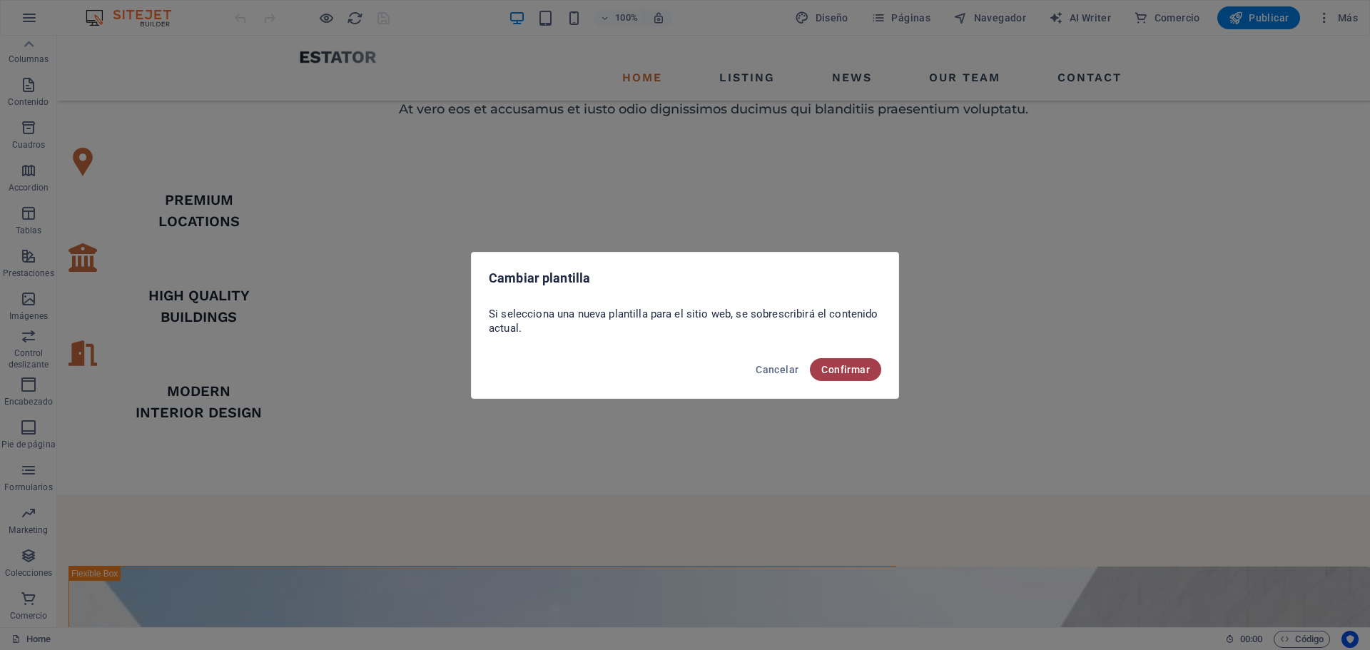
click at [843, 367] on span "Confirmar" at bounding box center [845, 369] width 49 height 11
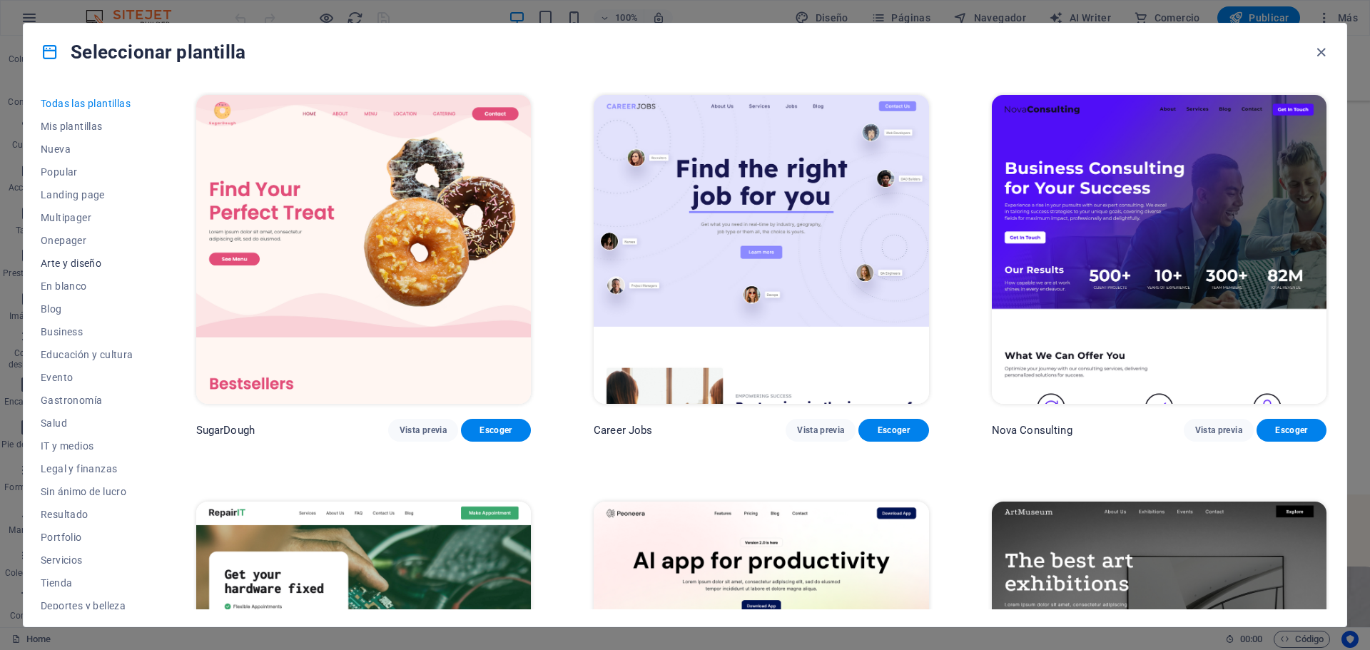
click at [63, 259] on span "Arte y diseño" at bounding box center [87, 263] width 93 height 11
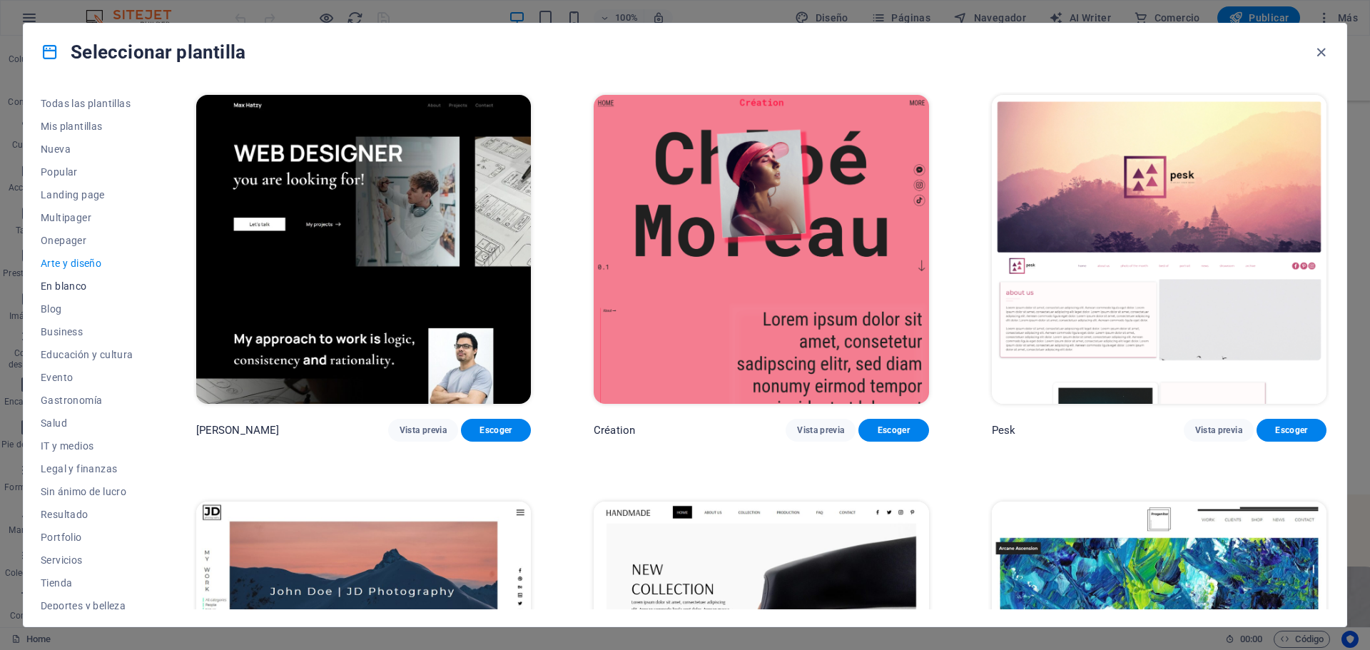
click at [51, 287] on span "En blanco" at bounding box center [87, 285] width 93 height 11
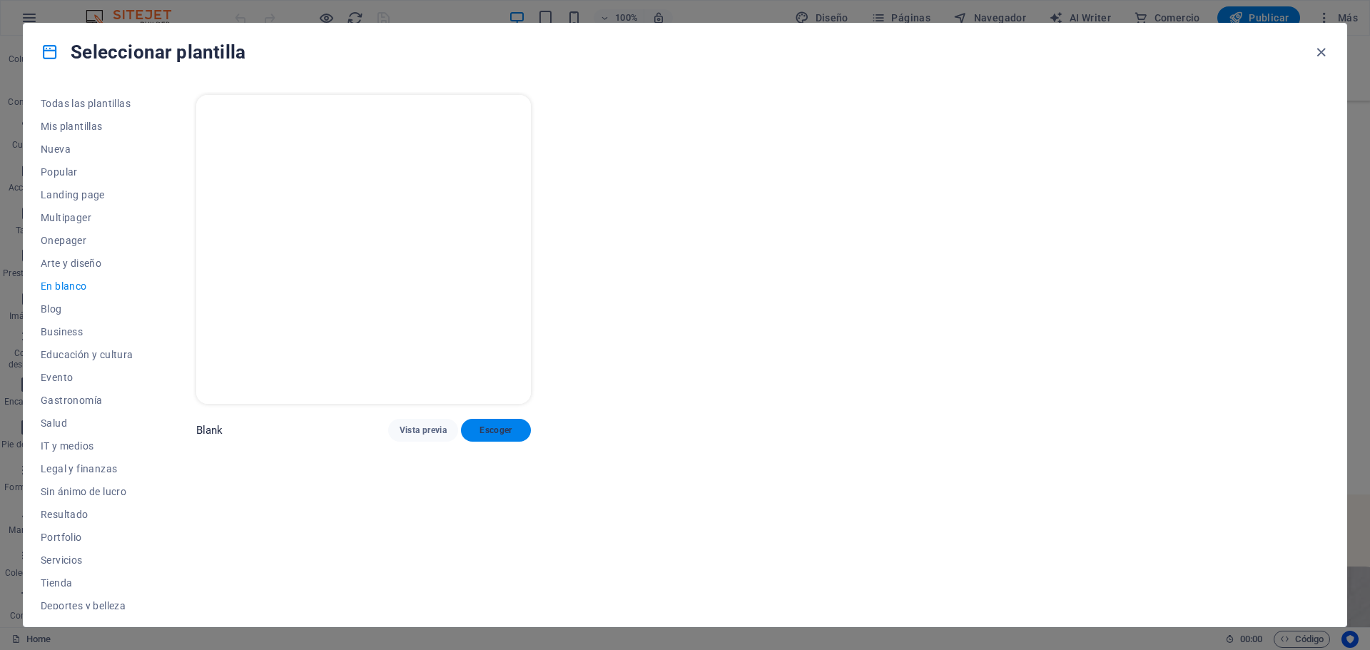
click at [489, 432] on span "Escoger" at bounding box center [495, 430] width 47 height 11
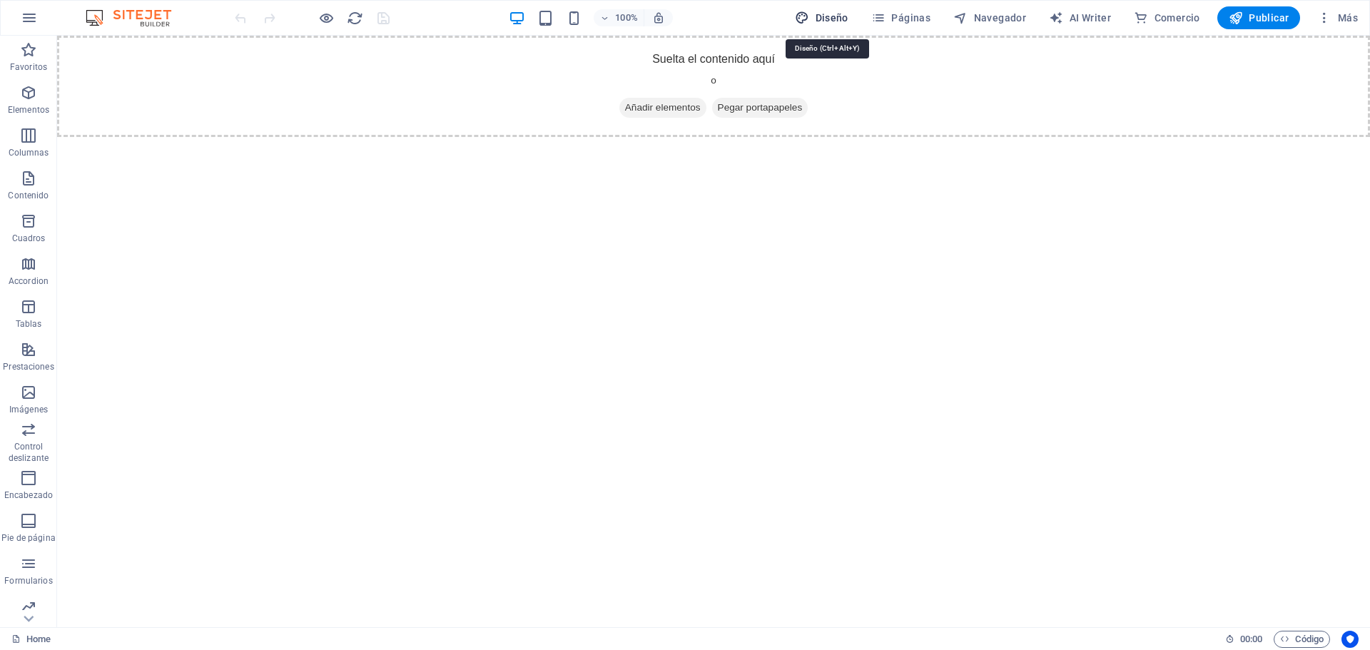
click at [826, 16] on span "Diseño" at bounding box center [822, 18] width 54 height 14
select select "px"
select select "400"
select select "px"
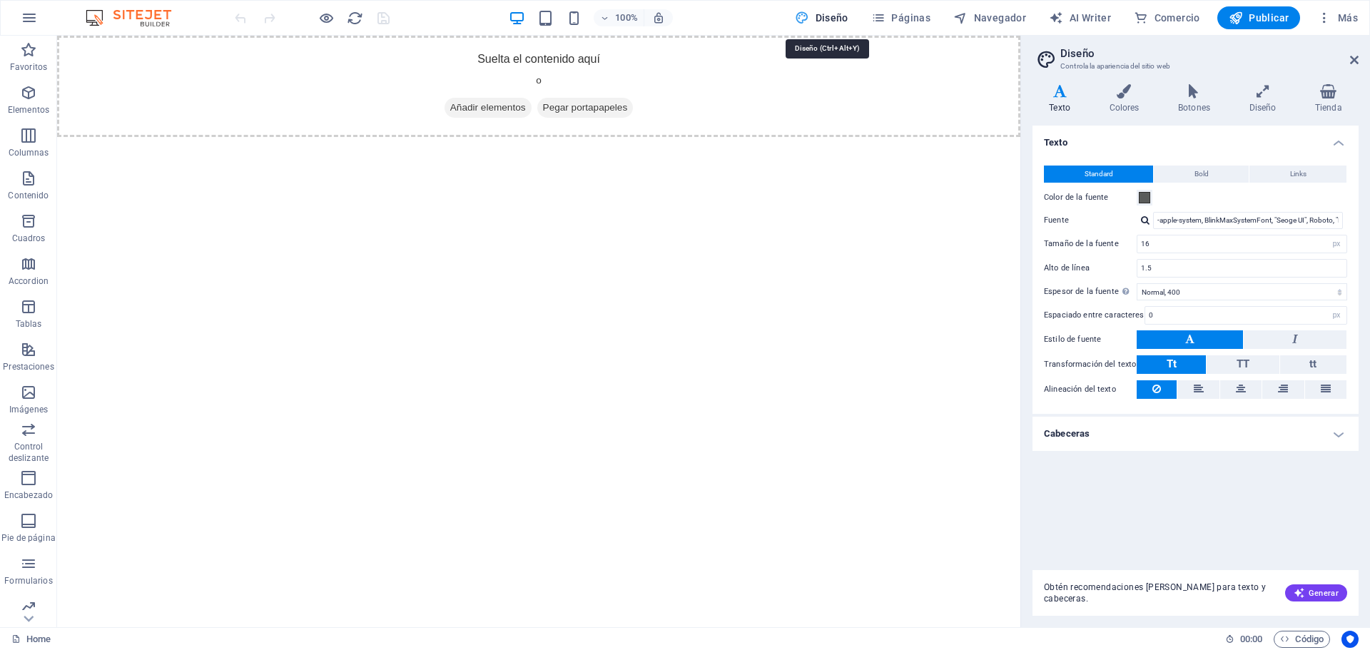
click at [826, 16] on span "Diseño" at bounding box center [822, 18] width 54 height 14
click at [1355, 59] on icon at bounding box center [1354, 59] width 9 height 11
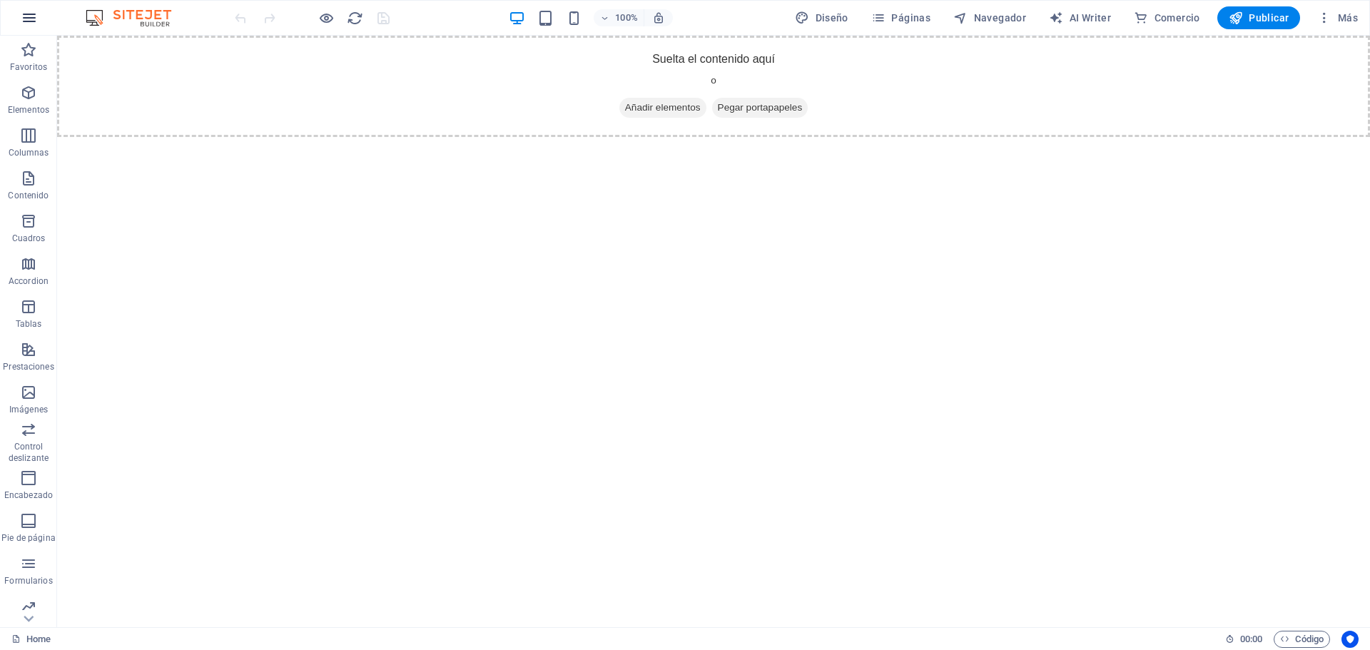
click at [36, 13] on icon "button" at bounding box center [29, 17] width 17 height 17
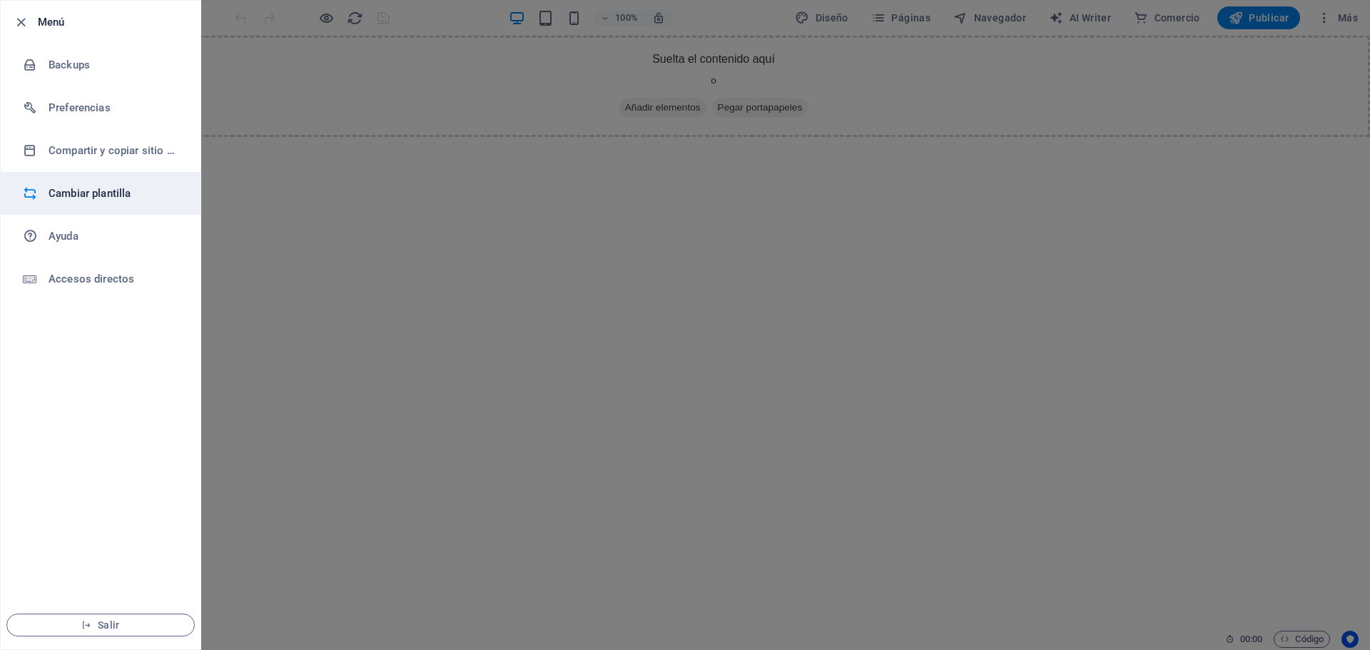
click at [88, 186] on h6 "Cambiar plantilla" at bounding box center [115, 193] width 132 height 17
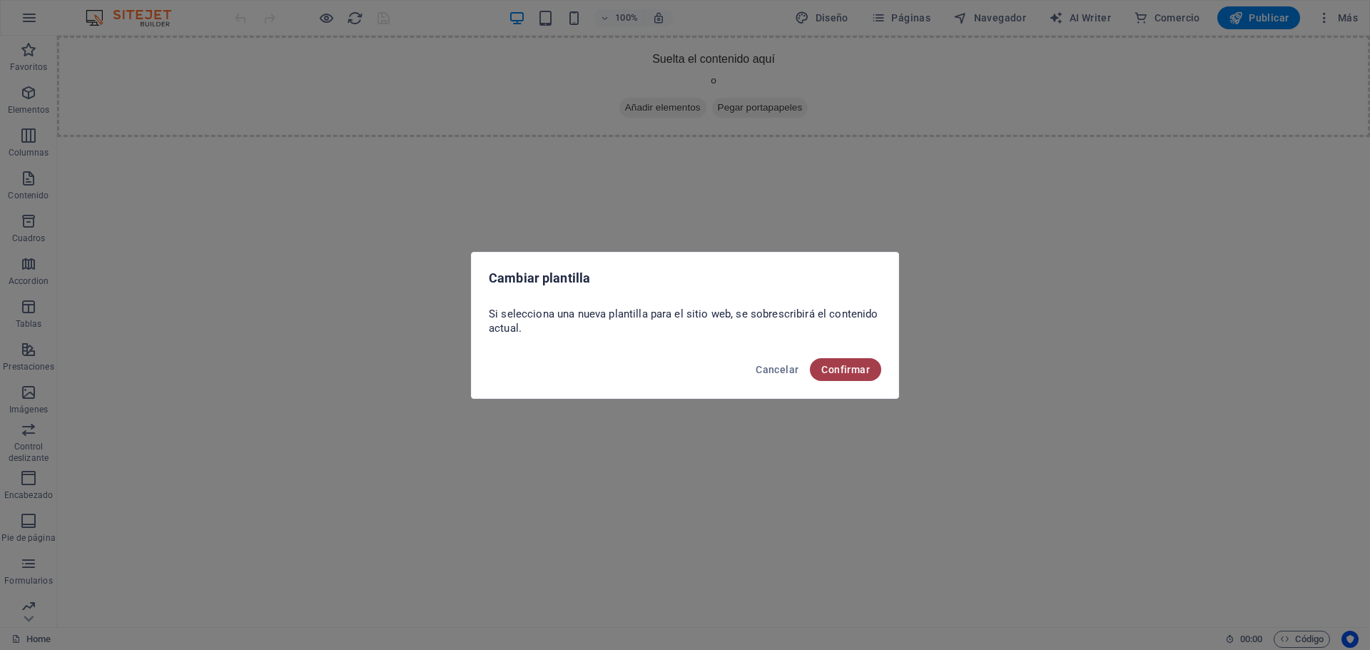
click at [868, 365] on span "Confirmar" at bounding box center [845, 369] width 49 height 11
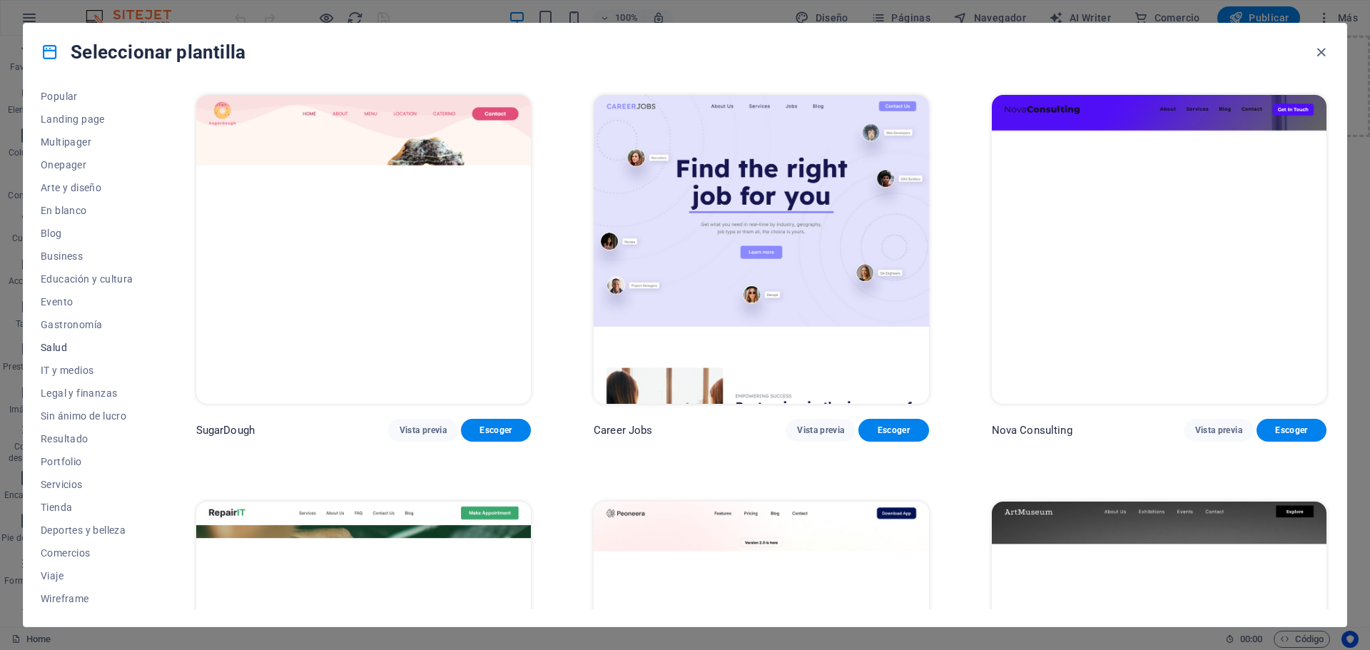
scroll to position [76, 0]
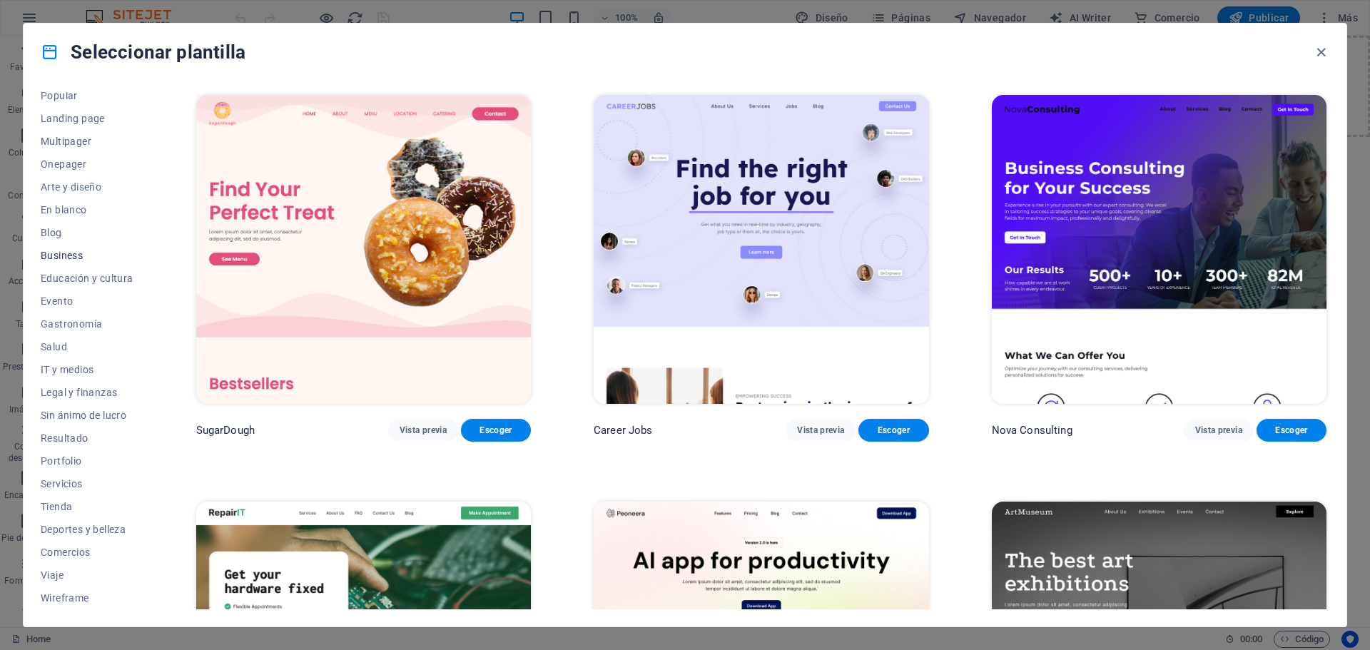
click at [64, 253] on span "Business" at bounding box center [87, 255] width 93 height 11
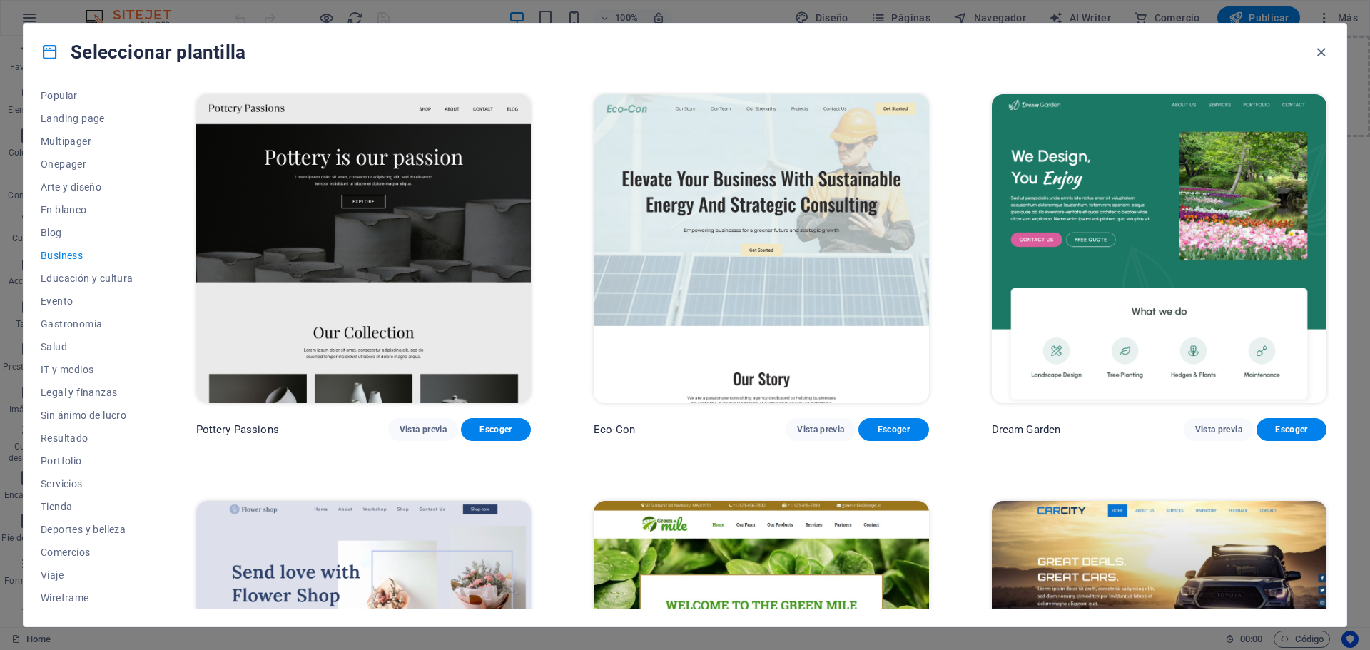
scroll to position [0, 0]
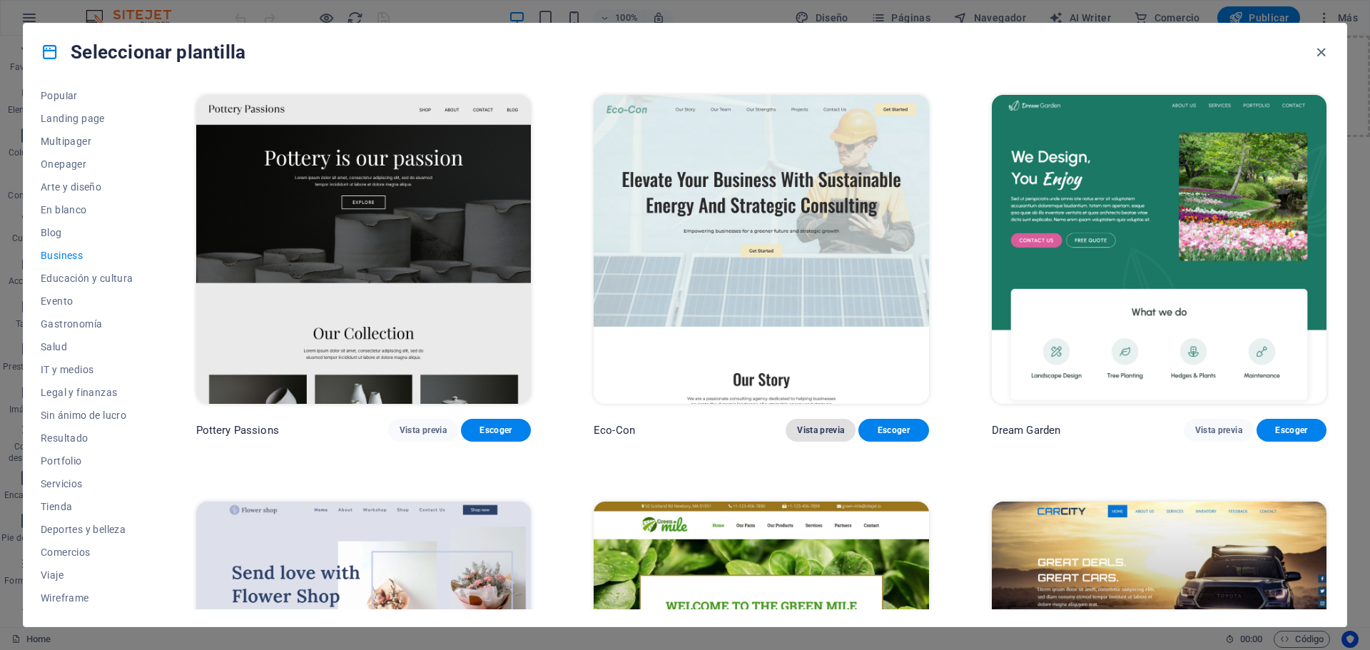
click at [822, 431] on span "Vista previa" at bounding box center [820, 430] width 47 height 11
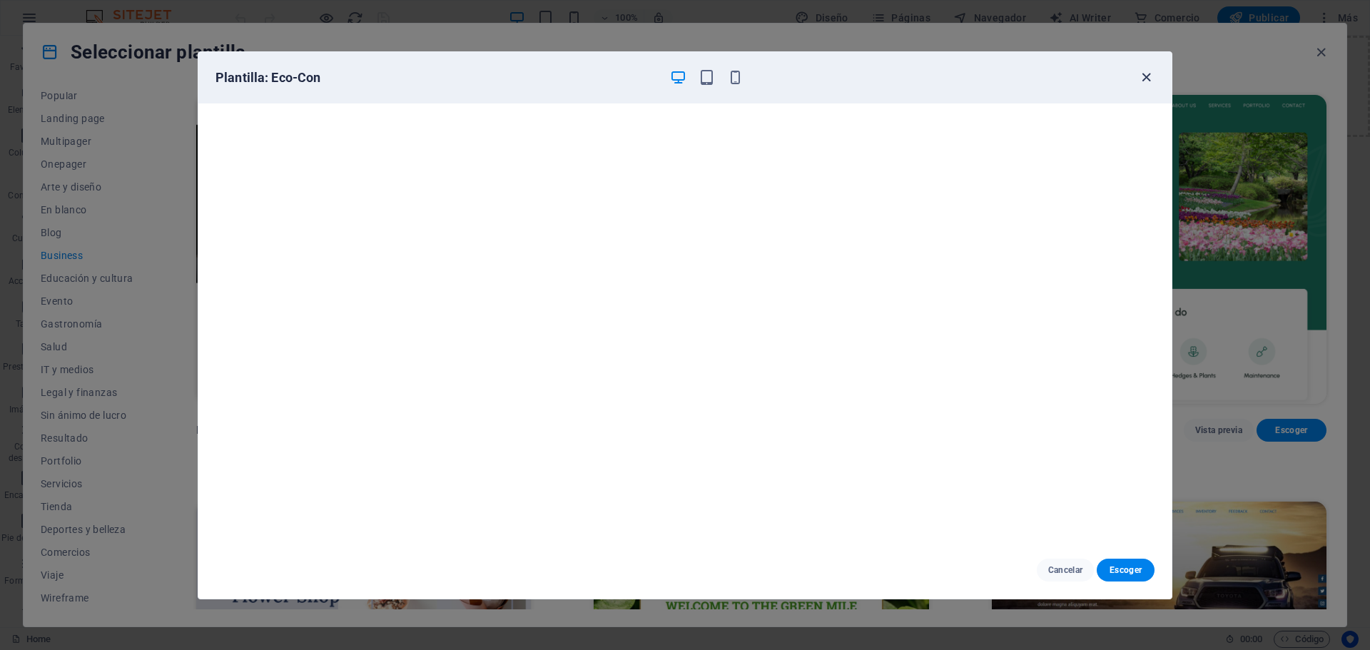
click at [1143, 78] on icon "button" at bounding box center [1146, 77] width 16 height 16
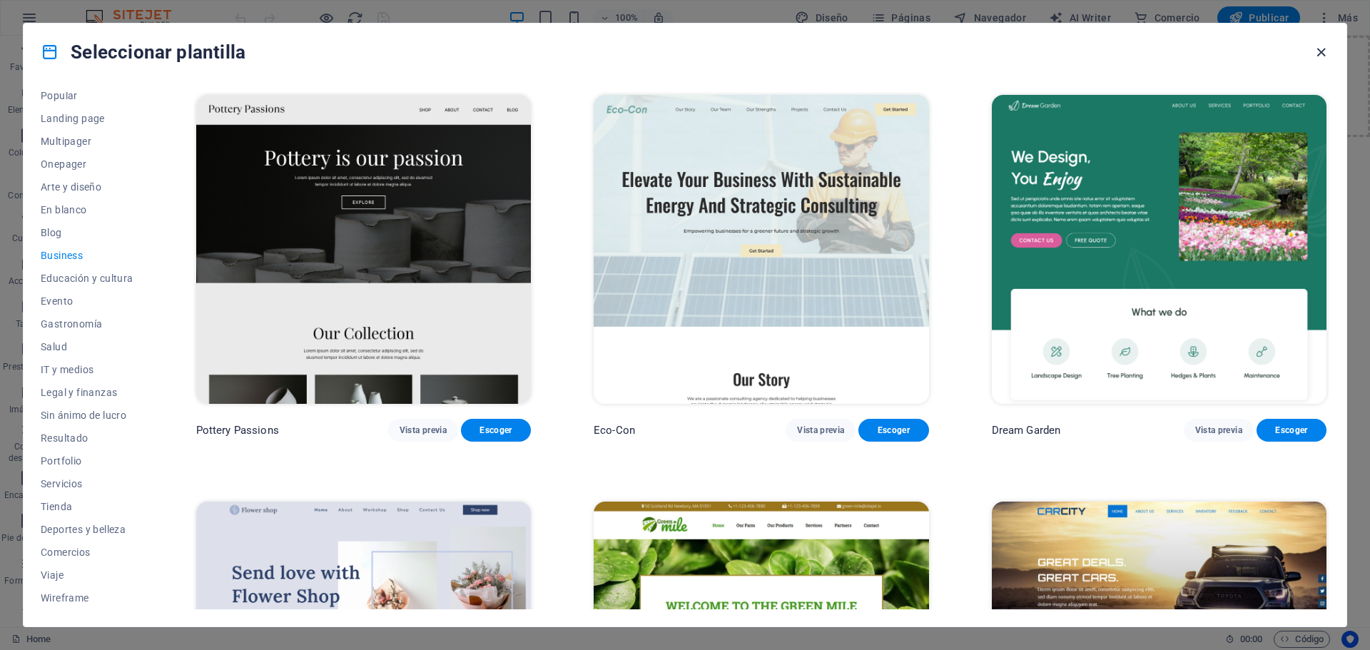
click at [1324, 49] on icon "button" at bounding box center [1321, 52] width 16 height 16
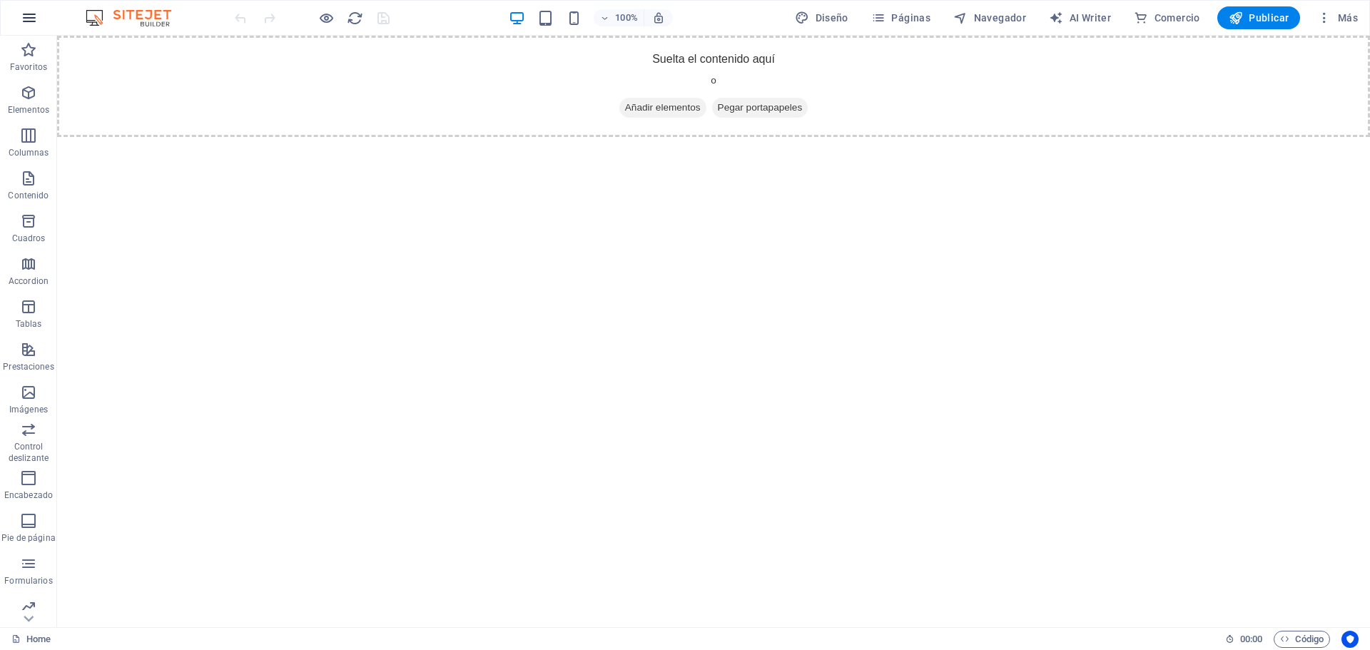
click at [26, 19] on icon "button" at bounding box center [29, 17] width 17 height 17
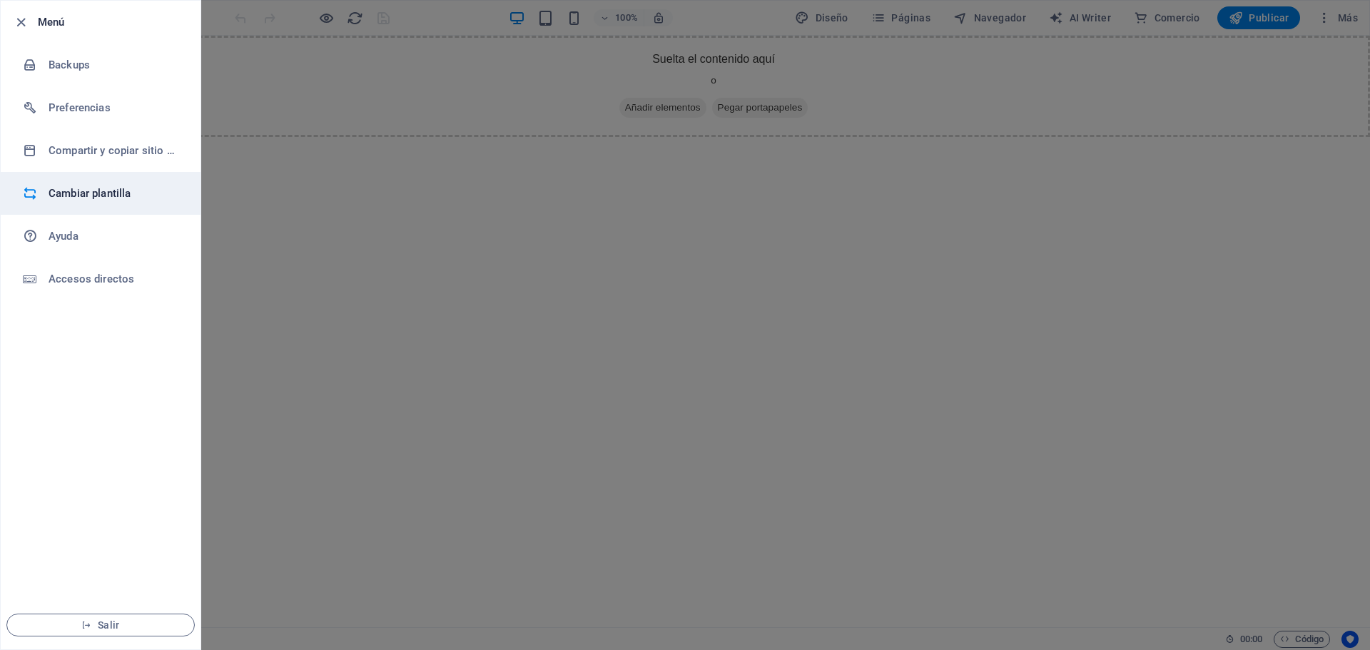
click at [73, 195] on h6 "Cambiar plantilla" at bounding box center [115, 193] width 132 height 17
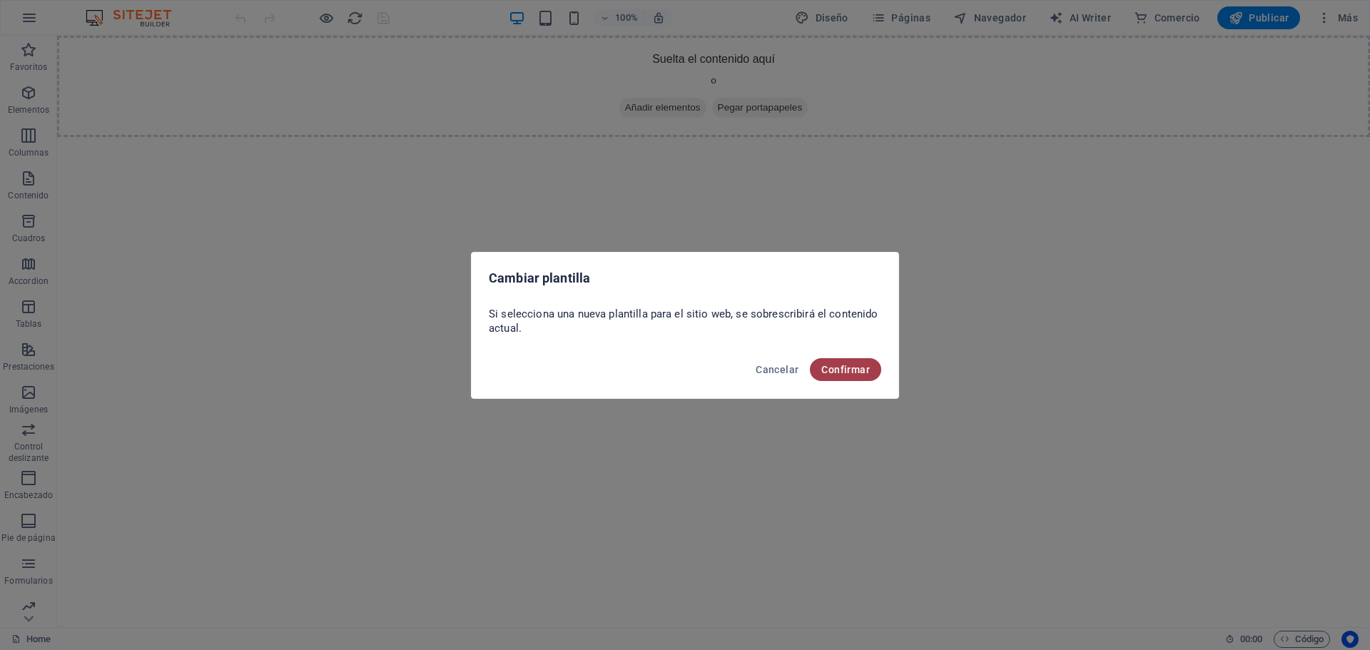
click at [838, 372] on span "Confirmar" at bounding box center [845, 369] width 49 height 11
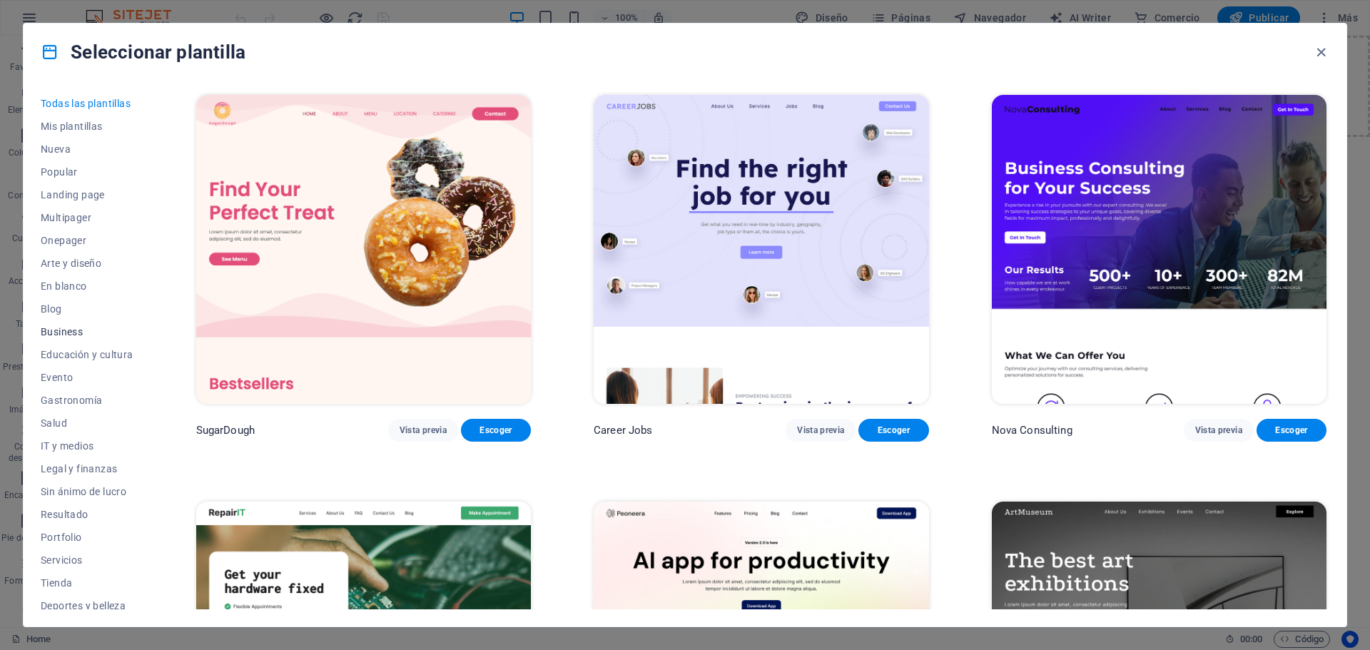
click at [68, 330] on span "Business" at bounding box center [87, 331] width 93 height 11
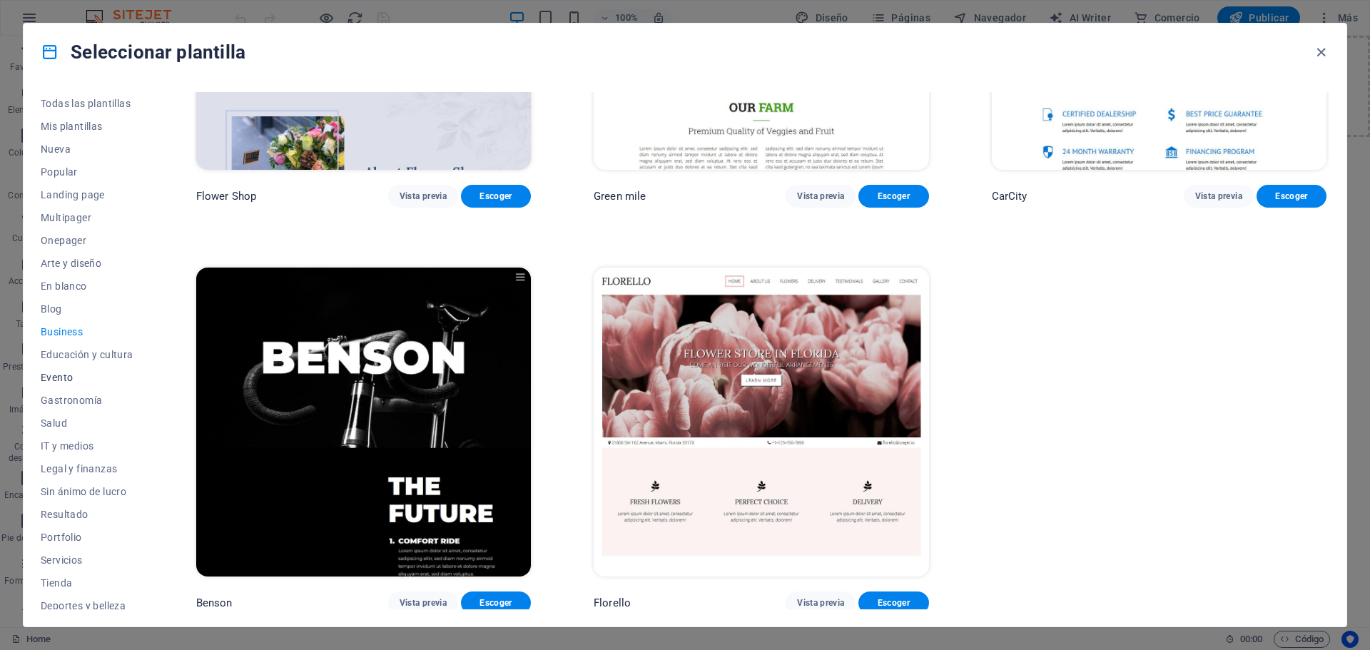
scroll to position [71, 0]
click at [70, 376] on span "IT y medios" at bounding box center [87, 374] width 93 height 11
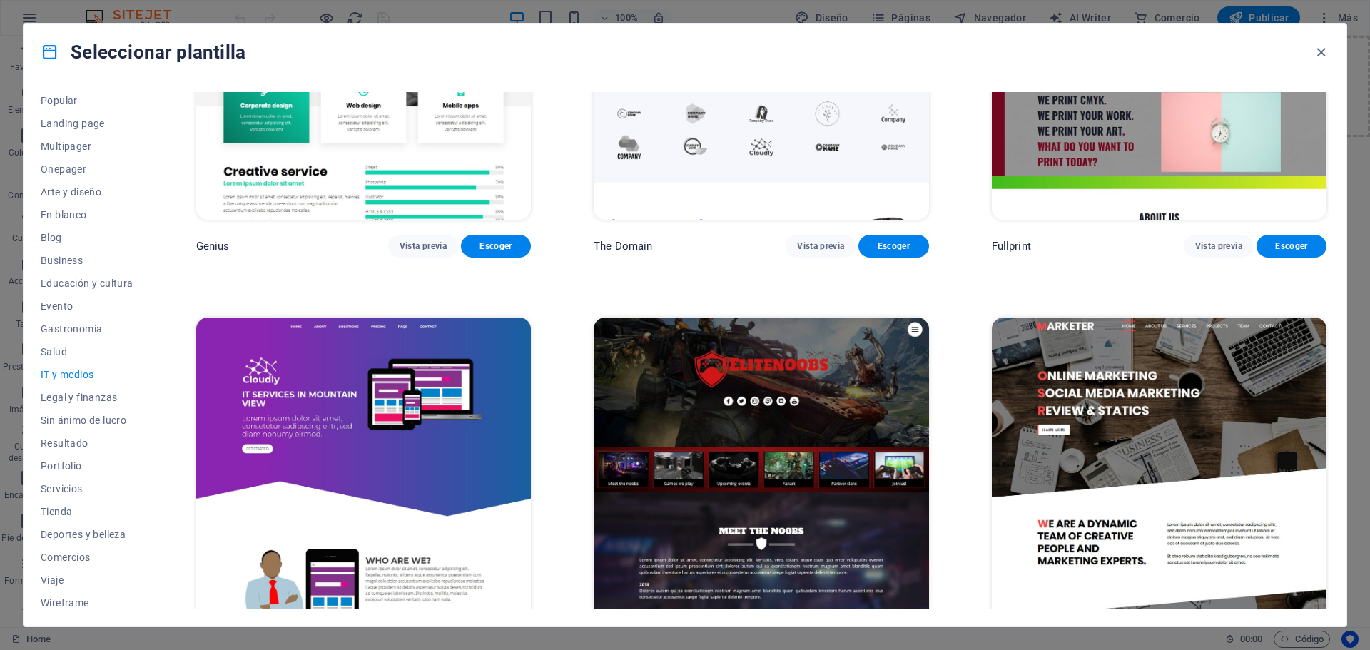
scroll to position [1045, 0]
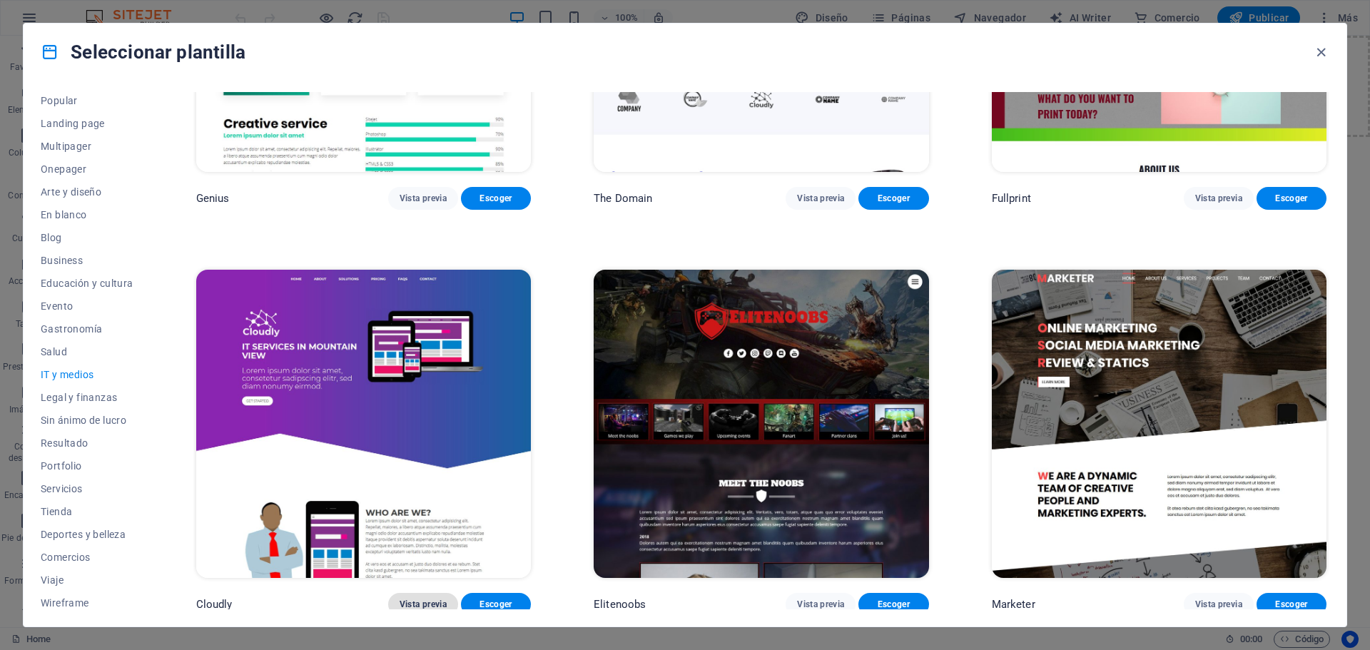
click at [421, 599] on span "Vista previa" at bounding box center [423, 604] width 47 height 11
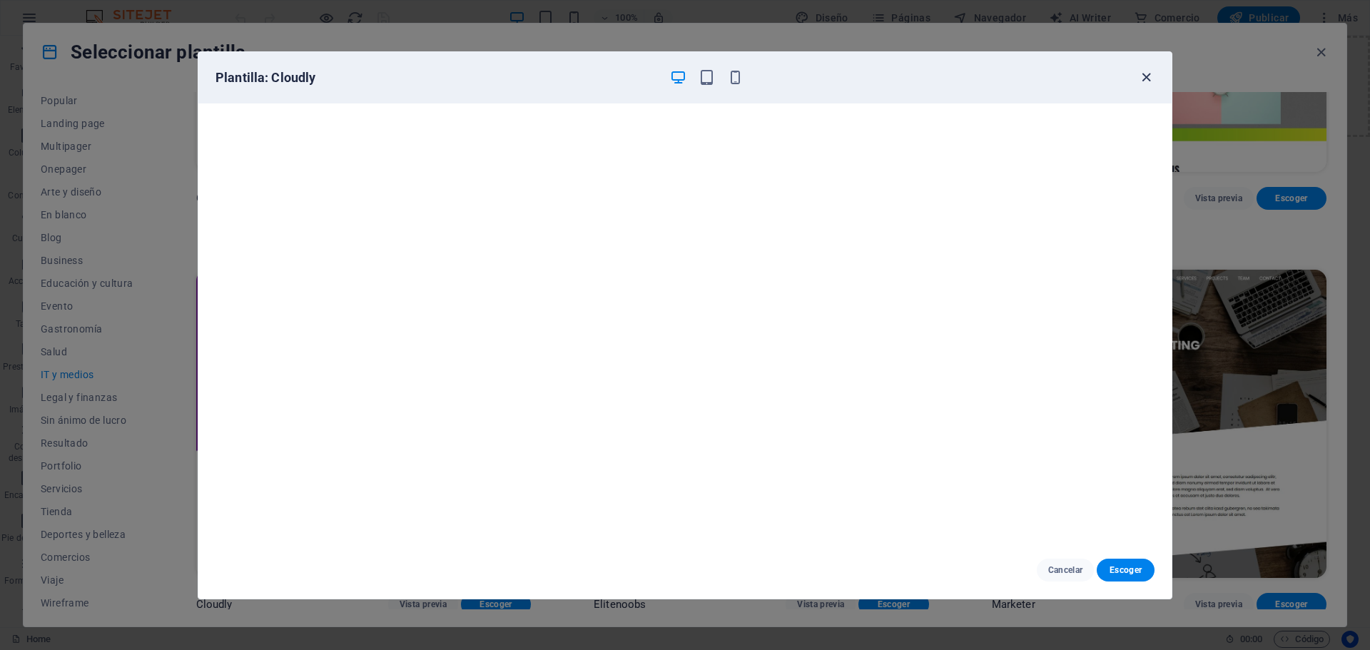
click at [1147, 78] on icon "button" at bounding box center [1146, 77] width 16 height 16
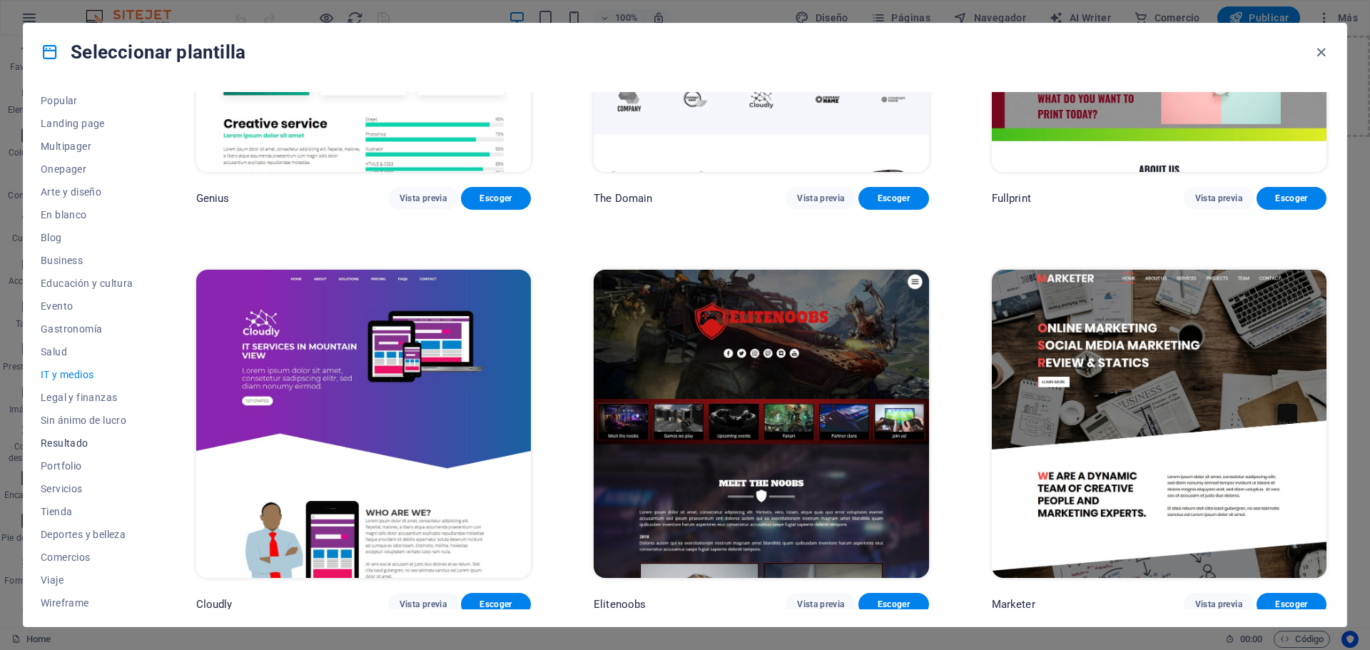
scroll to position [76, 0]
click at [1318, 61] on div "Seleccionar plantilla" at bounding box center [685, 52] width 1323 height 57
click at [1319, 53] on icon "button" at bounding box center [1321, 52] width 16 height 16
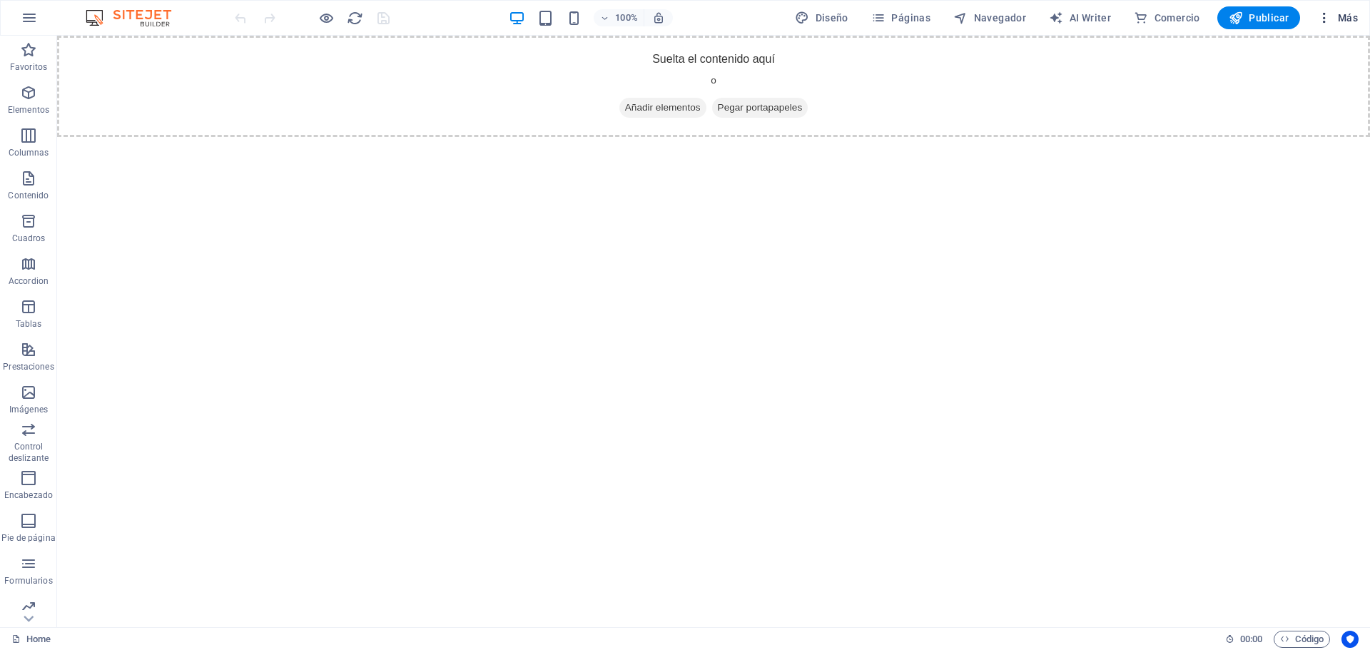
click at [1319, 16] on icon "button" at bounding box center [1324, 18] width 14 height 14
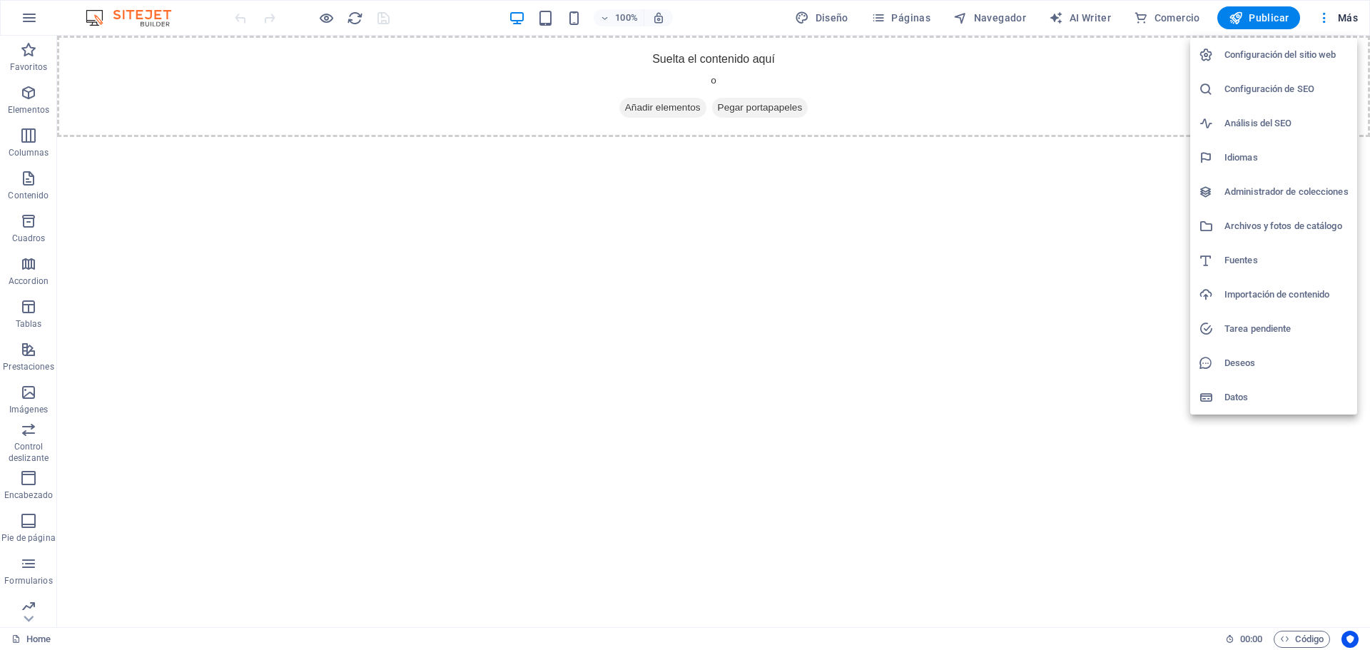
drag, startPoint x: 1301, startPoint y: 63, endPoint x: 1275, endPoint y: 402, distance: 340.6
click at [1279, 405] on ul "Configuración del sitio web Configuración de SEO Análisis del SEO Idiomas Admin…" at bounding box center [1273, 226] width 167 height 377
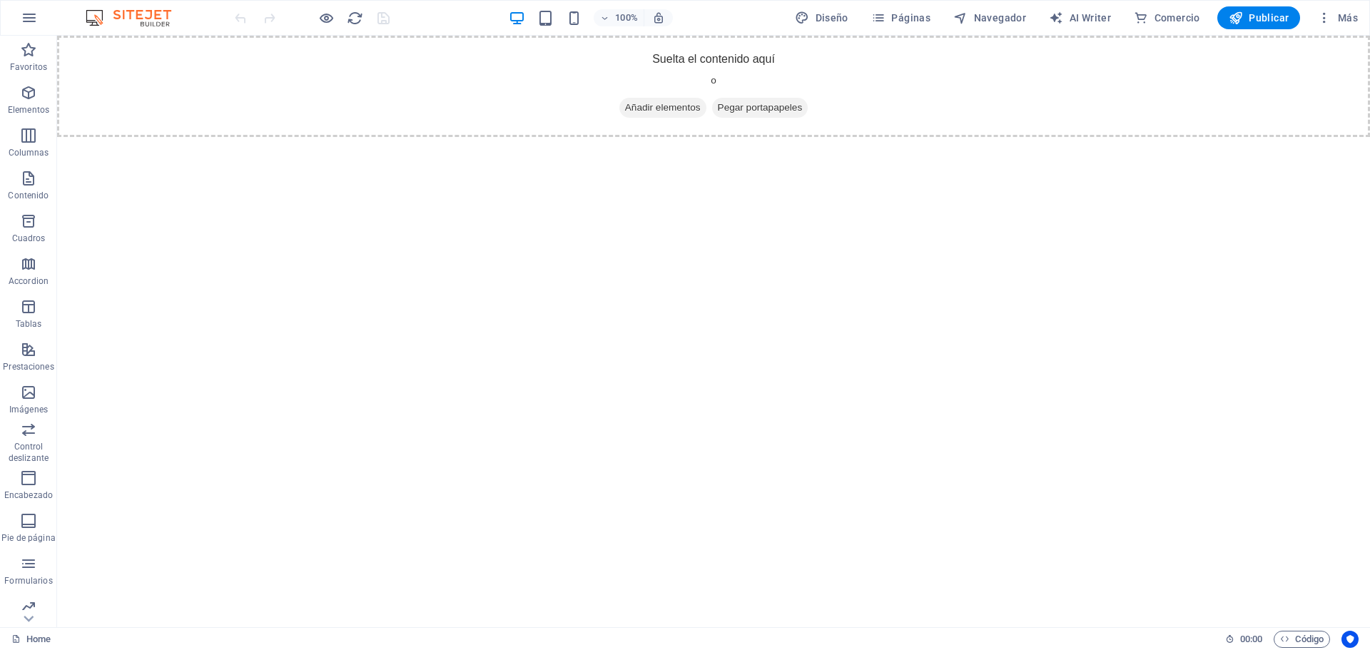
click at [1245, 399] on div "Configuración del sitio web Configuración de SEO Análisis del SEO Idiomas Admin…" at bounding box center [685, 329] width 1370 height 641
click at [1330, 20] on icon "button" at bounding box center [1324, 18] width 14 height 14
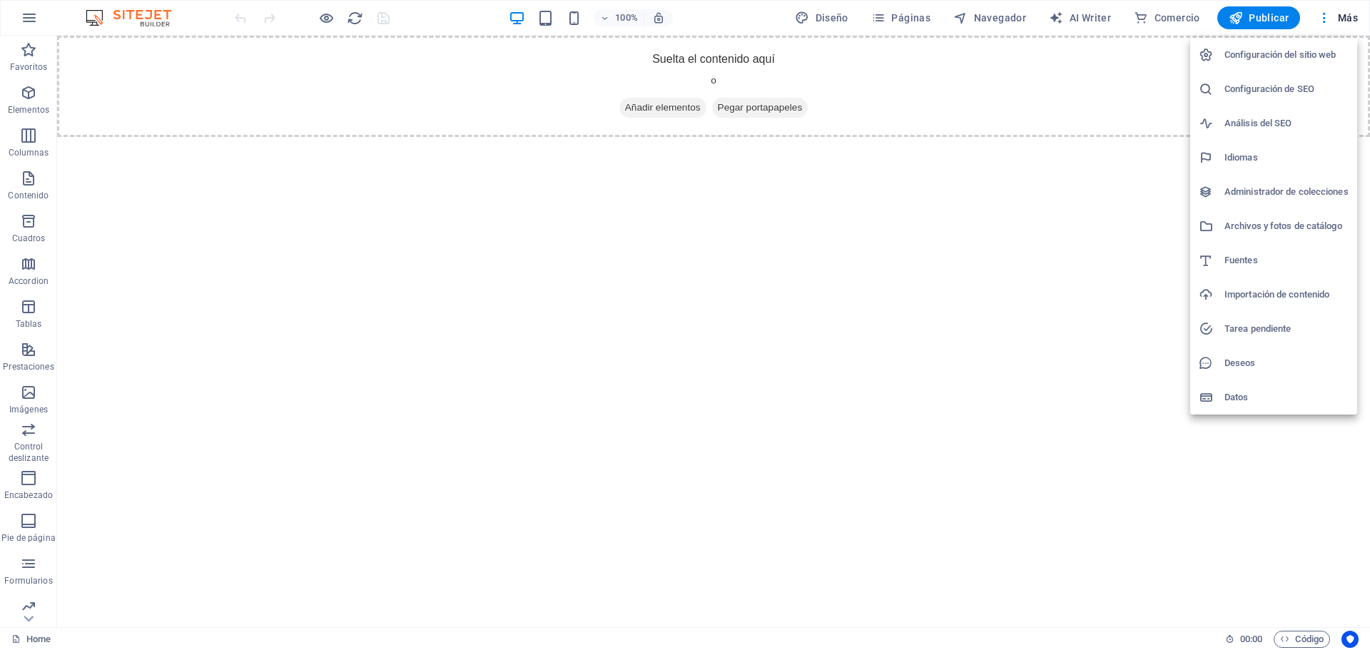
click at [1233, 397] on h6 "Datos" at bounding box center [1286, 397] width 124 height 17
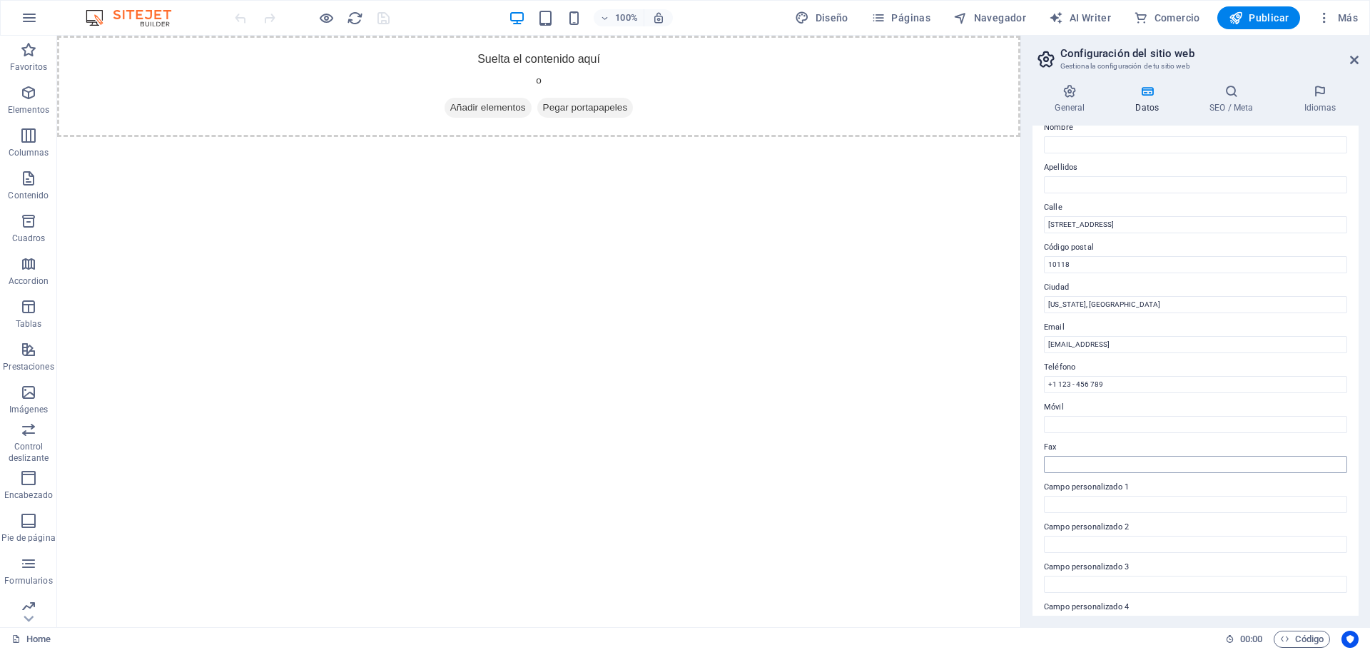
scroll to position [196, 0]
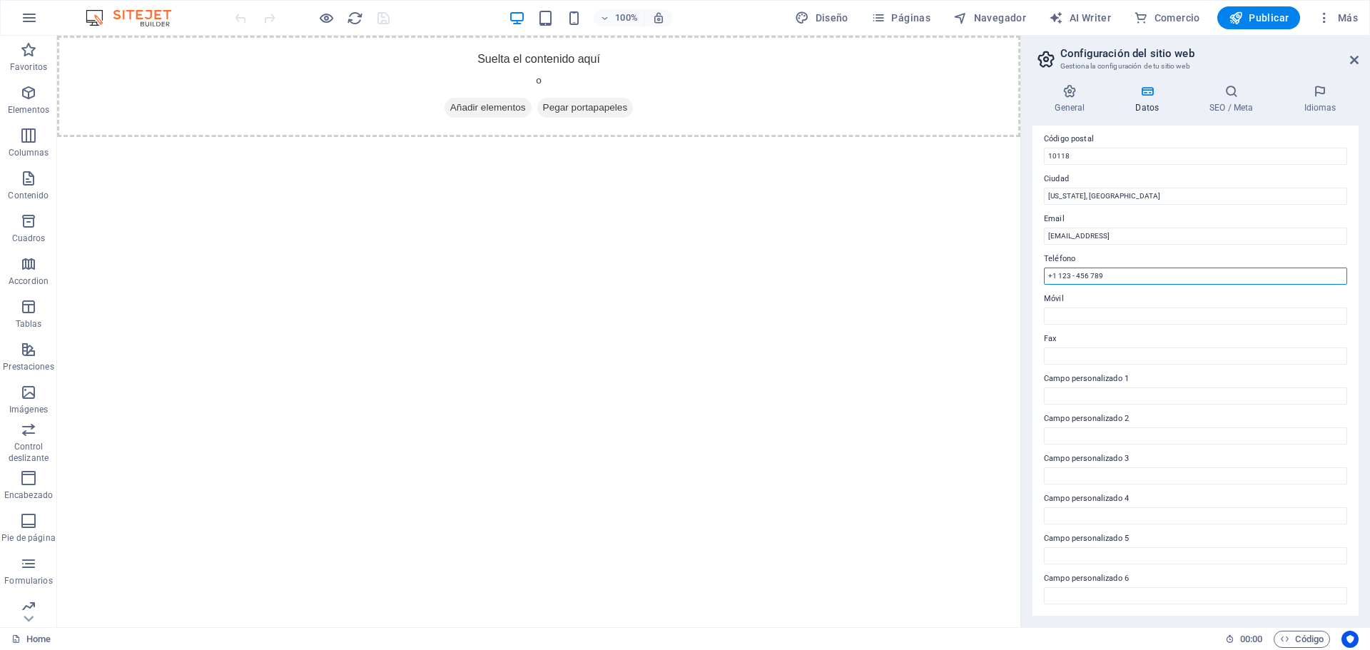
click at [1130, 273] on input "+1 123 - 456 789" at bounding box center [1195, 276] width 303 height 17
click at [1087, 318] on input "Móvil" at bounding box center [1195, 316] width 303 height 17
type input "9"
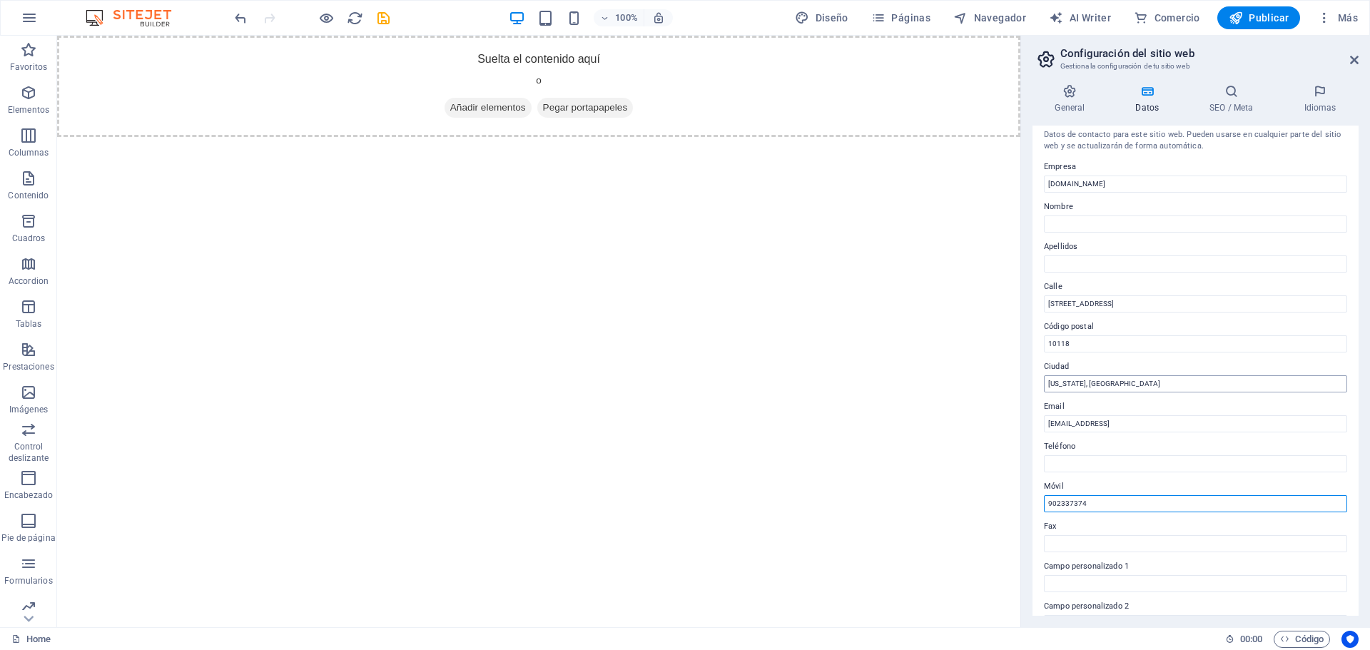
scroll to position [0, 0]
type input "902337374"
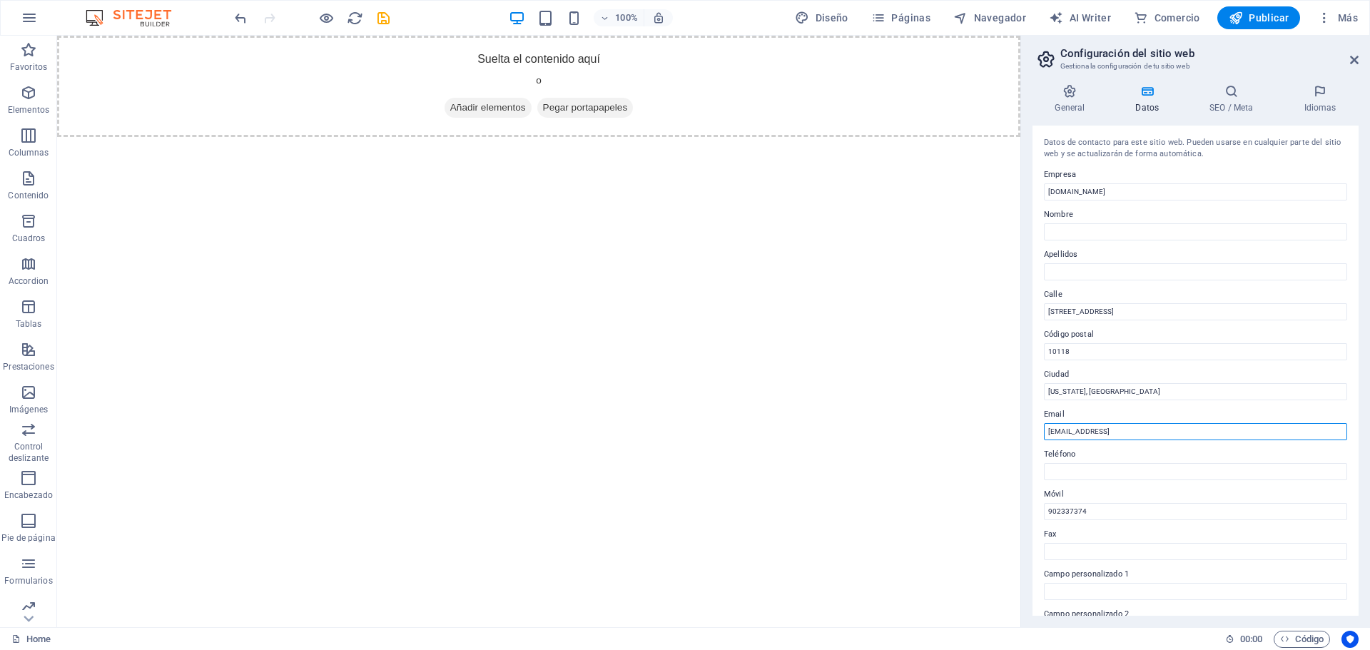
click at [1118, 435] on input "[EMAIL_ADDRESS]" at bounding box center [1195, 431] width 303 height 17
type input "[EMAIL_ADDRESS][DOMAIN_NAME]"
click at [1102, 393] on input "[US_STATE], [GEOGRAPHIC_DATA]" at bounding box center [1195, 391] width 303 height 17
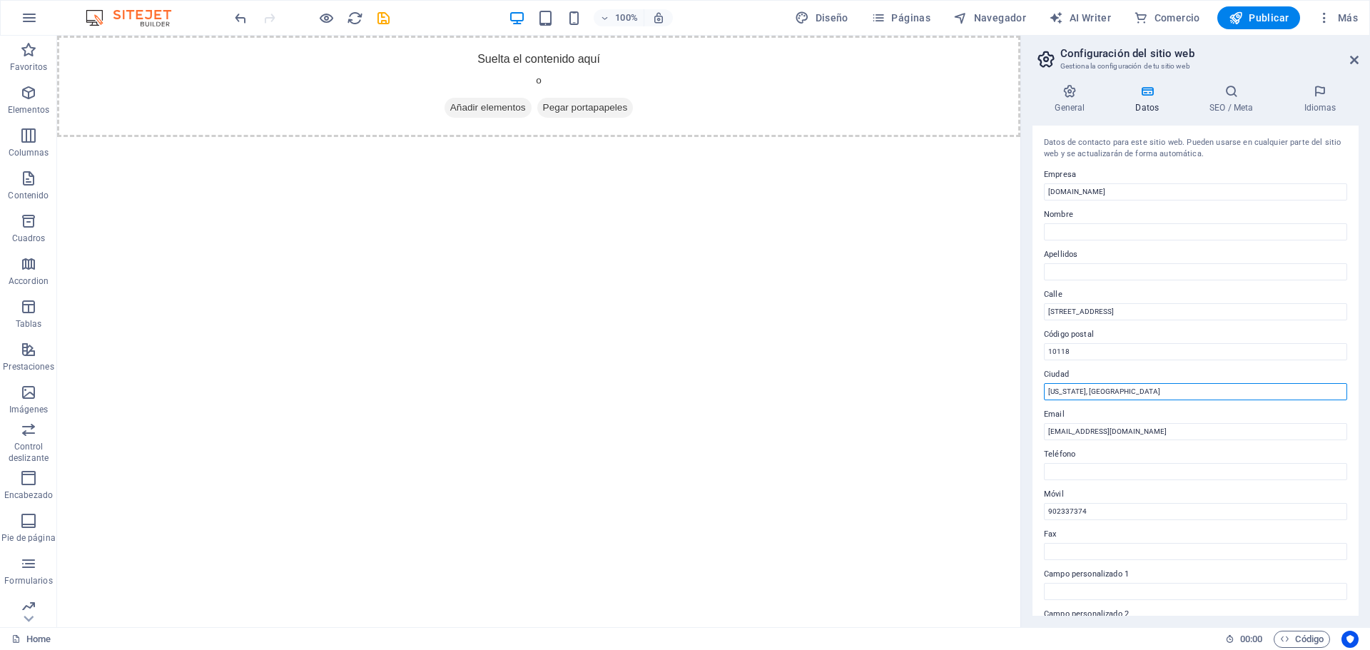
click at [1102, 393] on input "[US_STATE], [GEOGRAPHIC_DATA]" at bounding box center [1195, 391] width 303 height 17
click at [1101, 393] on input "[US_STATE], [GEOGRAPHIC_DATA]" at bounding box center [1195, 391] width 303 height 17
type input "Trujillo"
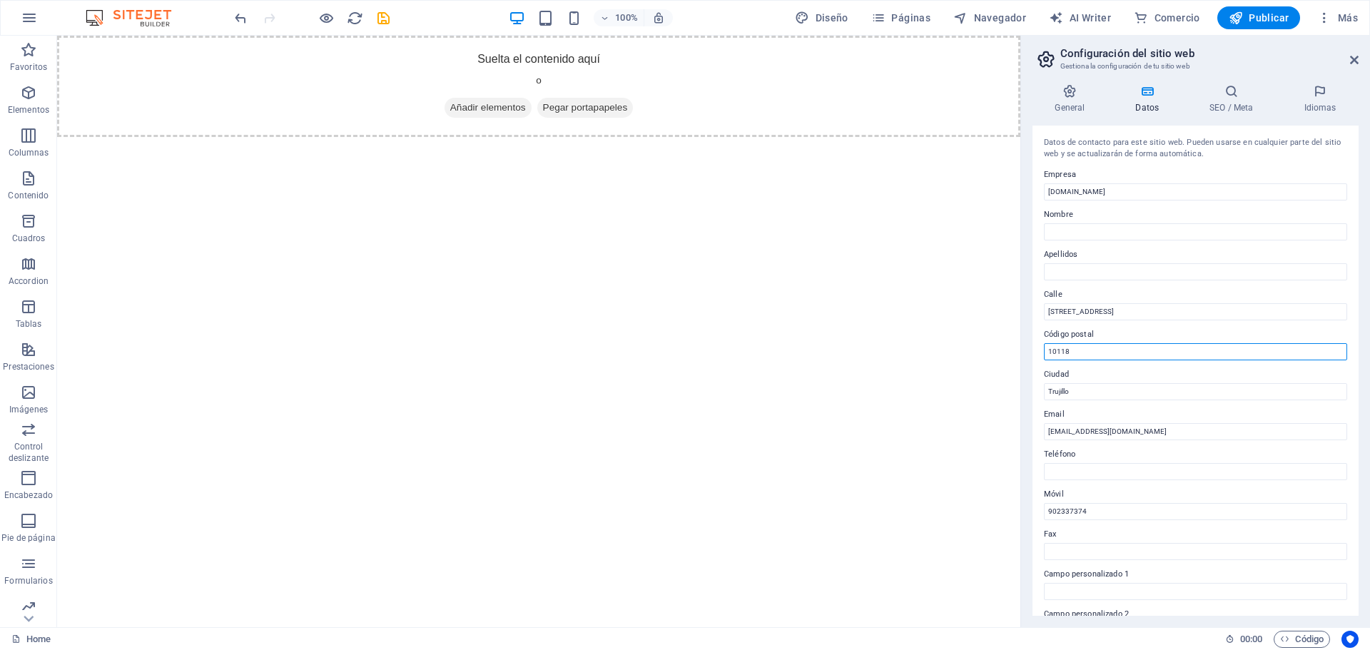
click at [1088, 355] on input "10118" at bounding box center [1195, 351] width 303 height 17
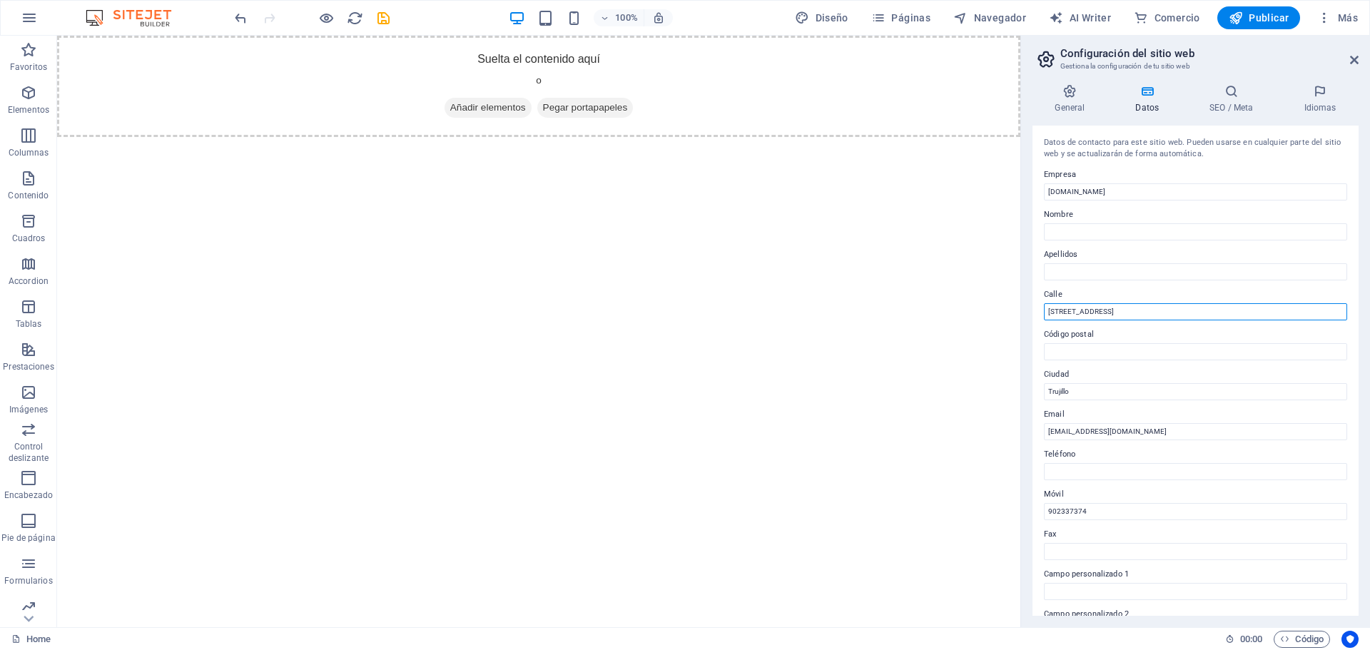
click at [1105, 312] on input "[STREET_ADDRESS]" at bounding box center [1195, 311] width 303 height 17
click at [1234, 105] on h4 "SEO / Meta" at bounding box center [1234, 99] width 94 height 30
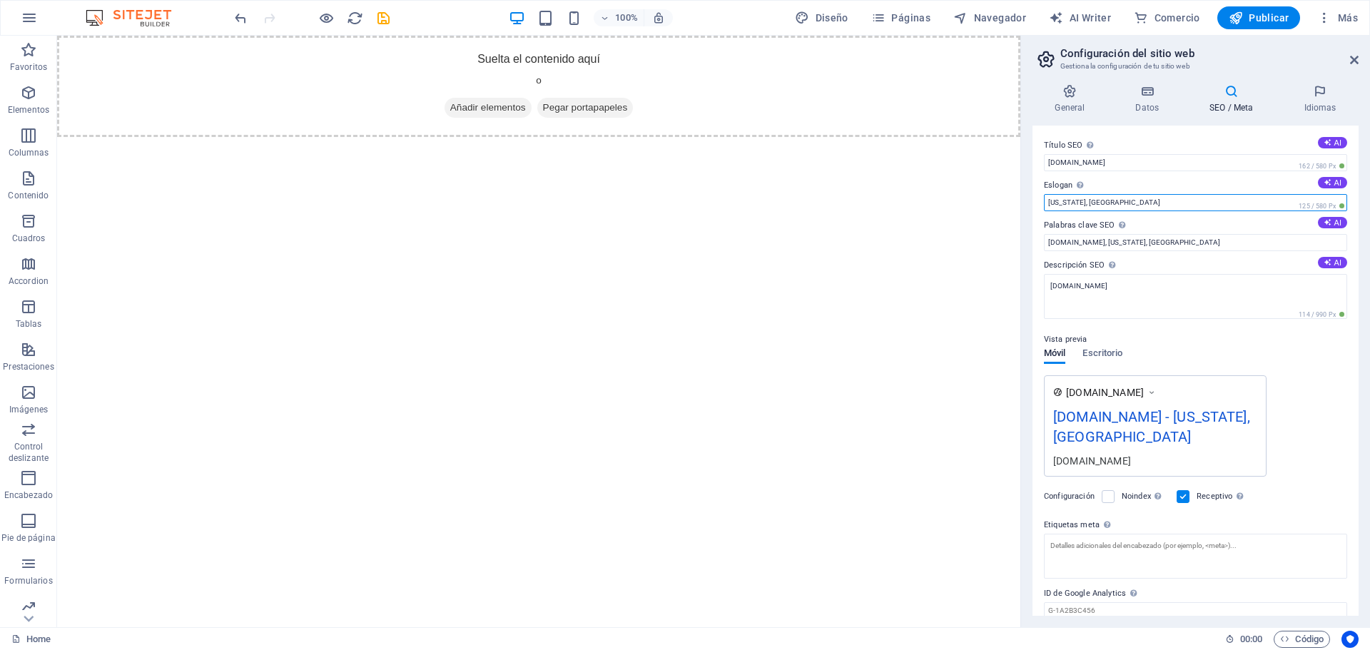
click at [1091, 201] on input "[US_STATE], [GEOGRAPHIC_DATA]" at bounding box center [1195, 202] width 303 height 17
drag, startPoint x: 1110, startPoint y: 245, endPoint x: 1175, endPoint y: 248, distance: 65.7
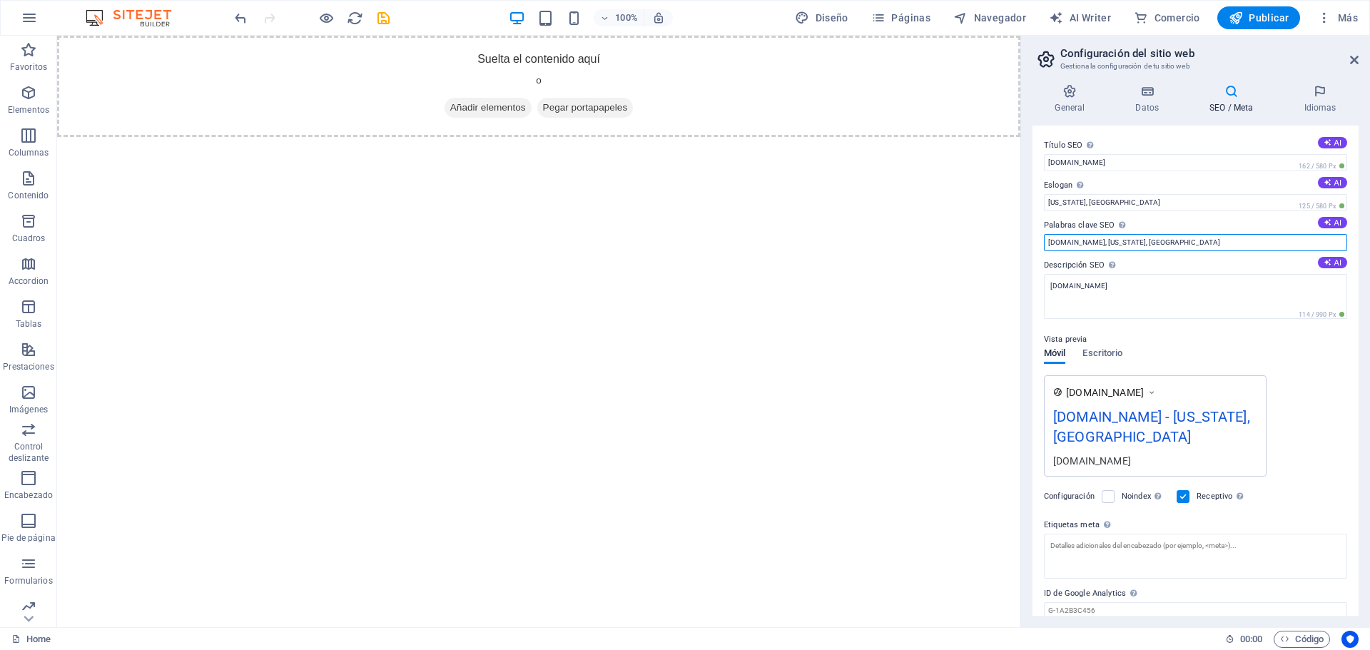
click at [1175, 248] on input "[DOMAIN_NAME], [US_STATE], [GEOGRAPHIC_DATA]" at bounding box center [1195, 242] width 303 height 17
type input "[DOMAIN_NAME]"
click at [1331, 263] on button "AI" at bounding box center [1332, 262] width 29 height 11
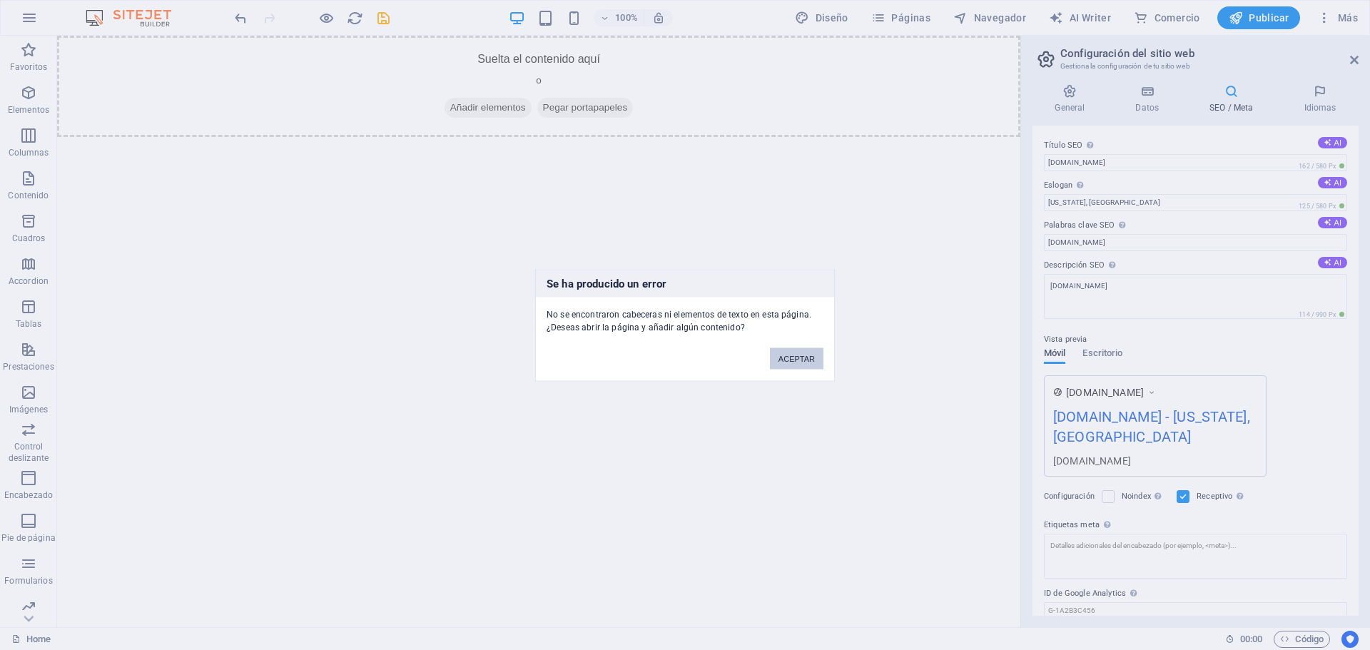
click at [787, 360] on button "ACEPTAR" at bounding box center [797, 358] width 54 height 21
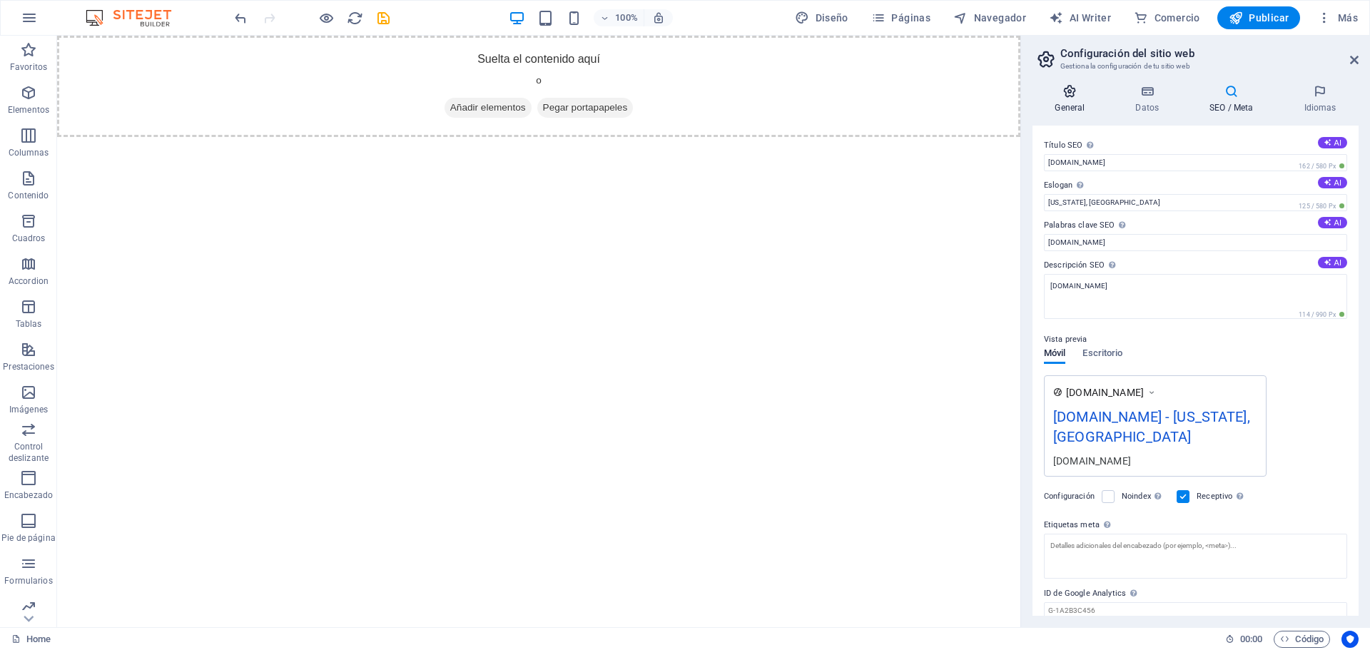
click at [1062, 94] on icon at bounding box center [1070, 91] width 75 height 14
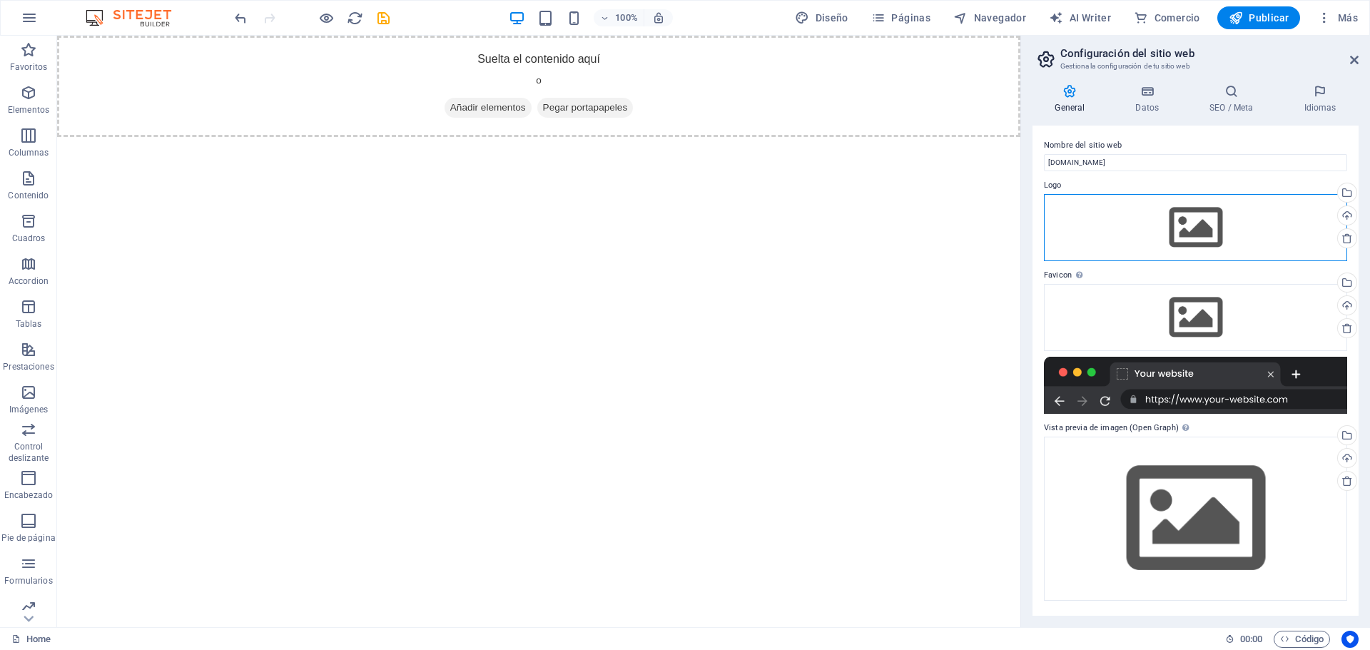
click at [1216, 223] on div "Arrastra archivos aquí, haz clic para escoger archivos o selecciona archivos de…" at bounding box center [1195, 227] width 303 height 67
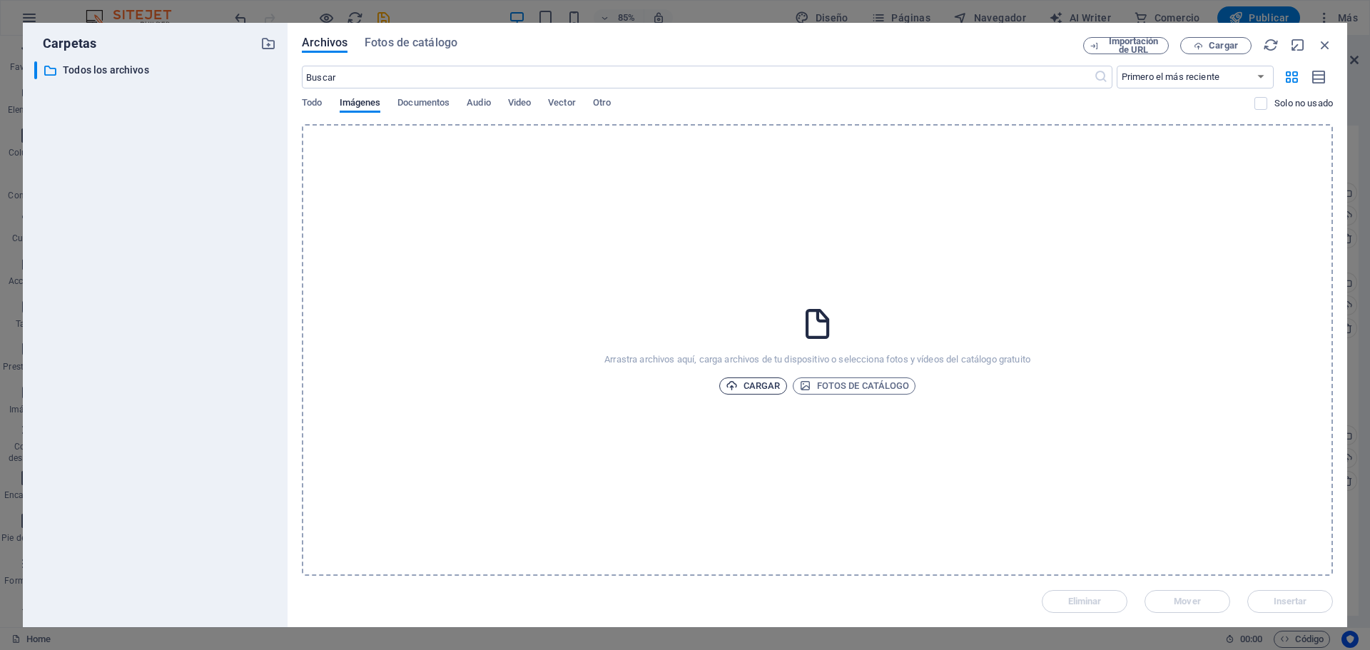
click at [763, 382] on span "Cargar" at bounding box center [753, 385] width 55 height 17
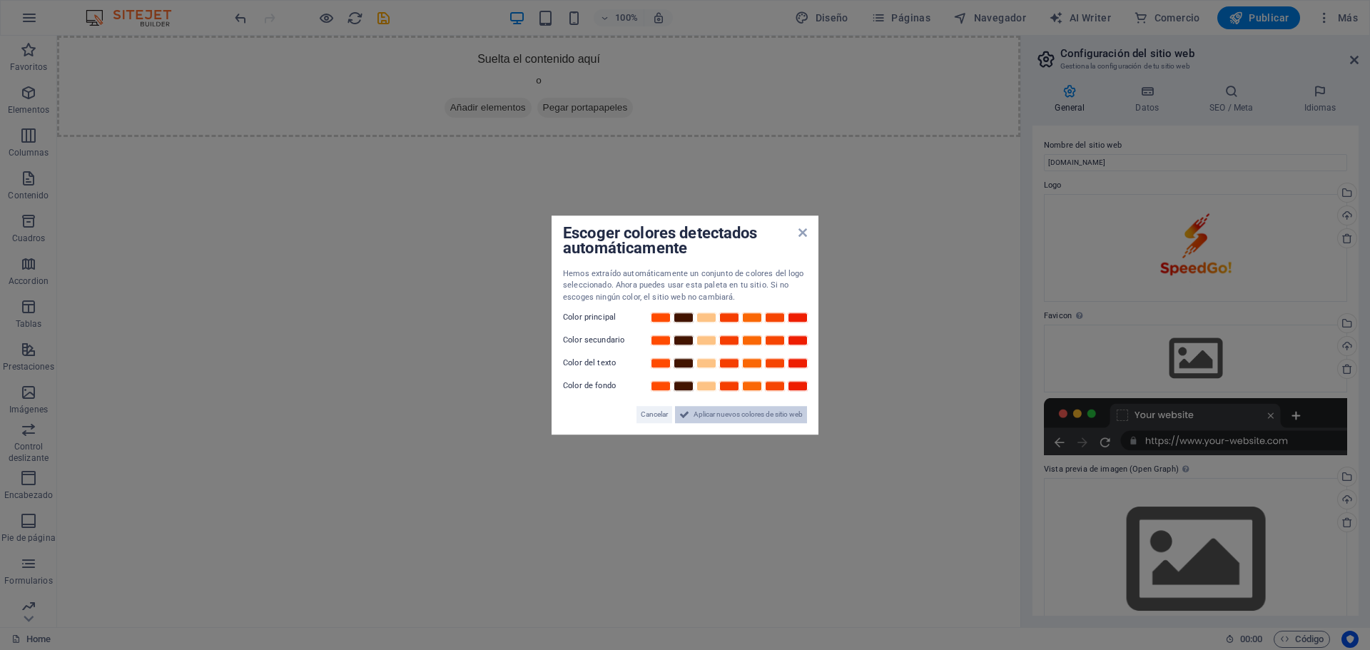
click at [763, 420] on span "Aplicar nuevos colores de sitio web" at bounding box center [748, 414] width 109 height 17
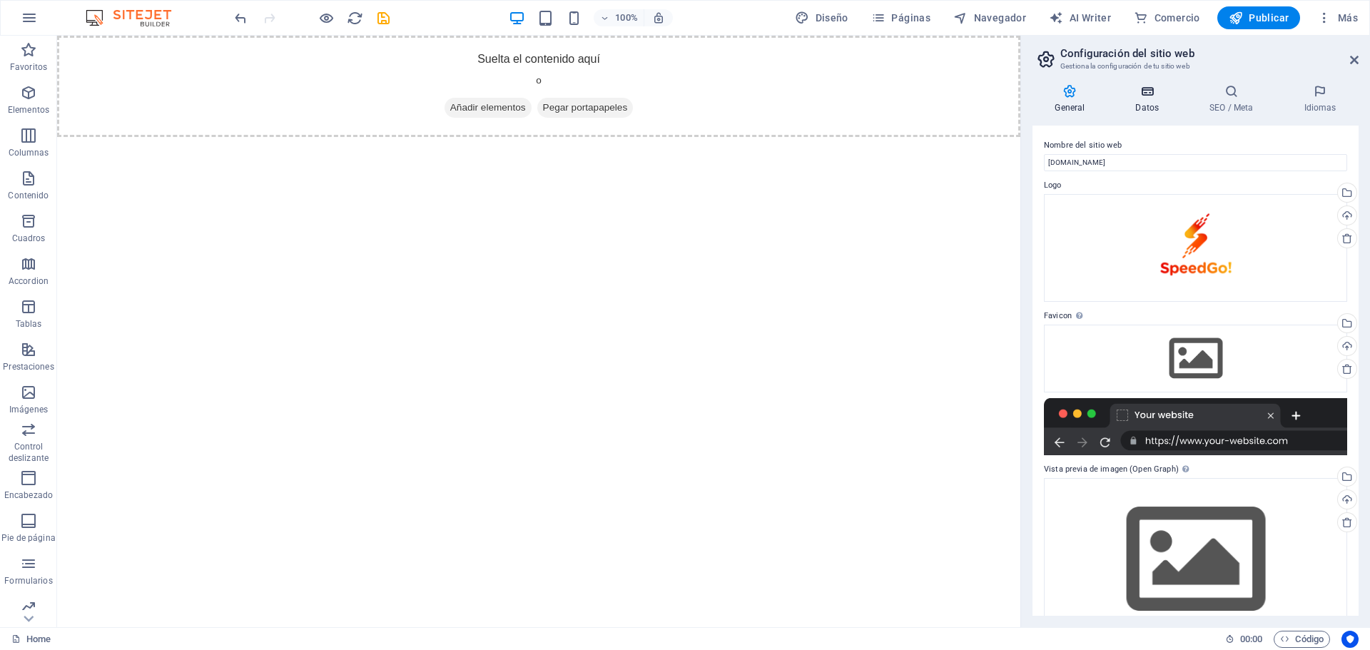
click at [1159, 113] on h4 "Datos" at bounding box center [1150, 99] width 74 height 30
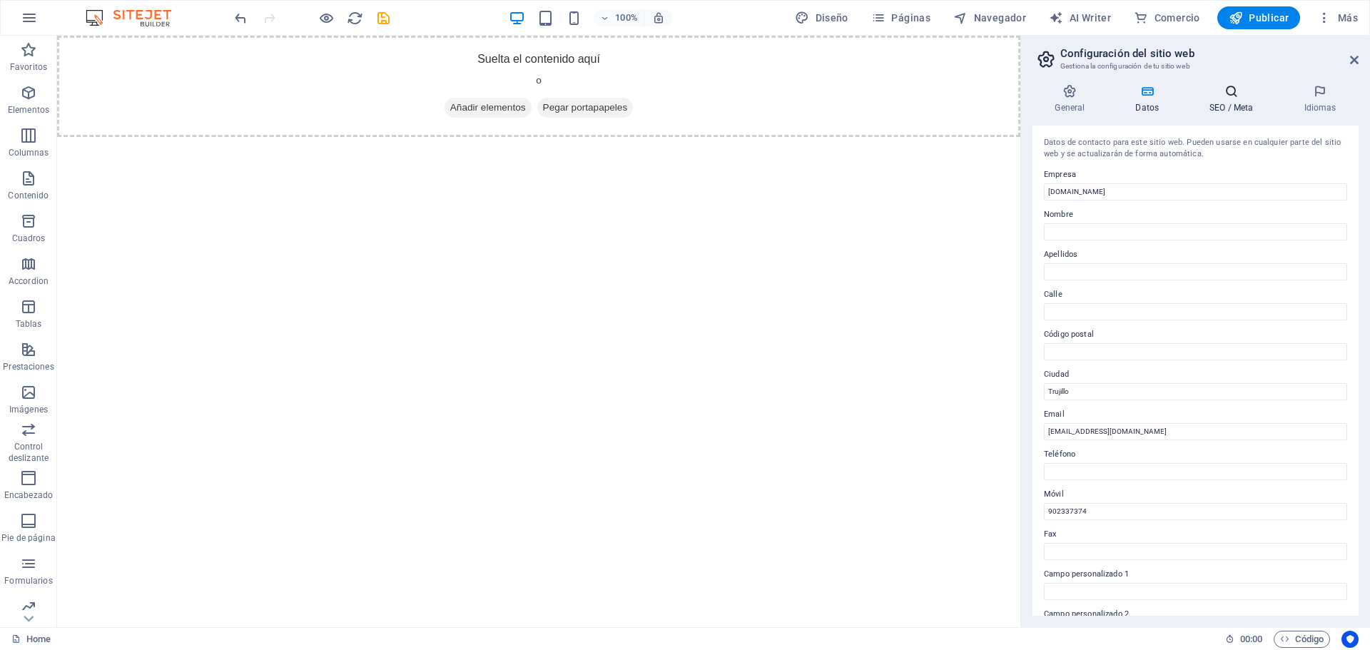
click at [1236, 107] on h4 "SEO / Meta" at bounding box center [1234, 99] width 94 height 30
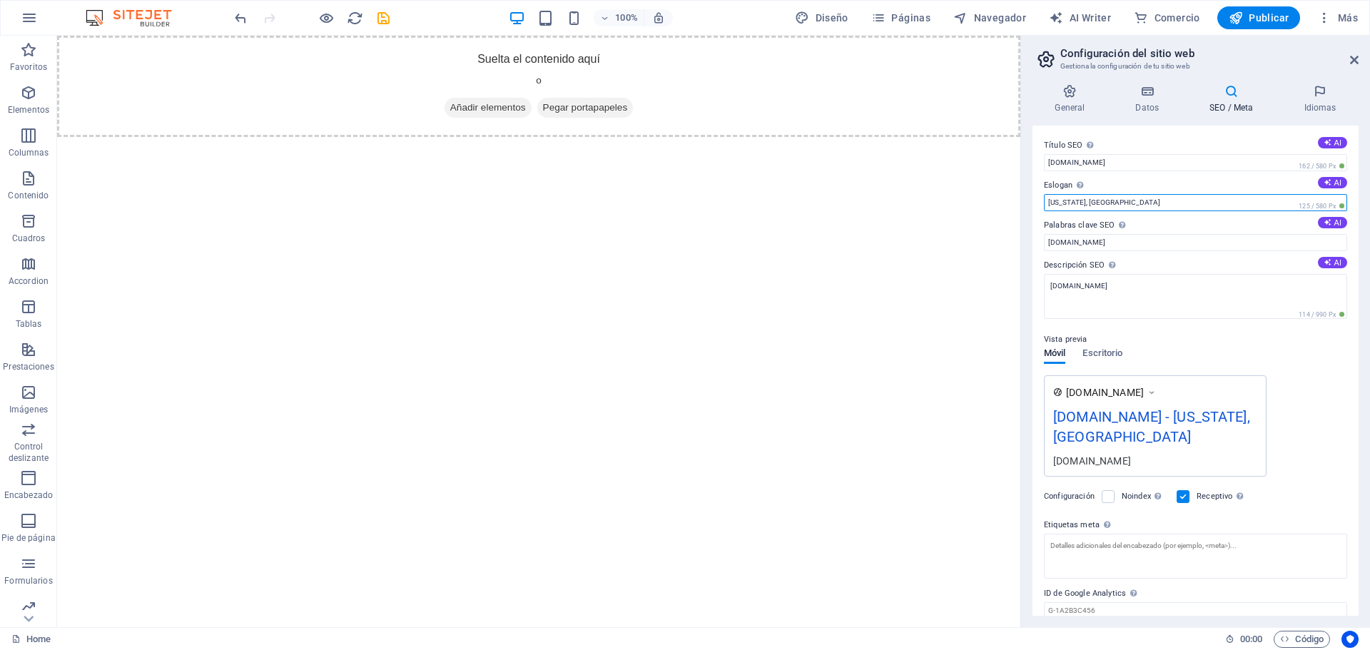
drag, startPoint x: 1208, startPoint y: 240, endPoint x: 1005, endPoint y: 211, distance: 204.9
click at [1320, 198] on input "[US_STATE], [GEOGRAPHIC_DATA]" at bounding box center [1195, 202] width 303 height 17
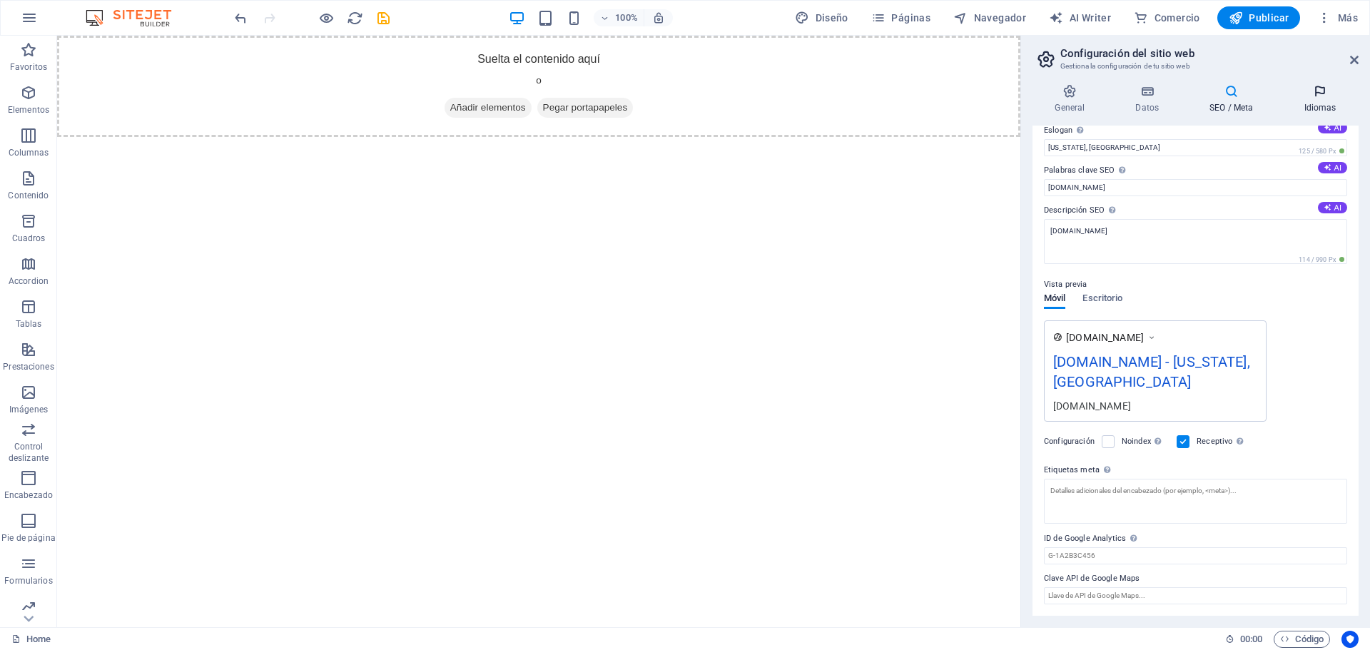
click at [1307, 91] on icon at bounding box center [1320, 91] width 77 height 14
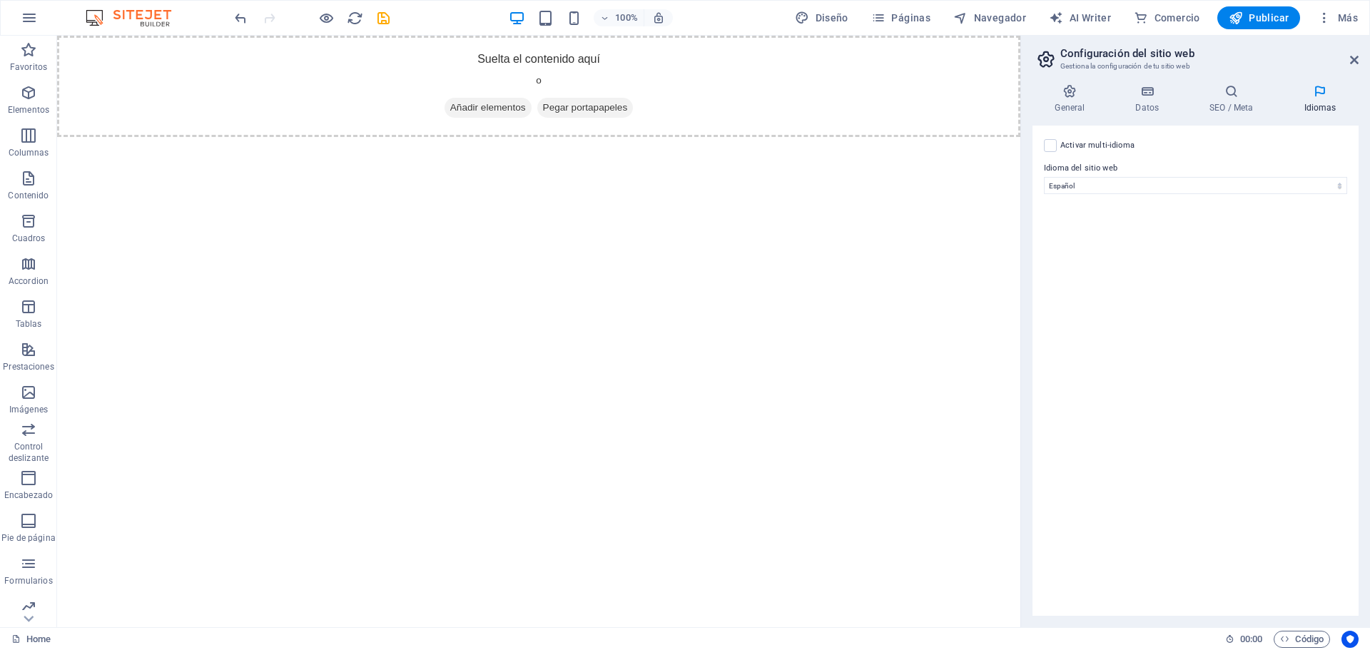
click at [1128, 54] on h2 "Configuración del sitio web" at bounding box center [1209, 53] width 298 height 13
click at [1351, 61] on icon at bounding box center [1354, 59] width 9 height 11
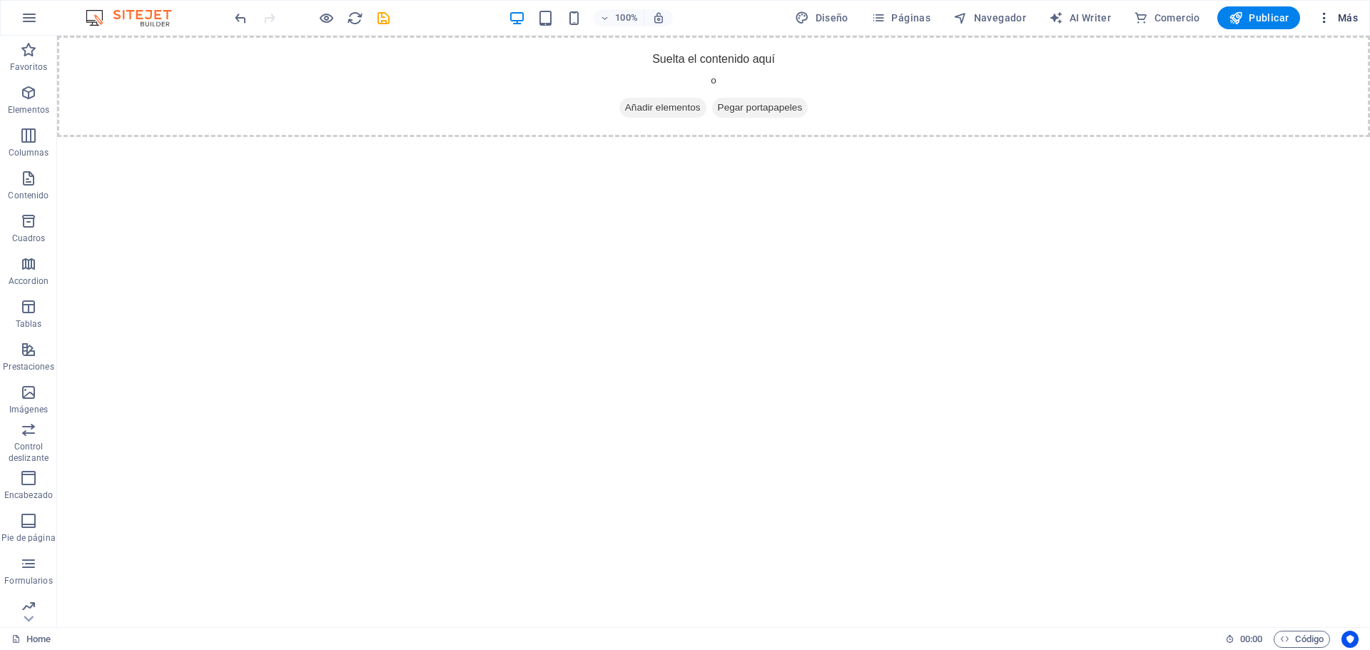
click at [1334, 19] on span "Más" at bounding box center [1337, 18] width 41 height 14
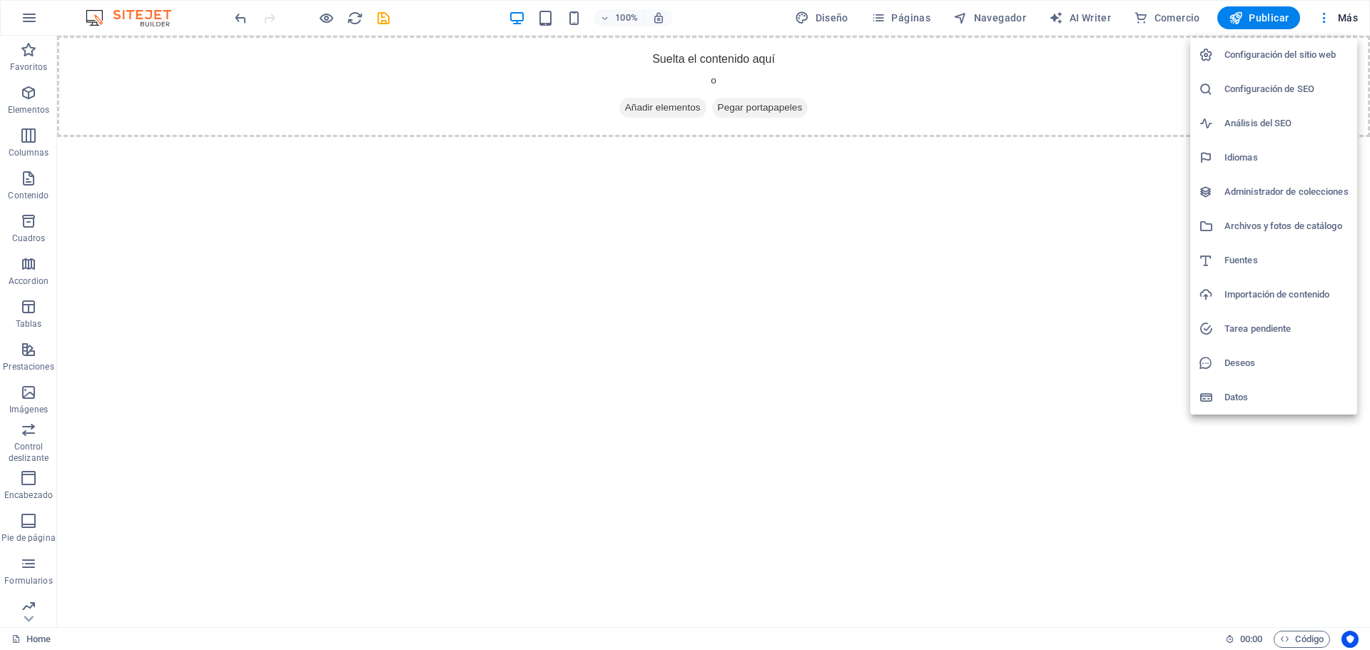
click at [1309, 60] on h6 "Configuración del sitio web" at bounding box center [1286, 54] width 124 height 17
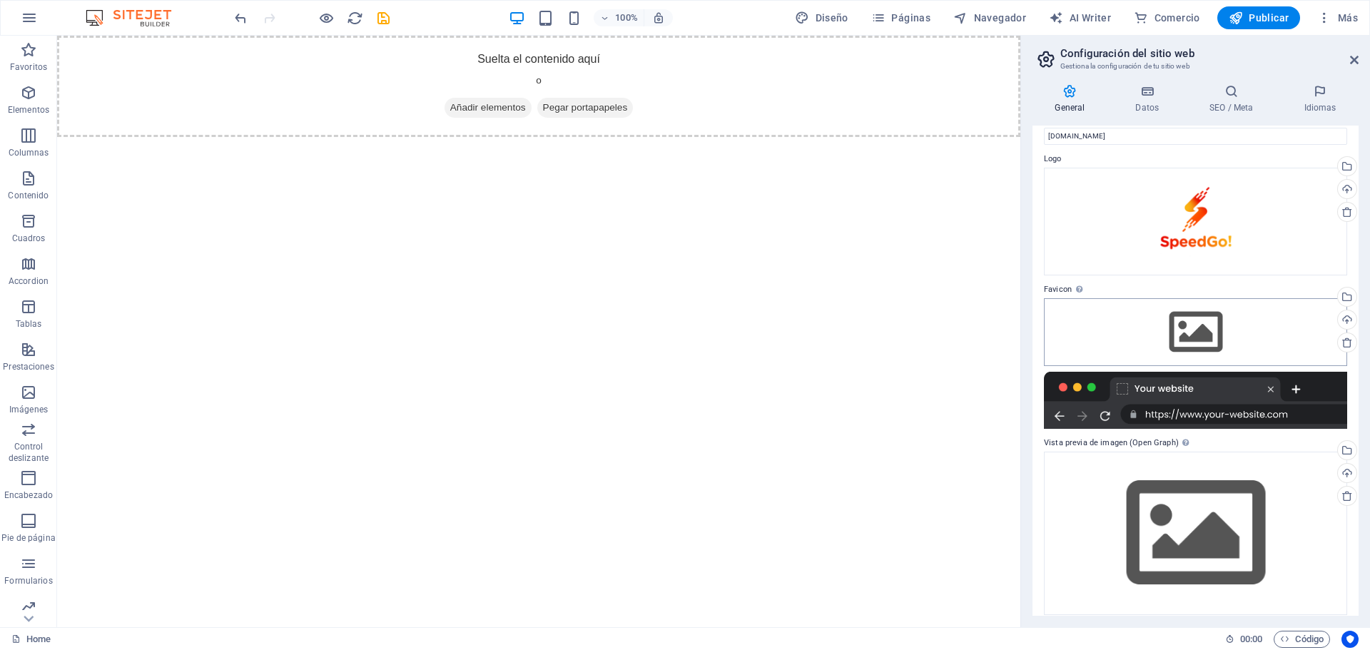
scroll to position [37, 0]
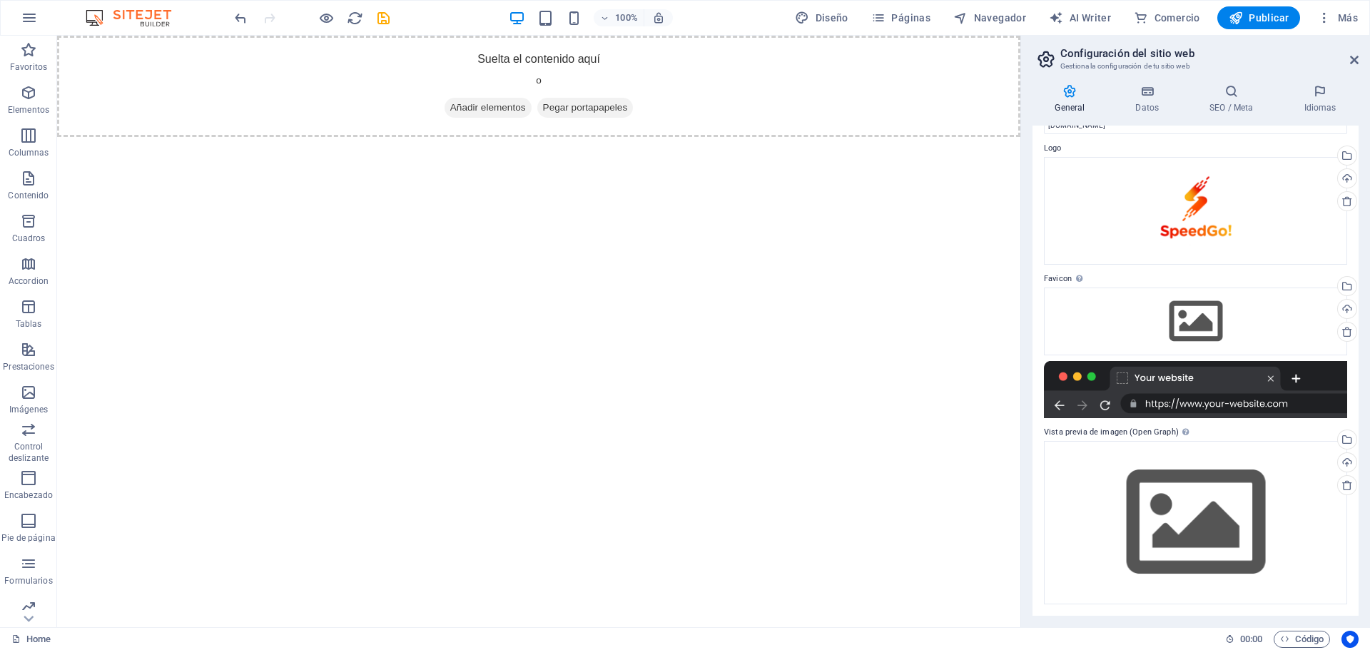
click at [1224, 410] on div at bounding box center [1195, 389] width 303 height 57
click at [1264, 385] on div at bounding box center [1195, 389] width 303 height 57
drag, startPoint x: 1274, startPoint y: 375, endPoint x: 1140, endPoint y: 387, distance: 135.4
click at [1274, 375] on div at bounding box center [1195, 389] width 303 height 57
click at [1107, 392] on div at bounding box center [1195, 389] width 303 height 57
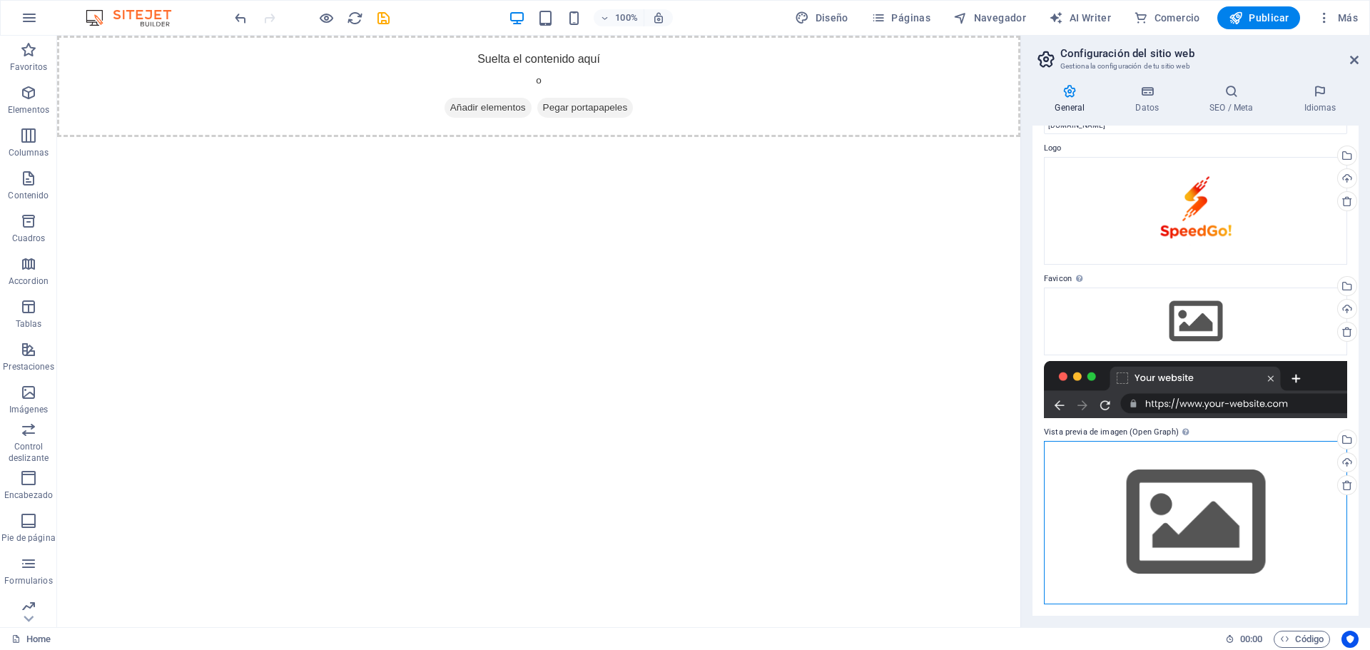
click at [1088, 445] on div "Arrastra archivos aquí, haz clic para escoger archivos o selecciona archivos de…" at bounding box center [1195, 522] width 303 height 163
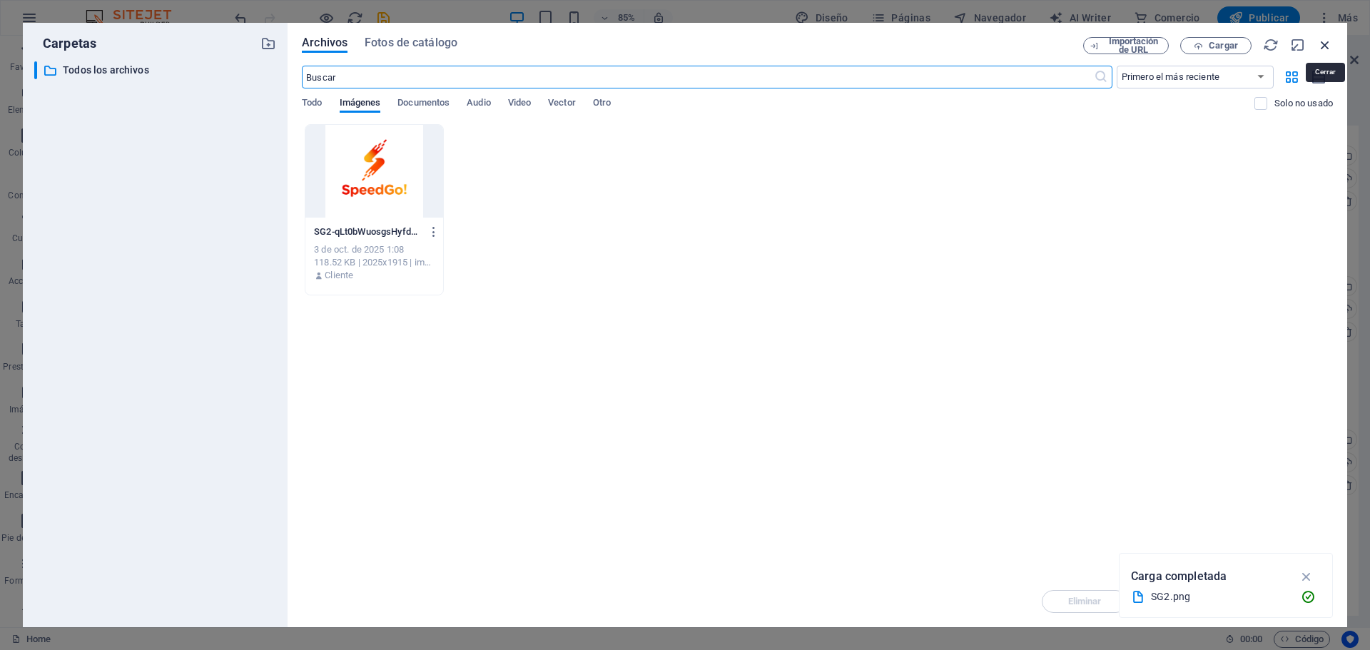
click at [1324, 48] on icon "button" at bounding box center [1325, 45] width 16 height 16
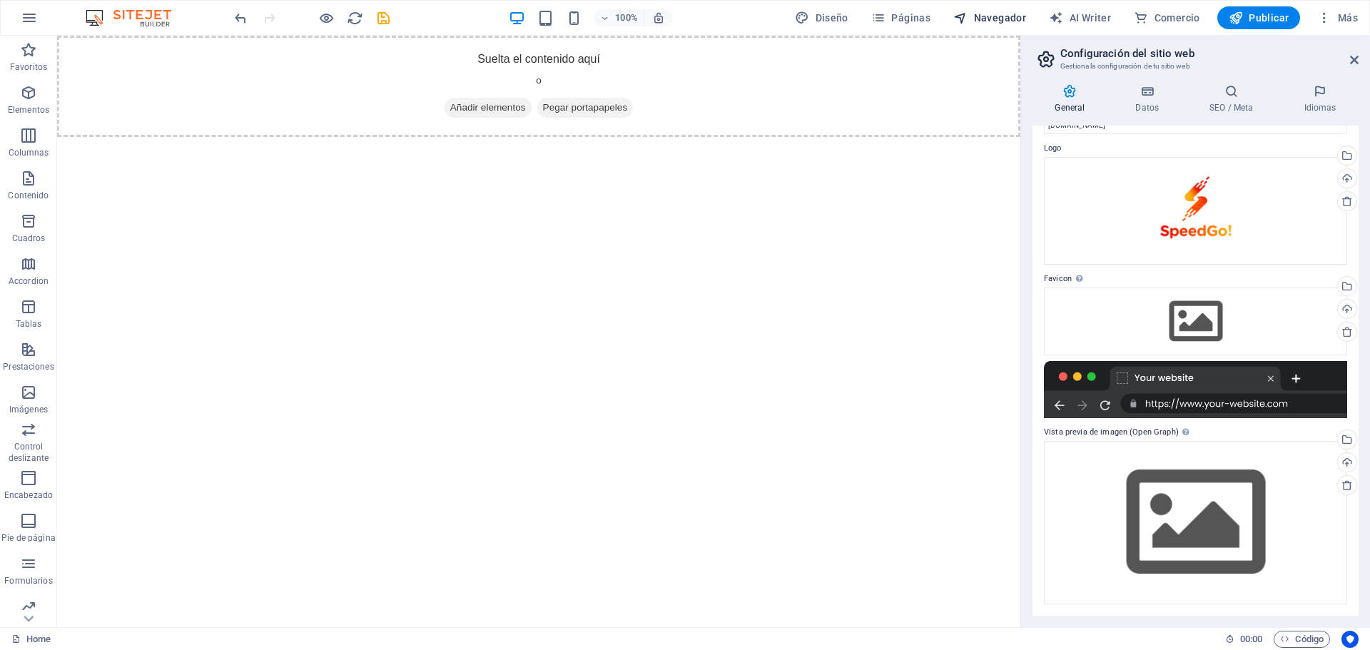
click at [999, 13] on span "Navegador" at bounding box center [989, 18] width 73 height 14
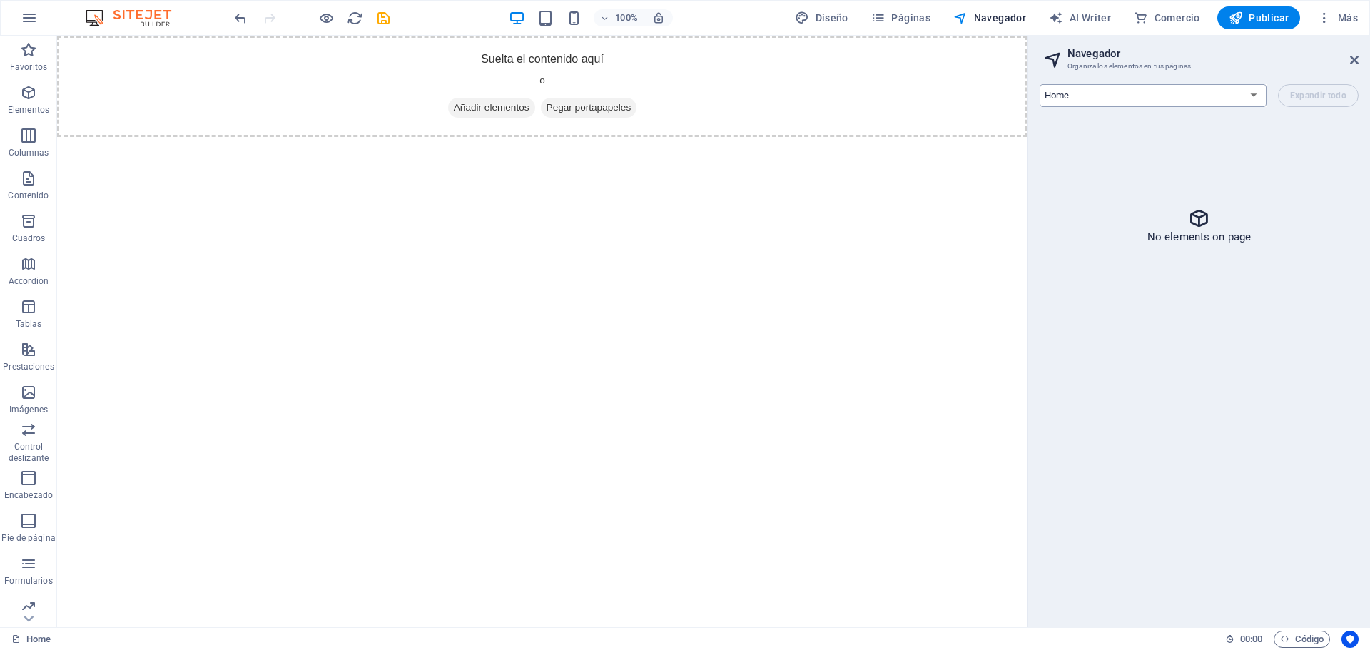
click at [1217, 91] on select "Home Legal Notice Privacy" at bounding box center [1153, 95] width 227 height 23
click at [1322, 93] on div "Home Legal Notice Privacy Expandir todo" at bounding box center [1199, 95] width 319 height 23
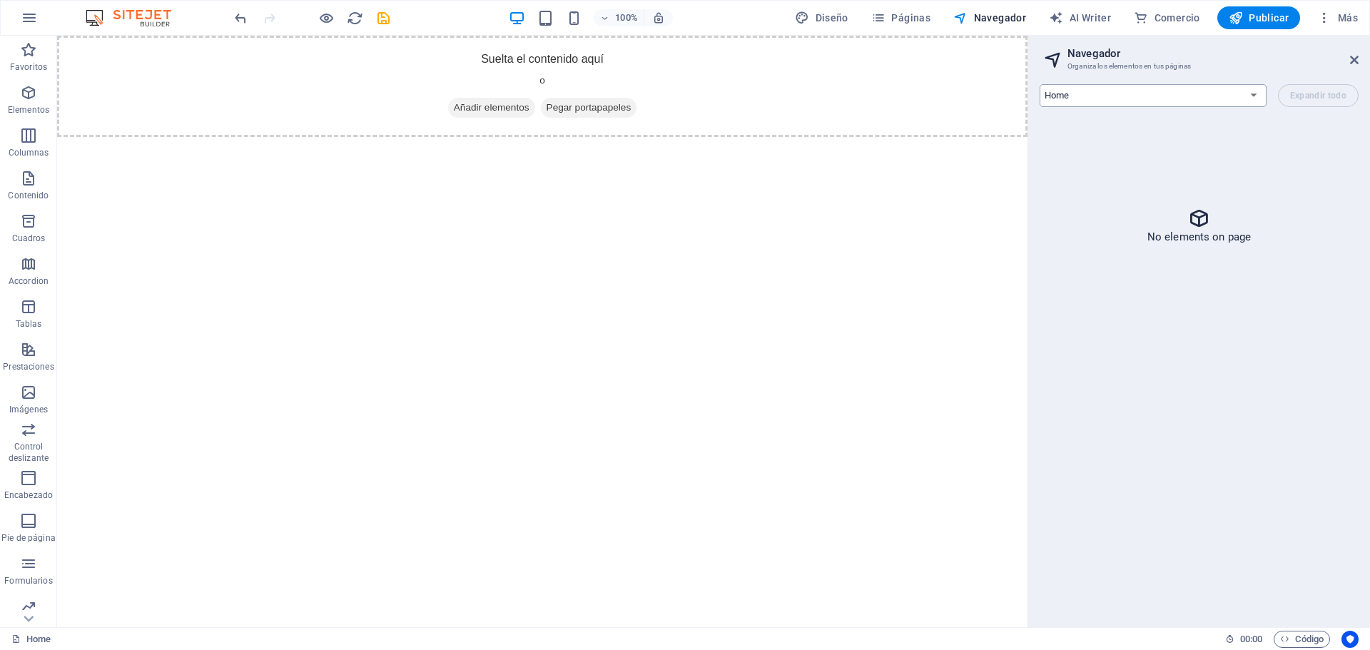
click at [1237, 91] on select "Home Legal Notice Privacy" at bounding box center [1153, 95] width 227 height 23
select select "18144663-es"
click at [1040, 84] on select "Home Legal Notice Privacy" at bounding box center [1153, 95] width 227 height 23
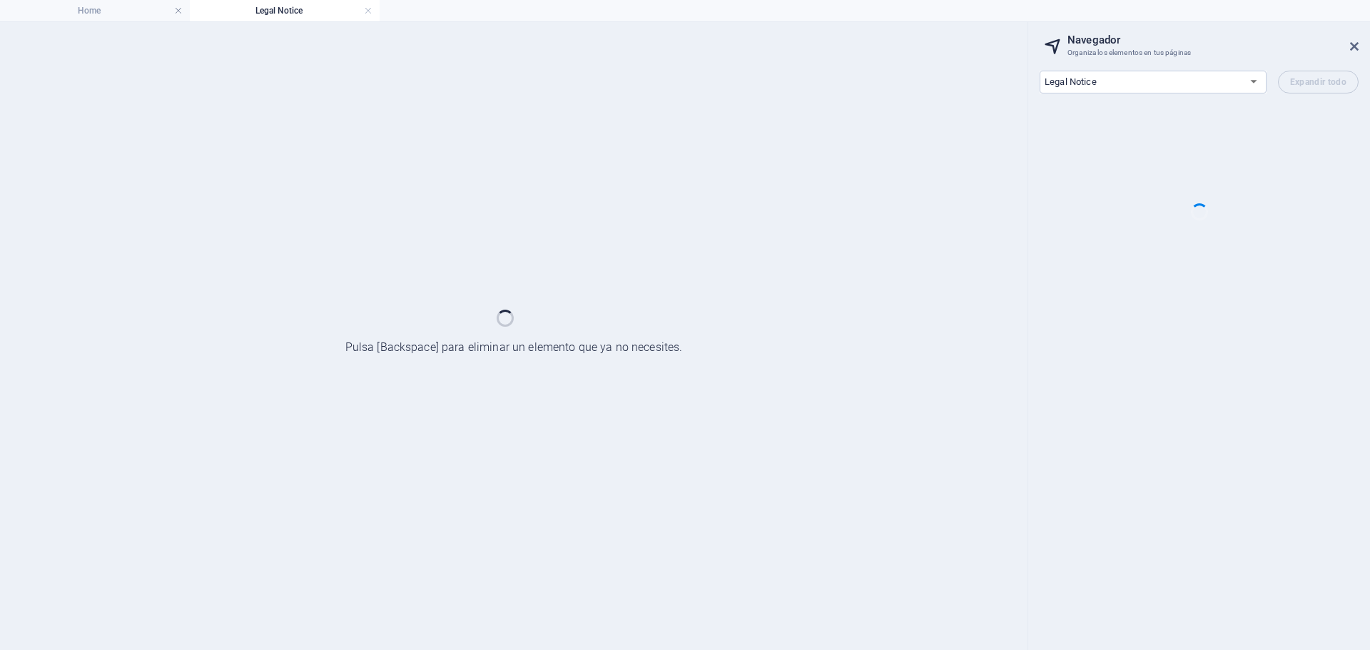
click at [1092, 94] on div "Home Legal Notice Privacy Expandir todo" at bounding box center [1199, 354] width 342 height 591
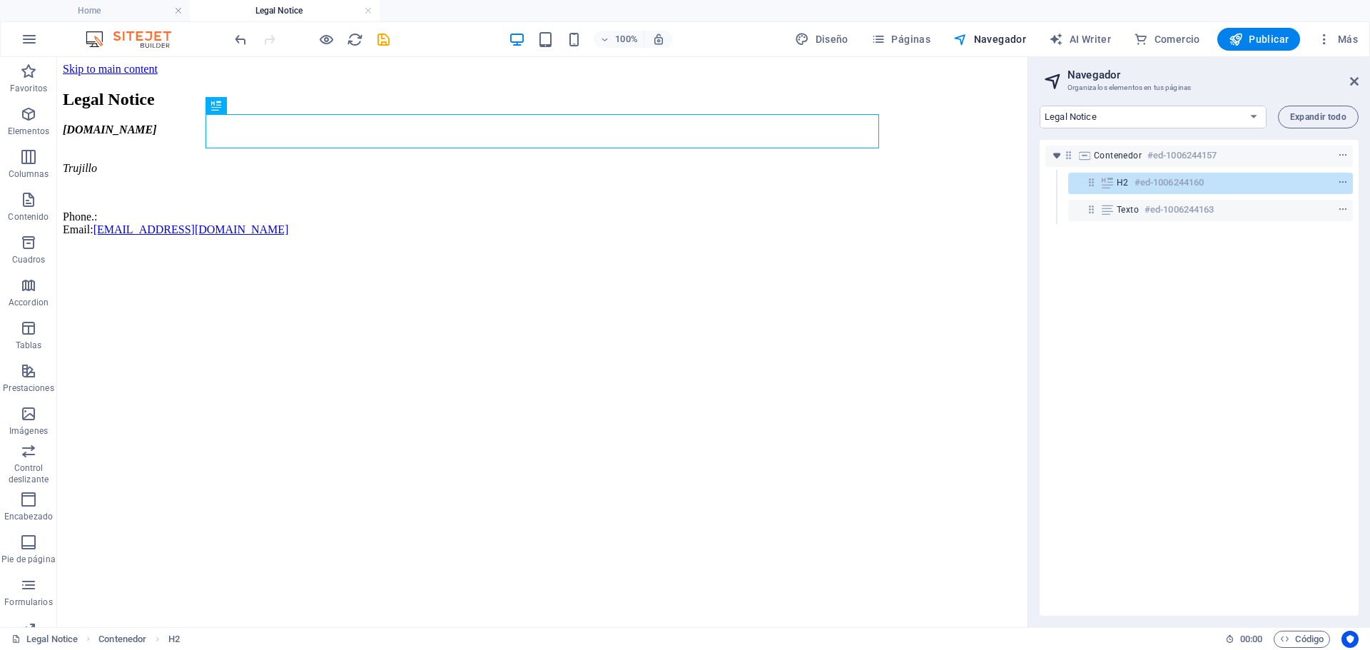
scroll to position [0, 0]
click at [39, 133] on p "Elementos" at bounding box center [28, 131] width 41 height 11
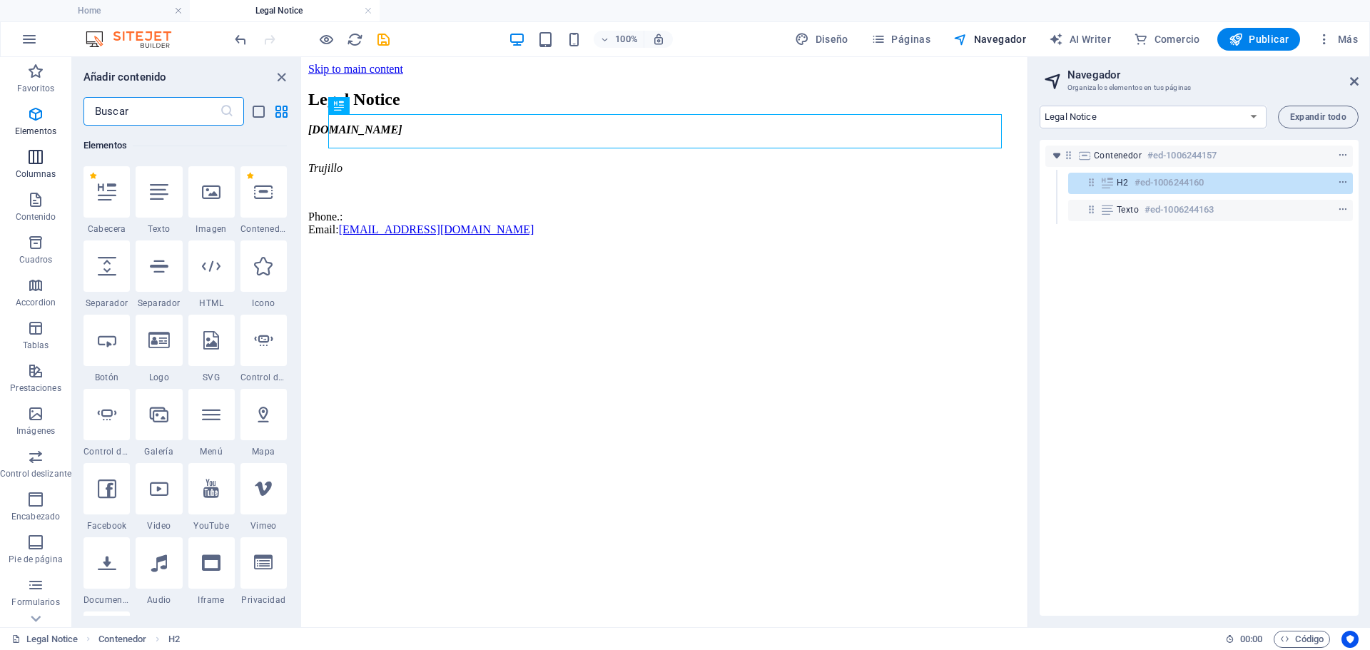
click at [34, 168] on p "Columnas" at bounding box center [36, 173] width 41 height 11
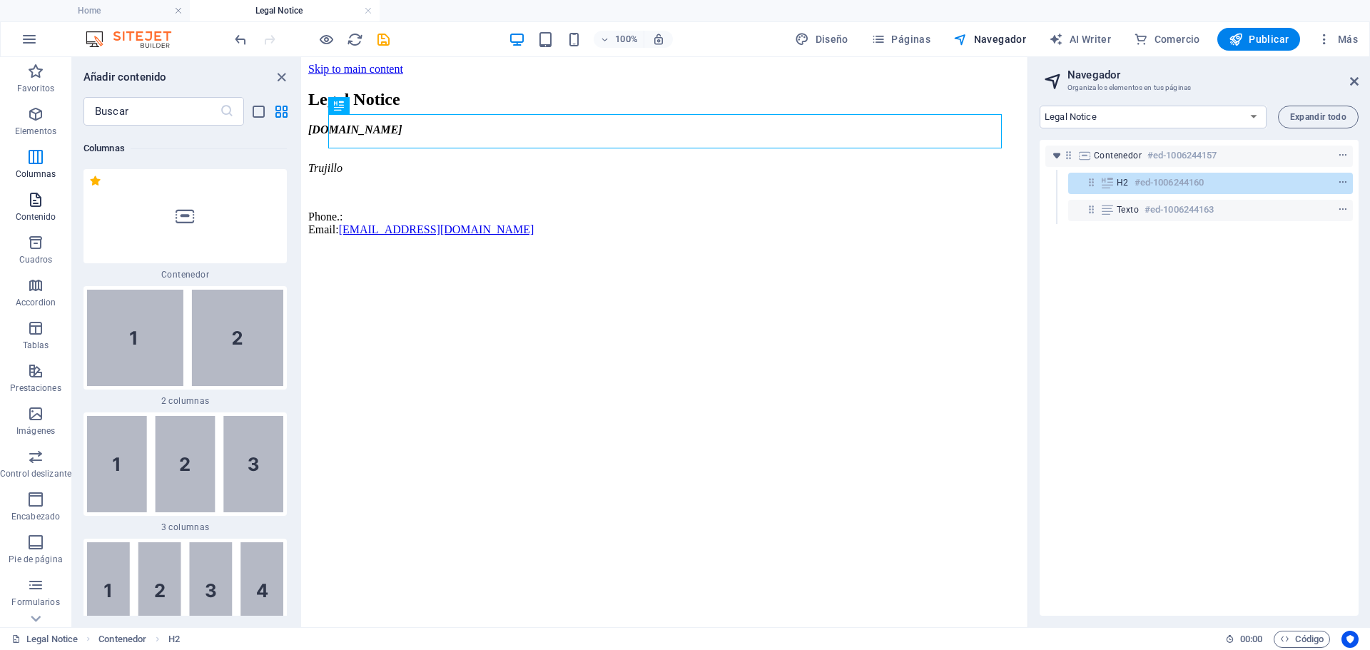
click at [37, 197] on icon "button" at bounding box center [35, 199] width 17 height 17
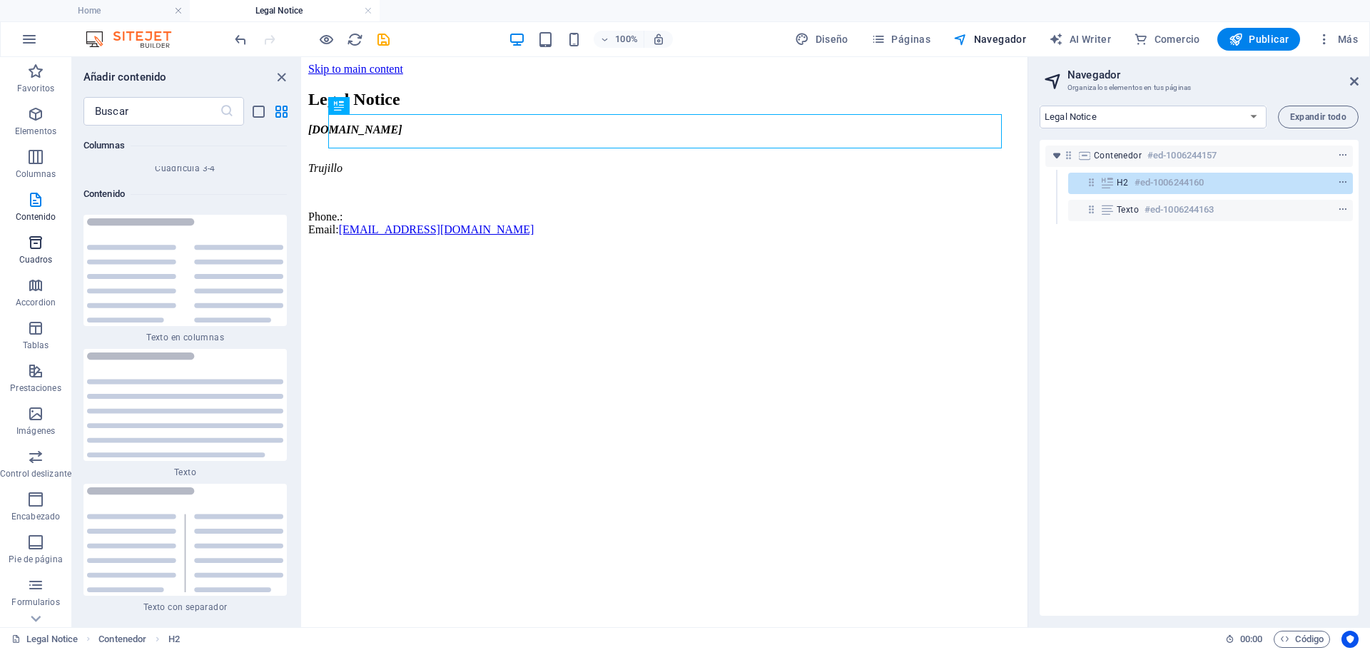
click at [36, 248] on icon "button" at bounding box center [35, 242] width 17 height 17
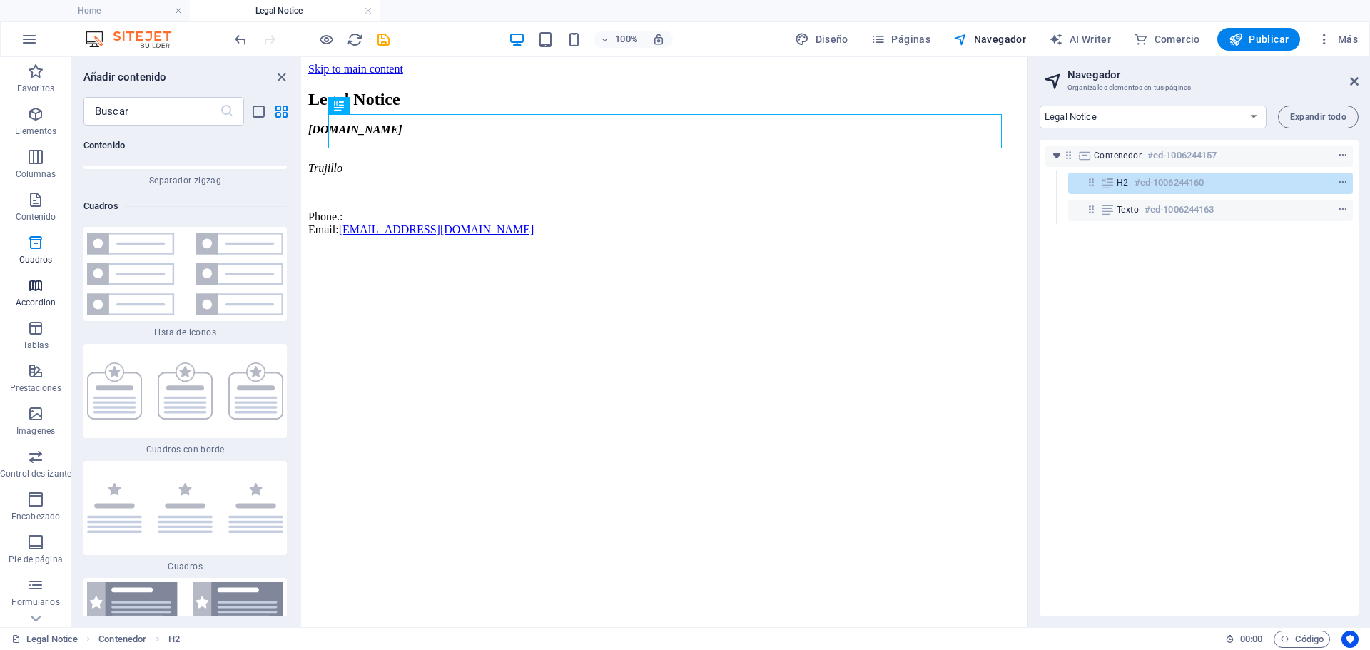
click at [39, 286] on icon "button" at bounding box center [35, 285] width 17 height 17
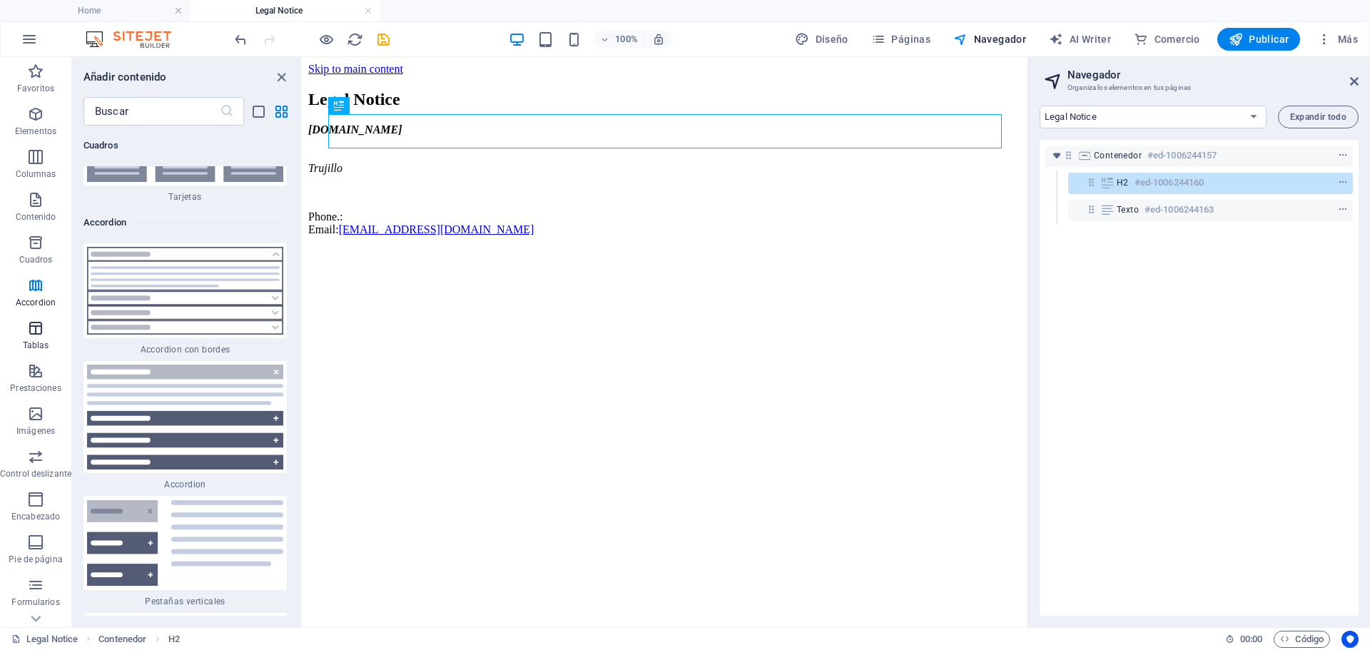
click at [38, 330] on icon "button" at bounding box center [35, 328] width 17 height 17
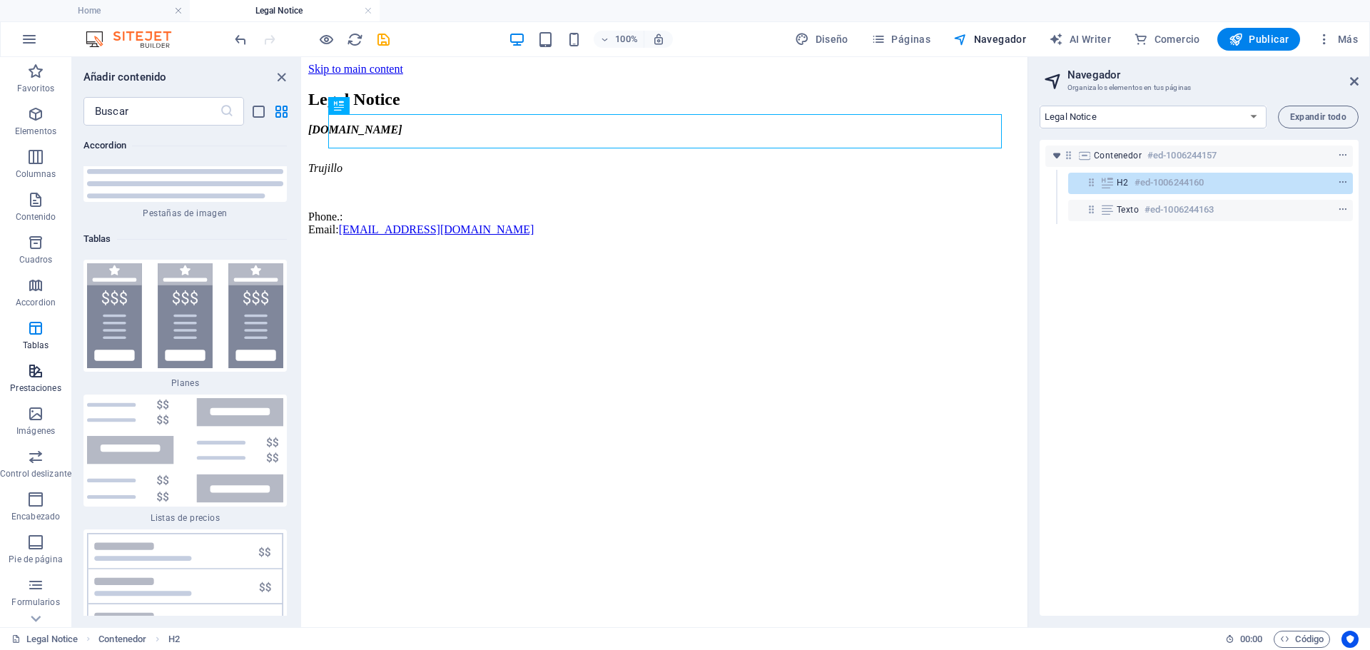
click at [43, 375] on icon "button" at bounding box center [35, 370] width 17 height 17
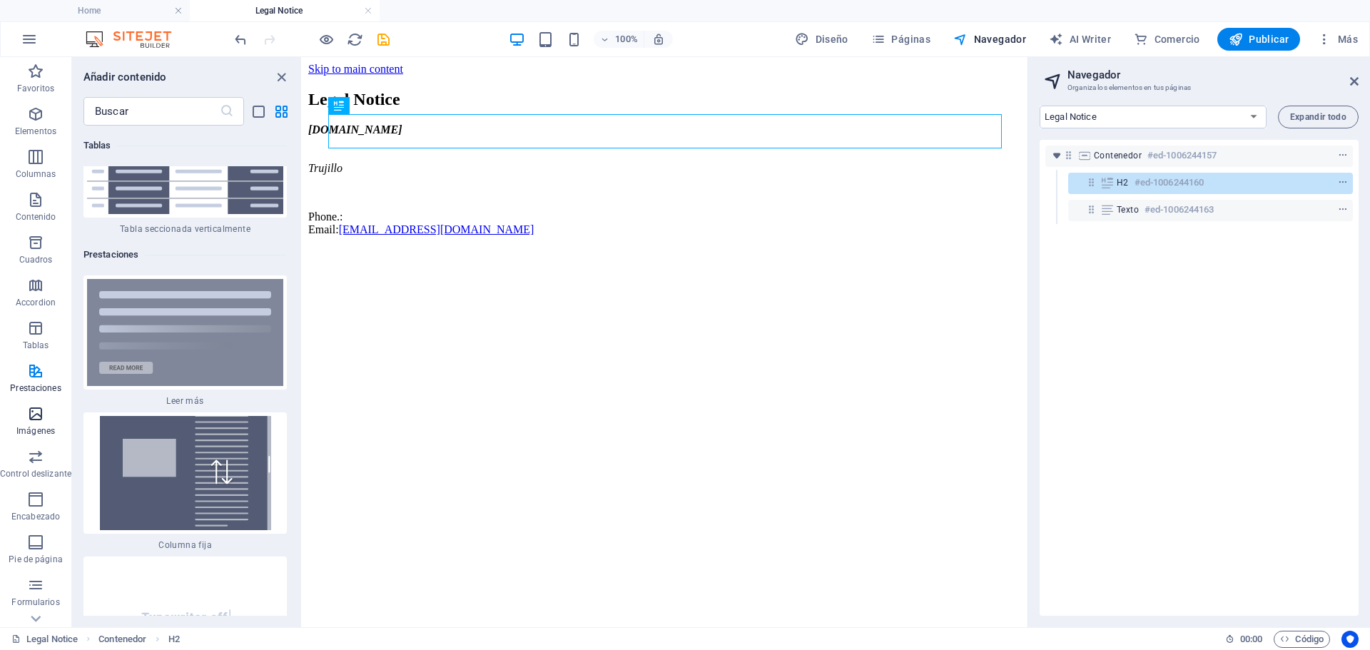
click at [45, 417] on span "Imágenes" at bounding box center [35, 422] width 71 height 34
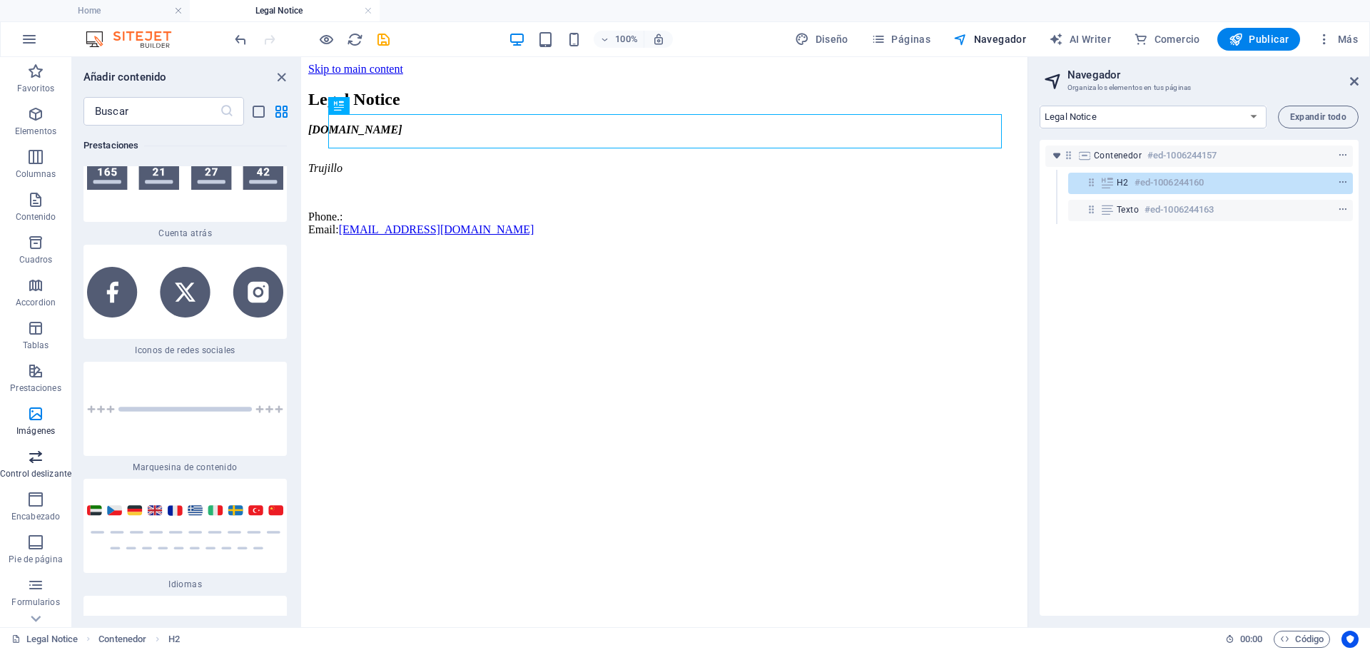
click at [51, 450] on span "Control deslizante" at bounding box center [35, 465] width 71 height 34
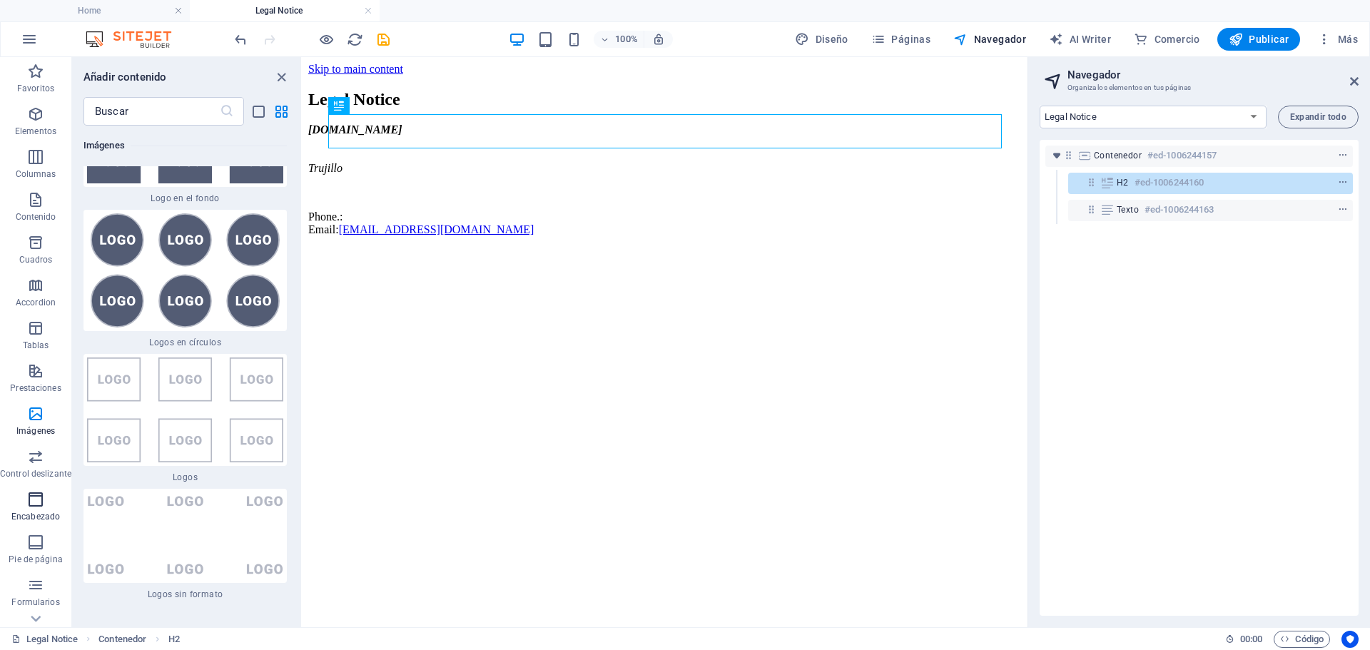
scroll to position [16054, 0]
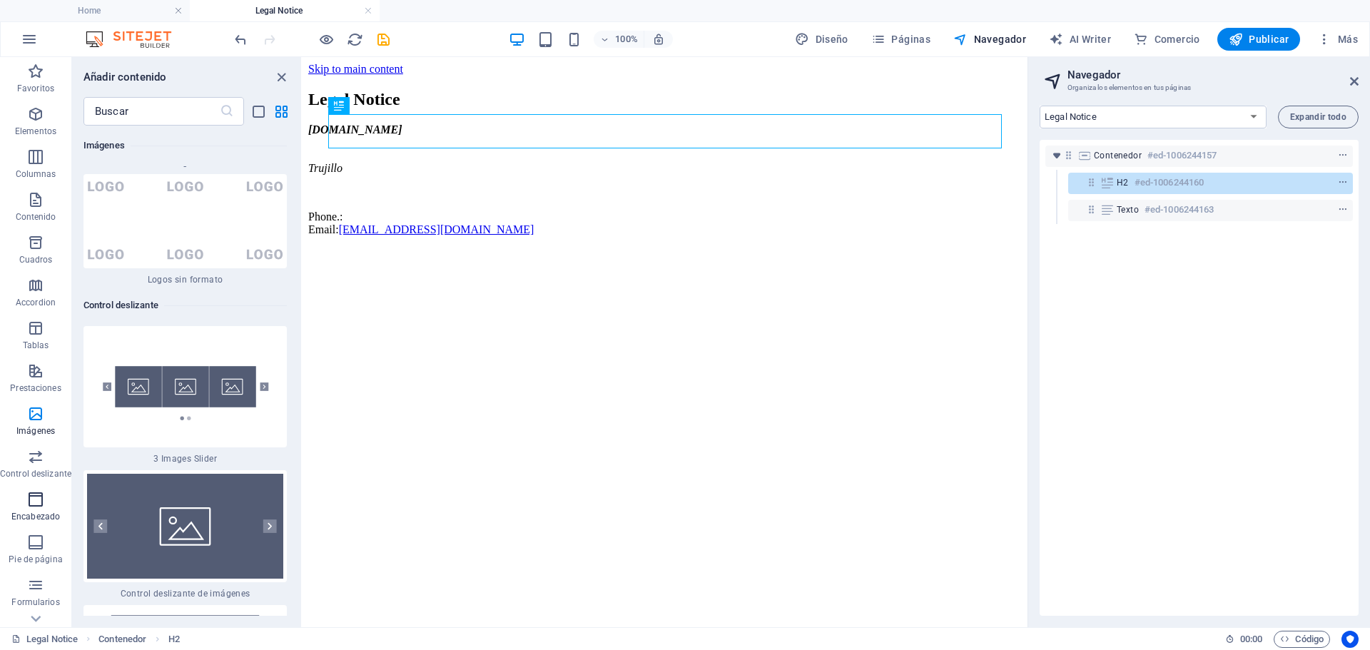
click at [34, 502] on icon "button" at bounding box center [35, 499] width 17 height 17
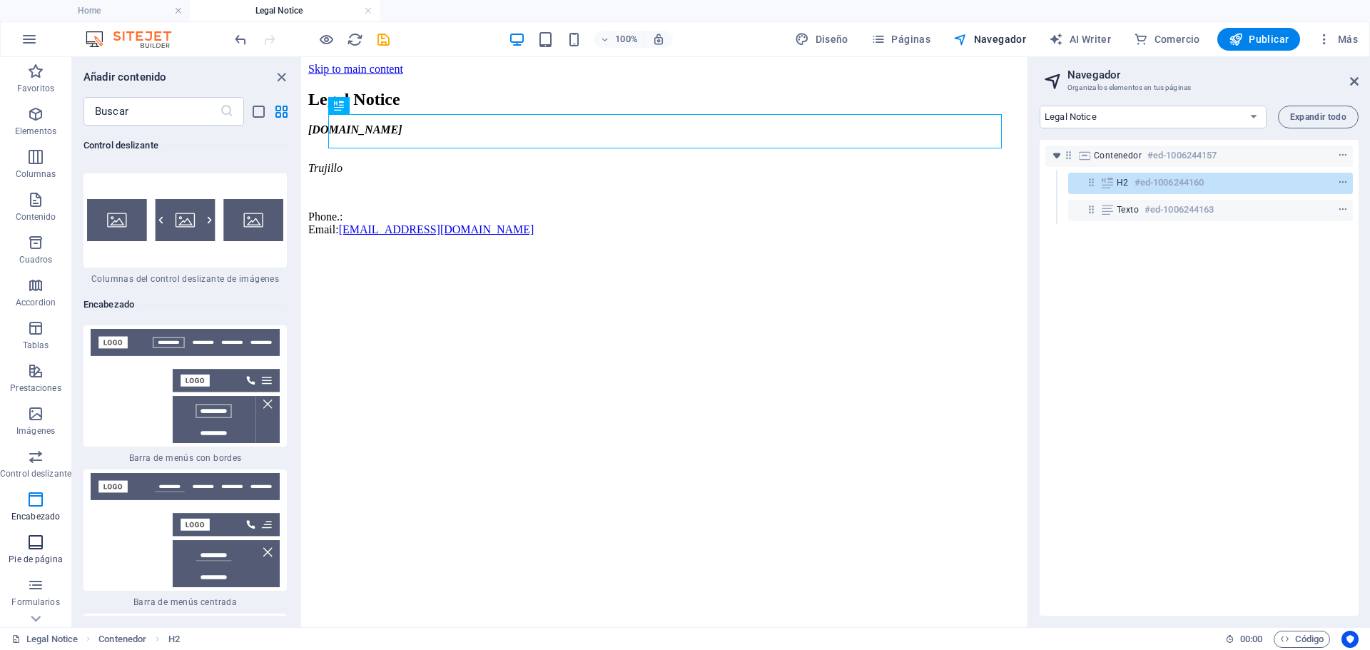
click at [41, 540] on icon "button" at bounding box center [35, 542] width 17 height 17
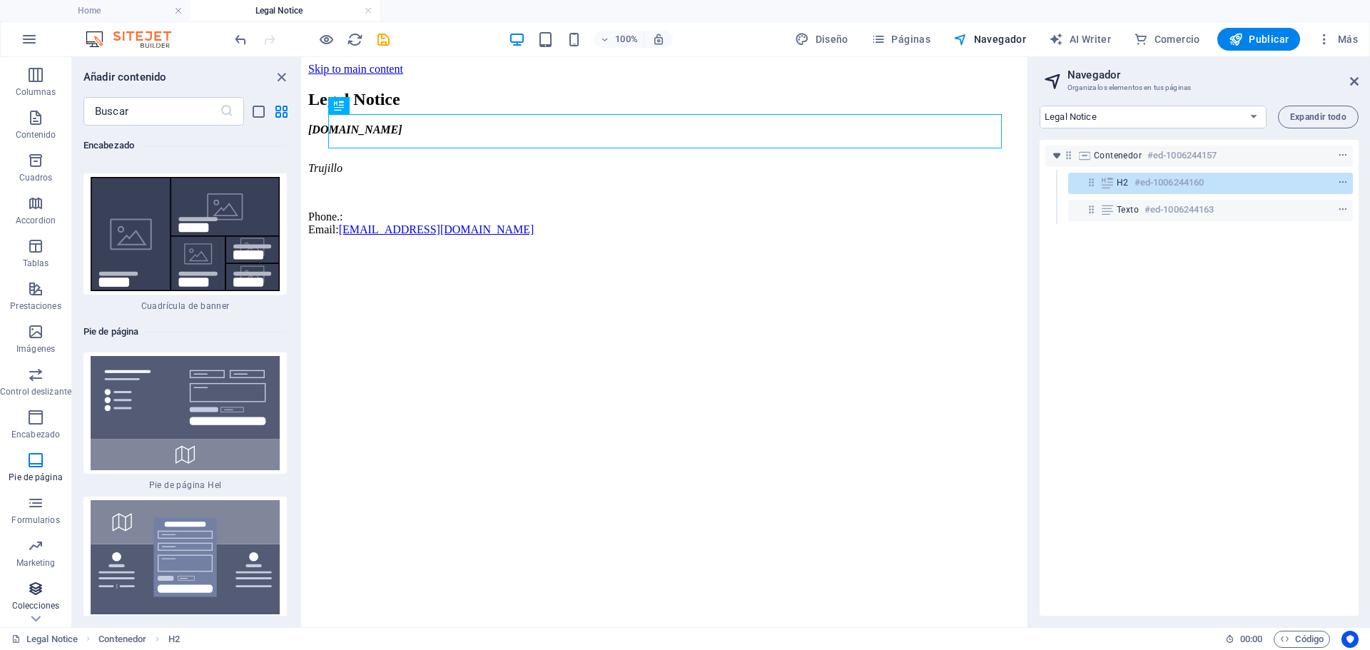
scroll to position [115, 0]
click at [19, 478] on span "Formularios" at bounding box center [35, 479] width 71 height 34
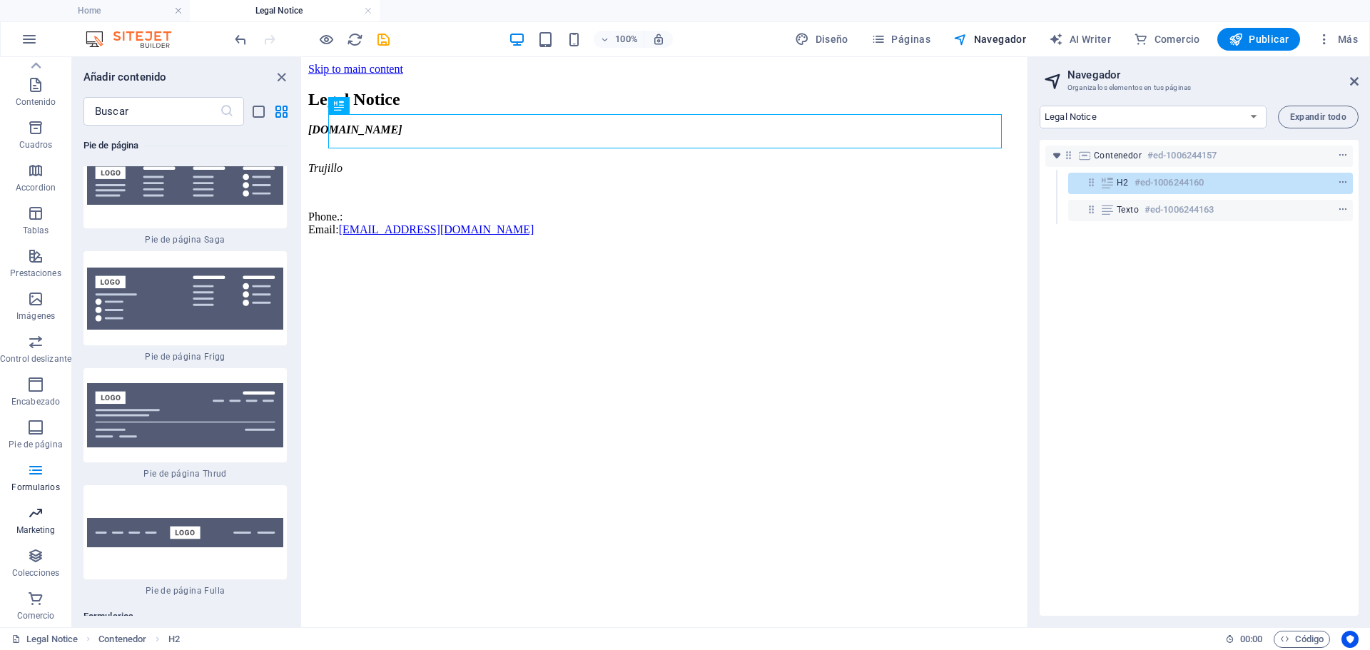
click at [39, 532] on p "Marketing" at bounding box center [35, 529] width 39 height 11
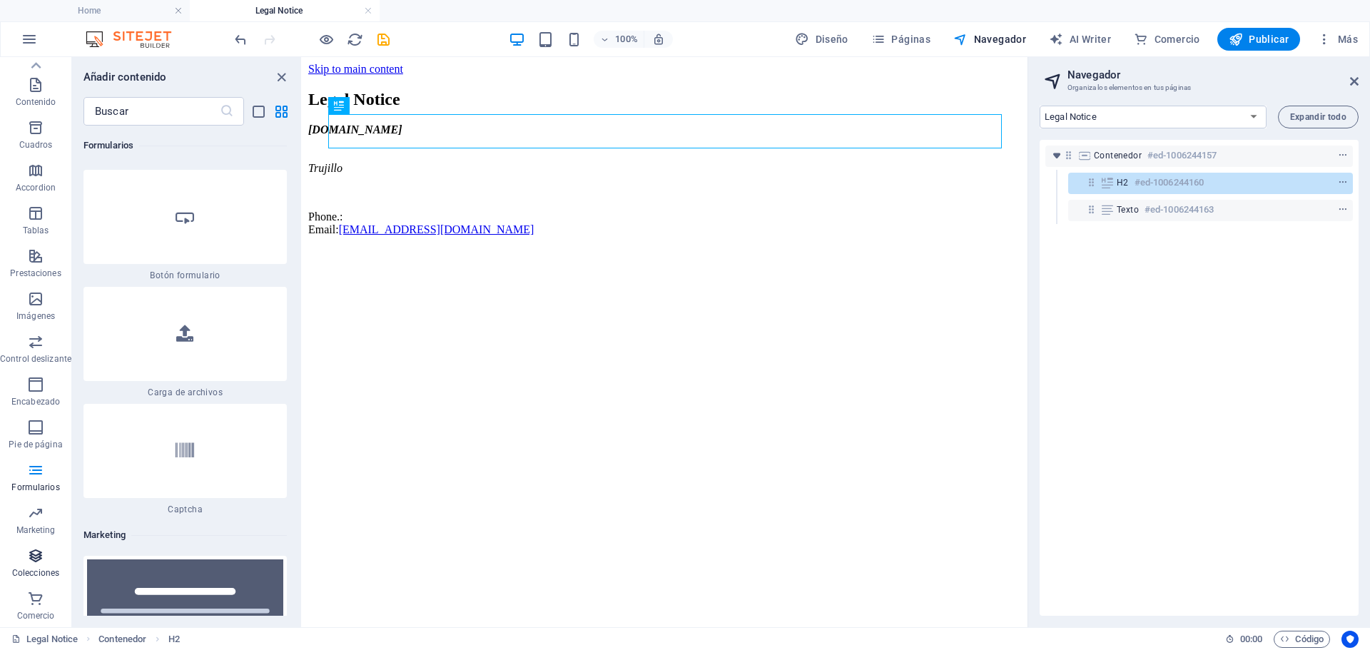
click at [43, 559] on icon "button" at bounding box center [35, 555] width 17 height 17
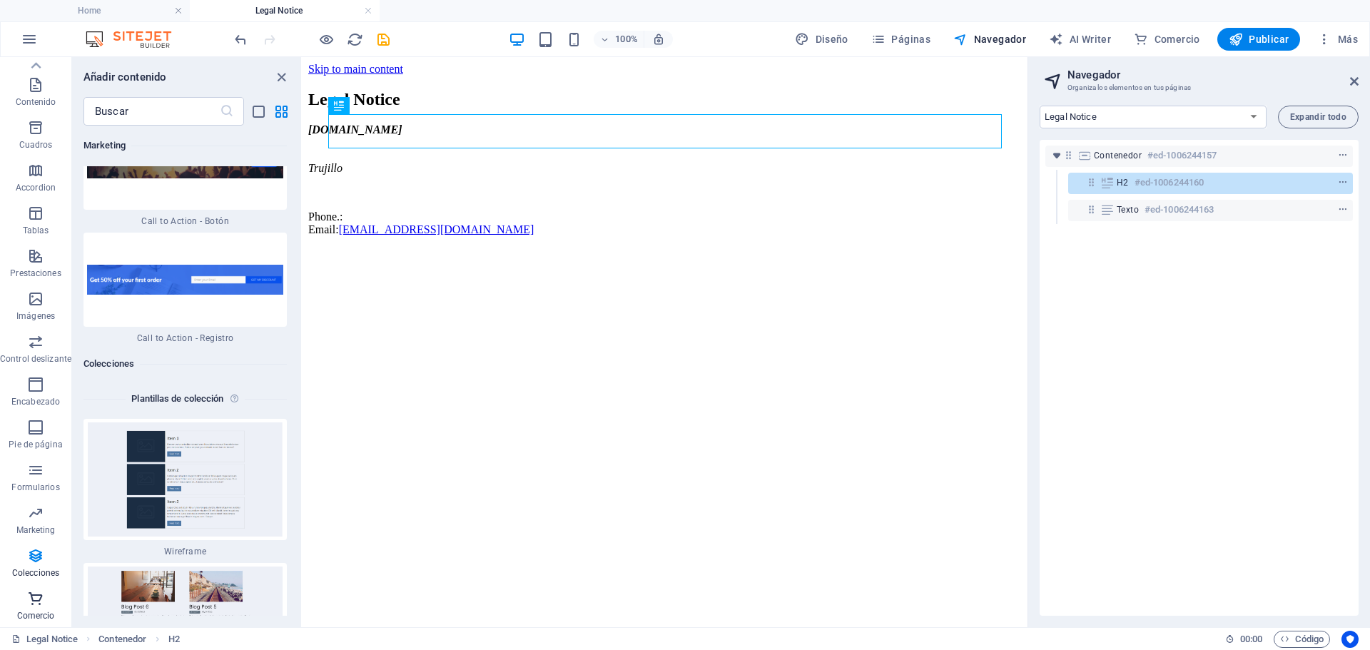
click at [44, 602] on icon "button" at bounding box center [35, 598] width 17 height 17
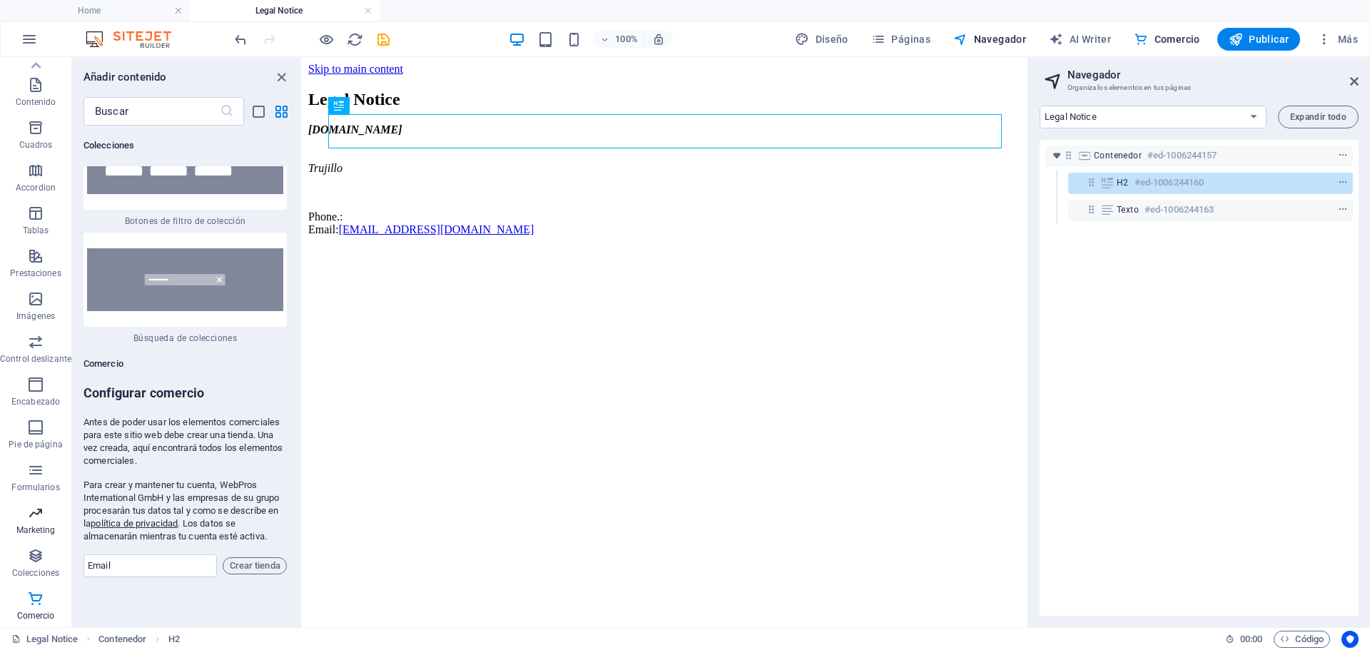
click at [31, 532] on p "Marketing" at bounding box center [35, 529] width 39 height 11
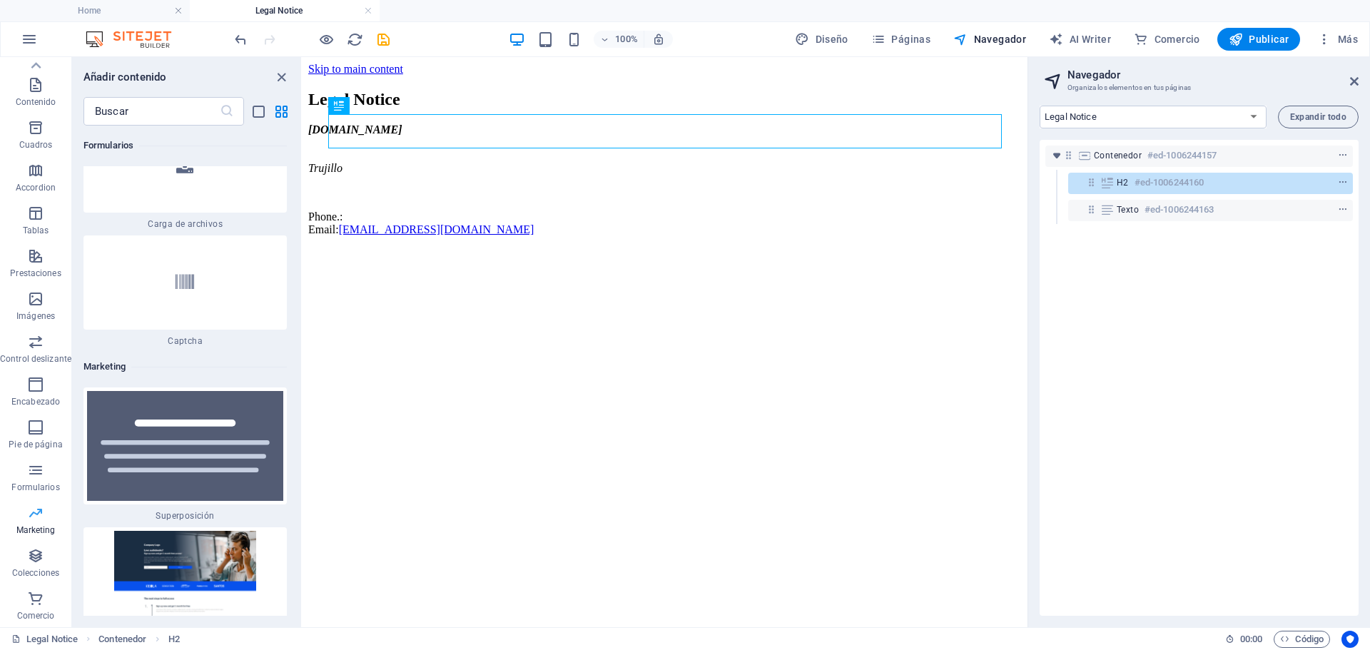
scroll to position [23213, 0]
click at [44, 608] on span "Comercio" at bounding box center [35, 607] width 71 height 34
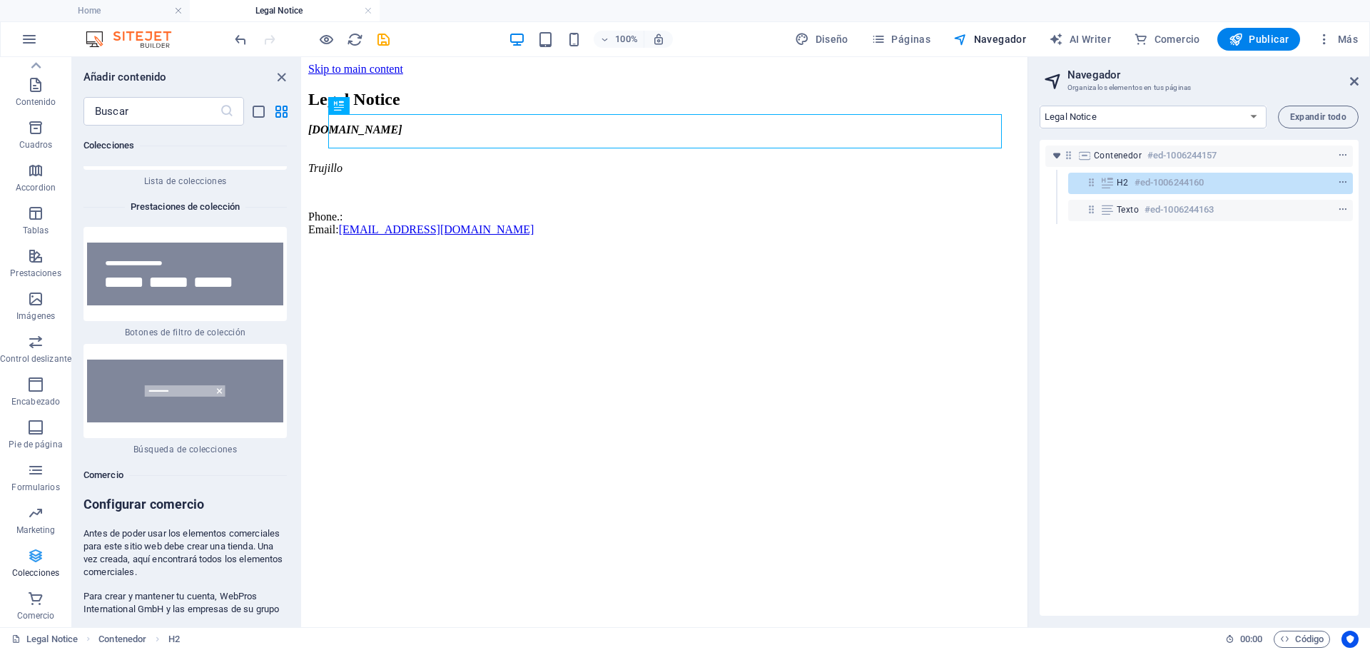
scroll to position [27826, 0]
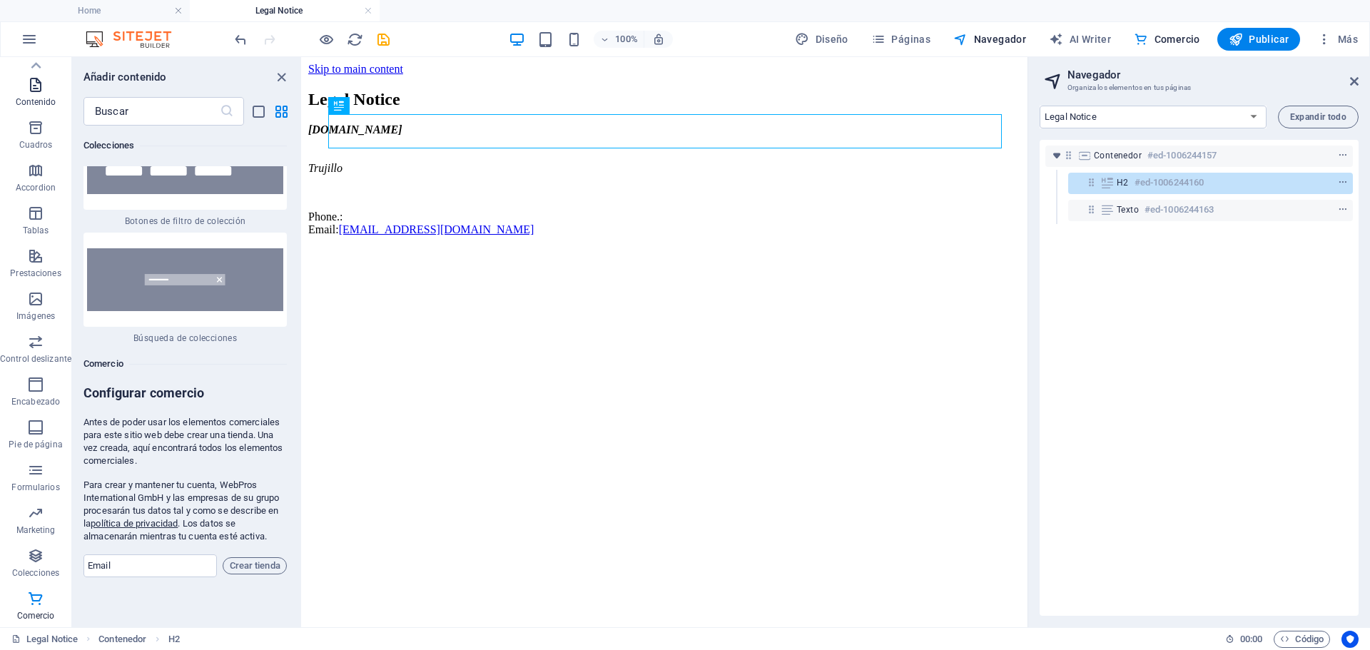
click at [43, 81] on icon "button" at bounding box center [35, 84] width 17 height 17
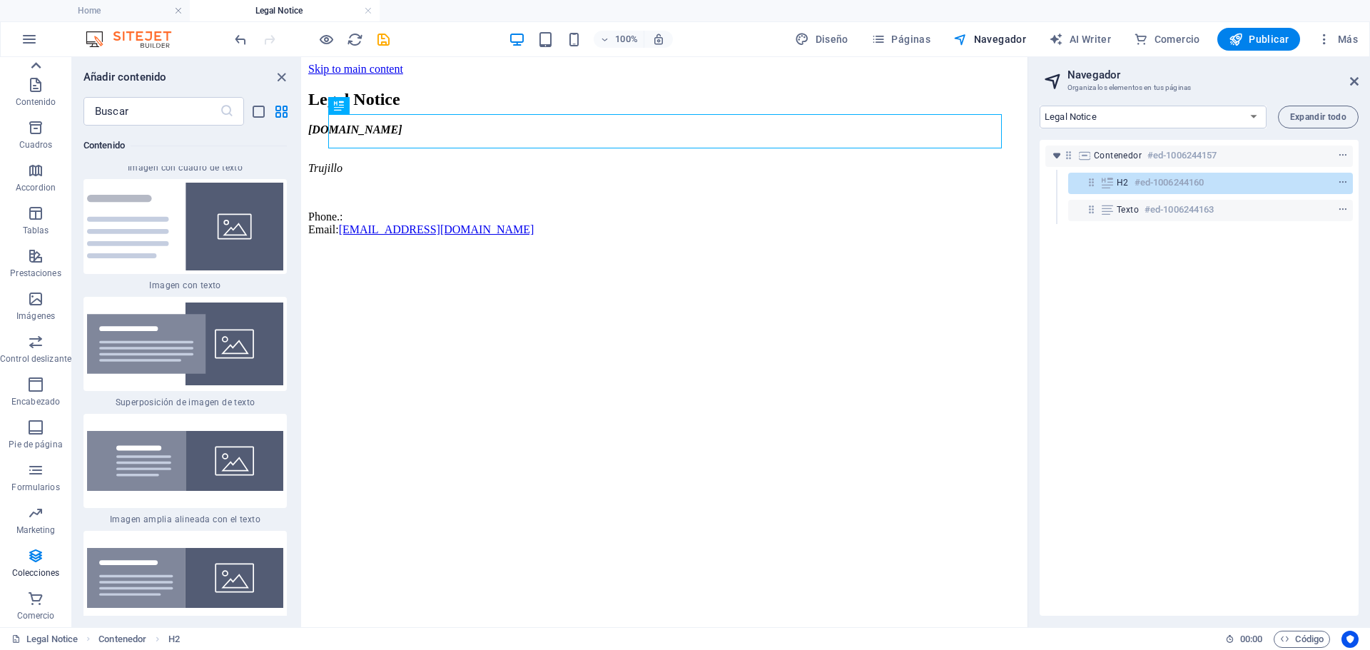
scroll to position [4793, 0]
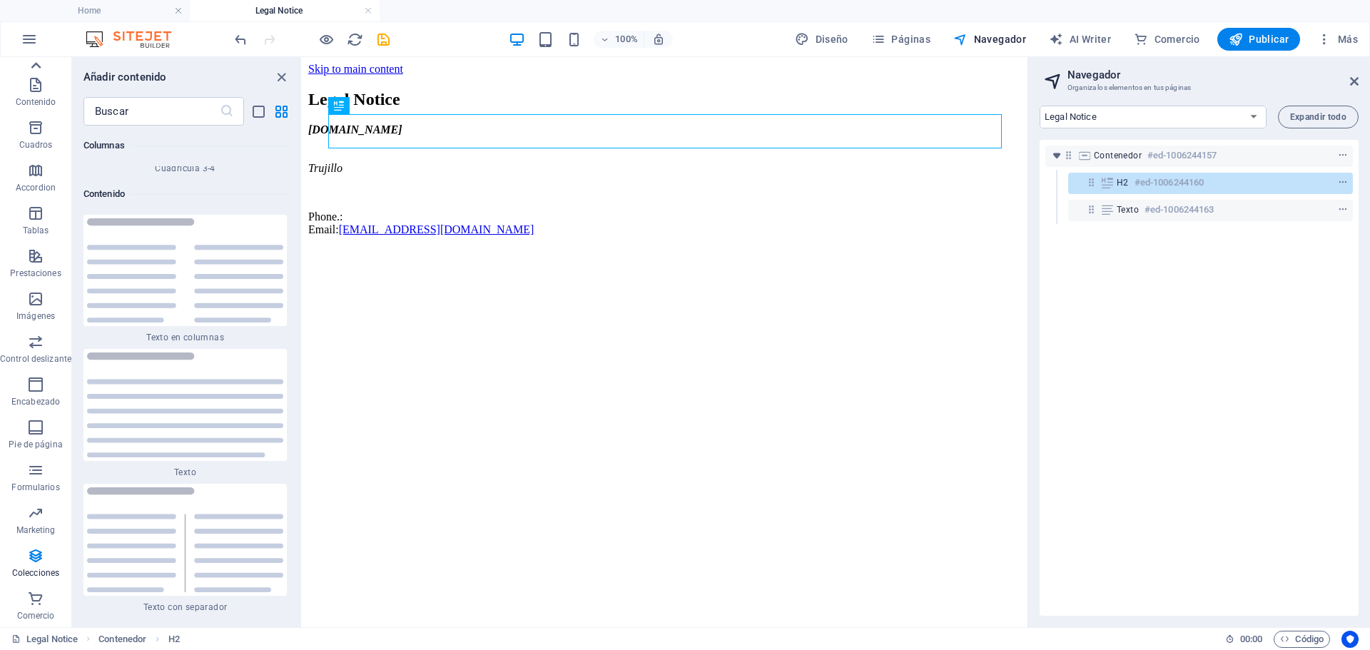
click at [40, 67] on icon at bounding box center [36, 65] width 10 height 6
click at [40, 67] on icon "button" at bounding box center [35, 71] width 17 height 17
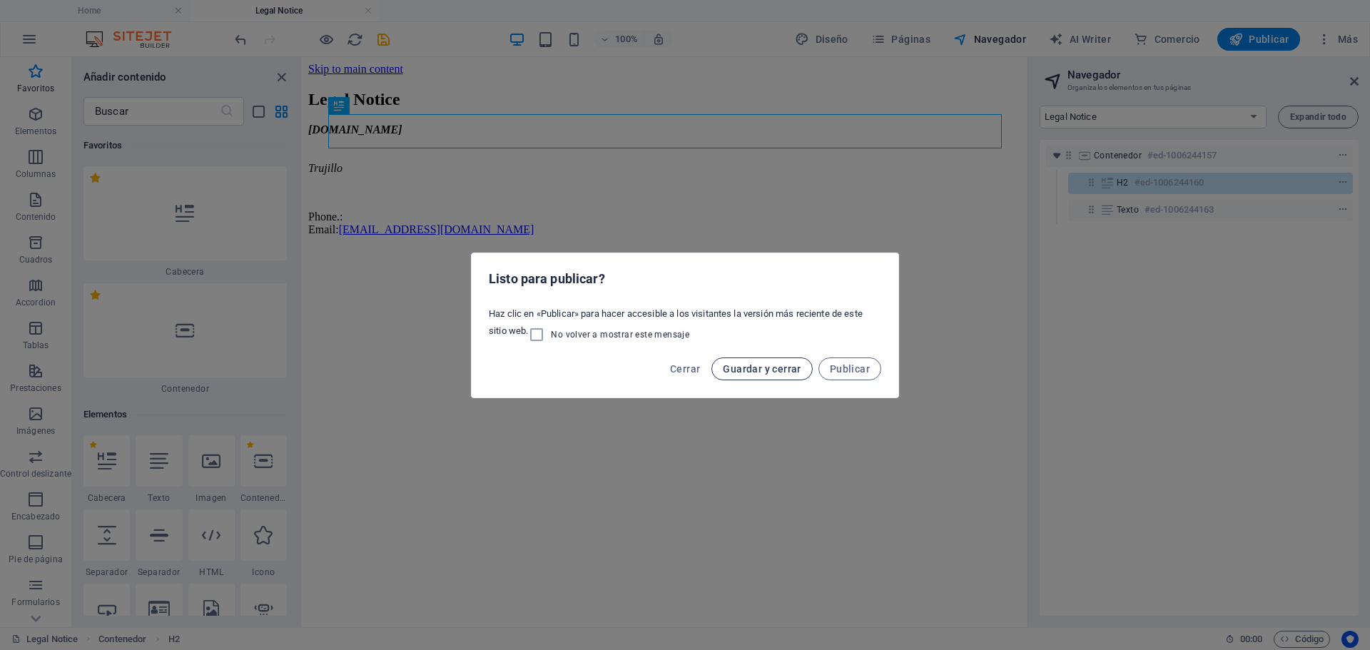
click at [774, 373] on span "Guardar y cerrar" at bounding box center [762, 368] width 78 height 11
